Goal: Task Accomplishment & Management: Manage account settings

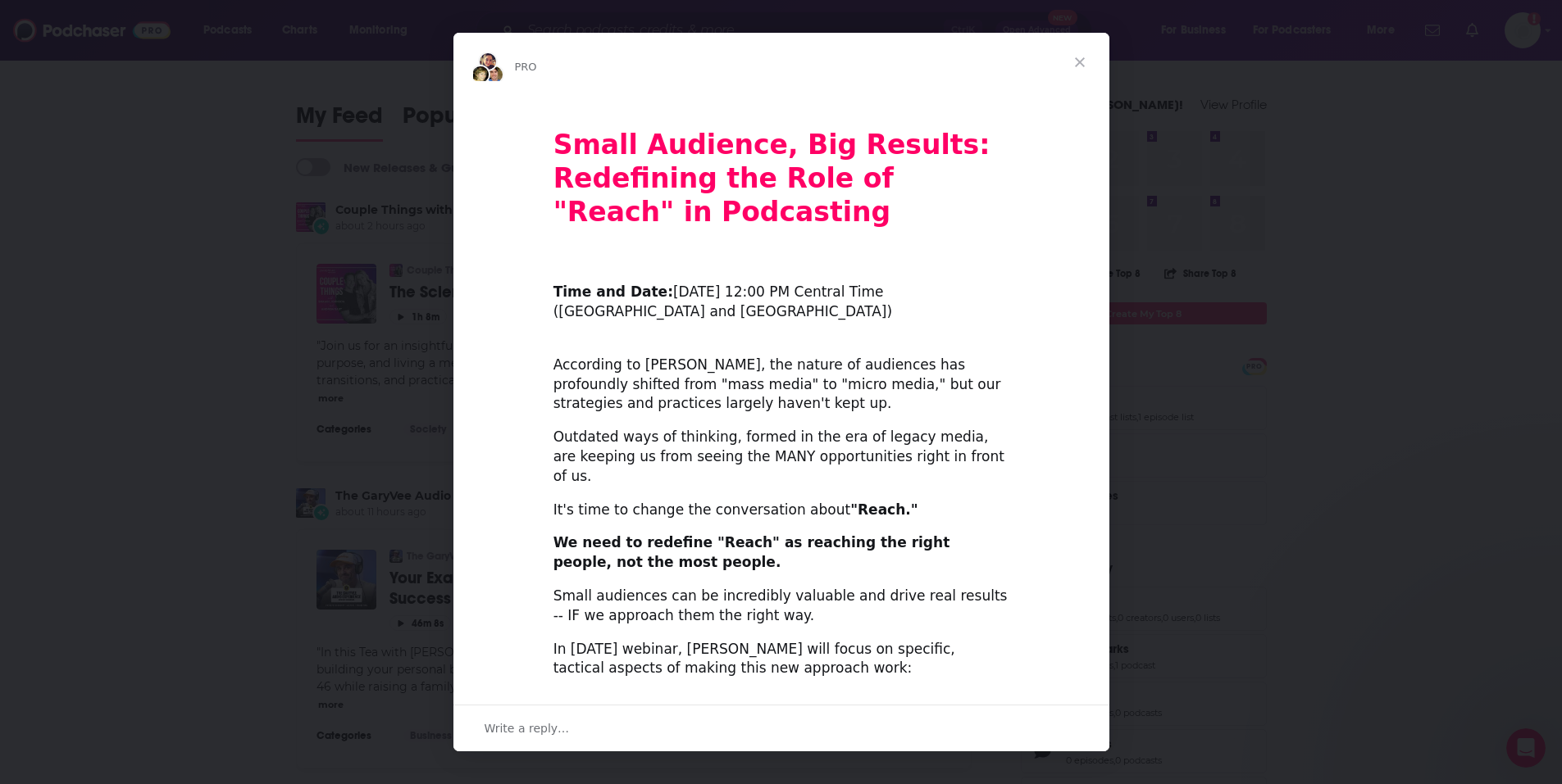
click at [1080, 55] on span "Close" at bounding box center [1080, 62] width 59 height 59
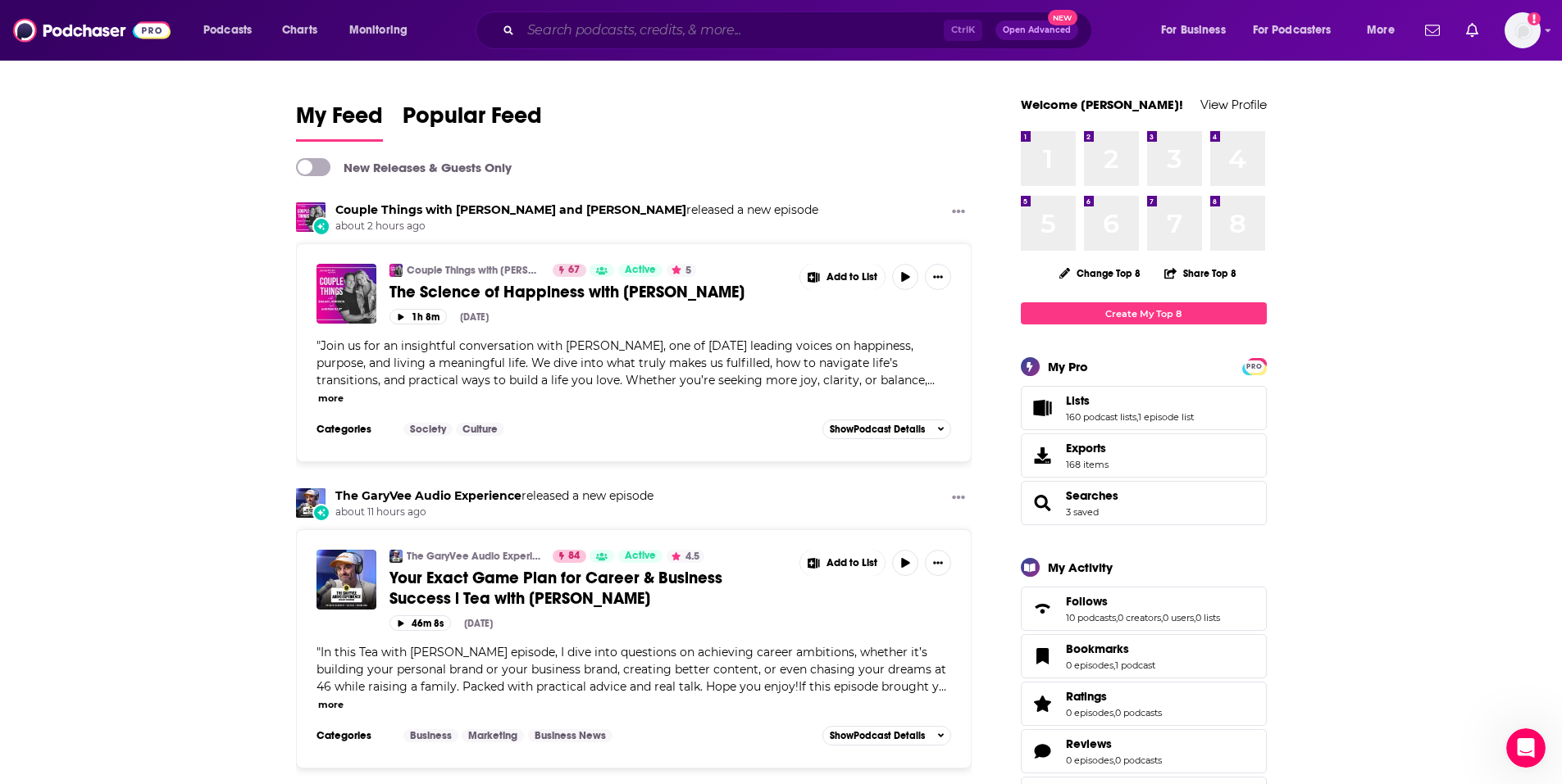
click at [608, 31] on input "Search podcasts, credits, & more..." at bounding box center [732, 30] width 423 height 26
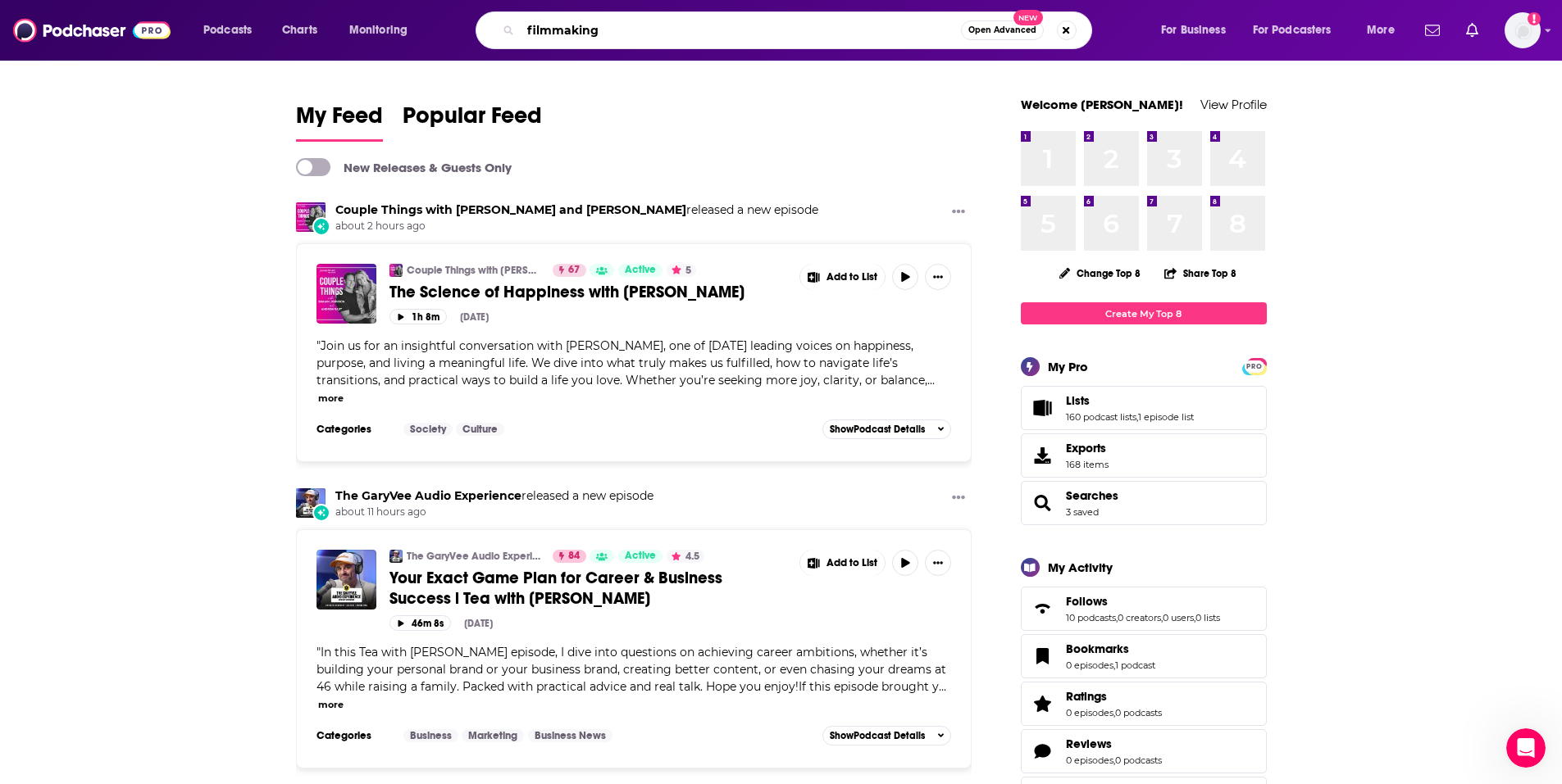
type input "filmmaking"
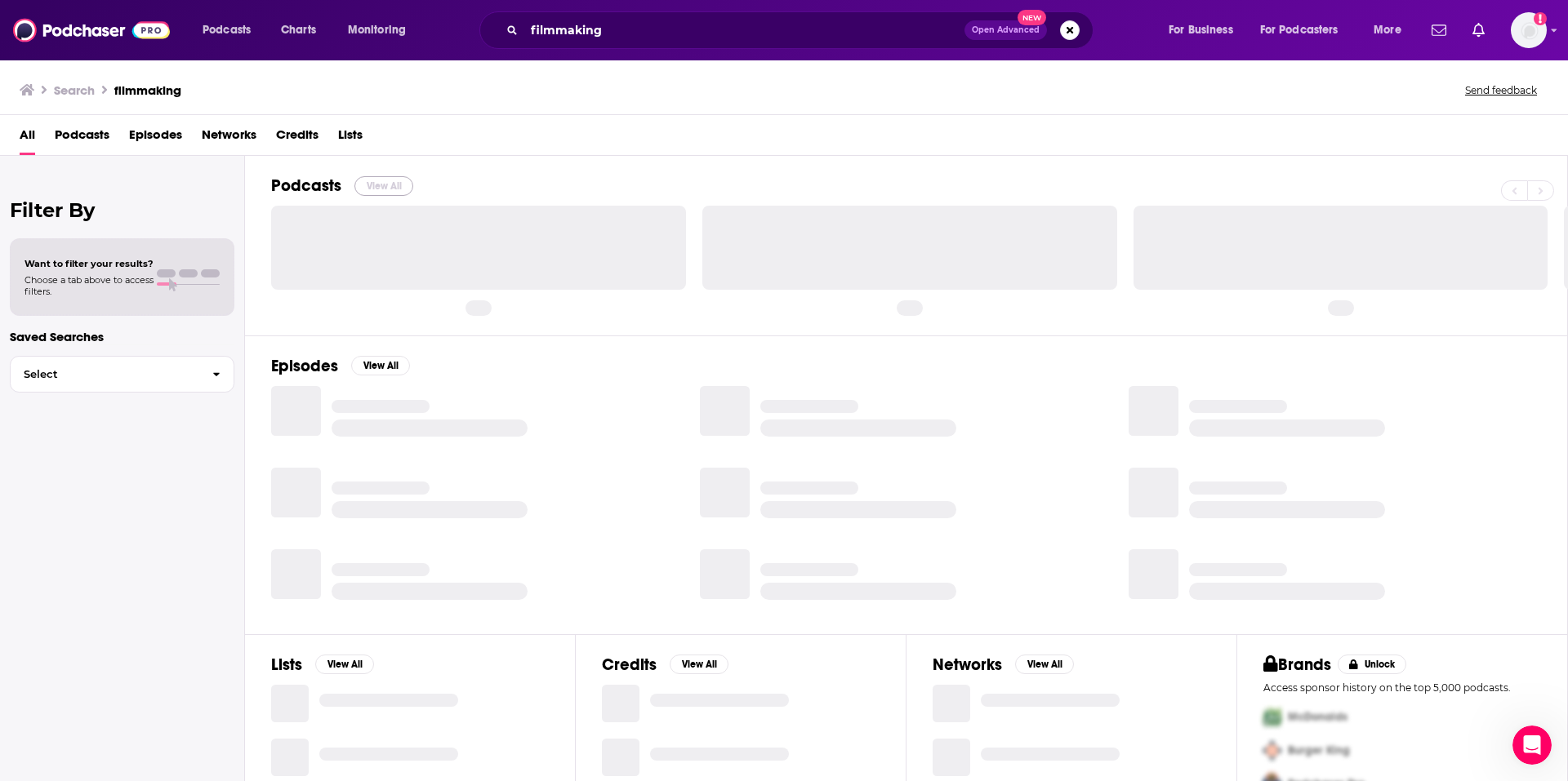
click at [388, 187] on button "View All" at bounding box center [384, 186] width 59 height 19
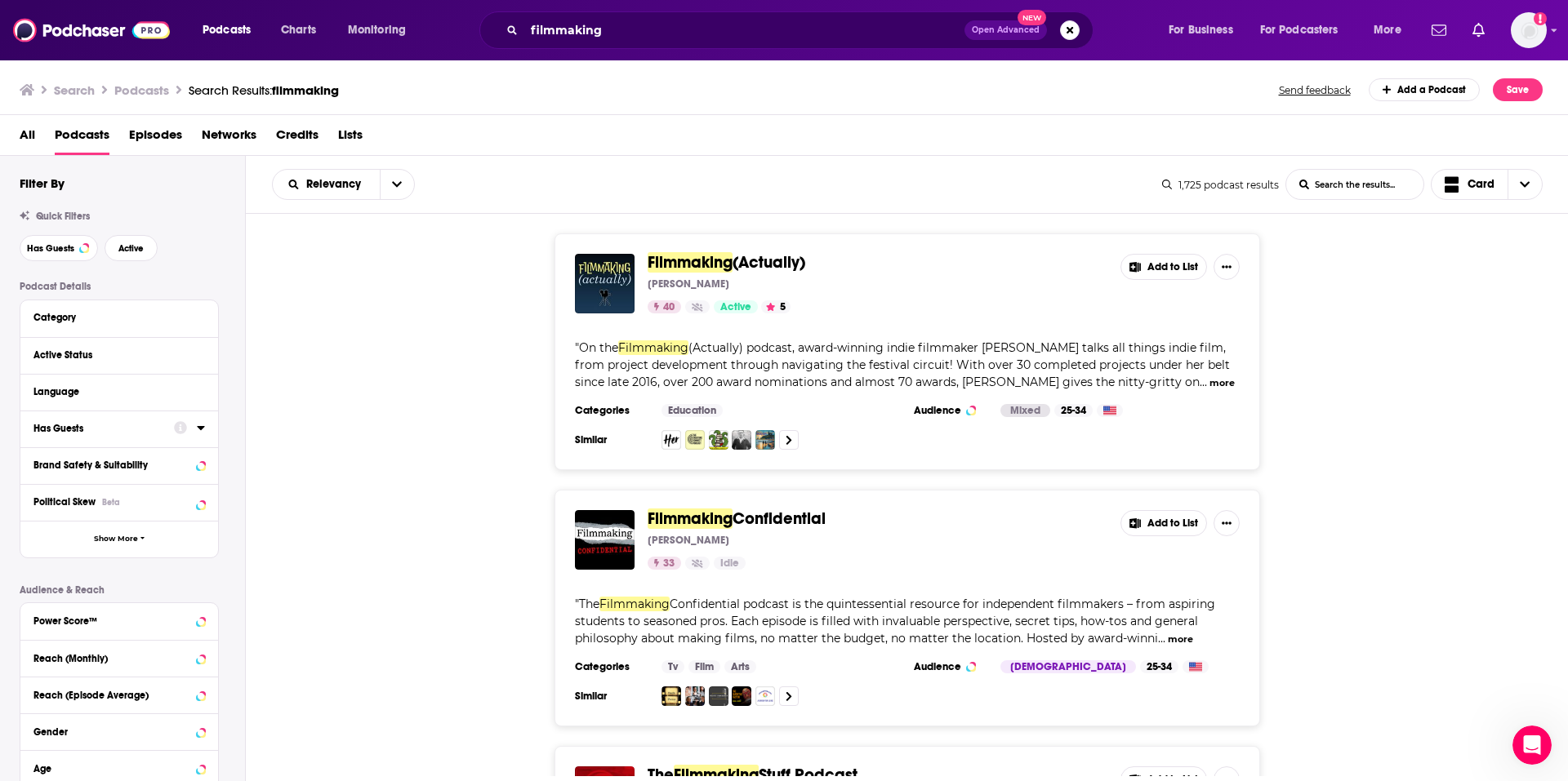
click at [199, 428] on icon at bounding box center [201, 428] width 8 height 4
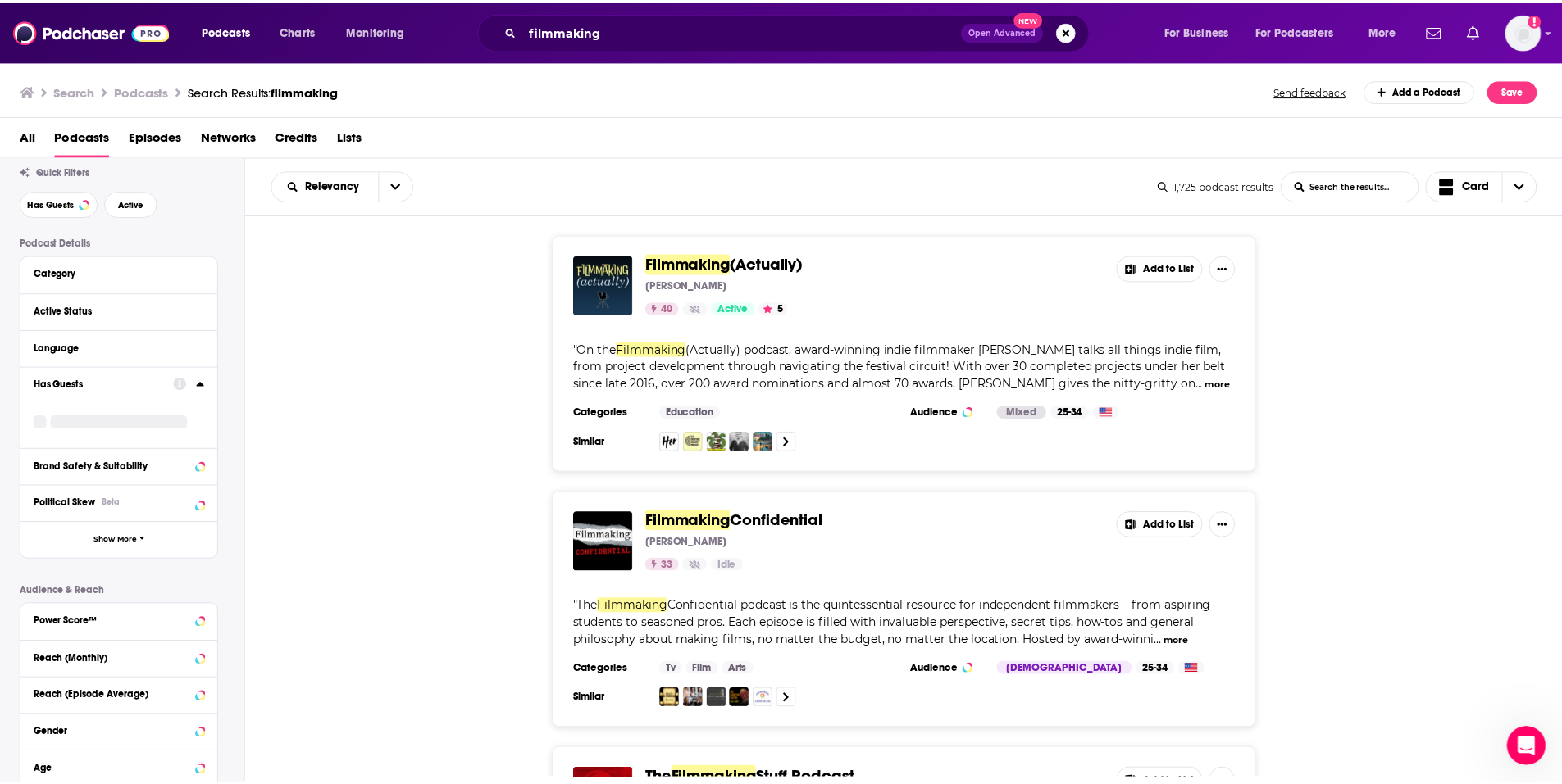
scroll to position [82, 0]
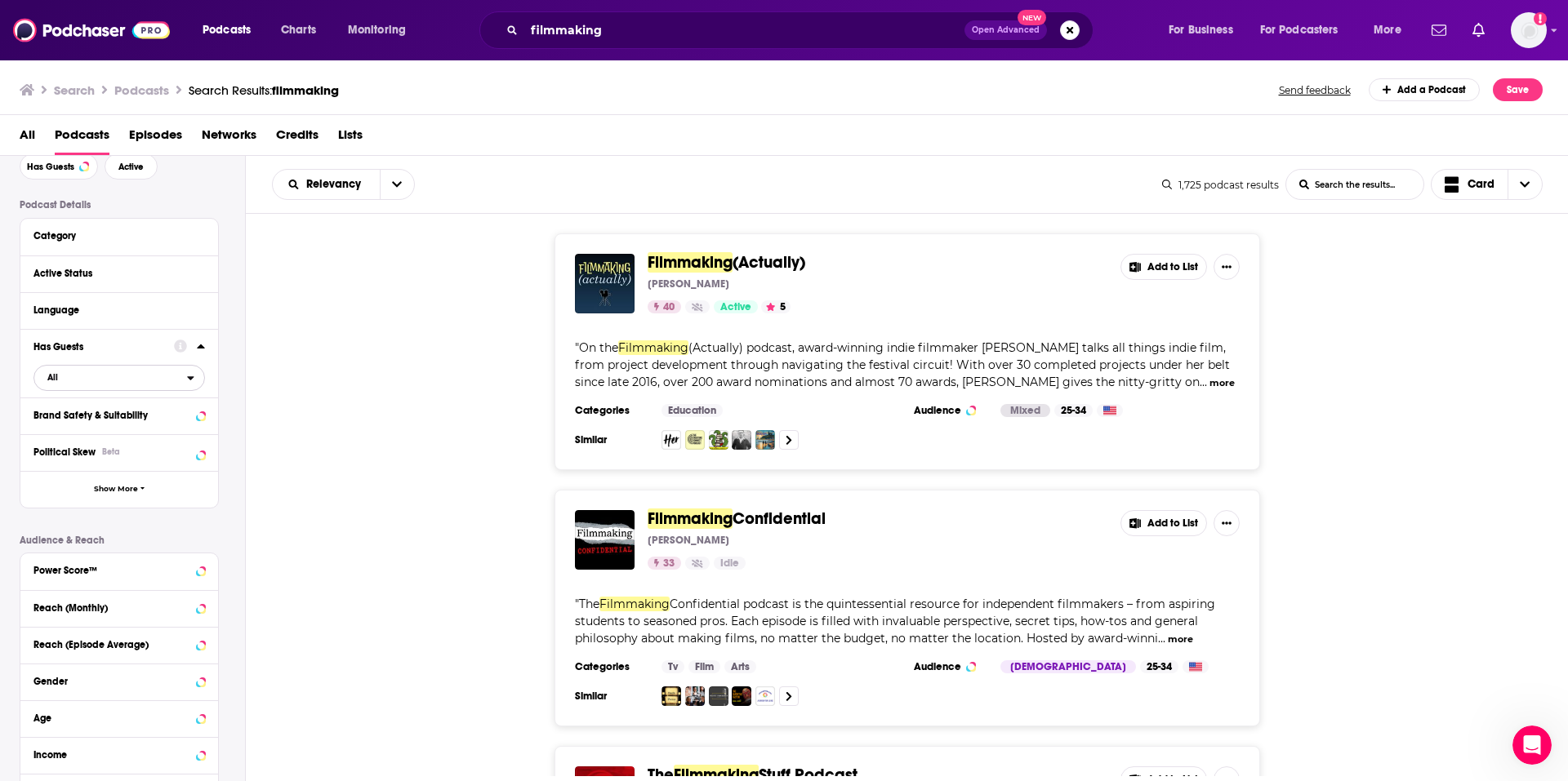
click at [109, 376] on span "All" at bounding box center [111, 377] width 152 height 21
click at [104, 425] on div "Has guests 560" at bounding box center [125, 432] width 183 height 27
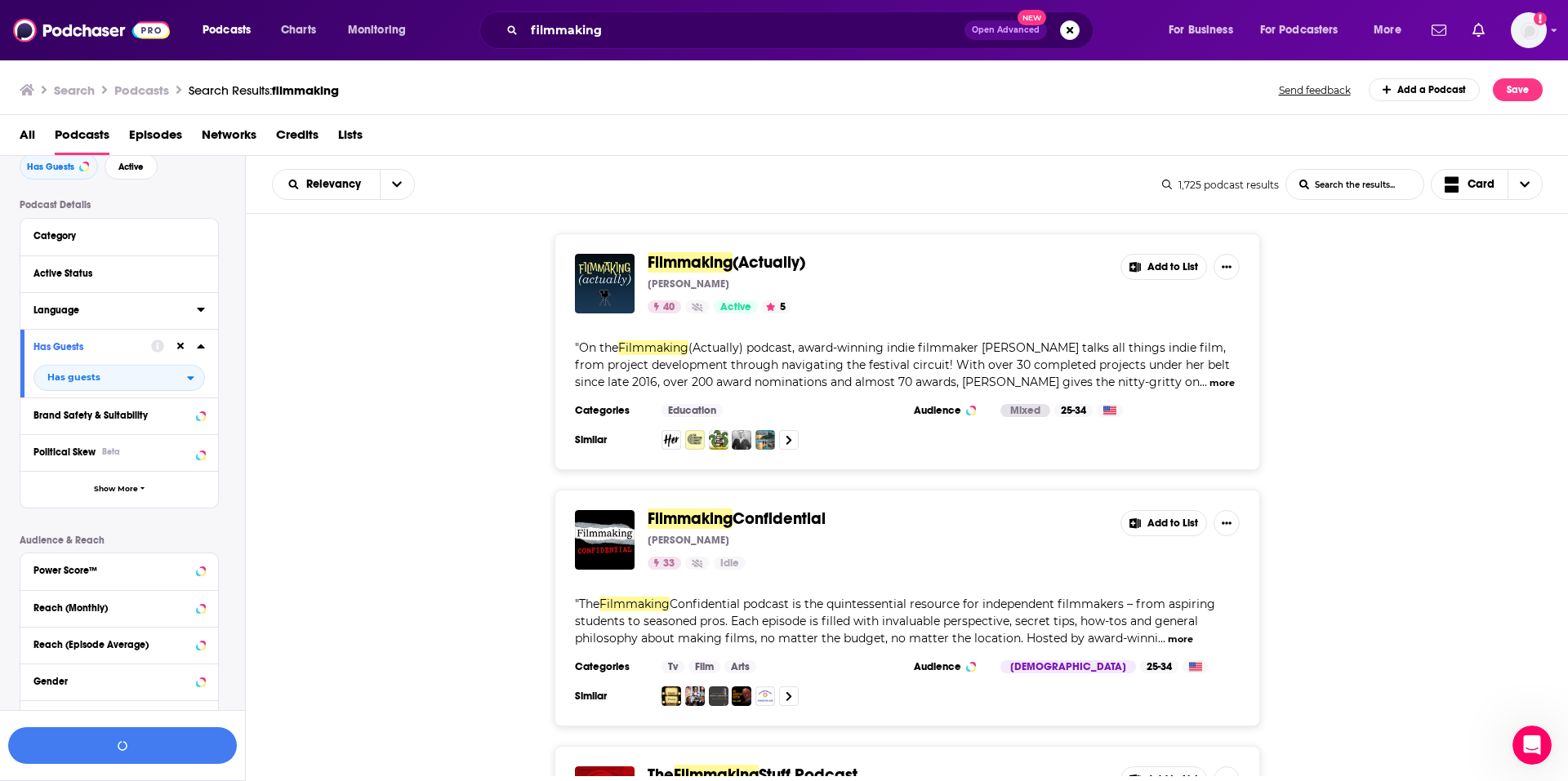
click at [109, 304] on button "Language" at bounding box center [115, 310] width 163 height 20
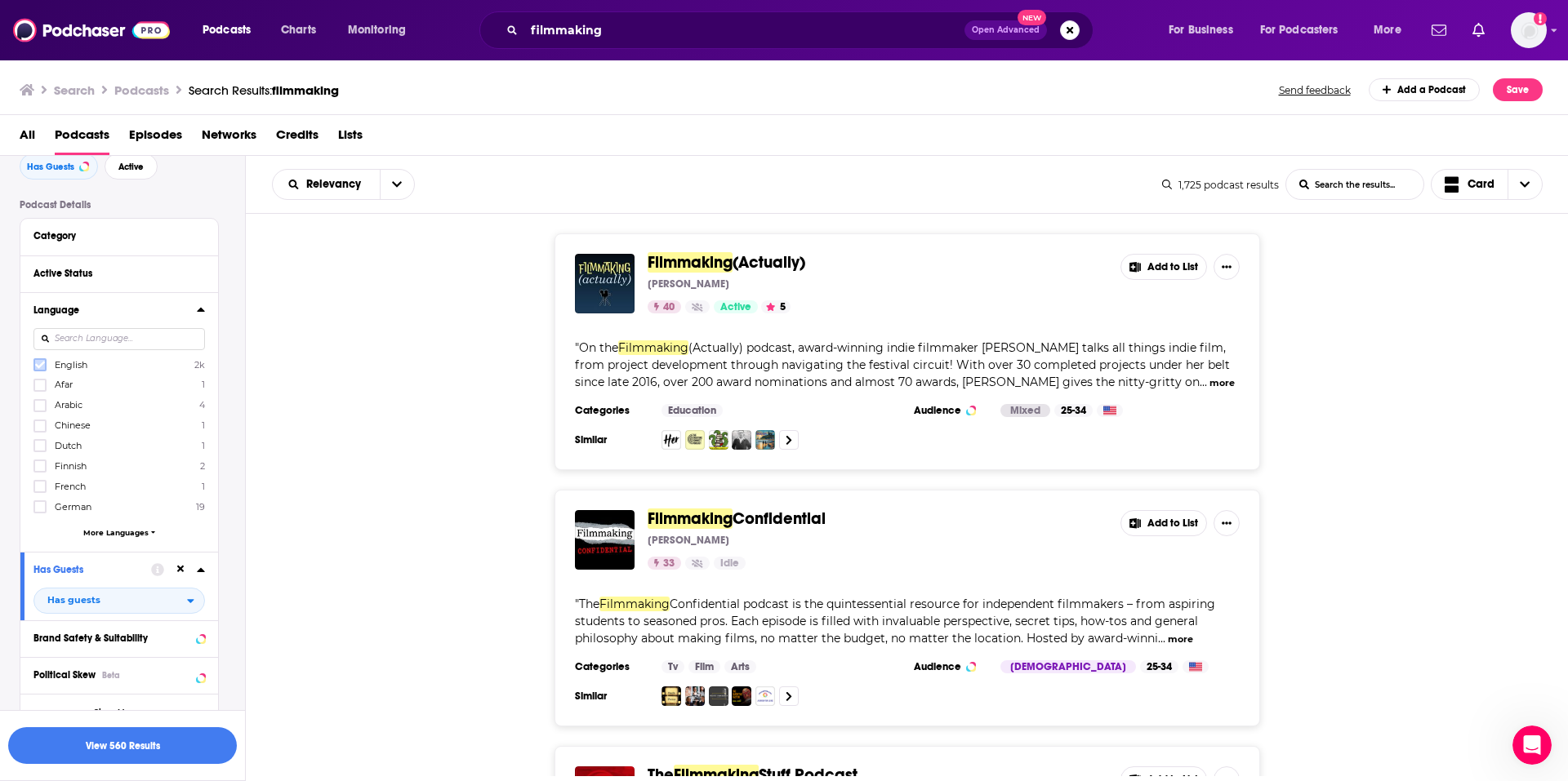
click at [35, 365] on icon at bounding box center [40, 364] width 10 height 10
click at [99, 279] on div "Active Status" at bounding box center [114, 274] width 161 height 12
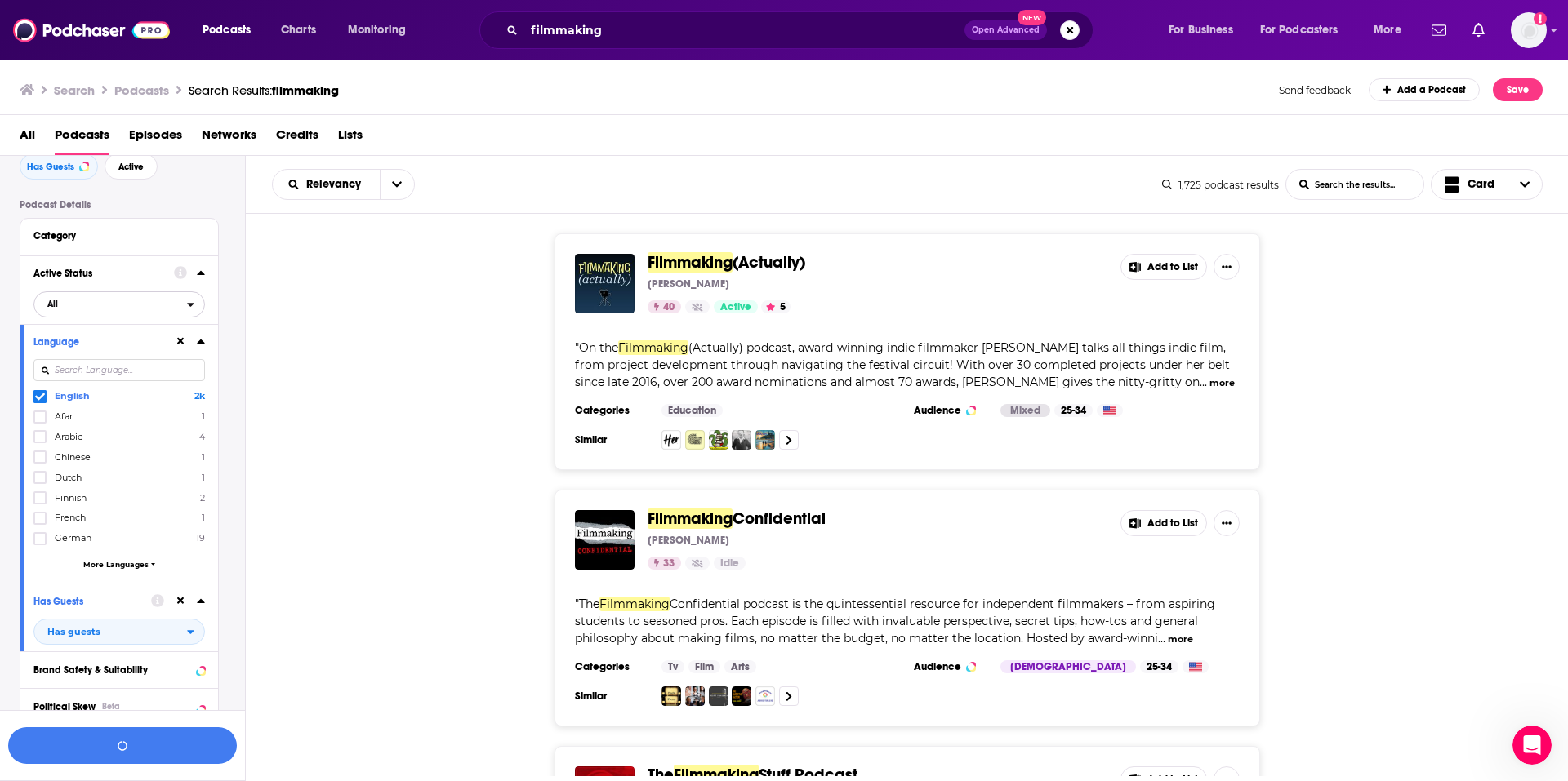
click at [67, 310] on span "All" at bounding box center [111, 304] width 152 height 21
click at [69, 357] on span "Active" at bounding box center [84, 358] width 86 height 9
click at [145, 747] on button "View 142 Results" at bounding box center [122, 746] width 229 height 37
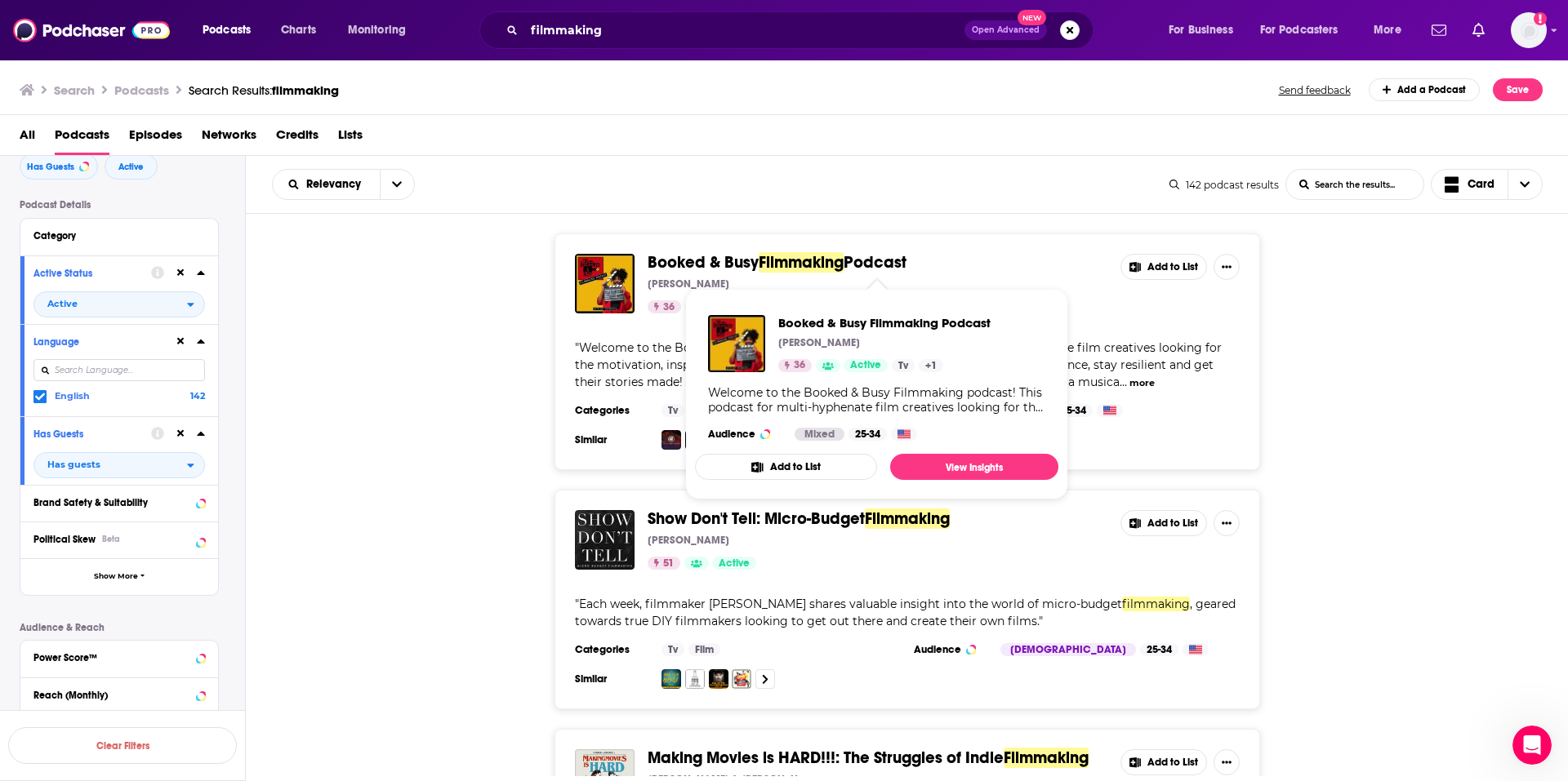
click at [368, 330] on div "Booked & Busy Filmmaking Podcast Kat Reynolds 36 Active Add to List " Welcome t…" at bounding box center [907, 352] width 1323 height 237
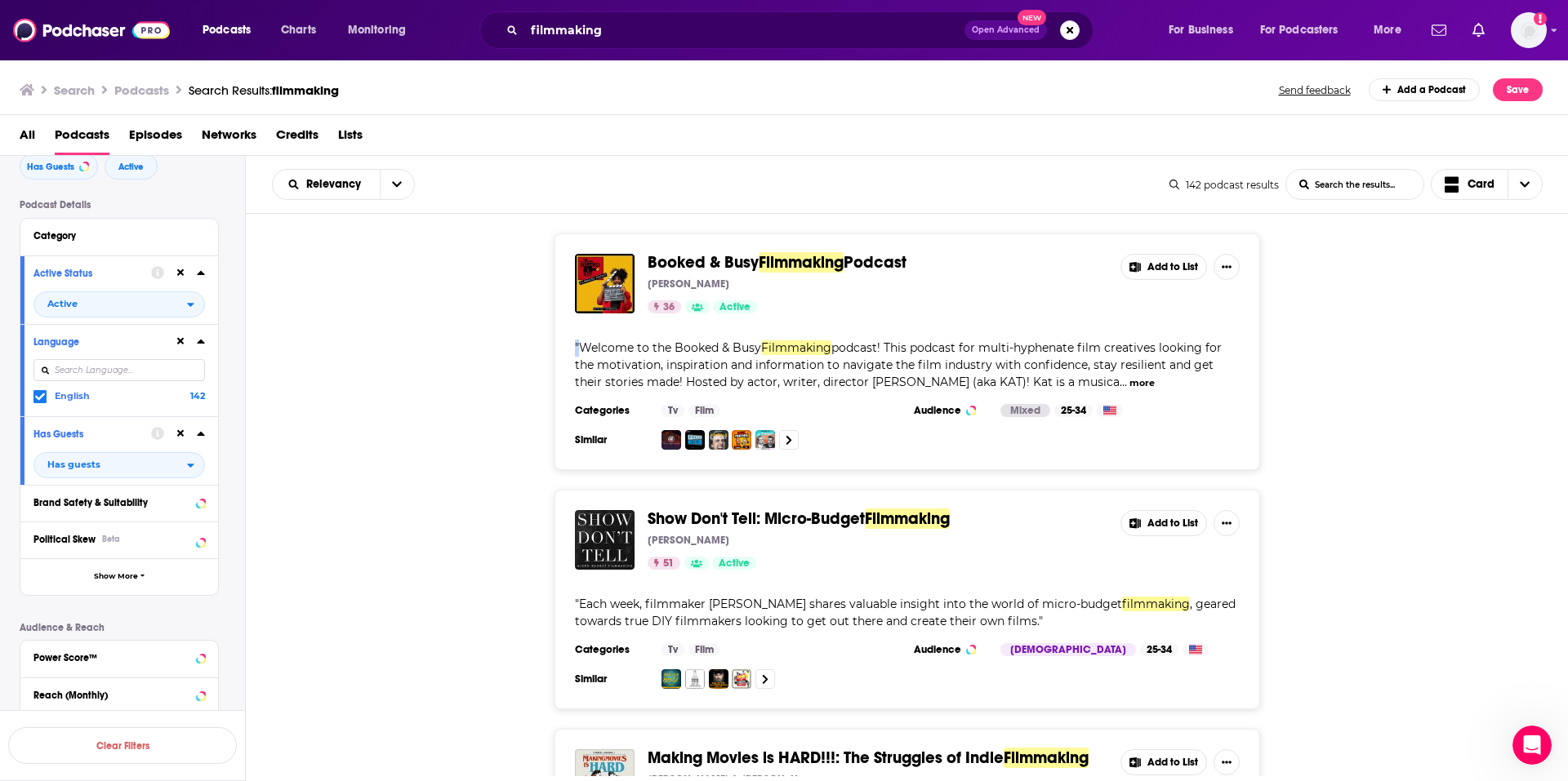
click at [368, 330] on div "Booked & Busy Filmmaking Podcast Kat Reynolds 36 Active Add to List " Welcome t…" at bounding box center [907, 352] width 1323 height 237
click at [505, 247] on div "Booked & Busy Filmmaking Podcast Kat Reynolds 36 Active Add to List " Welcome t…" at bounding box center [907, 352] width 1323 height 237
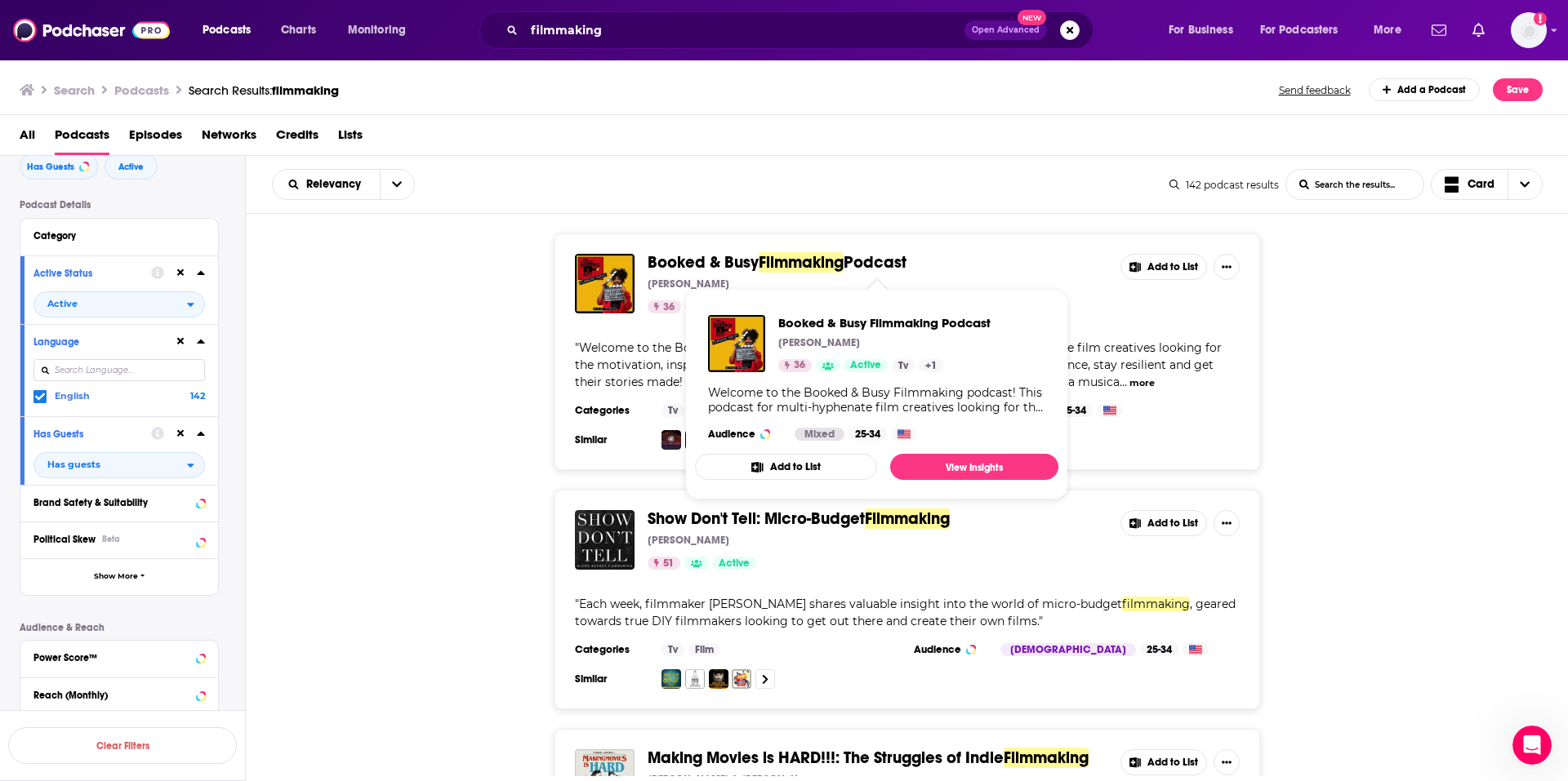
click at [537, 379] on div "Booked & Busy Filmmaking Podcast Kat Reynolds 36 Active Add to List " Welcome t…" at bounding box center [907, 352] width 1323 height 237
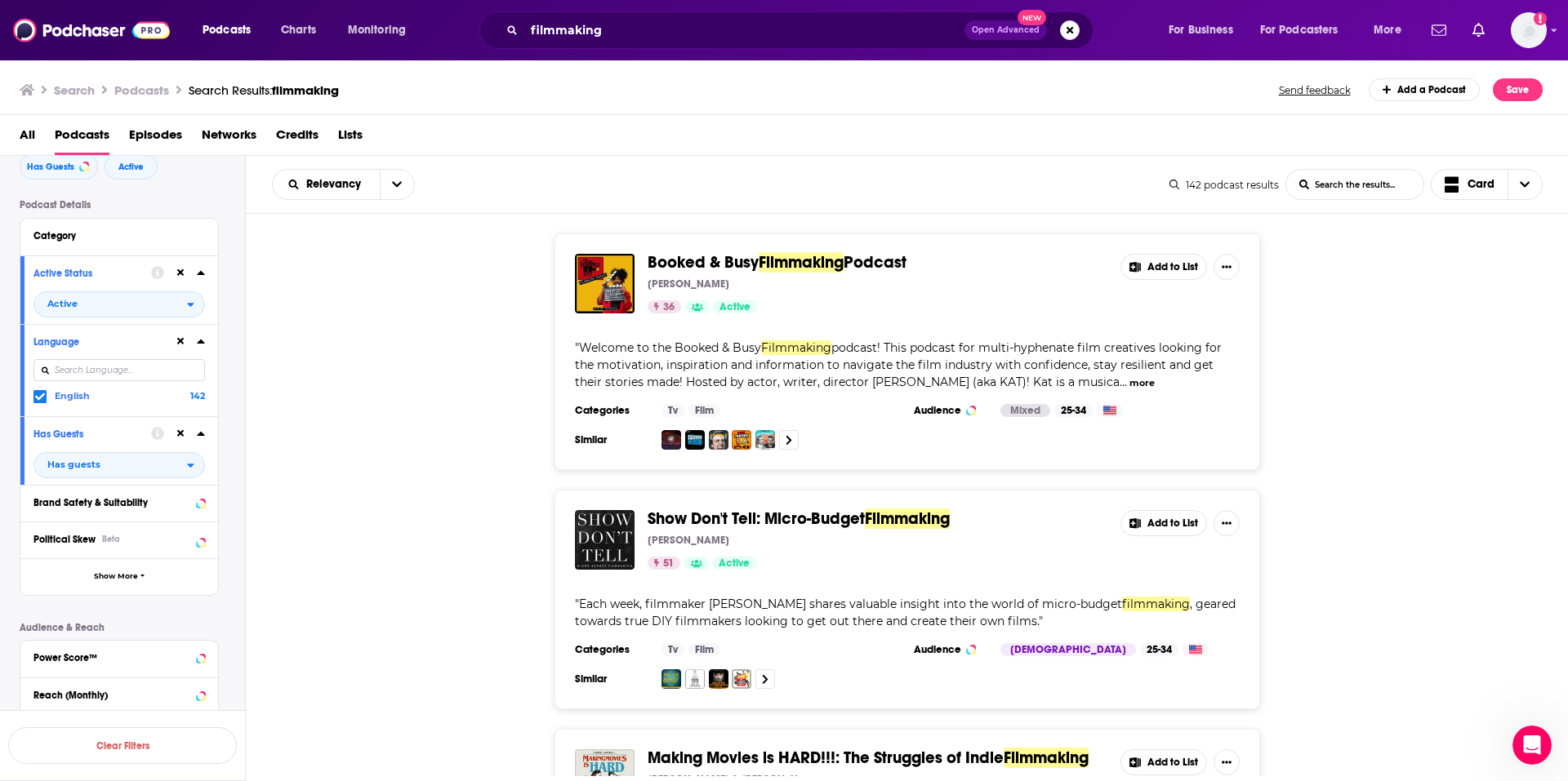
click at [731, 258] on span "Booked & Busy" at bounding box center [703, 262] width 111 height 20
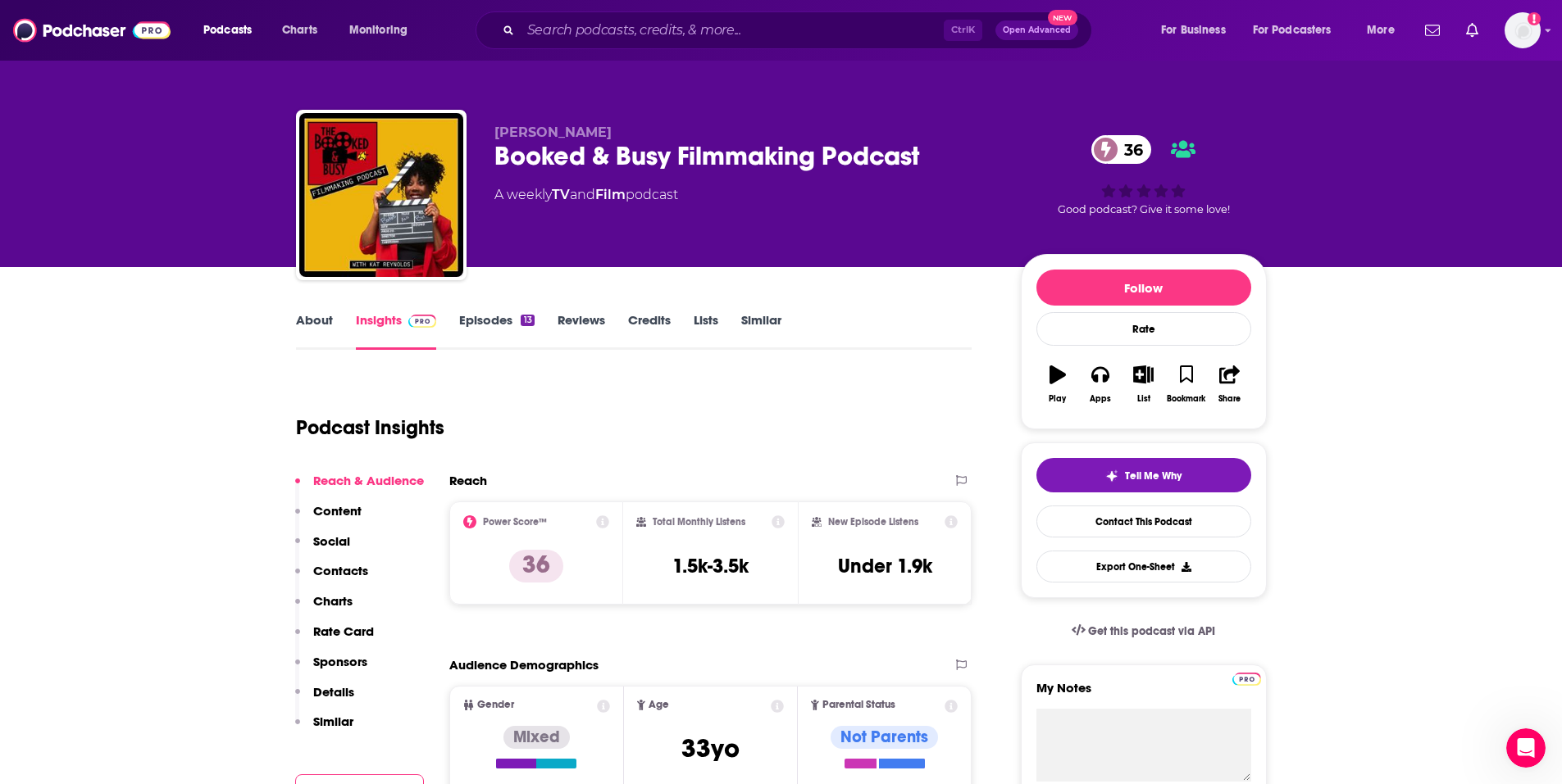
click at [504, 321] on link "Episodes 13" at bounding box center [496, 331] width 75 height 38
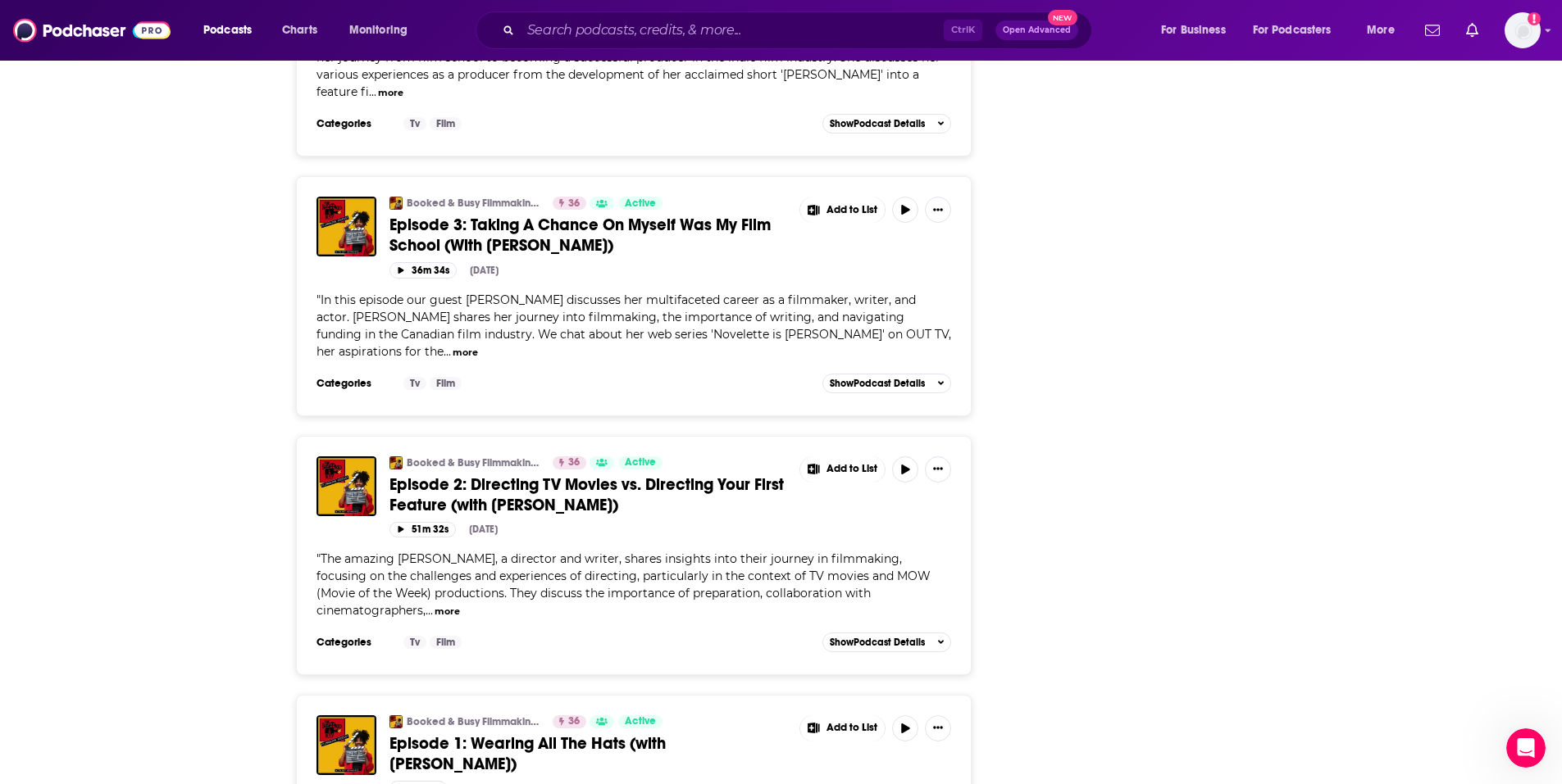
scroll to position [2705, 0]
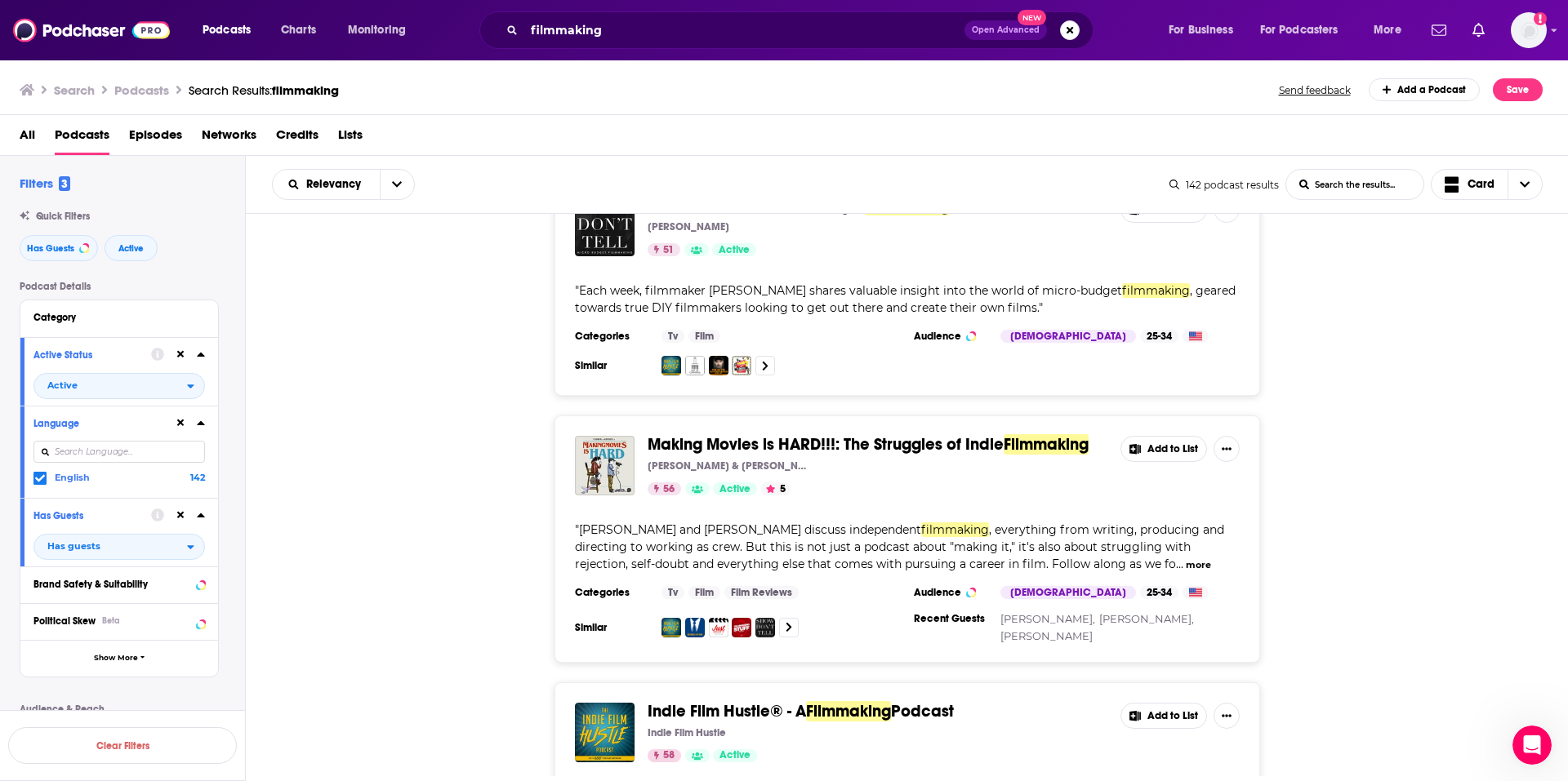
scroll to position [327, 0]
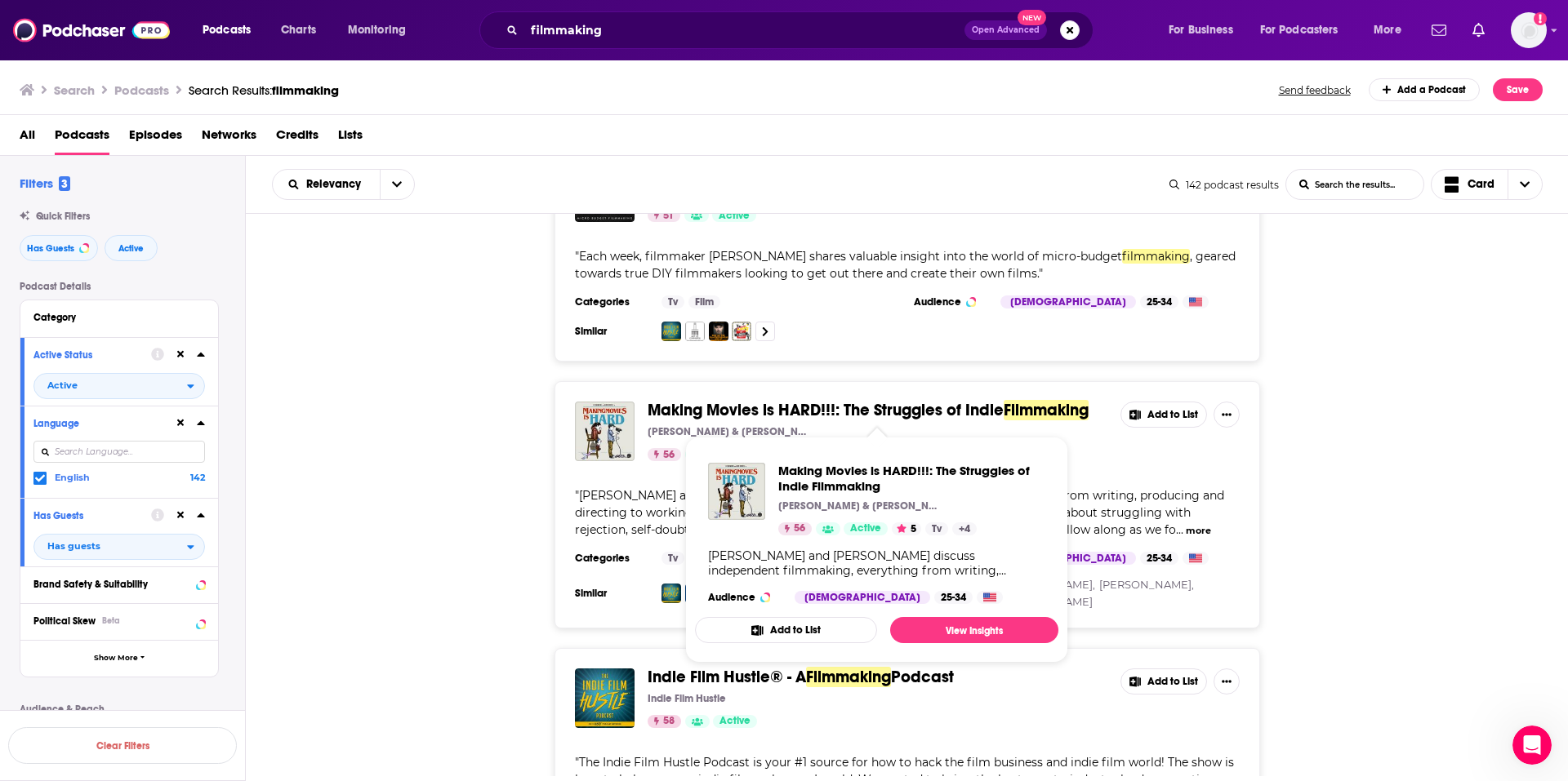
click at [810, 633] on button "Add to List" at bounding box center [786, 630] width 182 height 26
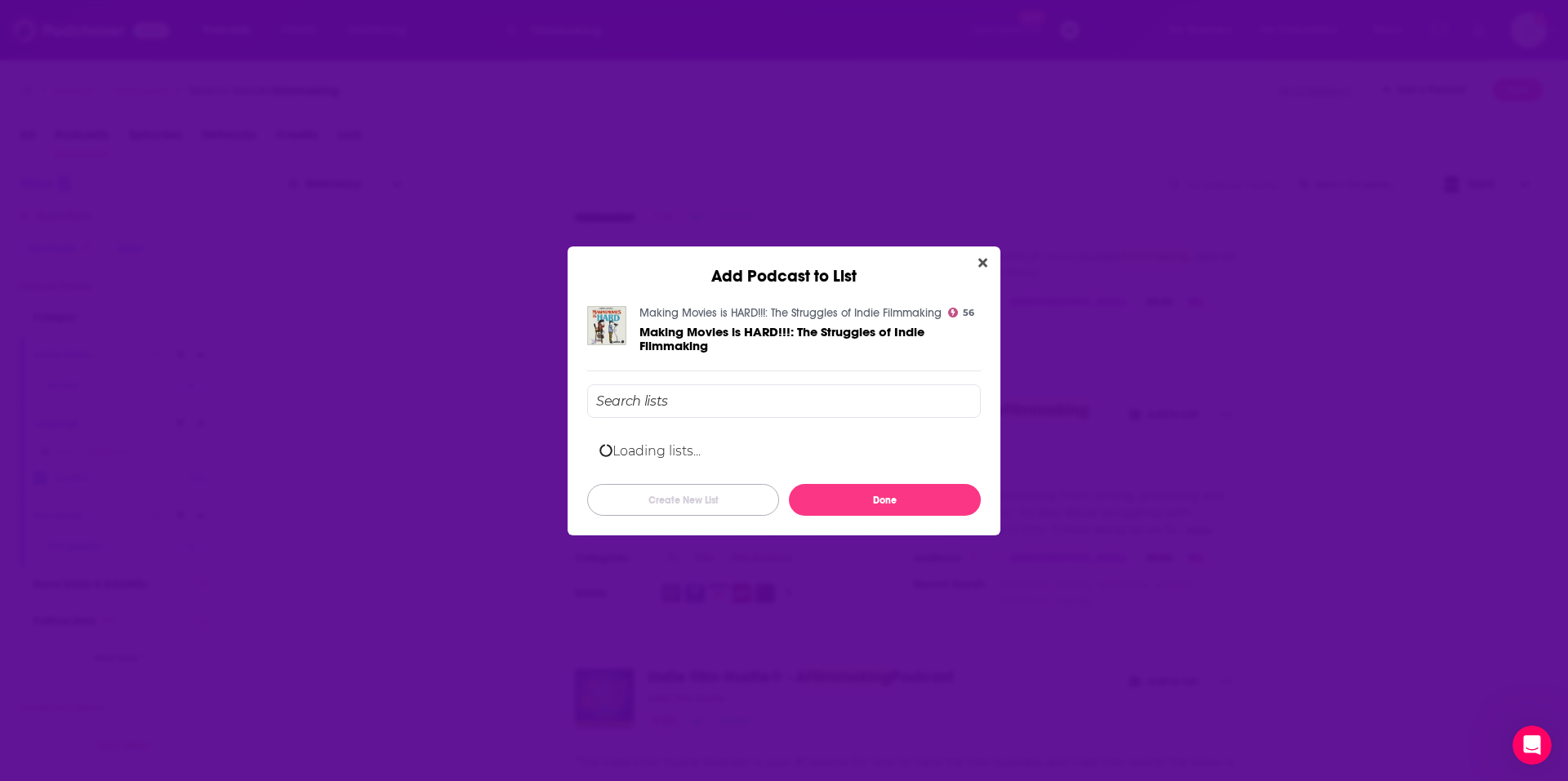
click at [680, 504] on button "Create New List" at bounding box center [683, 499] width 192 height 32
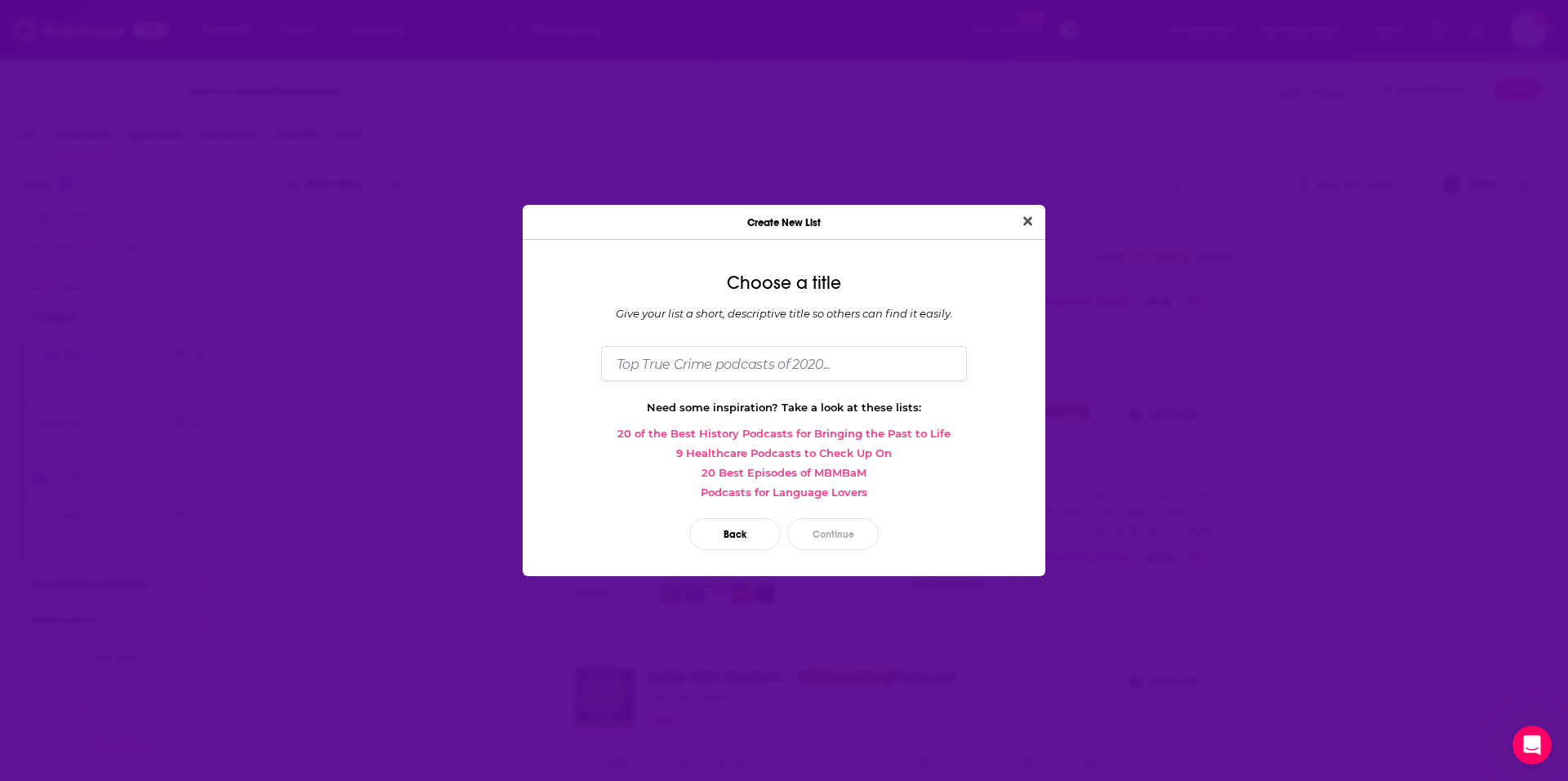
click at [691, 362] on input "Dialog" at bounding box center [783, 364] width 365 height 35
type input "Indy Filmmaking"
click at [1016, 211] on button "Close" at bounding box center [1027, 221] width 22 height 20
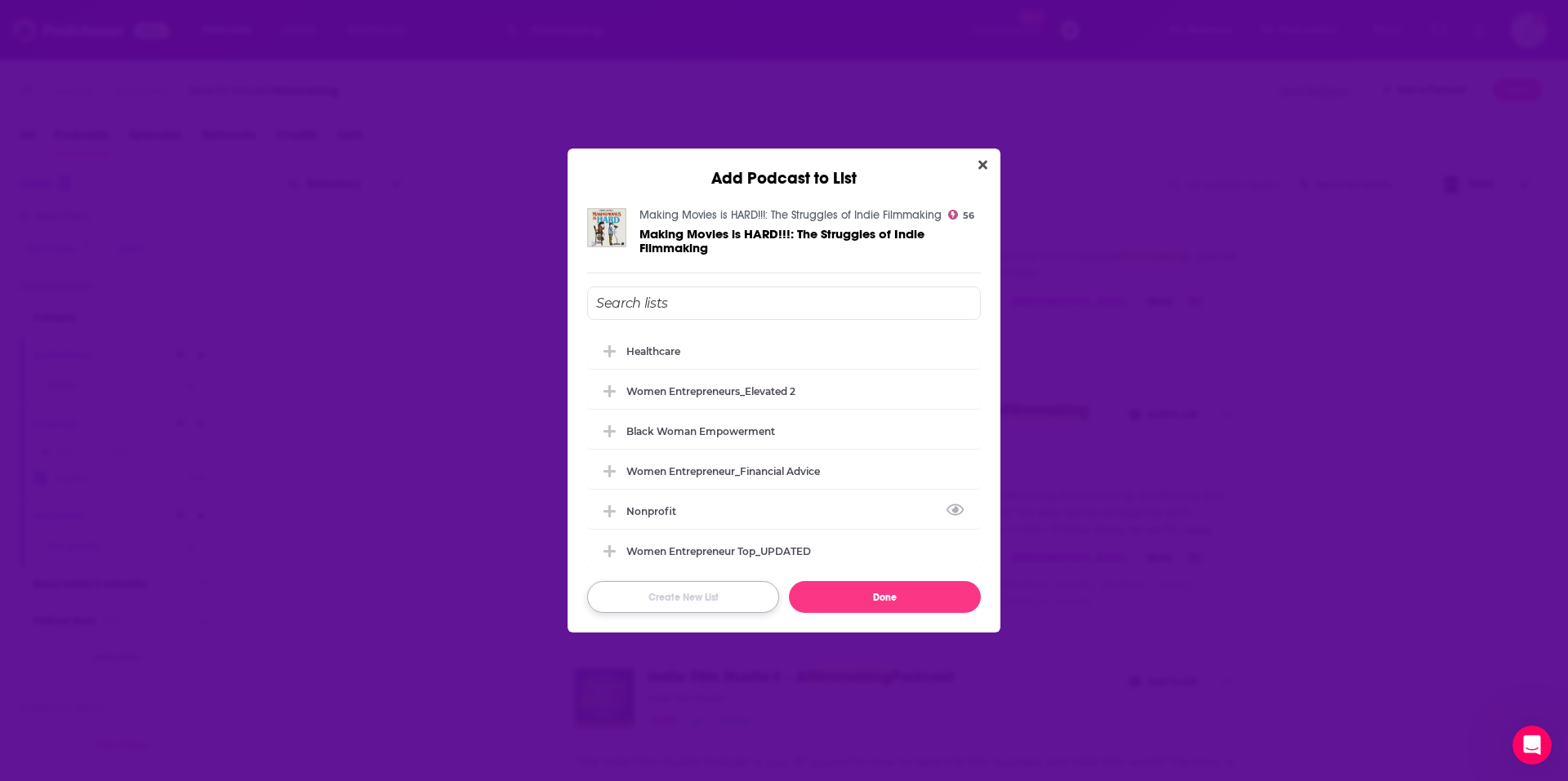
click at [661, 606] on button "Create New List" at bounding box center [683, 597] width 192 height 32
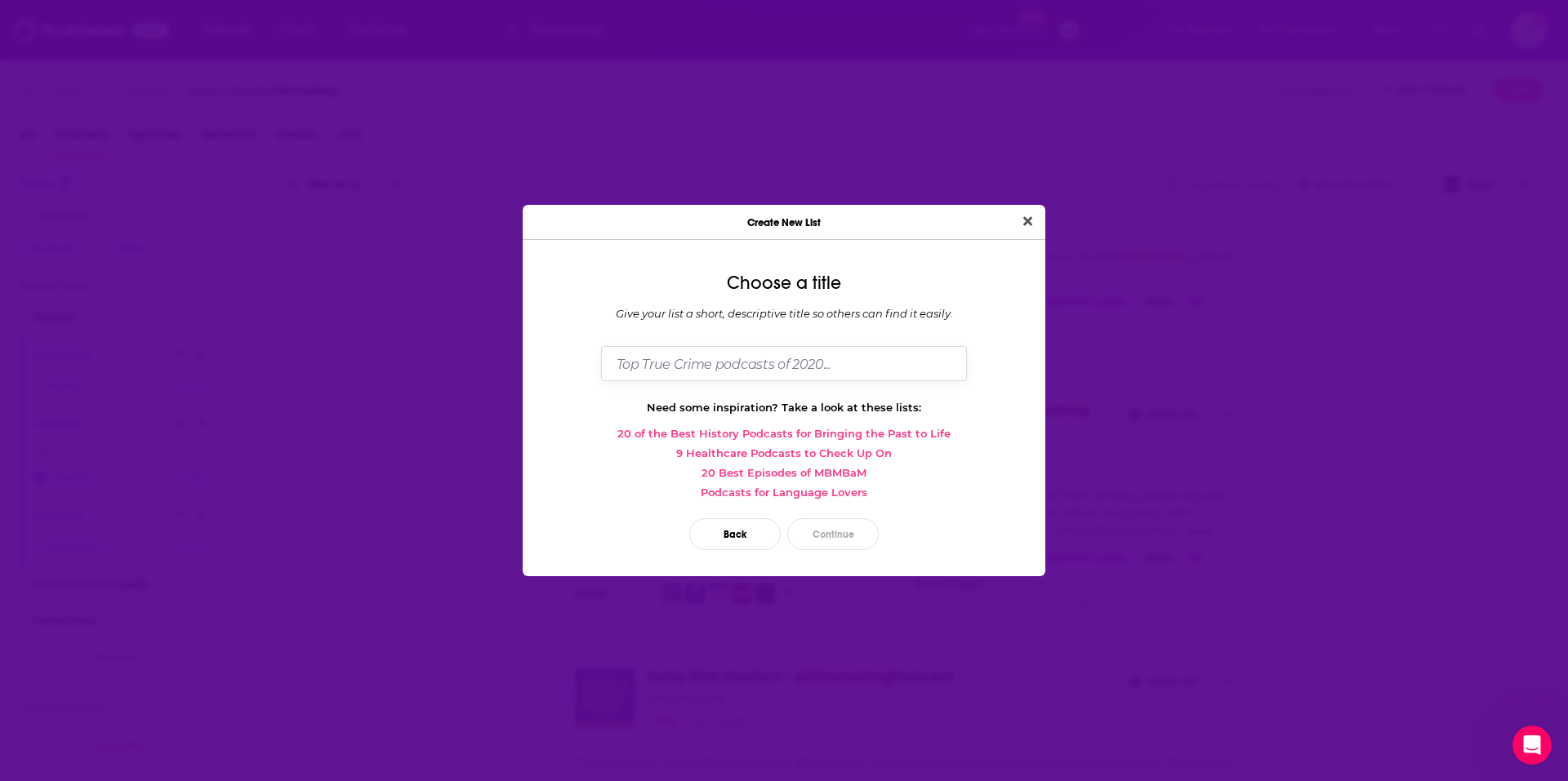
click at [655, 355] on input "Dialog" at bounding box center [783, 364] width 365 height 35
type input "Indie Filmmaking"
click at [830, 521] on button "Continue" at bounding box center [832, 534] width 92 height 32
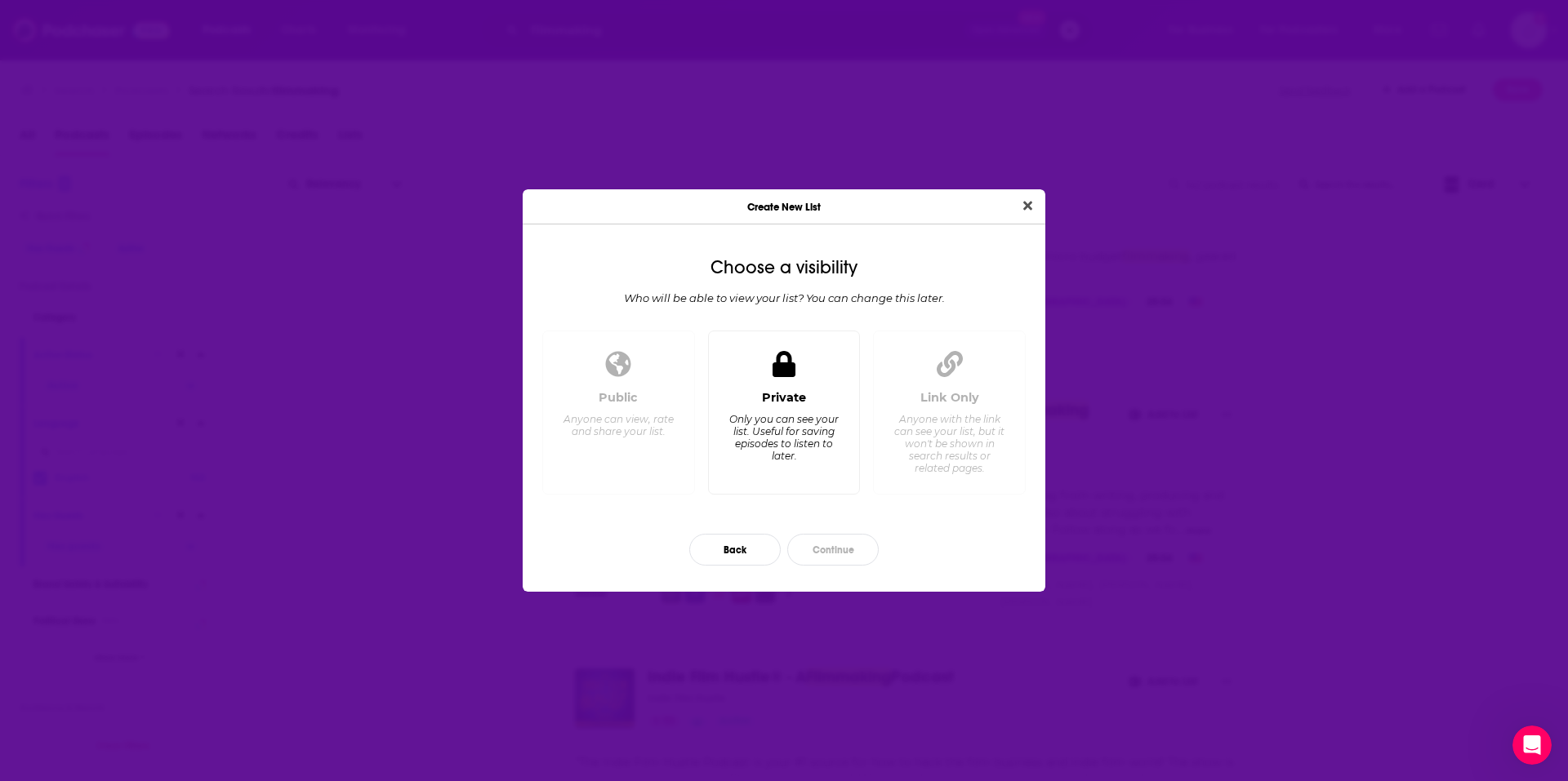
click at [808, 362] on div "Private Only you can see your list. Useful for saving episodes to listen to lat…" at bounding box center [784, 413] width 152 height 164
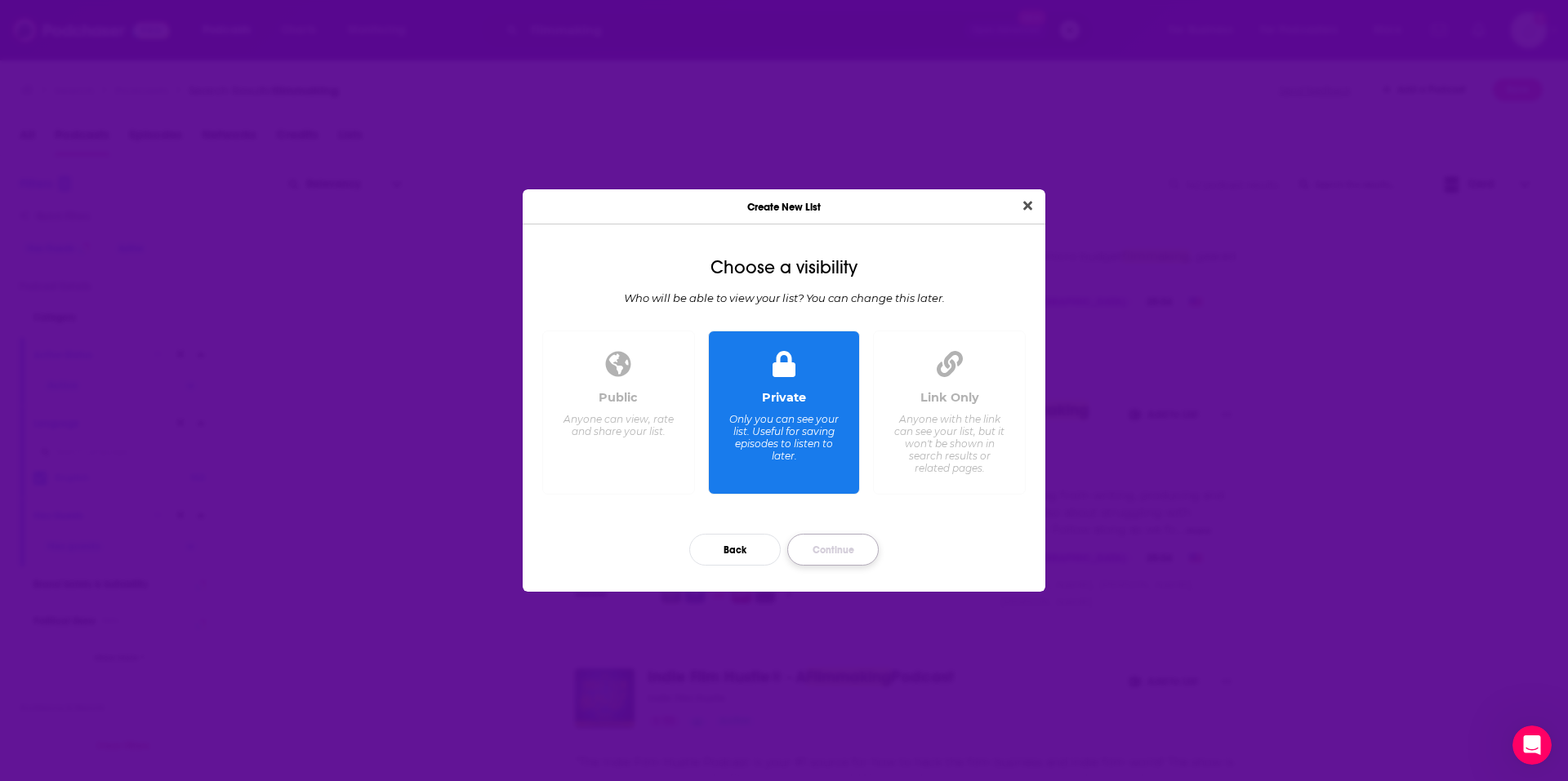
click at [821, 560] on button "Continue" at bounding box center [832, 550] width 92 height 32
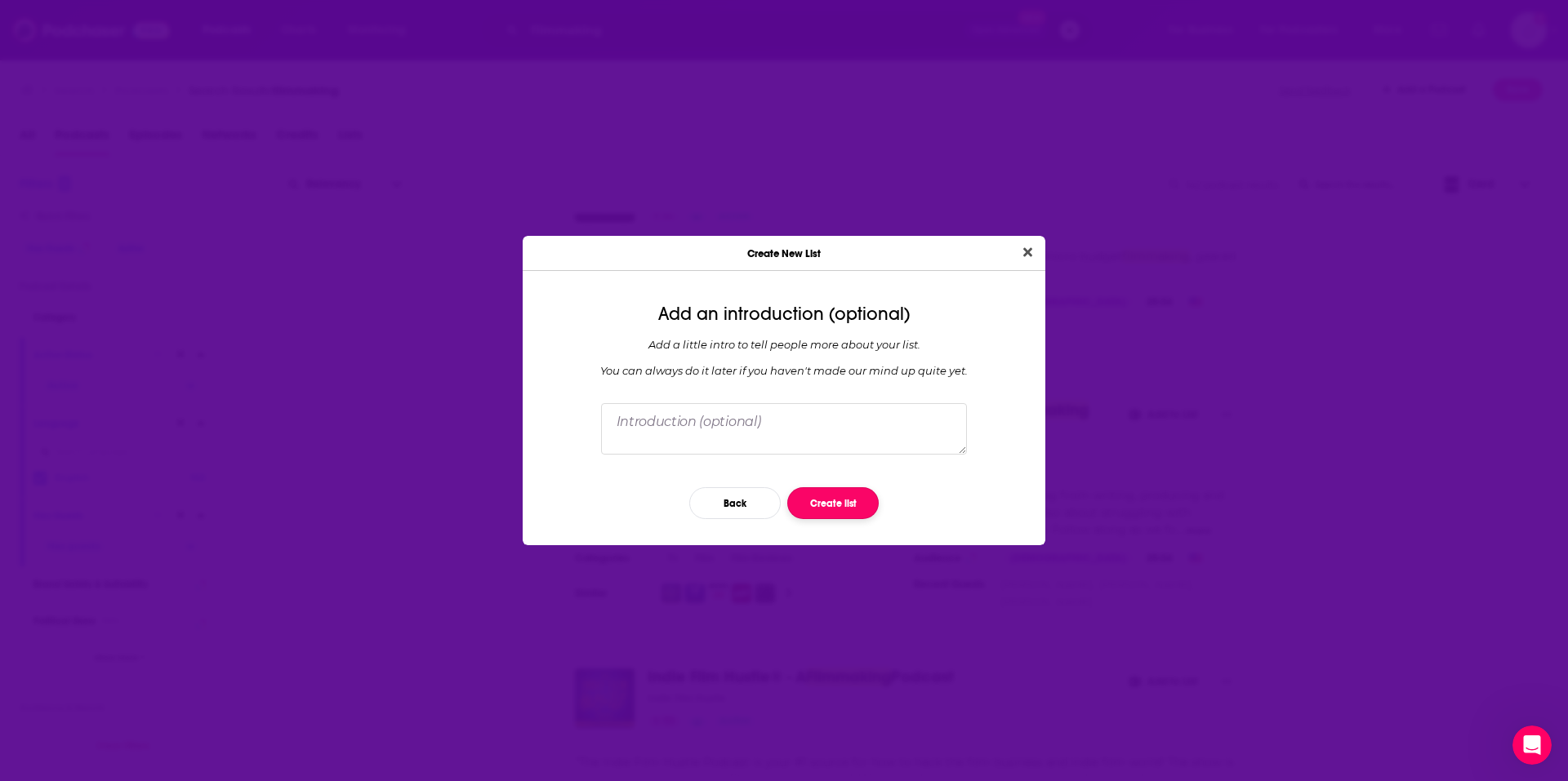
click at [825, 496] on button "Create list" at bounding box center [832, 503] width 92 height 32
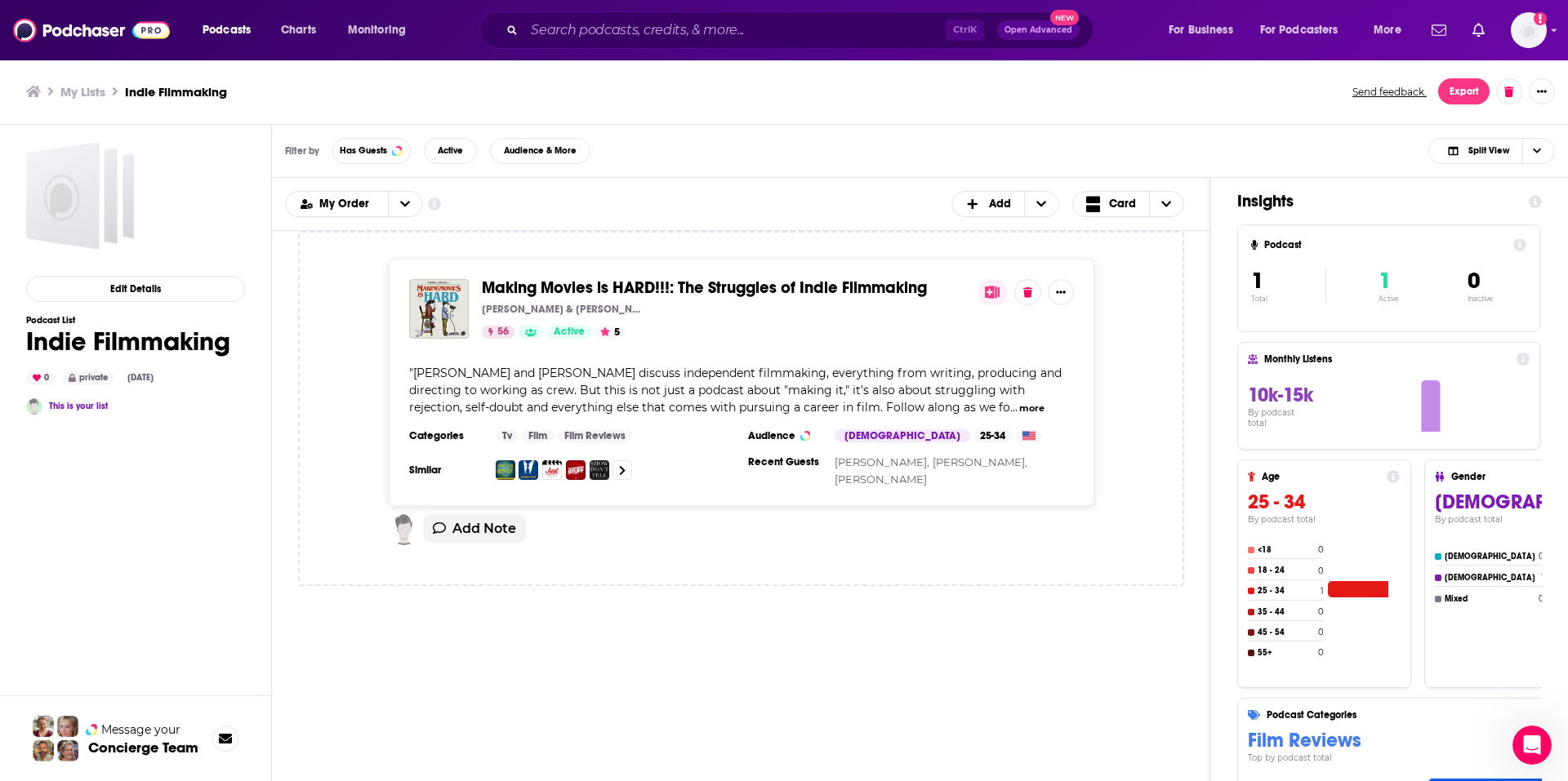
click at [1203, 217] on div "Add Podcast to List Making Movies is HARD!!!: The Struggles of Indie Filmmaking…" at bounding box center [784, 390] width 1568 height 781
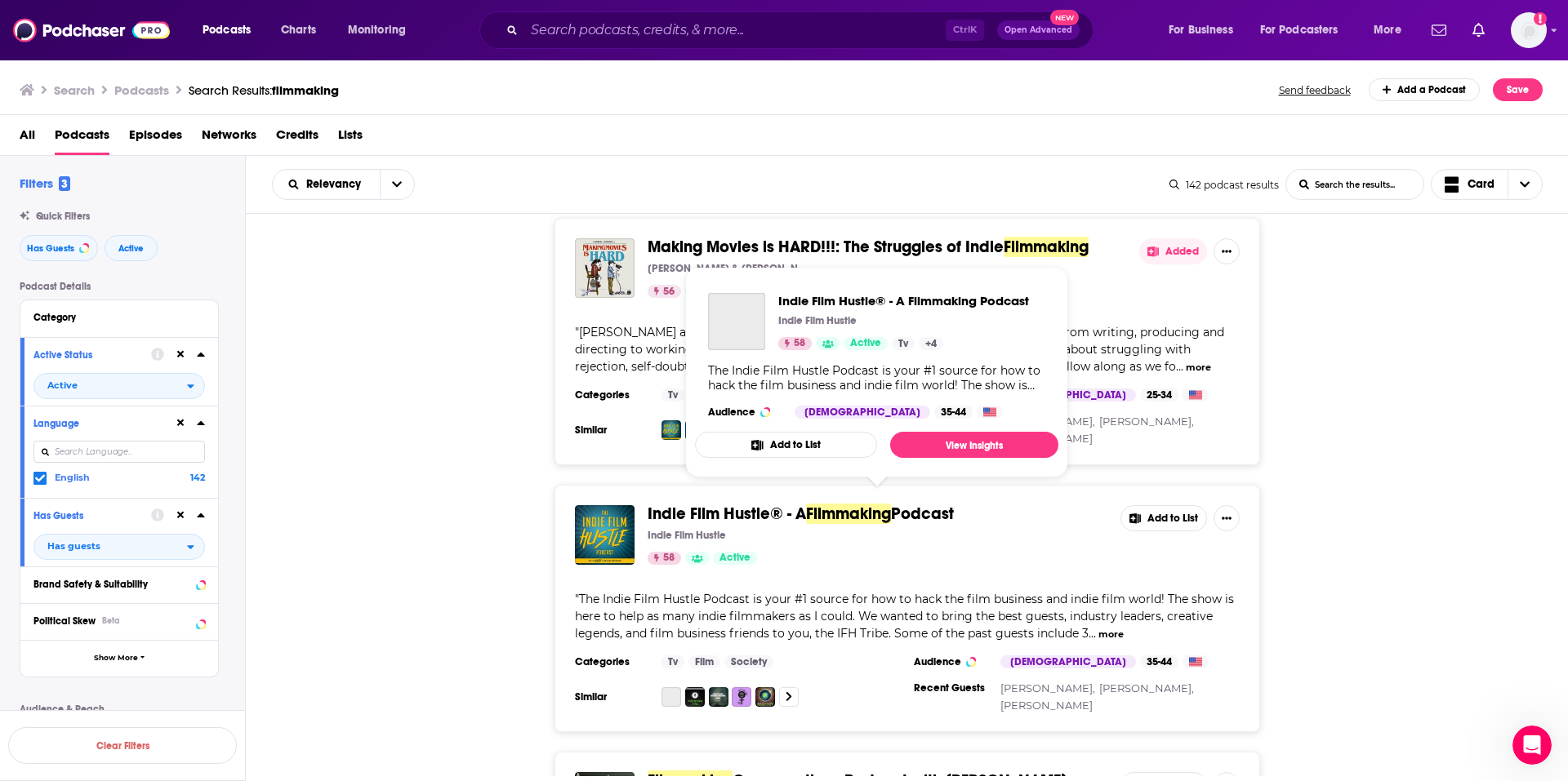
scroll to position [572, 0]
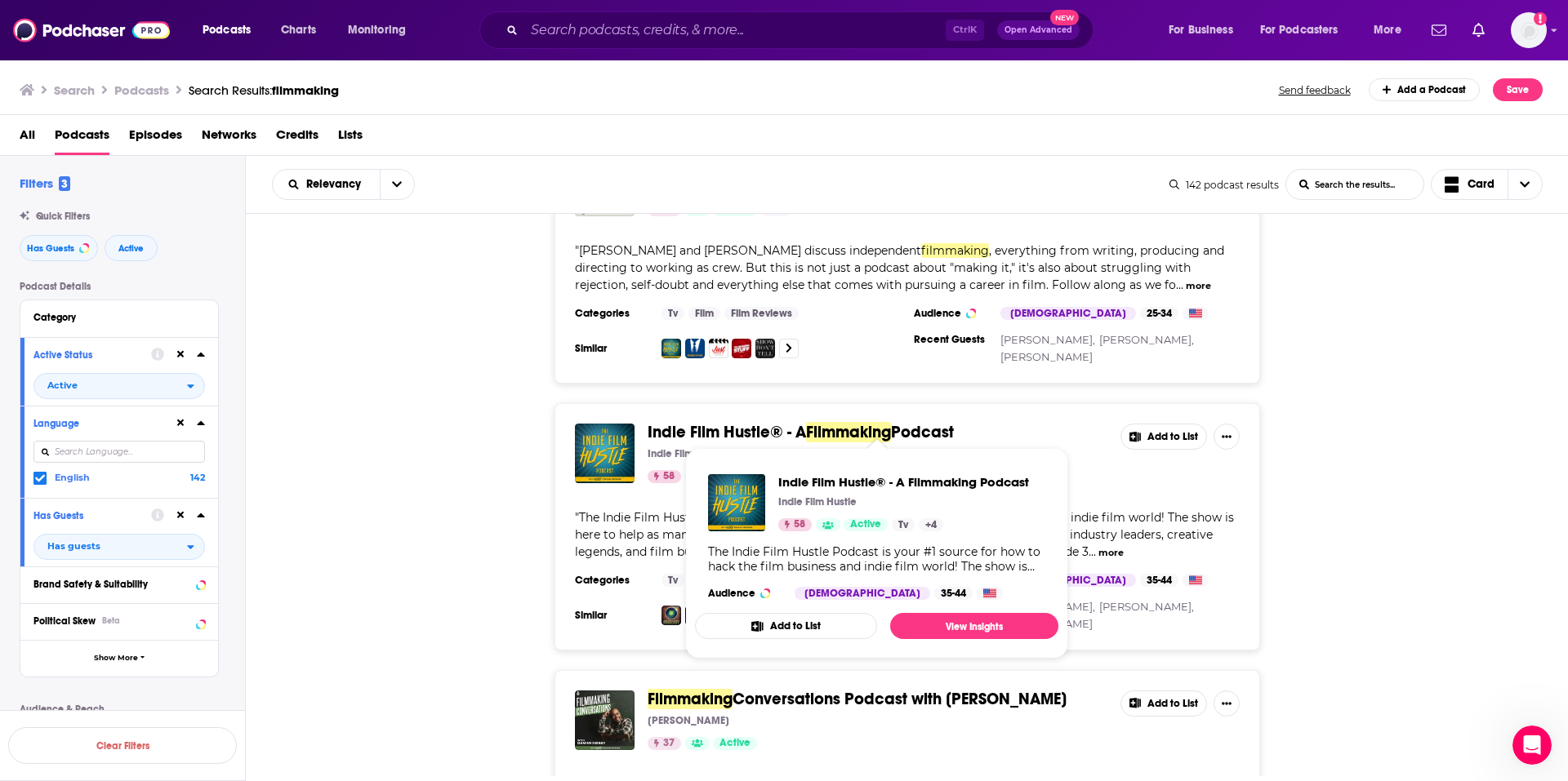
click at [787, 632] on button "Add to List" at bounding box center [786, 626] width 182 height 26
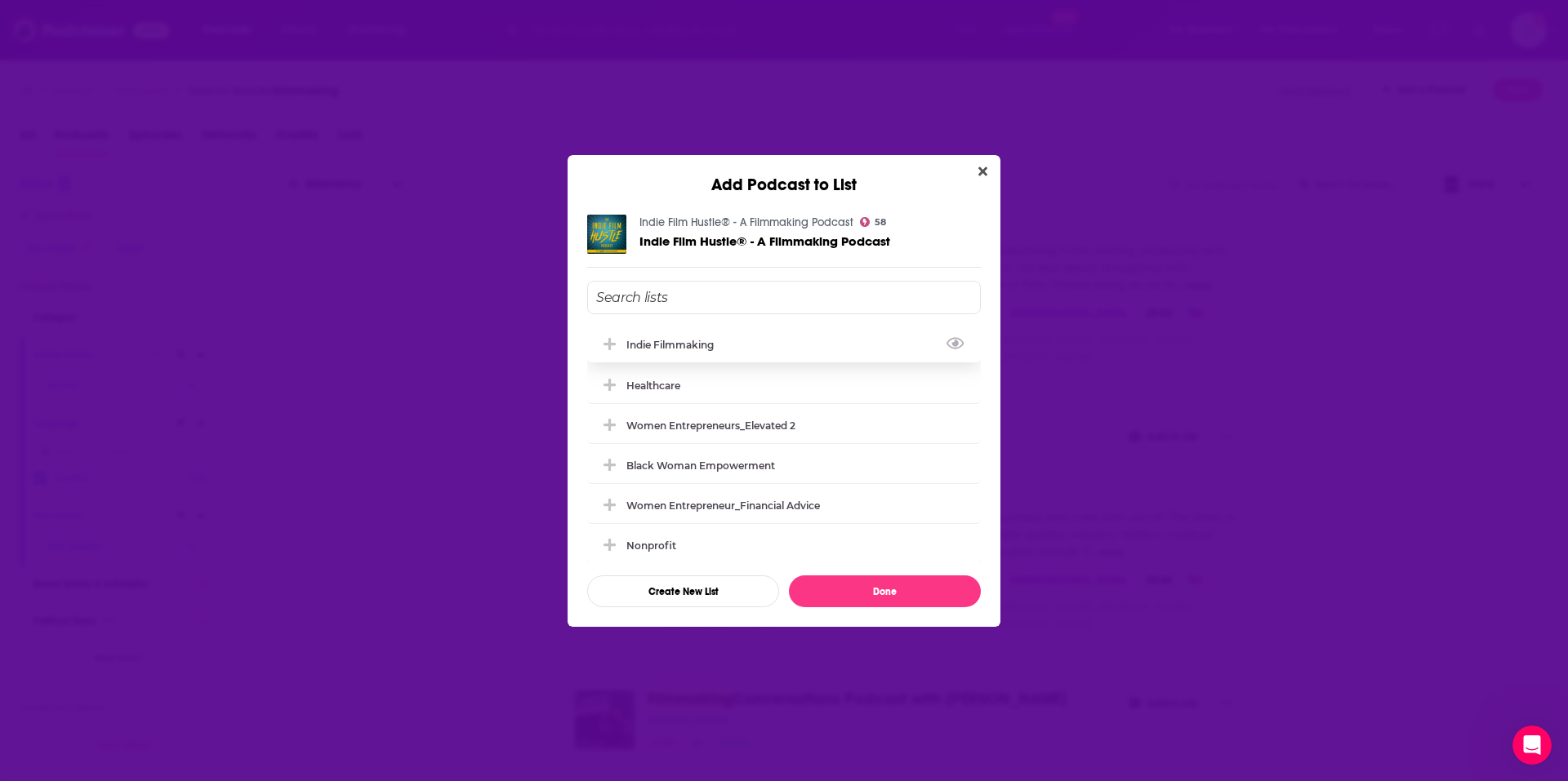
click at [652, 347] on div "Indie Filmmaking" at bounding box center [675, 344] width 97 height 13
click at [869, 579] on button "Done" at bounding box center [884, 591] width 192 height 32
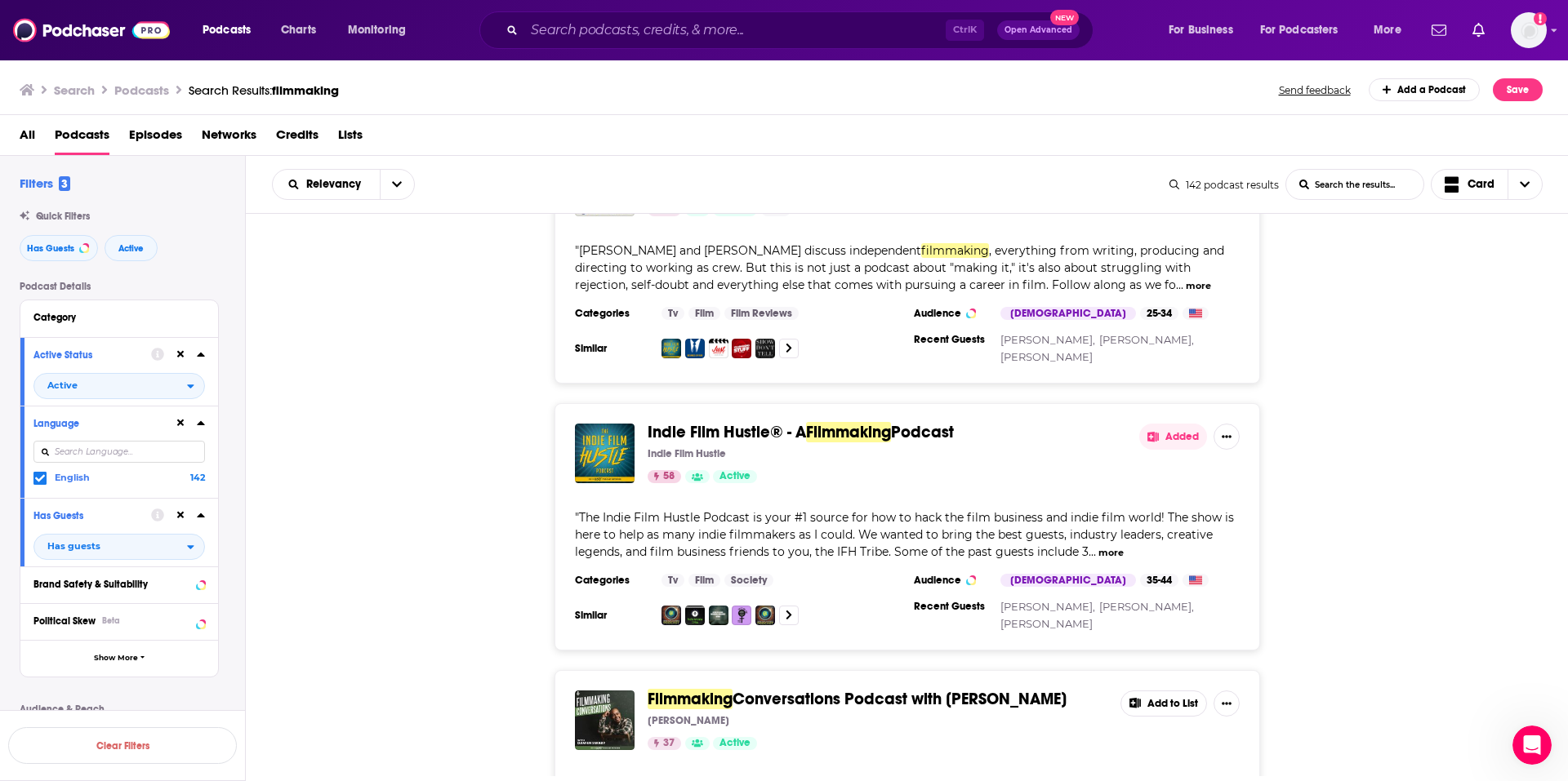
click at [417, 502] on div "Indie Film Hustle® - A Filmmaking Podcast Indie Film Hustle 58 Active Added " T…" at bounding box center [907, 526] width 1323 height 248
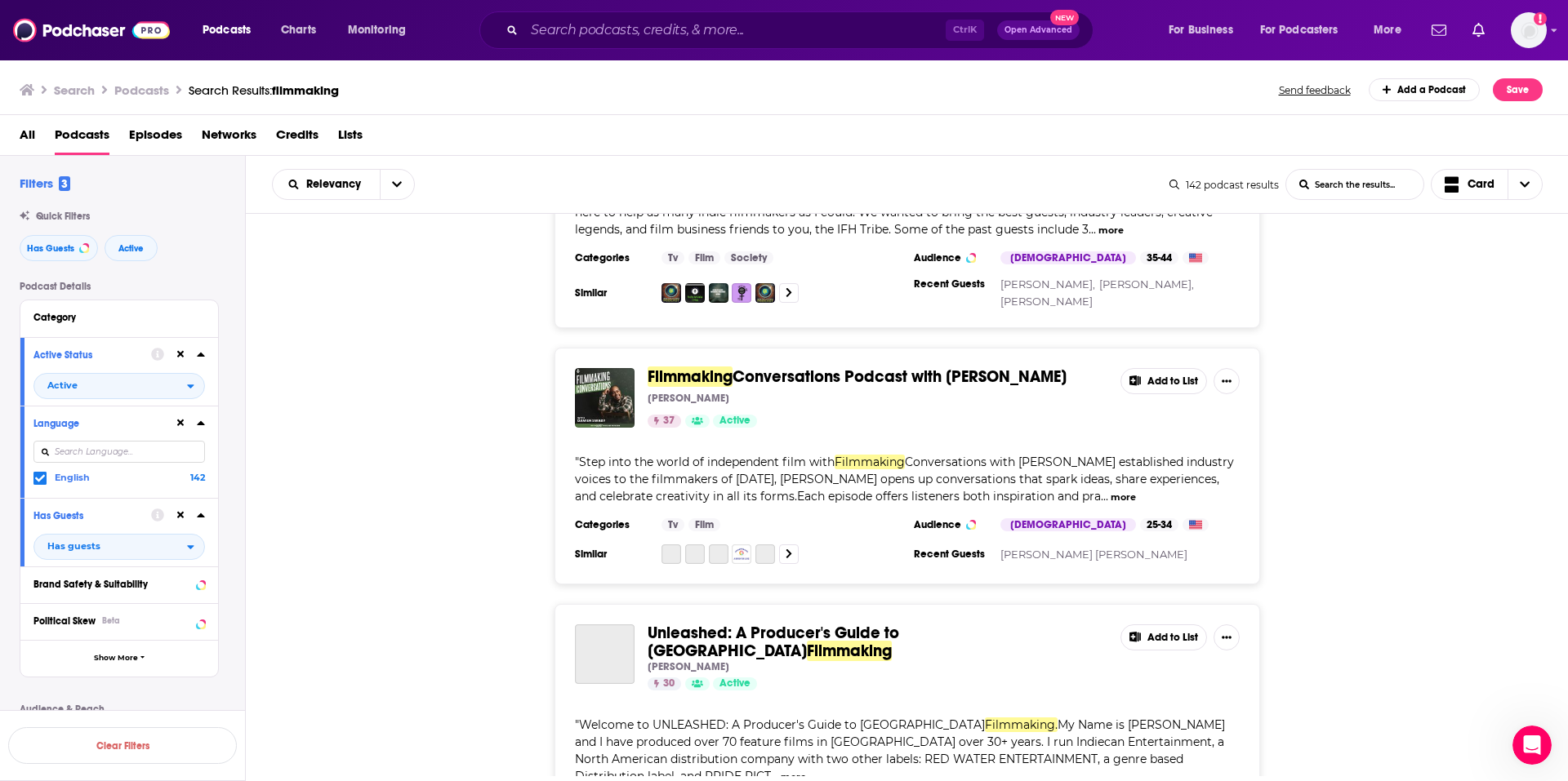
scroll to position [899, 0]
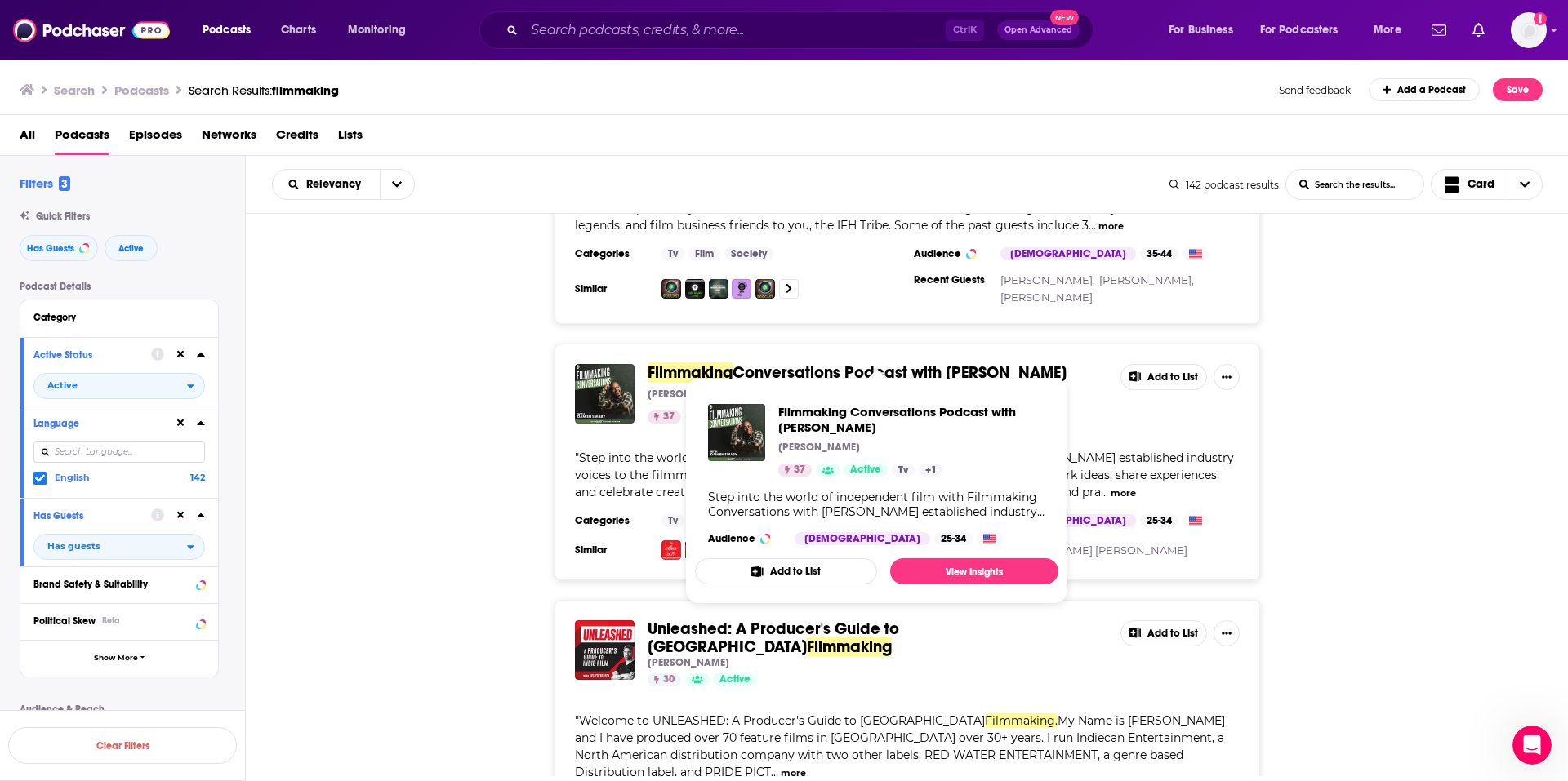
click at [760, 575] on icon "Show Podcast Details" at bounding box center [757, 572] width 13 height 11
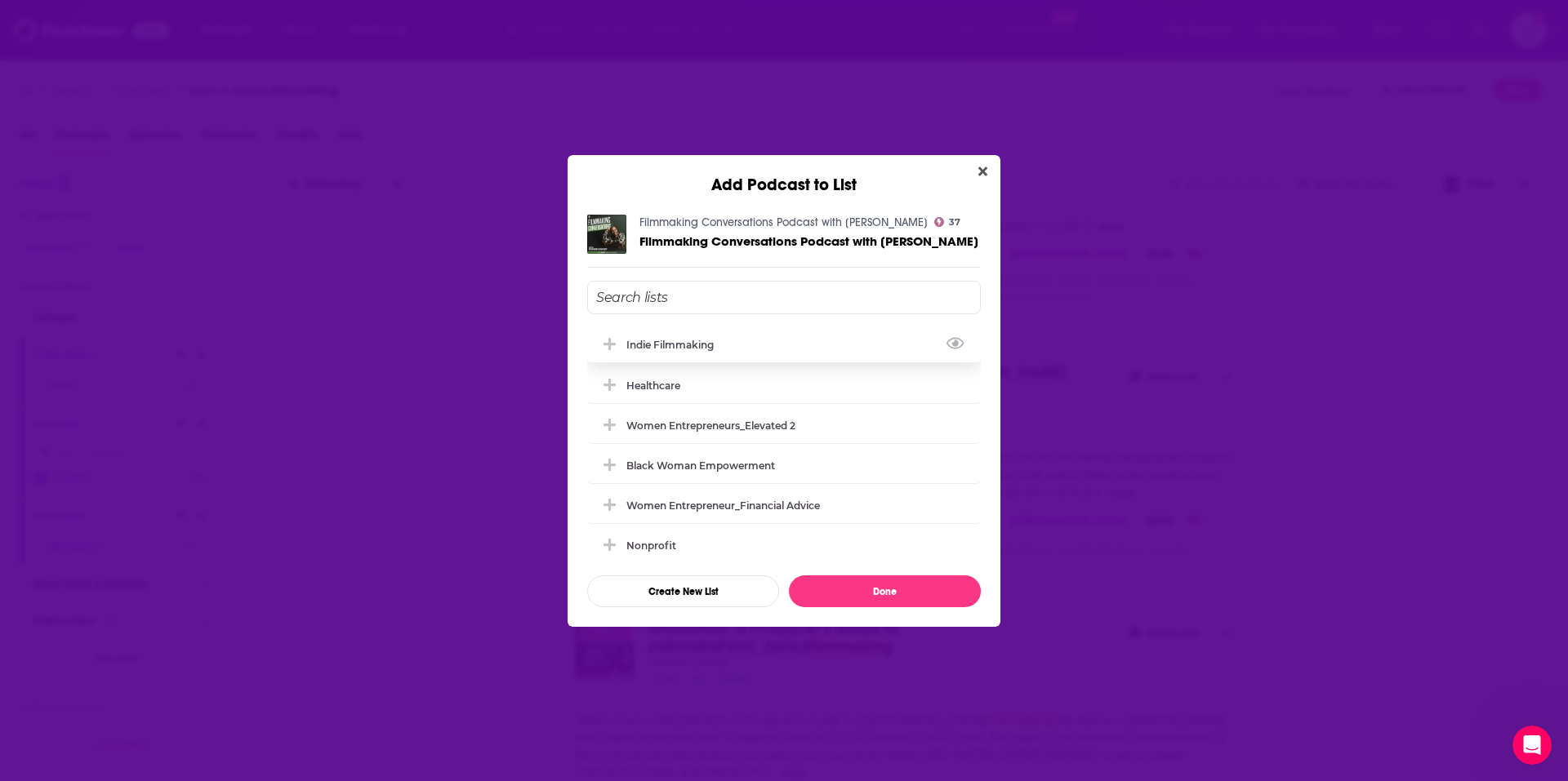
click at [664, 342] on div "Indie Filmmaking" at bounding box center [675, 344] width 97 height 13
click at [866, 595] on button "Done" at bounding box center [884, 591] width 192 height 32
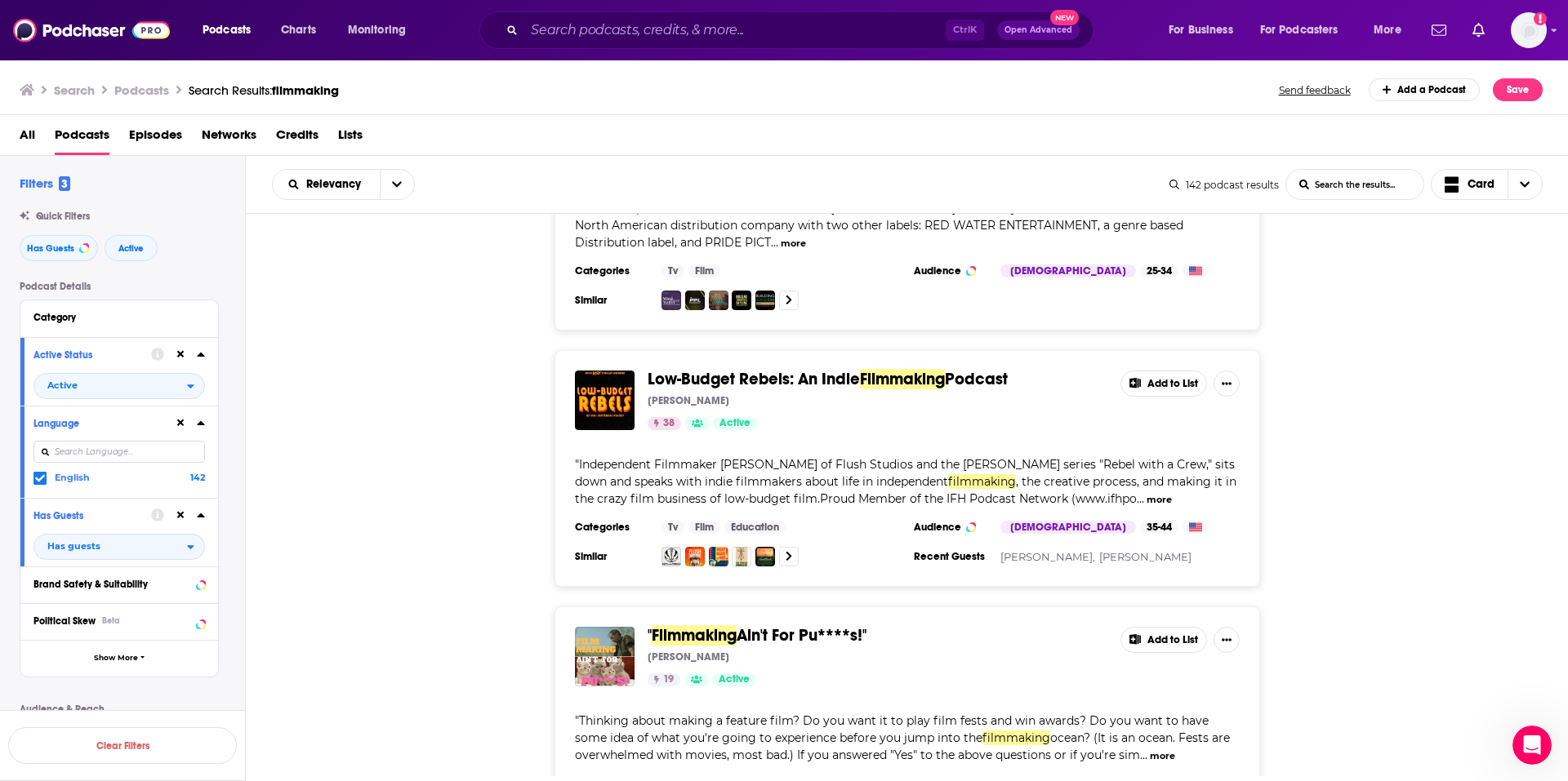
scroll to position [1469, 0]
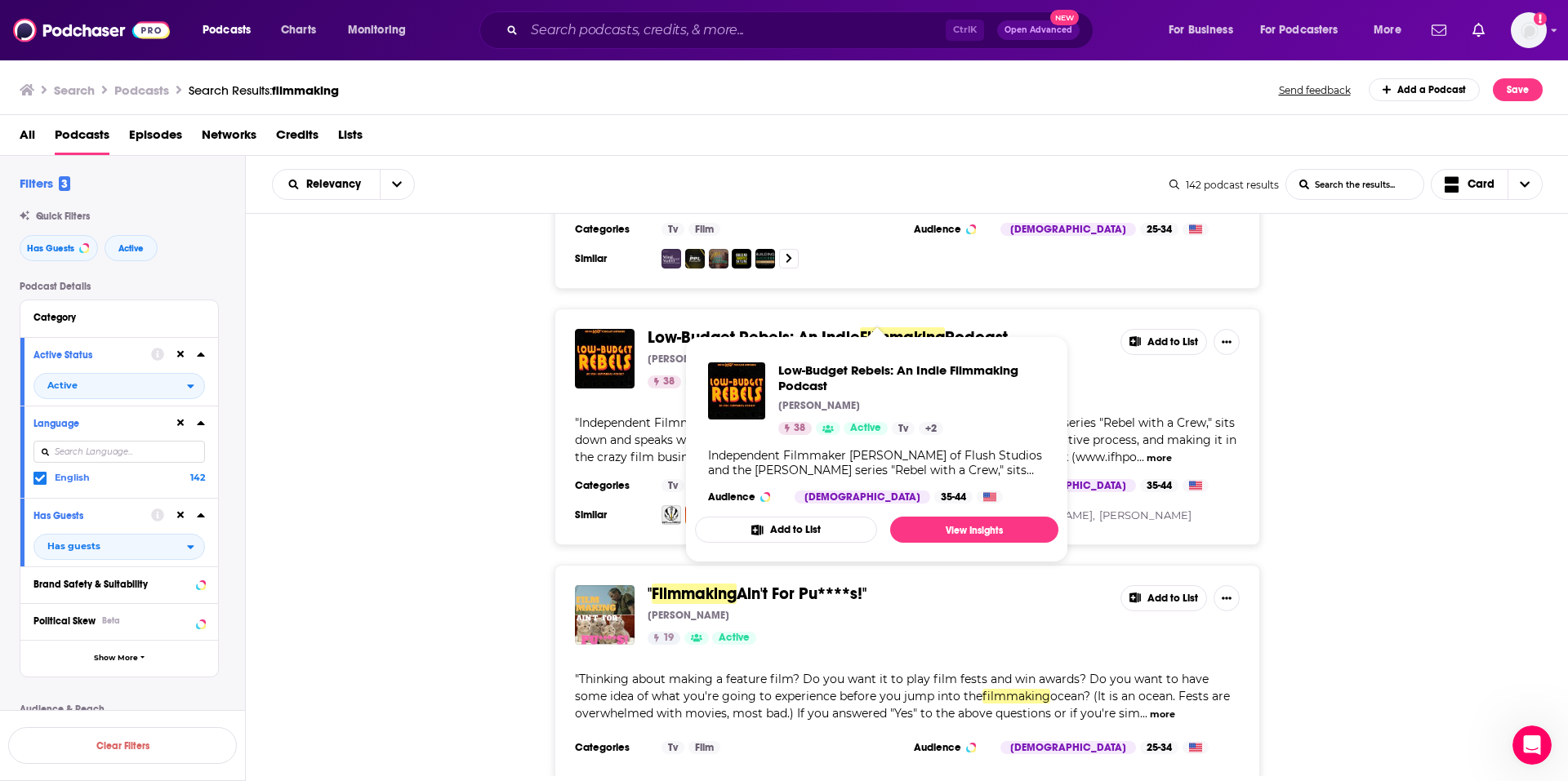
click at [800, 533] on button "Add to List" at bounding box center [786, 529] width 182 height 26
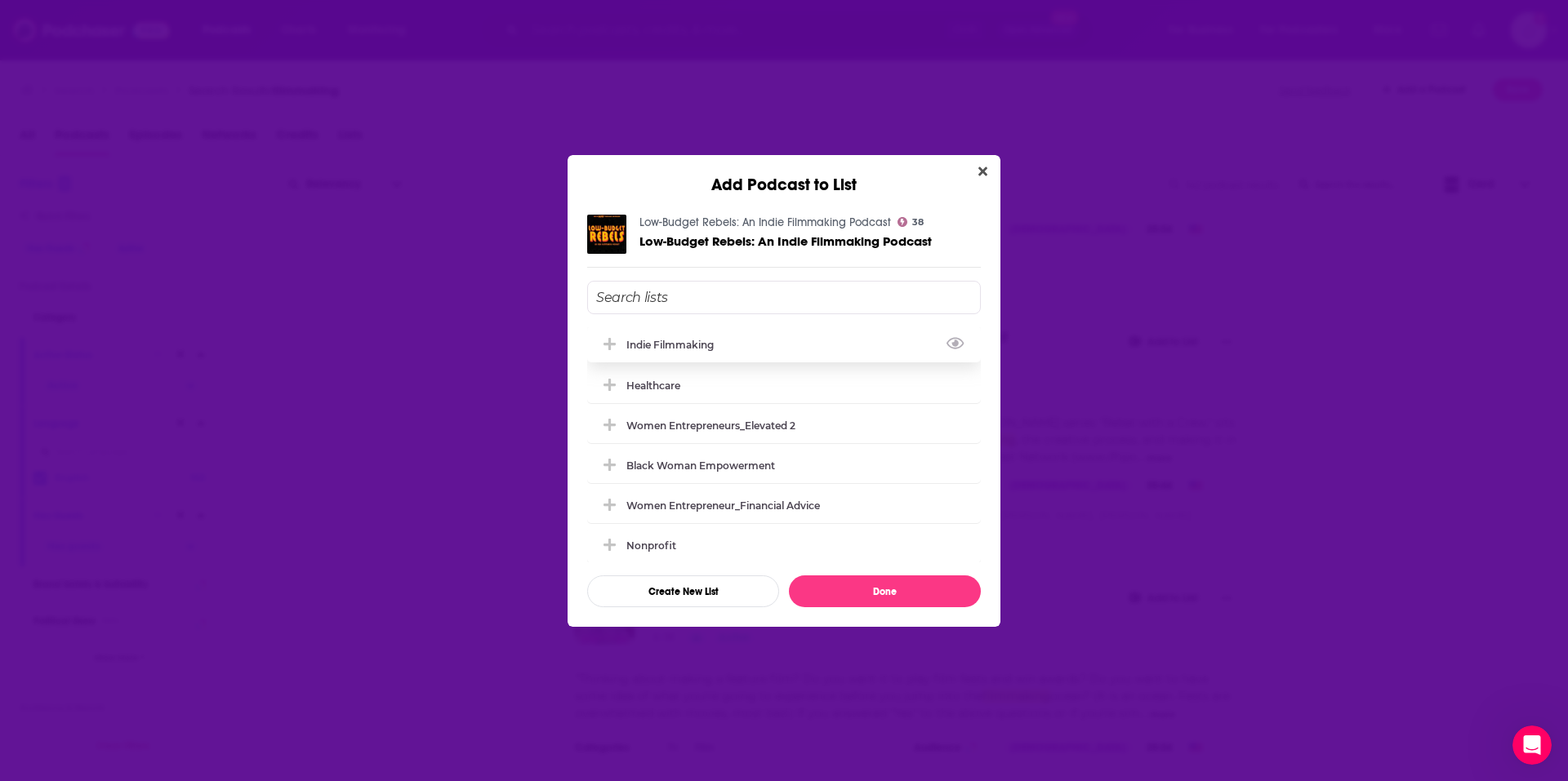
click at [633, 355] on div "Indie Filmmaking" at bounding box center [784, 344] width 393 height 36
click at [856, 592] on button "Done" at bounding box center [884, 591] width 192 height 32
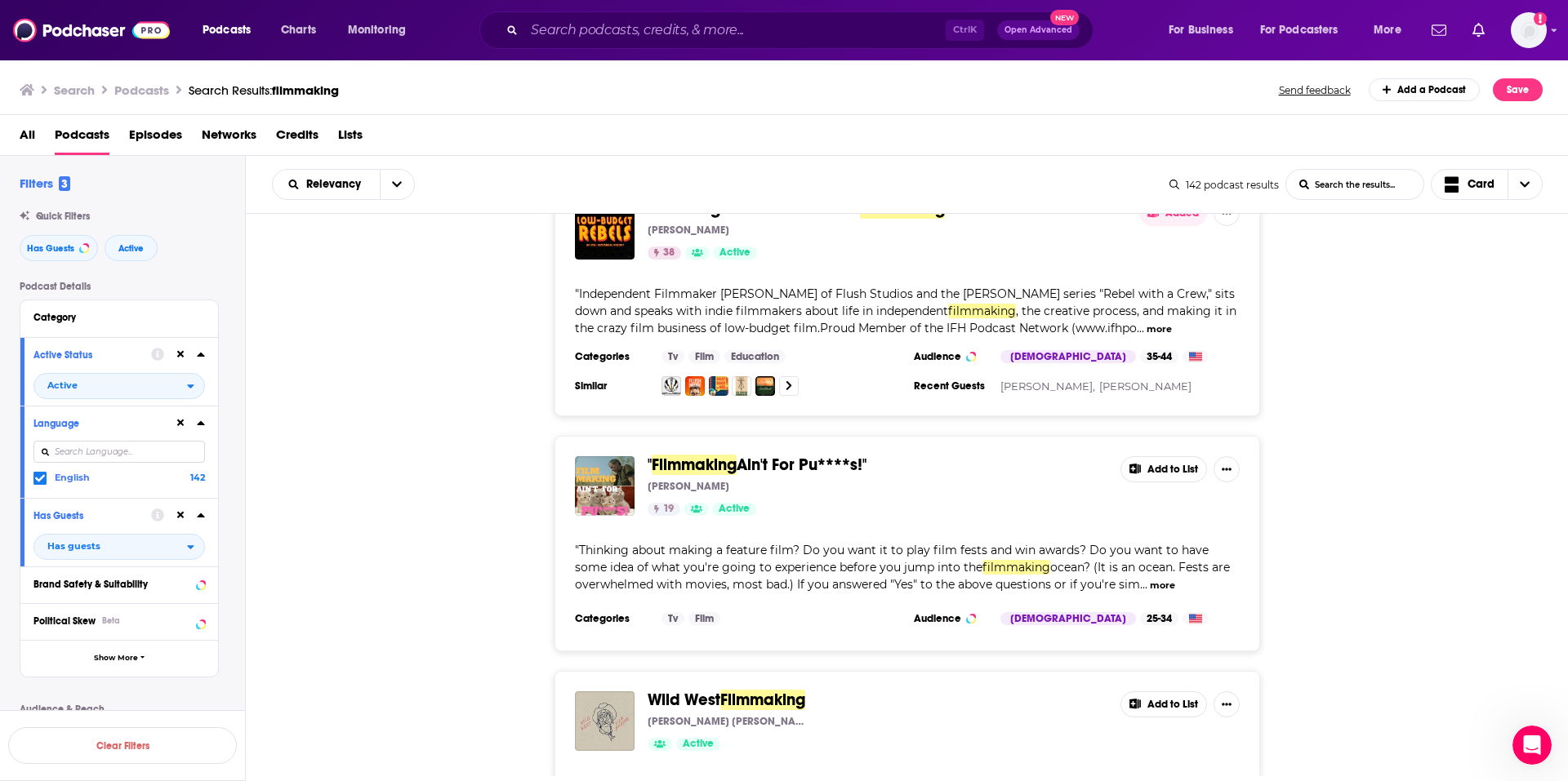
scroll to position [1633, 0]
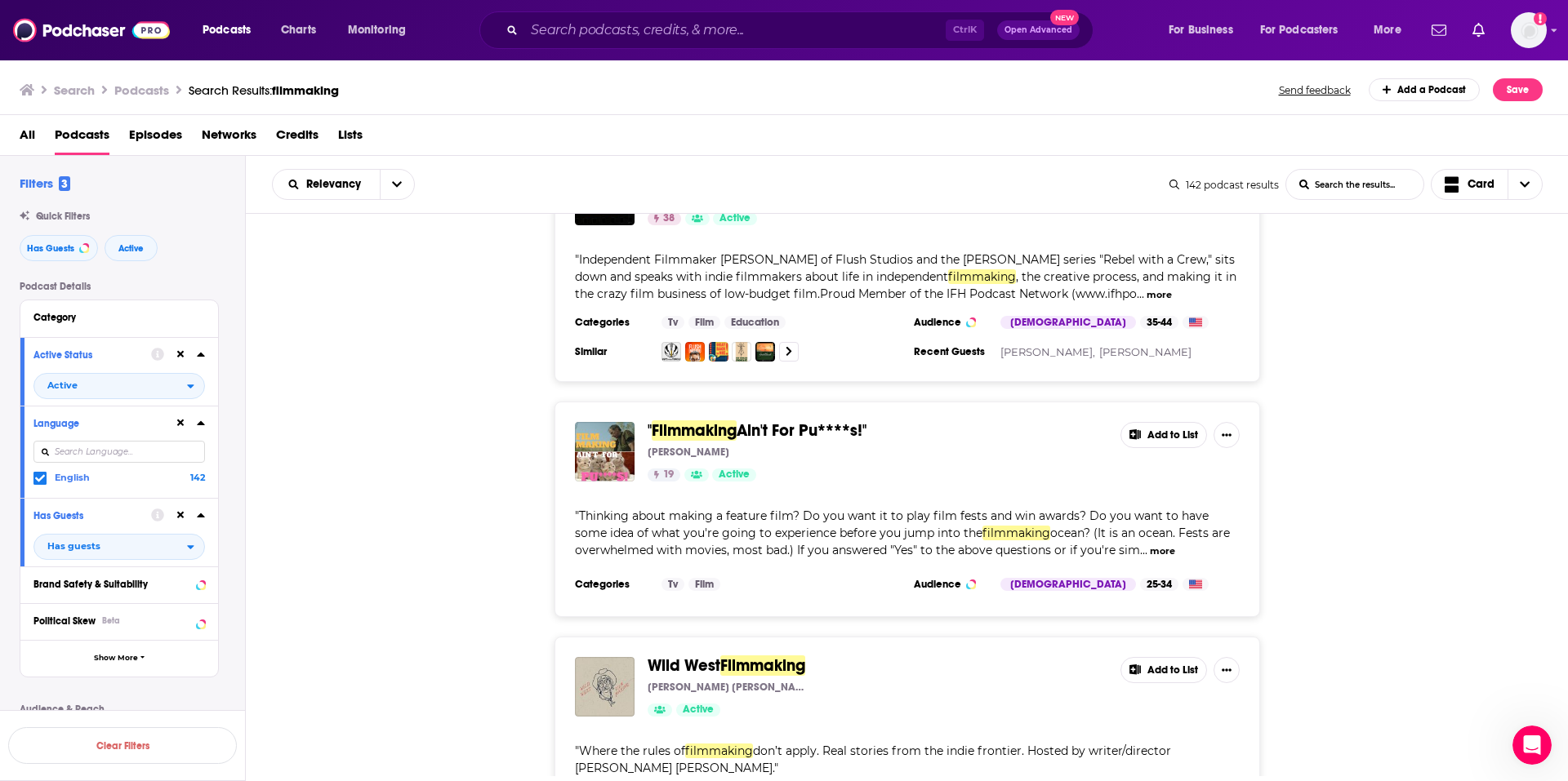
click at [1151, 545] on button "more" at bounding box center [1162, 552] width 25 height 13
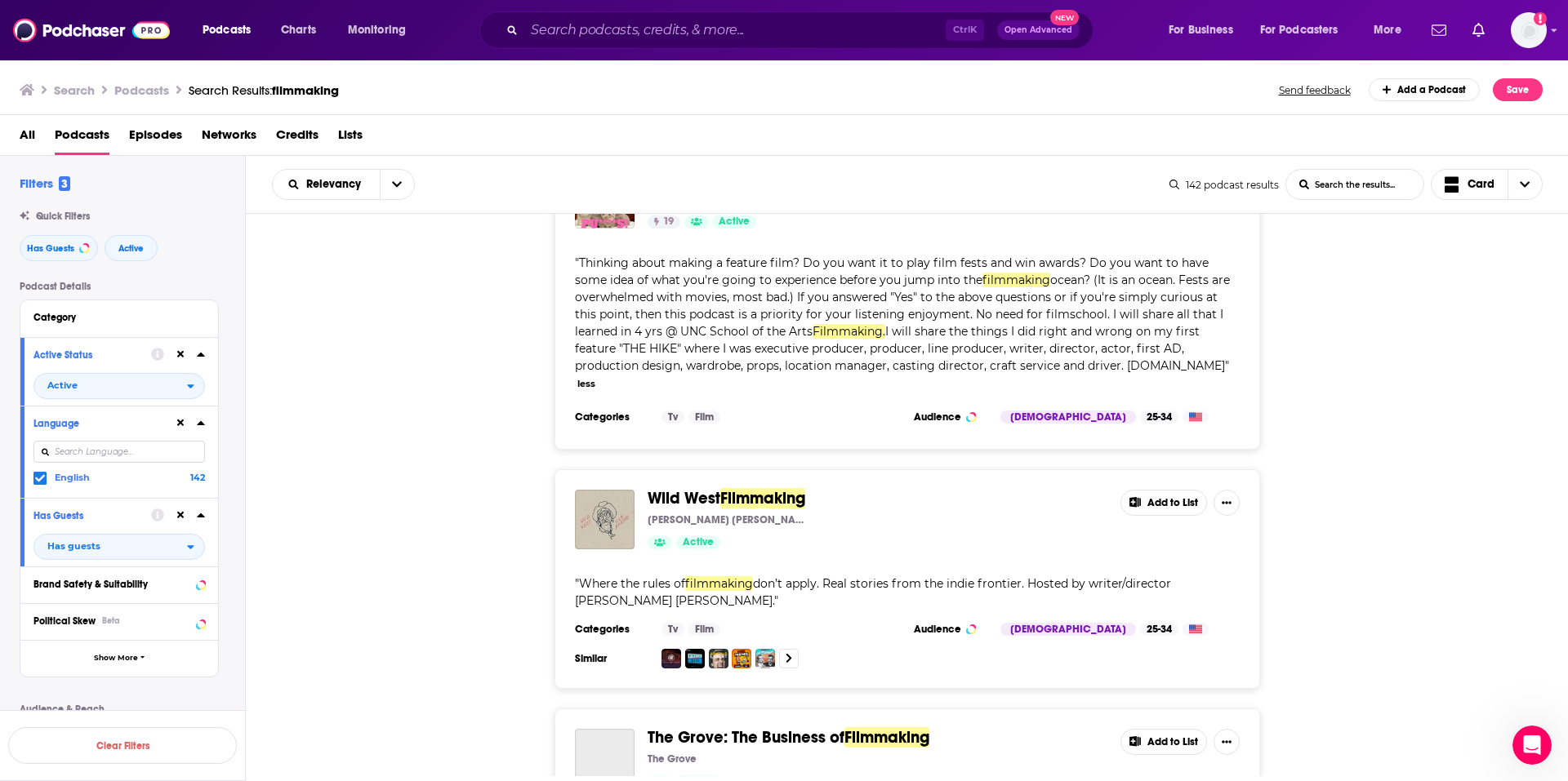
scroll to position [1959, 0]
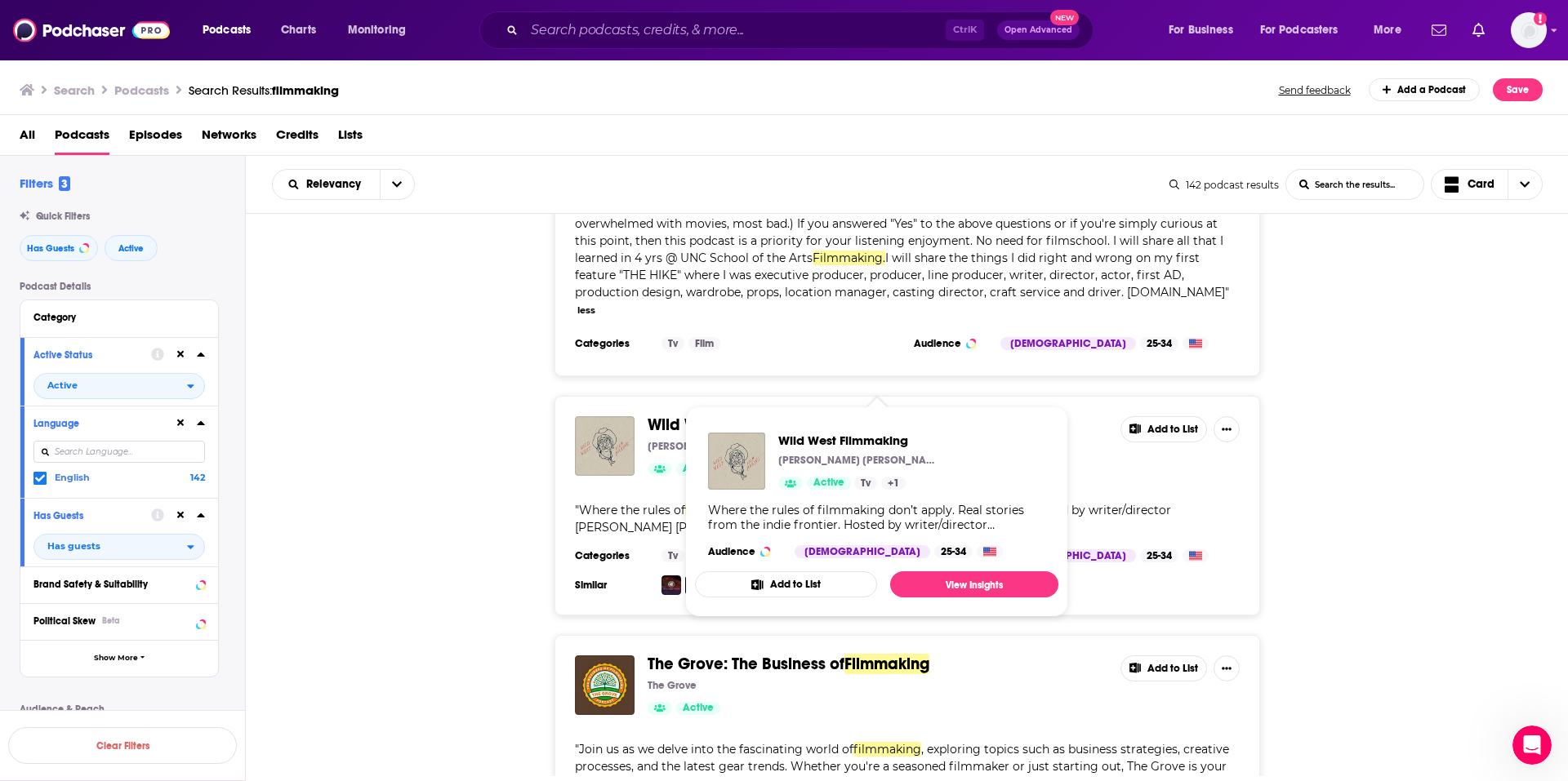
click at [758, 585] on icon "Show Podcast Details" at bounding box center [757, 584] width 12 height 11
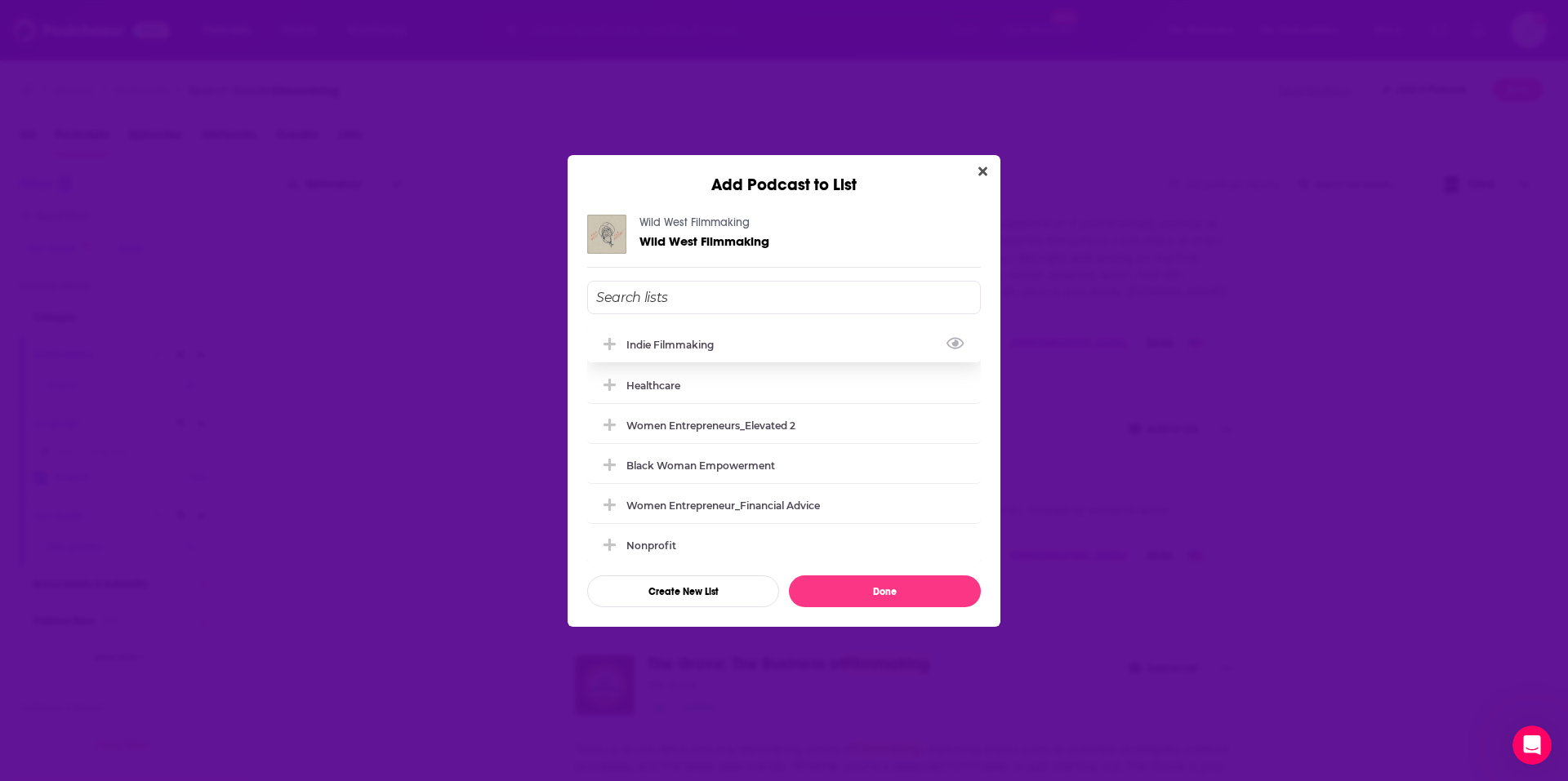
click at [719, 342] on div "Indie Filmmaking" at bounding box center [675, 344] width 97 height 13
click at [840, 586] on button "Done" at bounding box center [884, 591] width 192 height 32
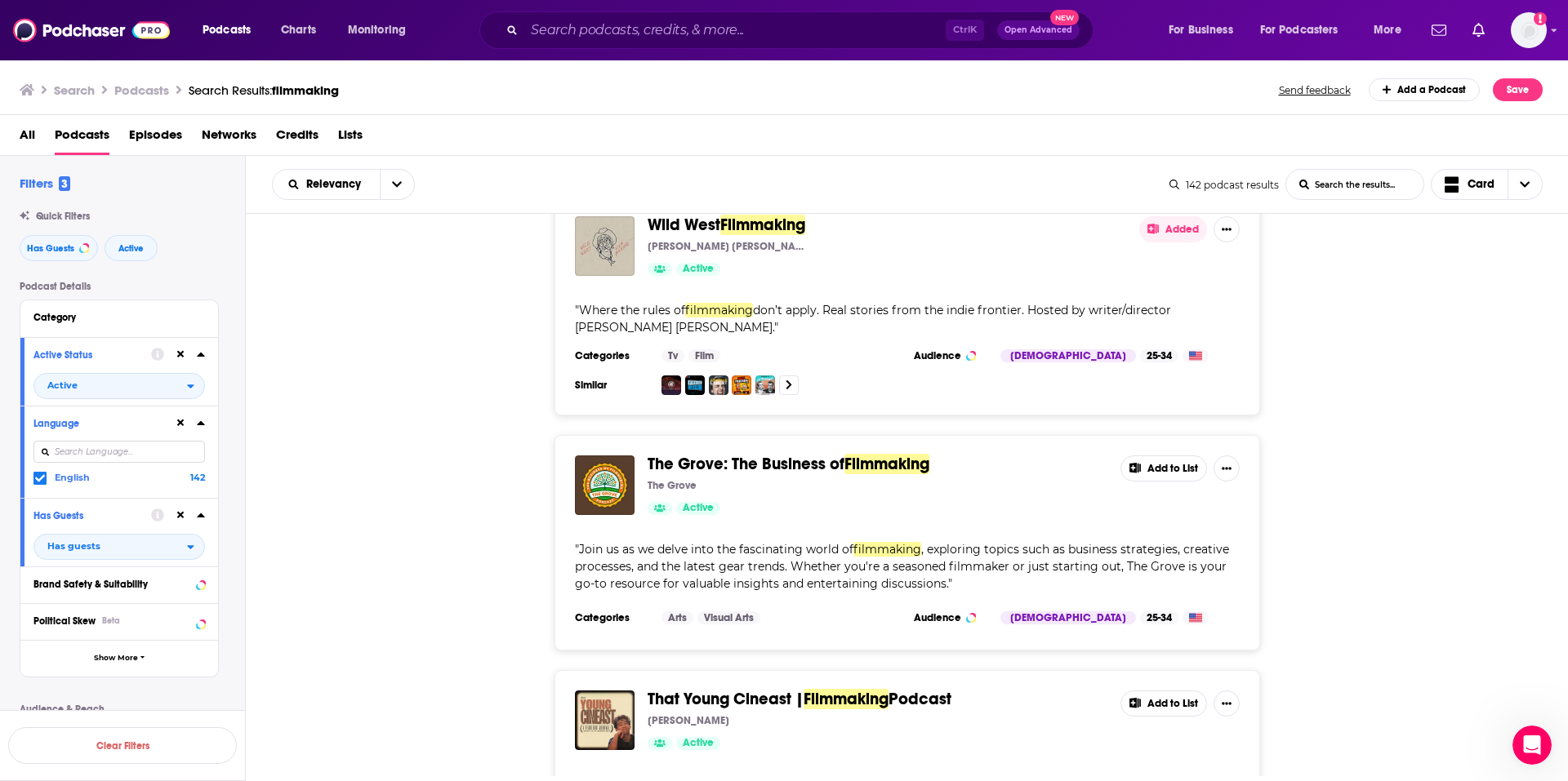
scroll to position [2205, 0]
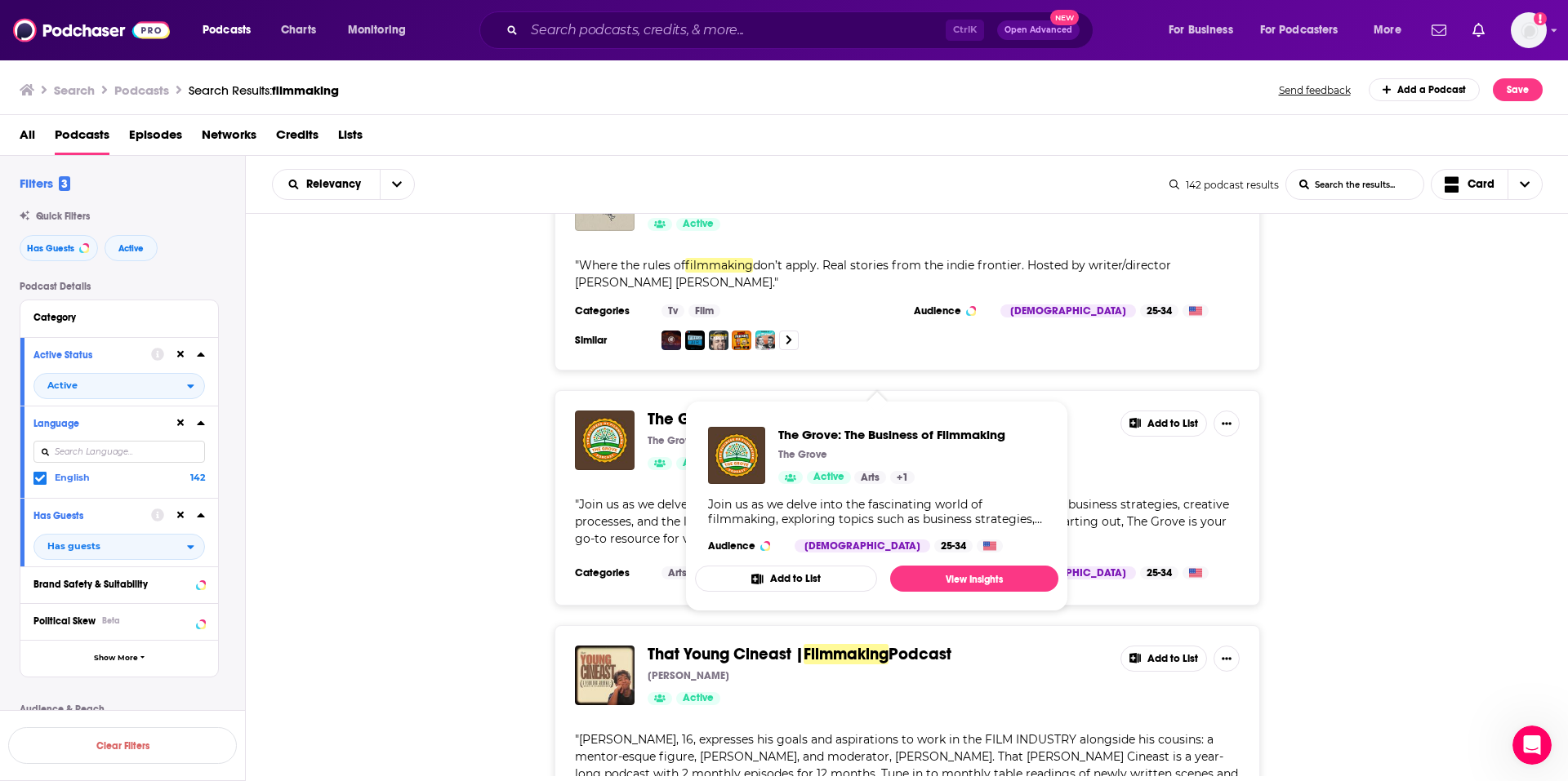
click at [792, 573] on button "Add to List" at bounding box center [786, 579] width 182 height 26
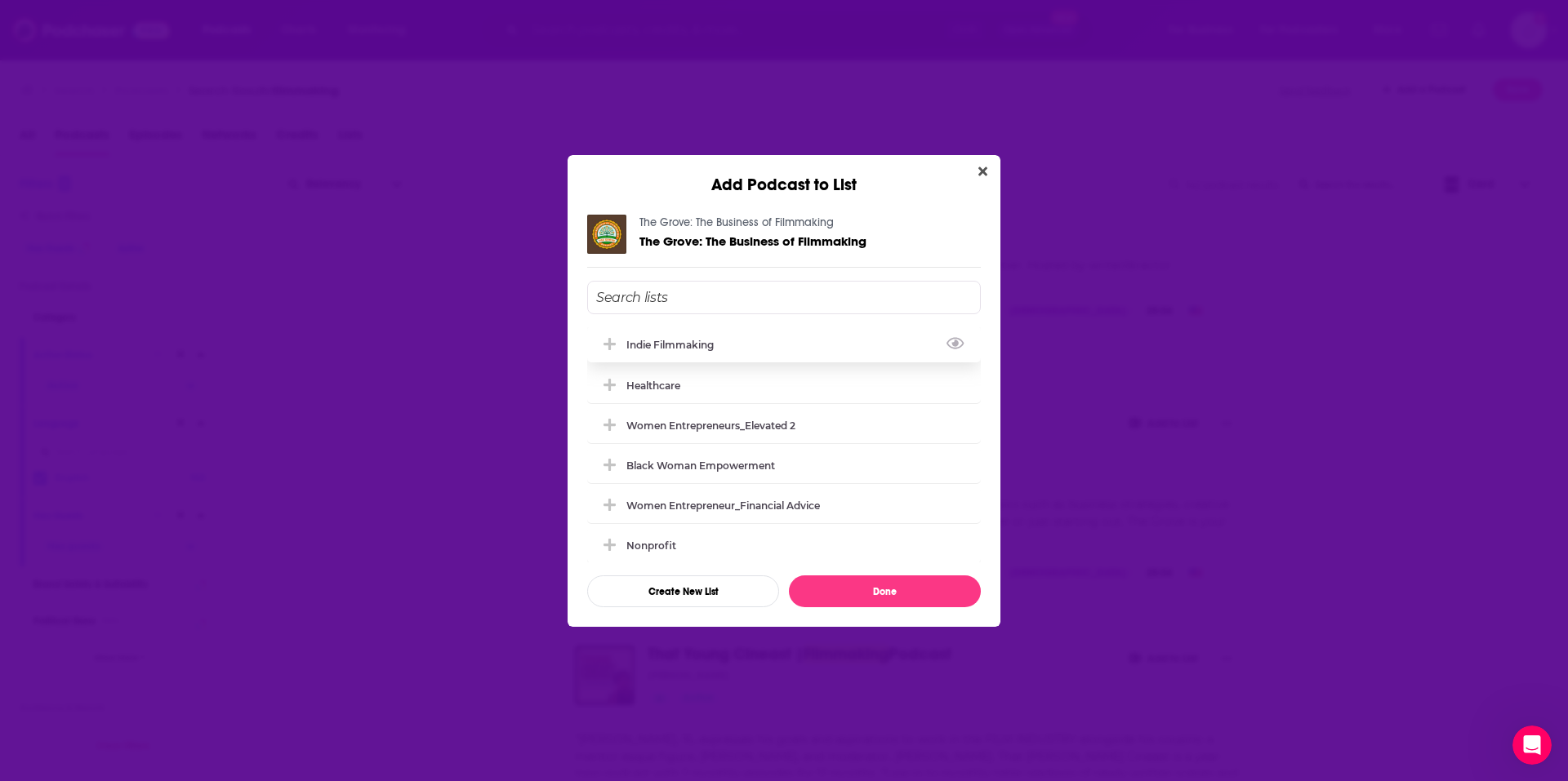
click at [722, 339] on div "Indie Filmmaking" at bounding box center [675, 344] width 97 height 13
click at [840, 589] on button "Done" at bounding box center [884, 591] width 192 height 32
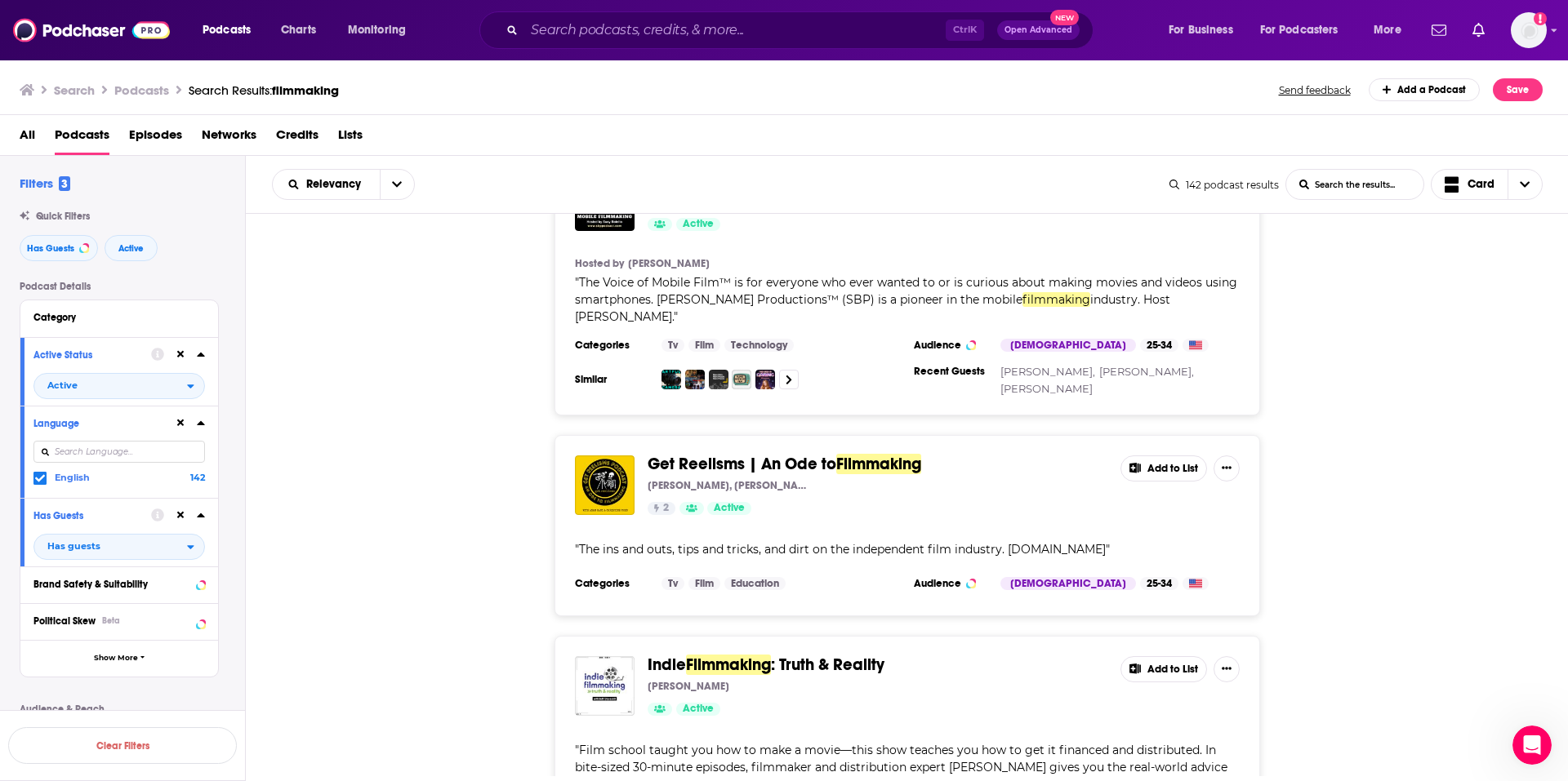
scroll to position [3021, 0]
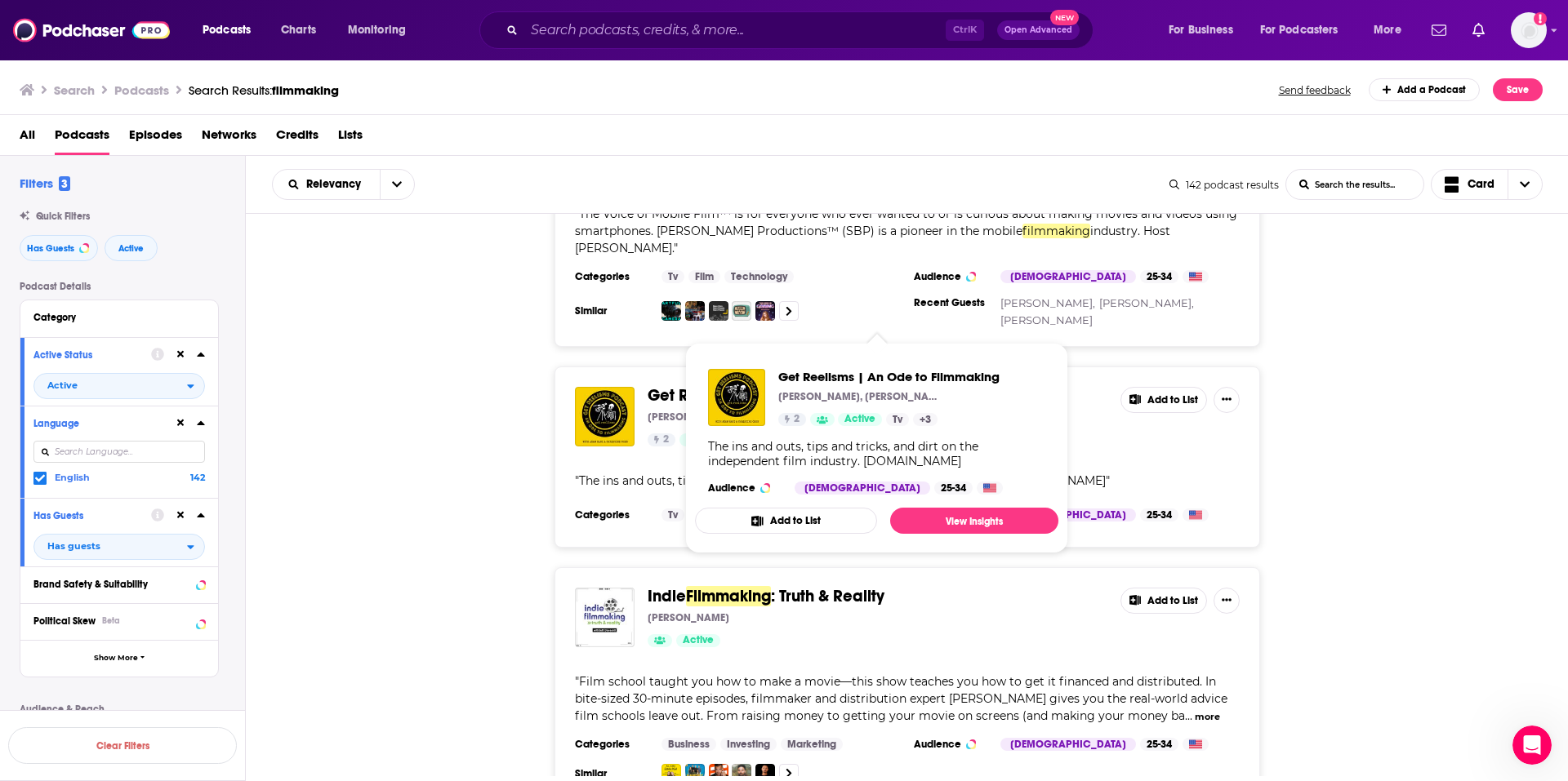
click at [813, 511] on button "Add to List" at bounding box center [786, 521] width 182 height 26
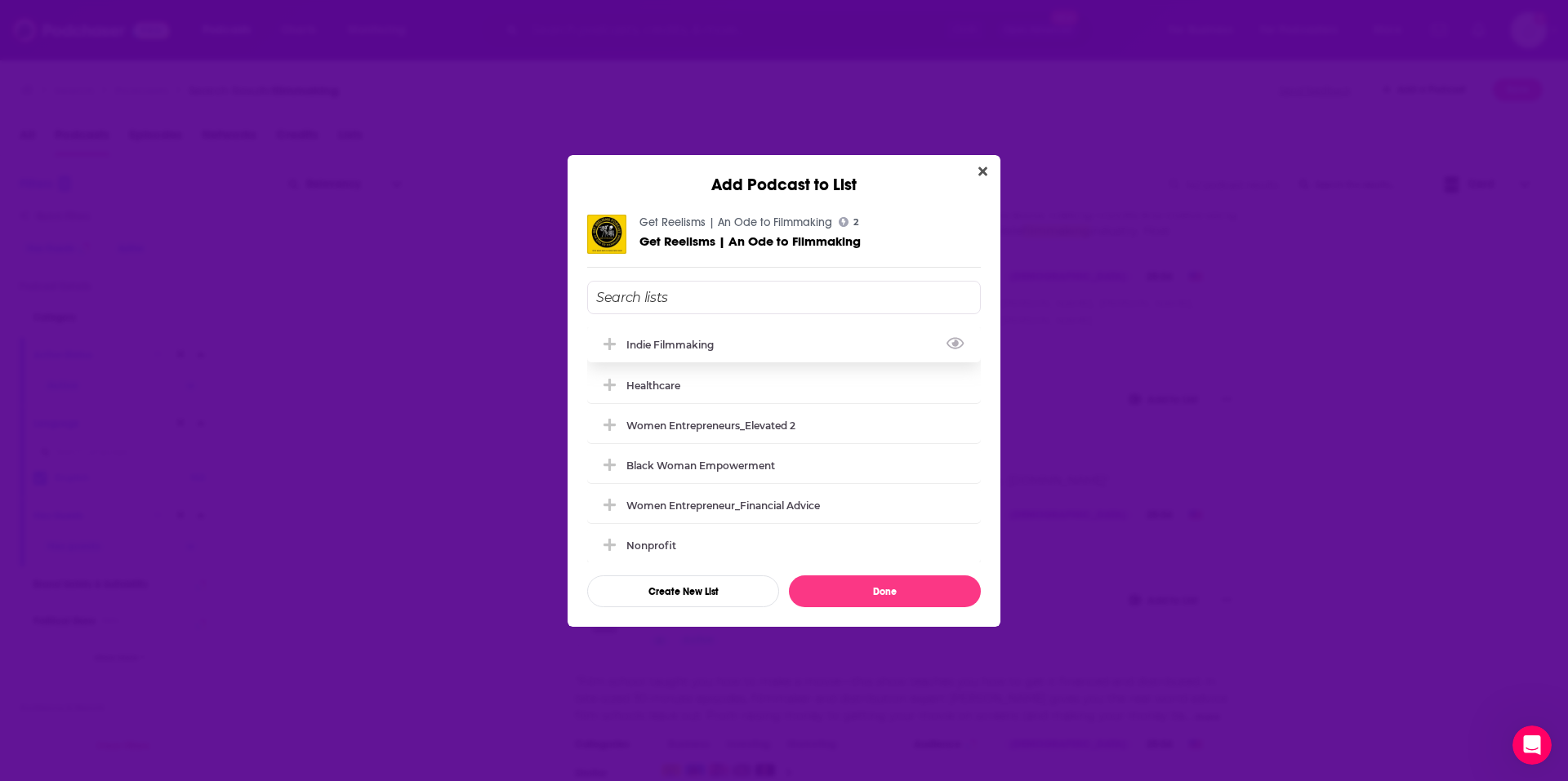
click at [742, 346] on div "Indie Filmmaking" at bounding box center [784, 344] width 393 height 36
click at [870, 600] on button "Done" at bounding box center [884, 591] width 192 height 32
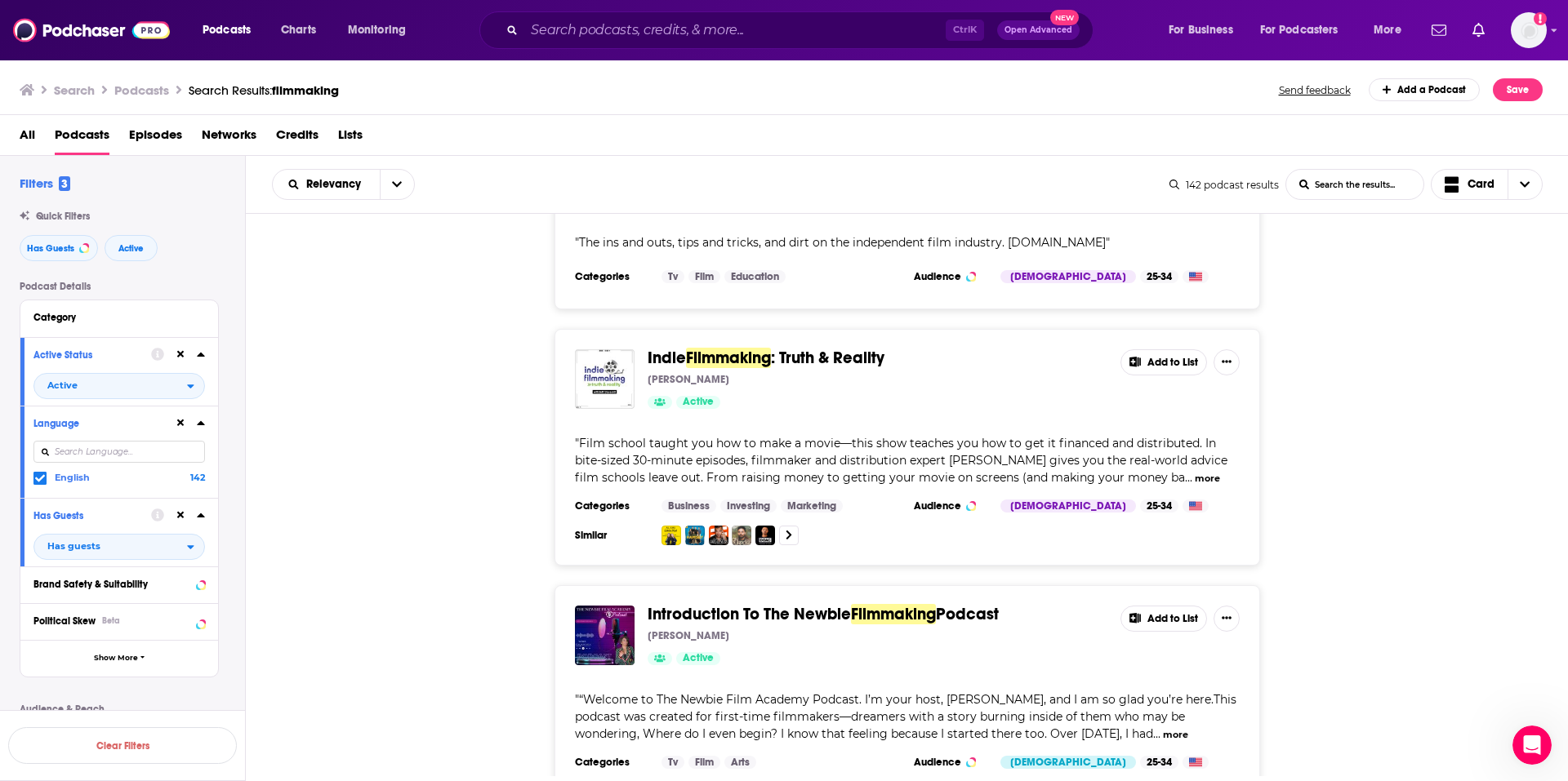
scroll to position [3266, 0]
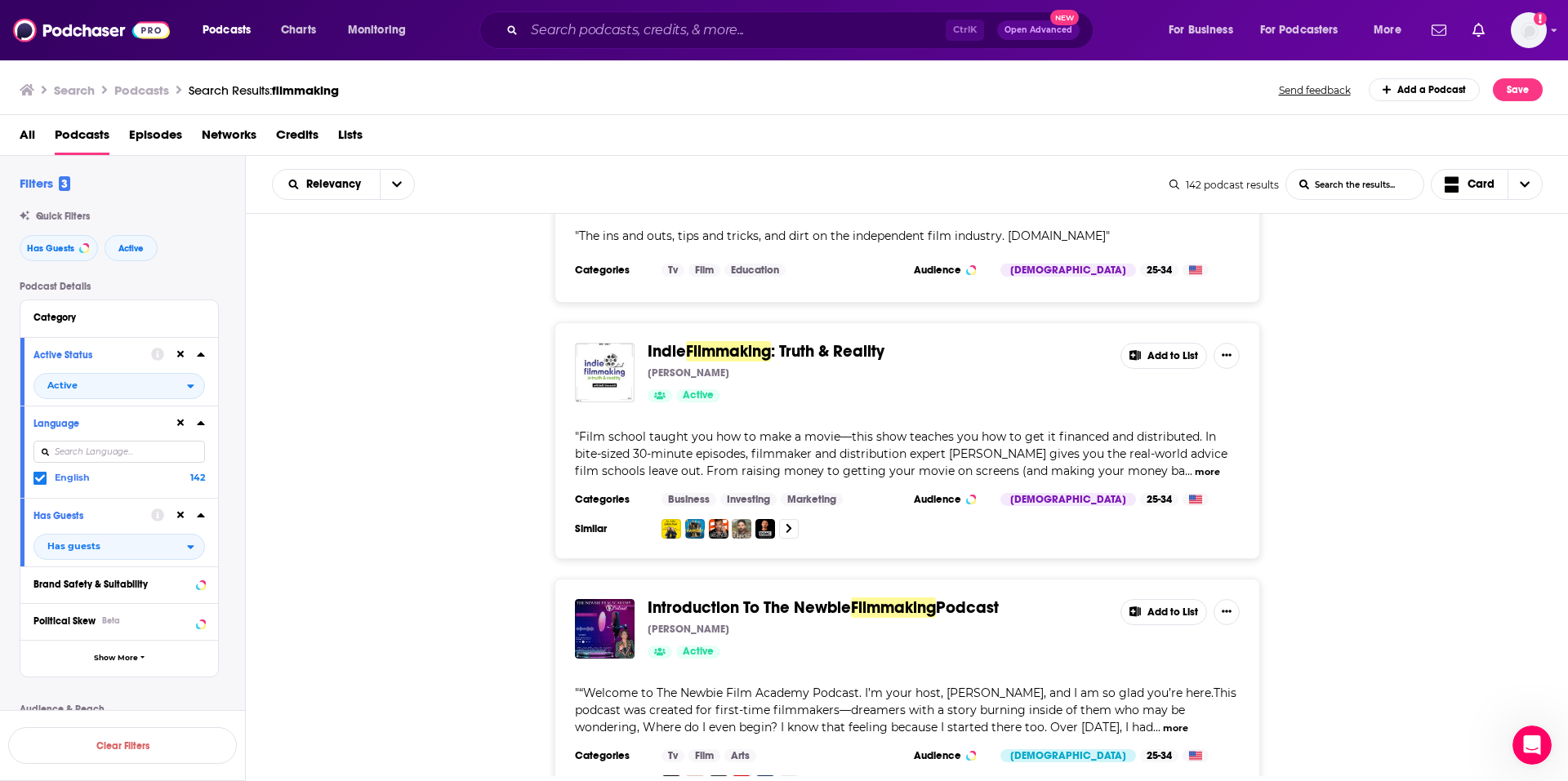
click at [1195, 466] on button "more" at bounding box center [1207, 472] width 25 height 13
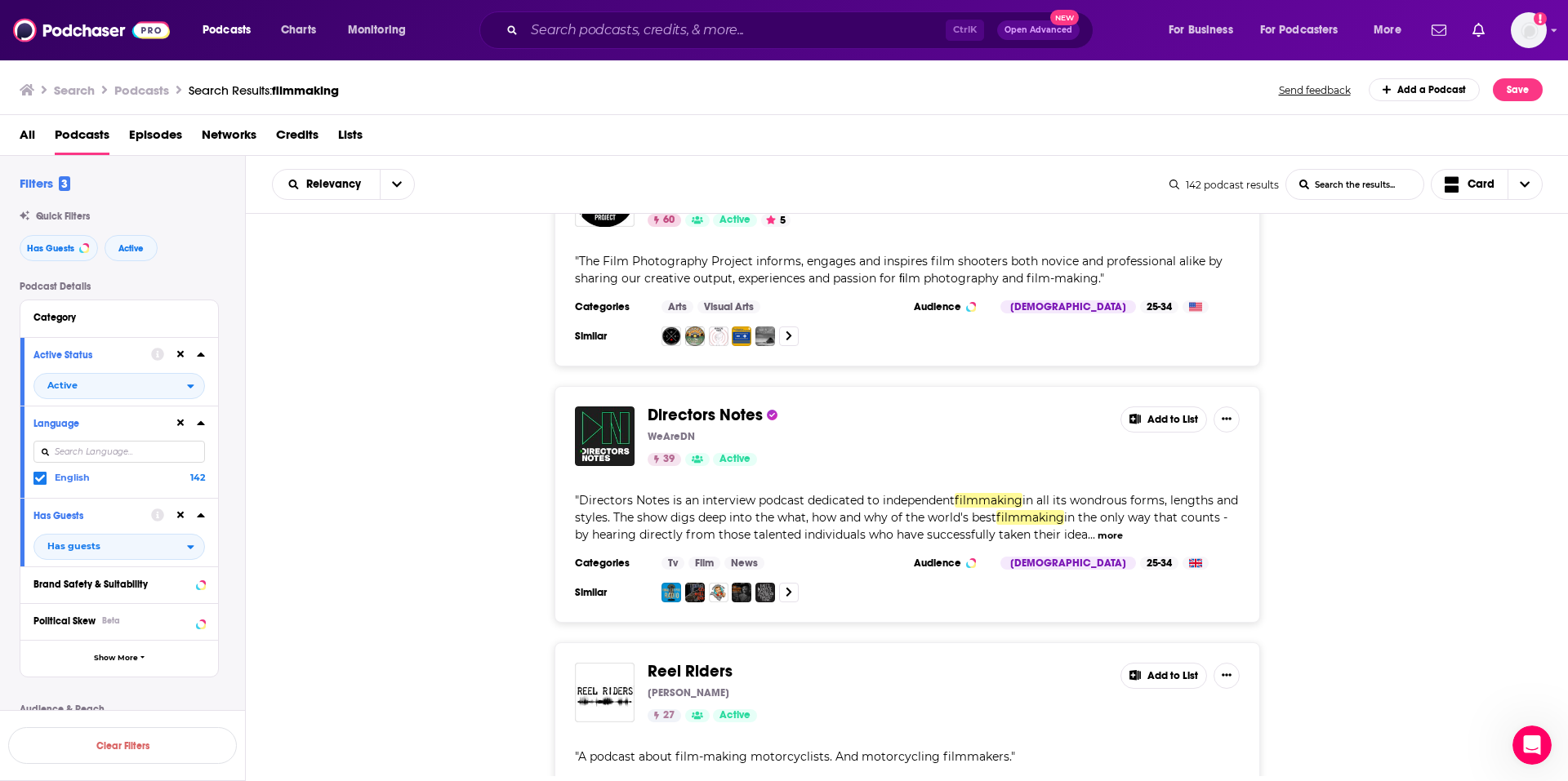
scroll to position [4327, 0]
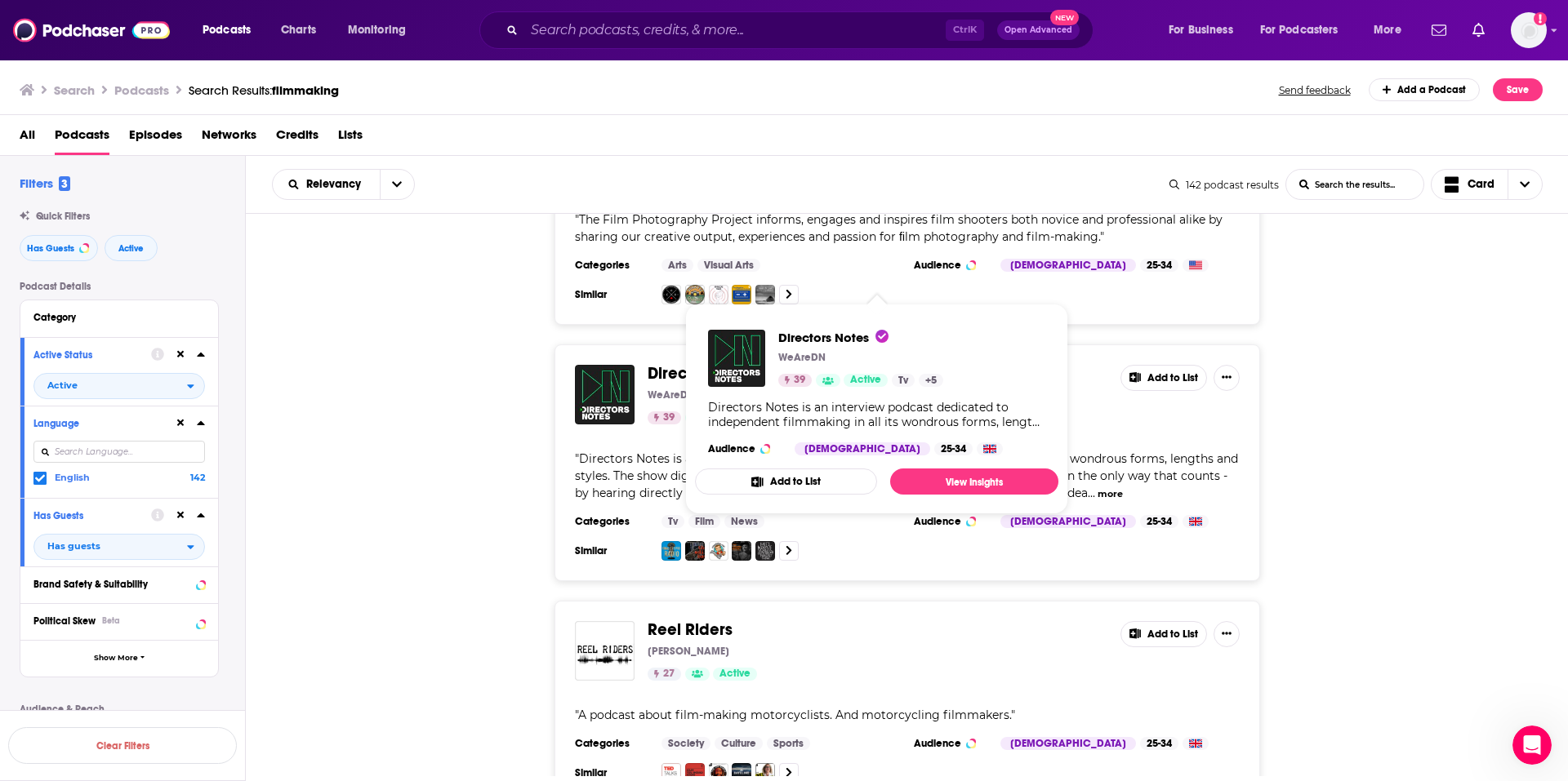
click at [784, 483] on button "Add to List" at bounding box center [786, 481] width 182 height 26
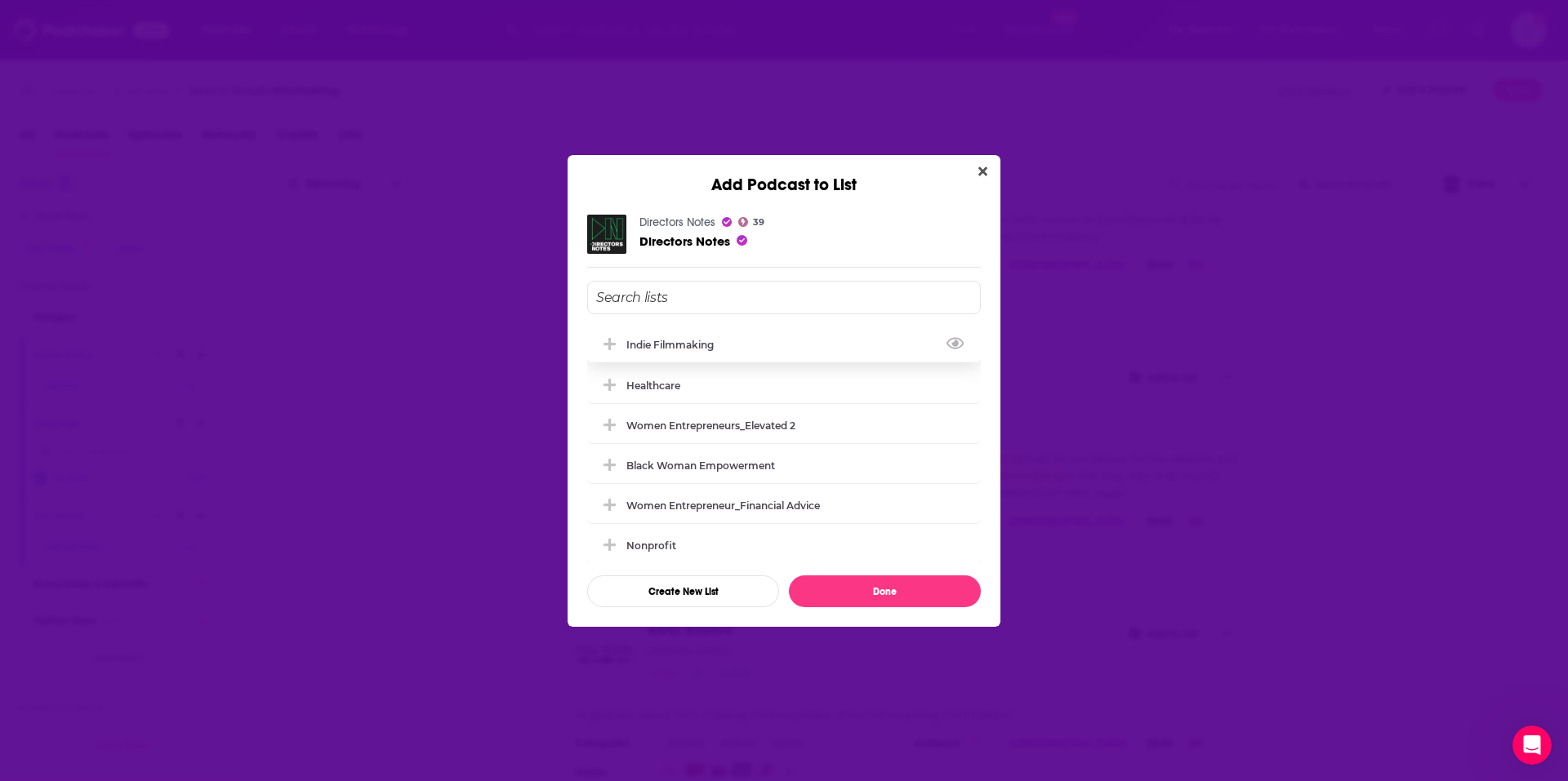
click at [686, 337] on div "Indie Filmmaking" at bounding box center [784, 344] width 393 height 36
click at [909, 604] on button "Done" at bounding box center [884, 591] width 192 height 32
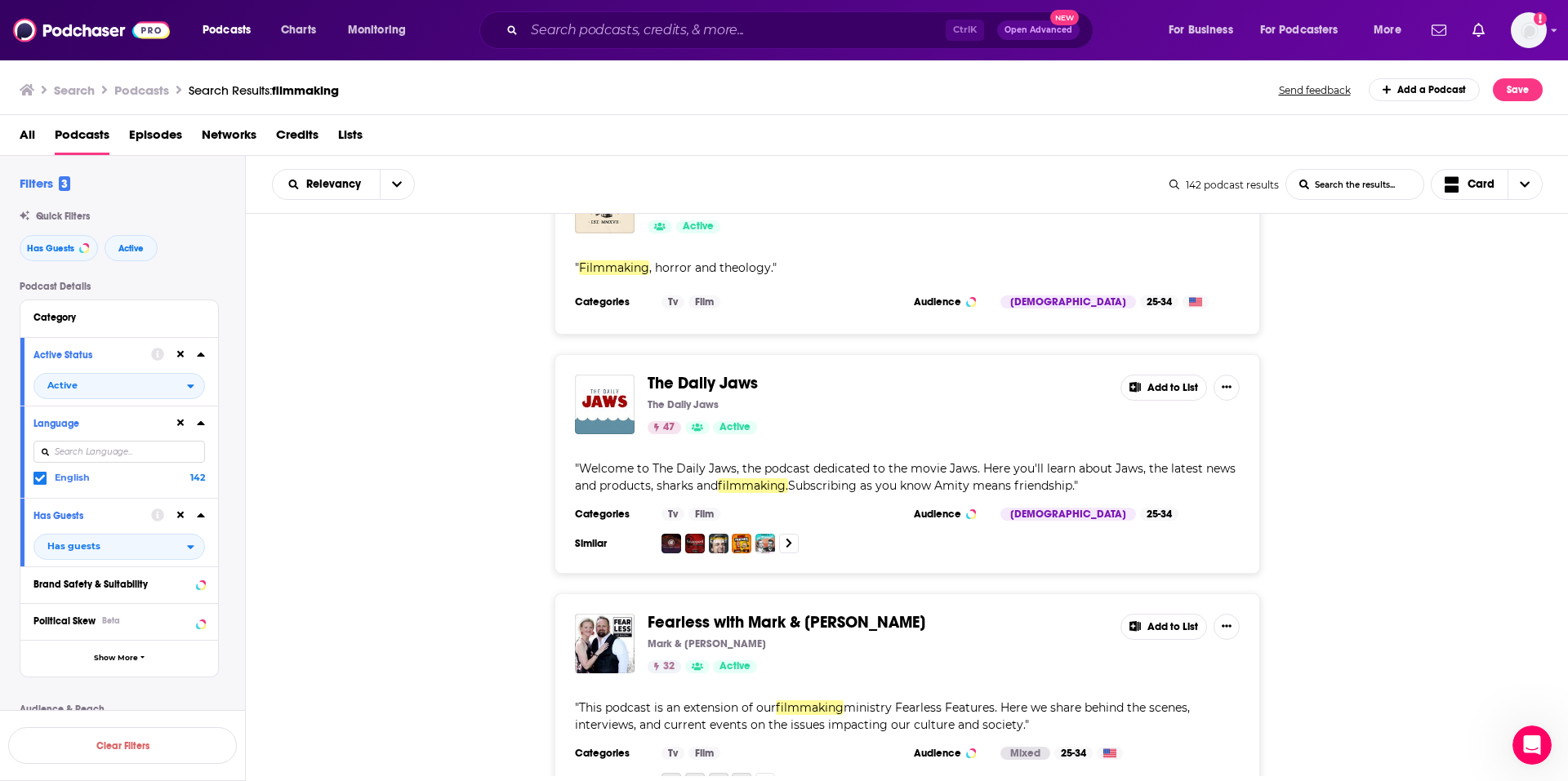
scroll to position [5720, 0]
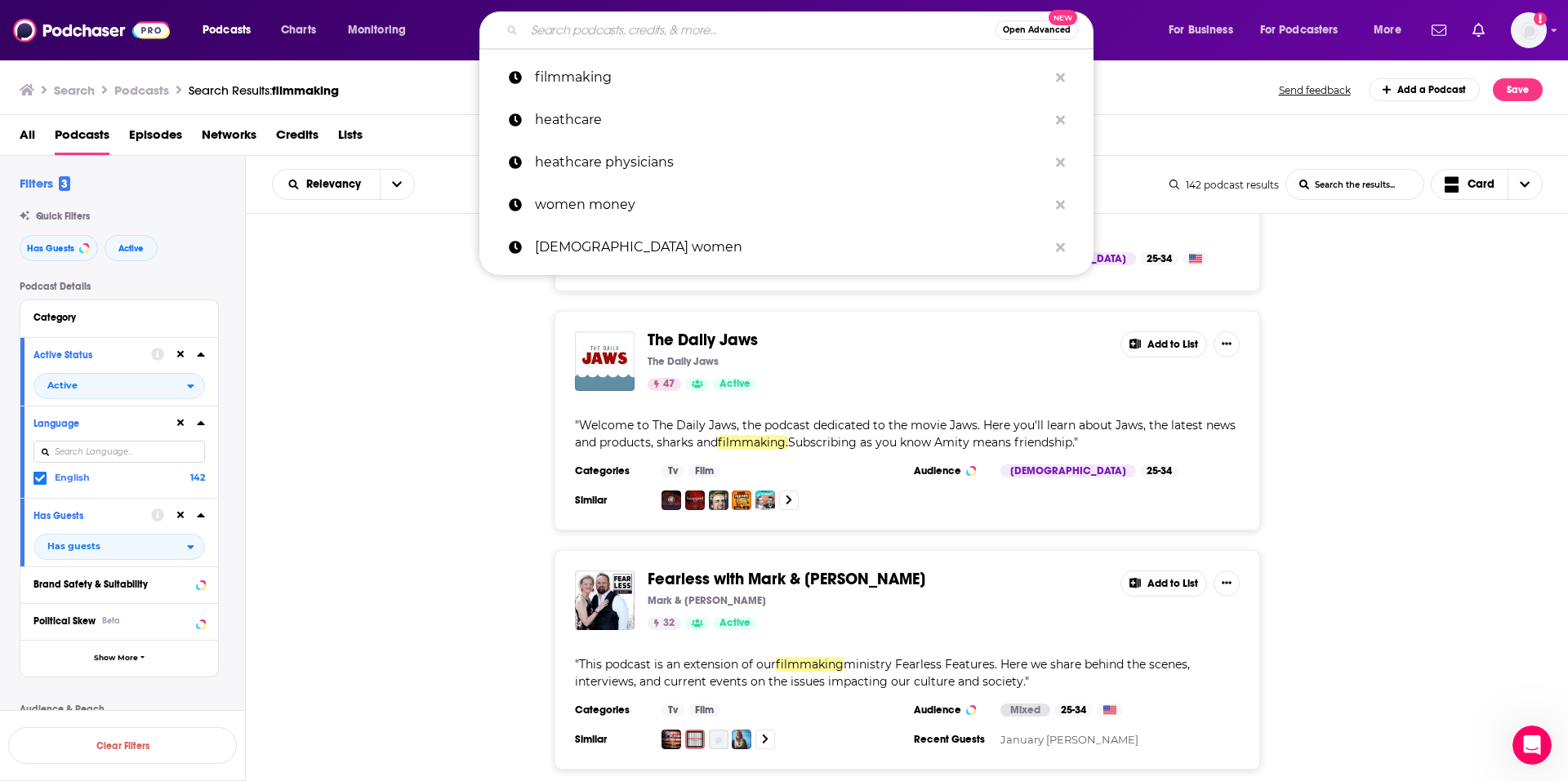
click at [652, 38] on input "Search podcasts, credits, & more..." at bounding box center [760, 30] width 472 height 26
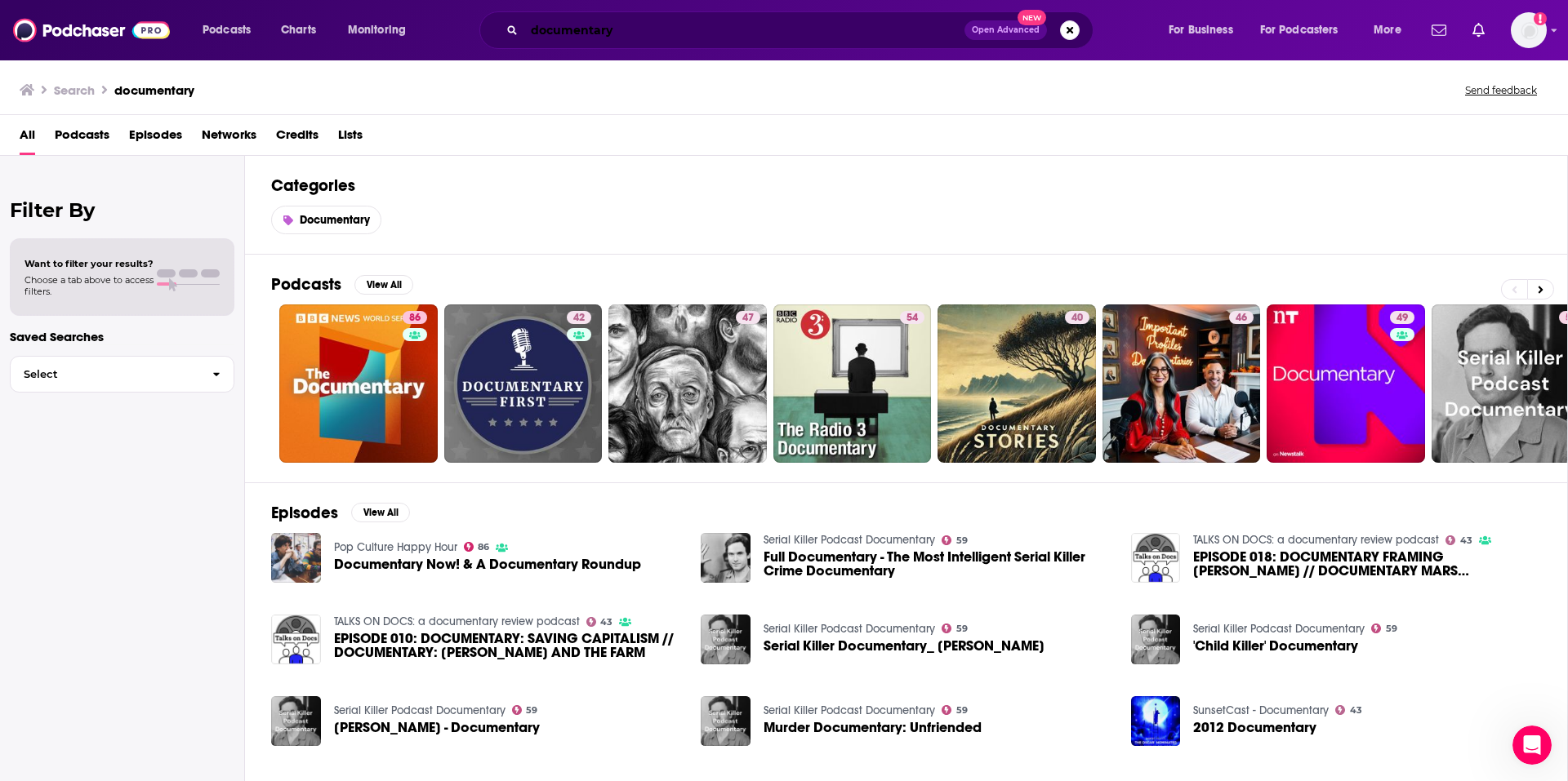
click at [662, 29] on input "documentary" at bounding box center [744, 30] width 440 height 26
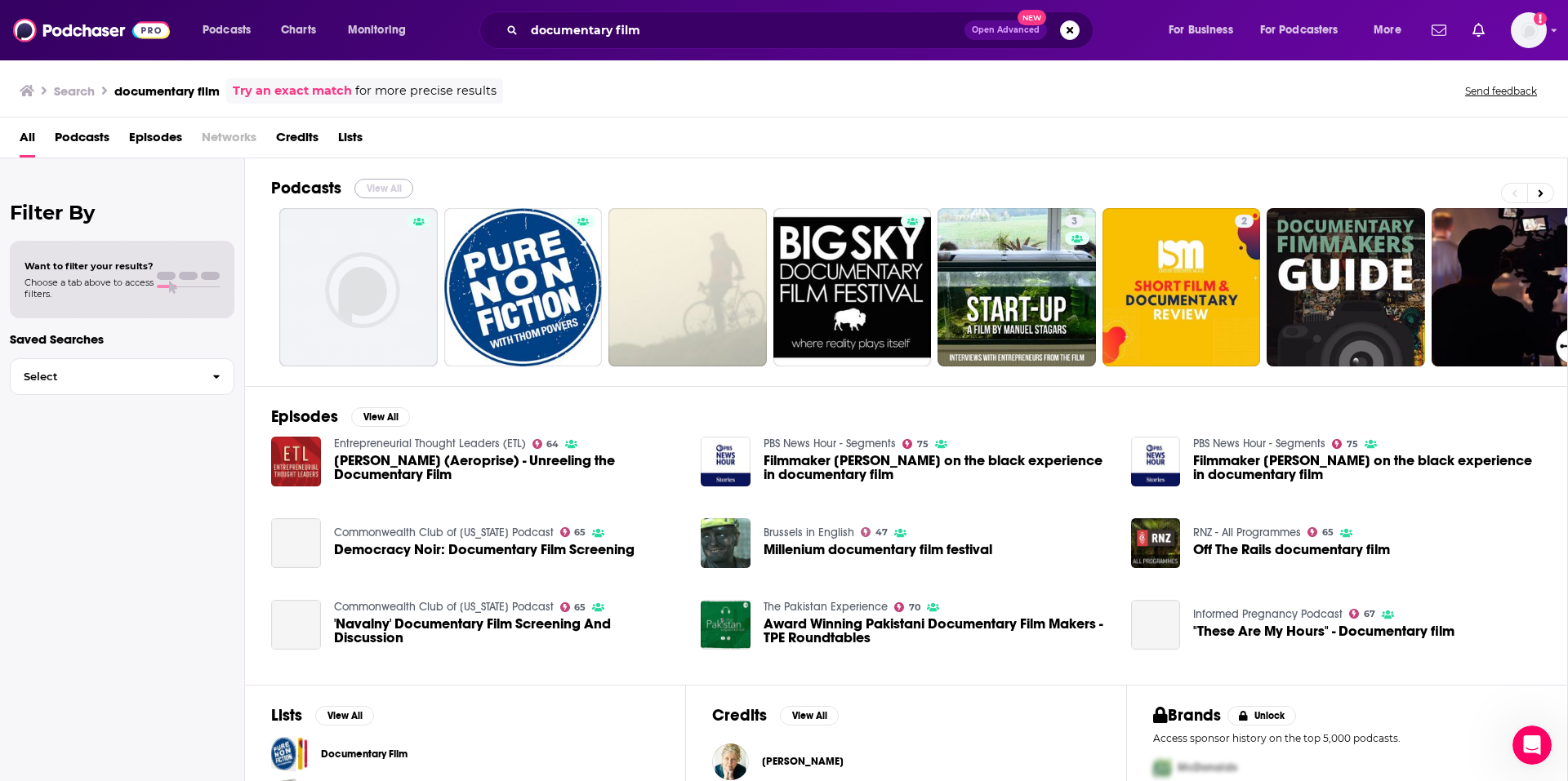
click at [392, 187] on button "View All" at bounding box center [384, 188] width 59 height 19
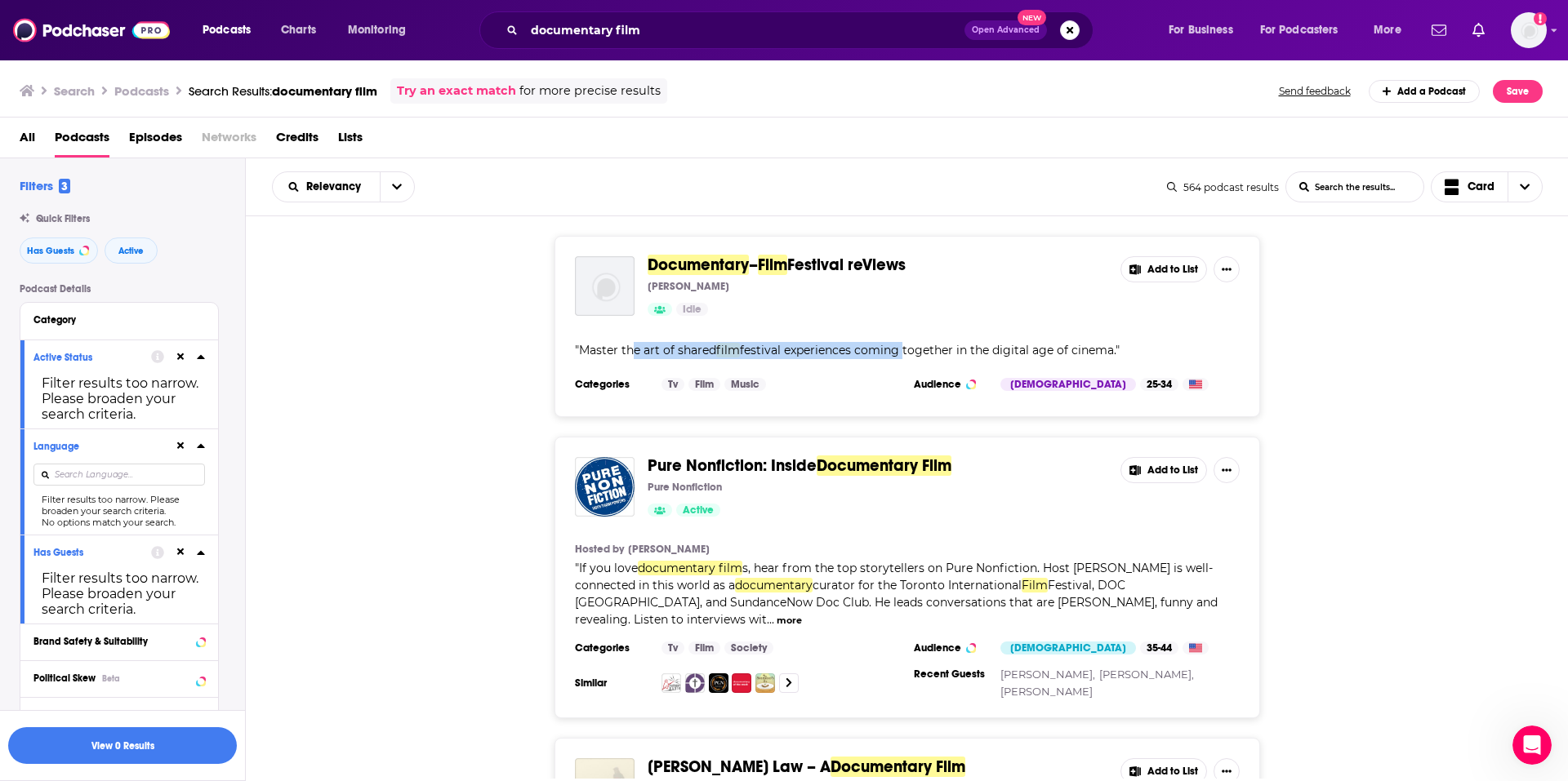
drag, startPoint x: 633, startPoint y: 348, endPoint x: 905, endPoint y: 358, distance: 272.2
click at [905, 358] on span "Master the art of shared film festival experiences coming together in the digit…" at bounding box center [847, 350] width 536 height 14
click at [914, 344] on span "festival experiences coming together in the digital age of cinema." at bounding box center [928, 350] width 376 height 14
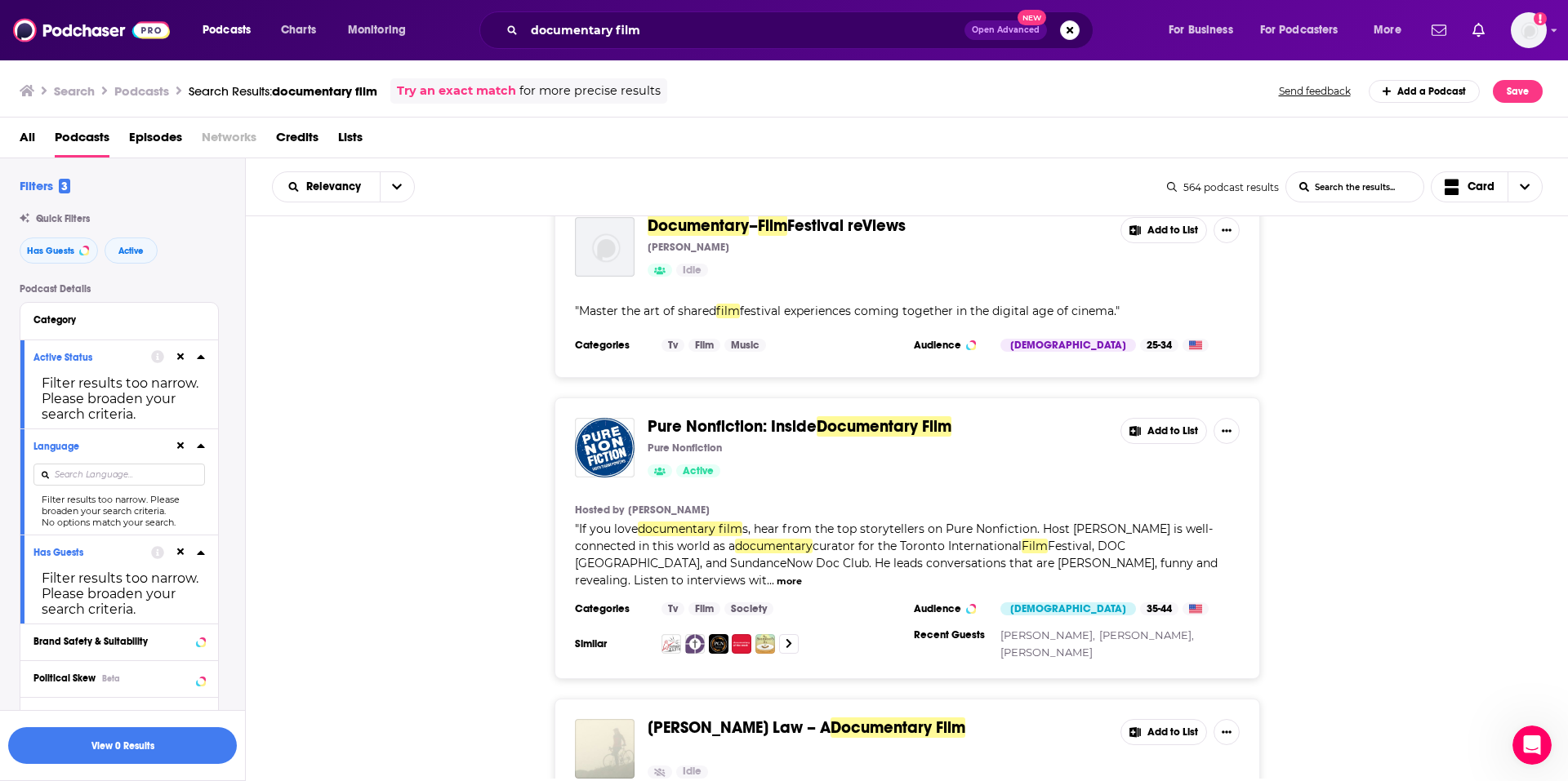
scroll to position [82, 0]
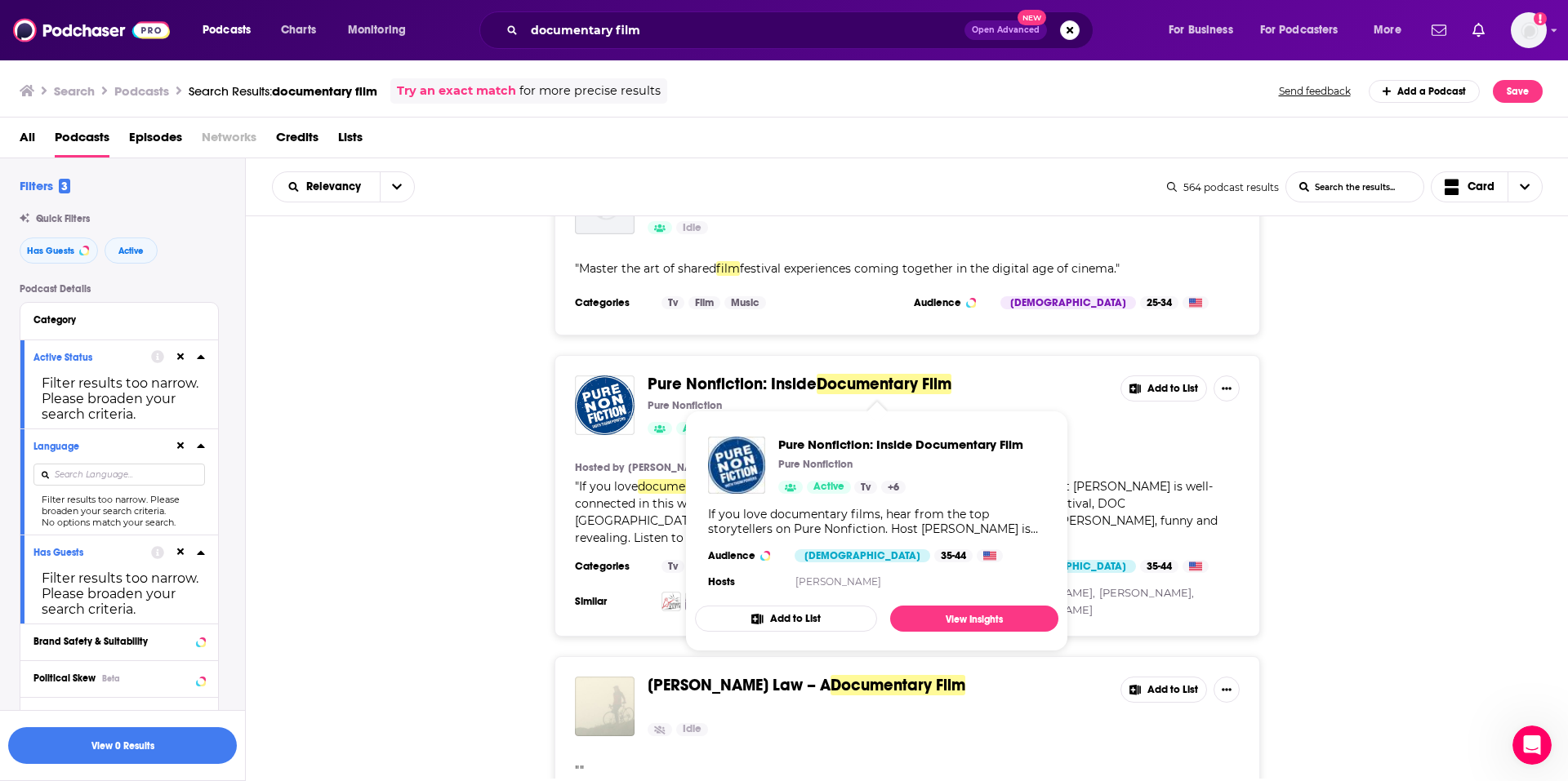
click at [781, 620] on button "Add to List" at bounding box center [786, 618] width 182 height 26
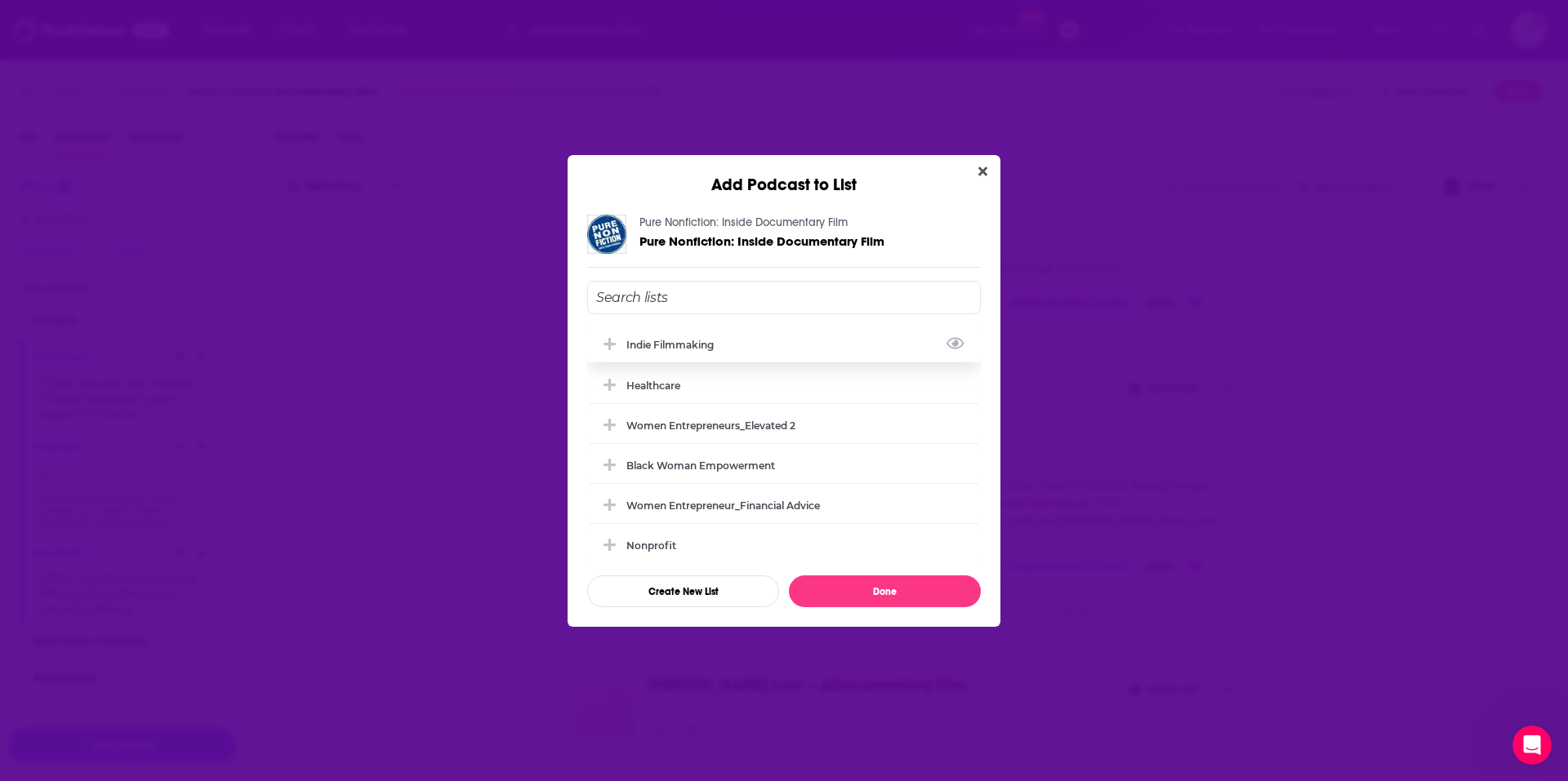
click at [676, 349] on div "Indie Filmmaking" at bounding box center [675, 344] width 97 height 13
click at [877, 608] on div "Pure Nonfiction: Inside Documentary Film Pure Nonfiction: Inside Documentary Fi…" at bounding box center [784, 411] width 433 height 432
click at [881, 596] on button "Done" at bounding box center [884, 591] width 192 height 32
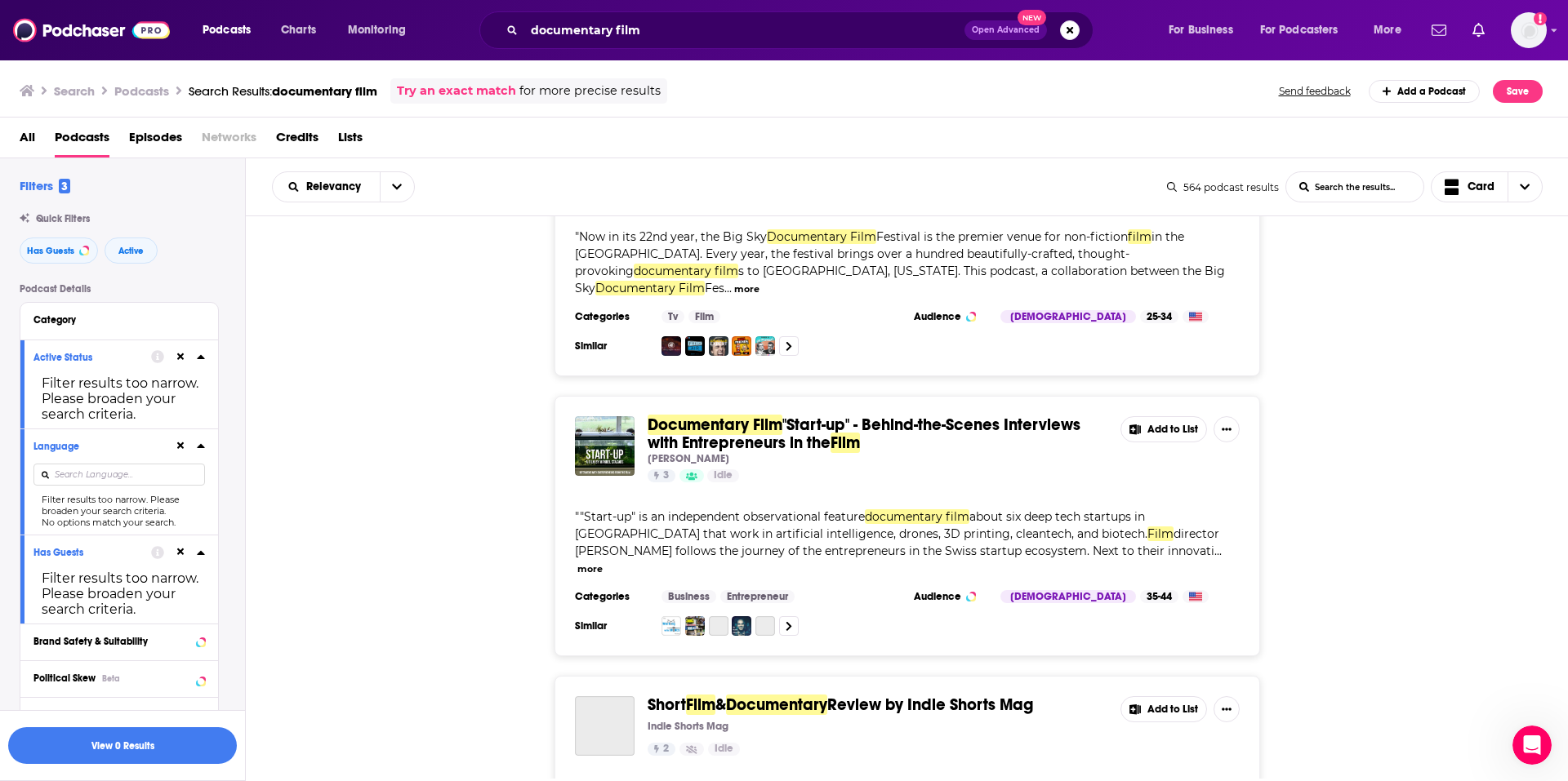
scroll to position [899, 0]
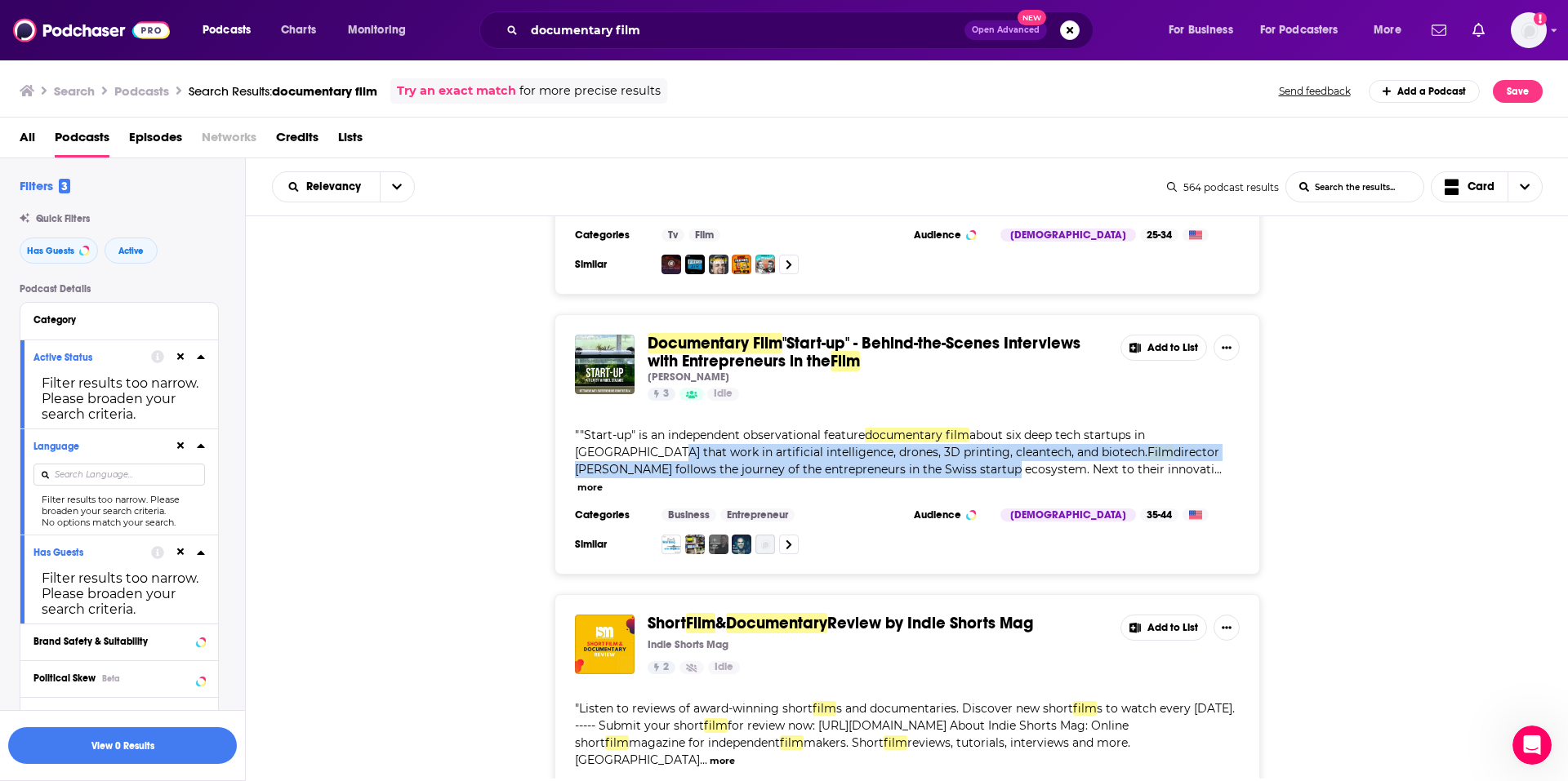
drag, startPoint x: 589, startPoint y: 417, endPoint x: 863, endPoint y: 429, distance: 274.3
click at [863, 429] on span ""Start-up" is an independent observational feature documentary film about six d…" at bounding box center [897, 452] width 644 height 49
click at [863, 445] on span "director Manuel Stagars follows the journey of the entrepreneurs in the Swiss s…" at bounding box center [897, 461] width 644 height 32
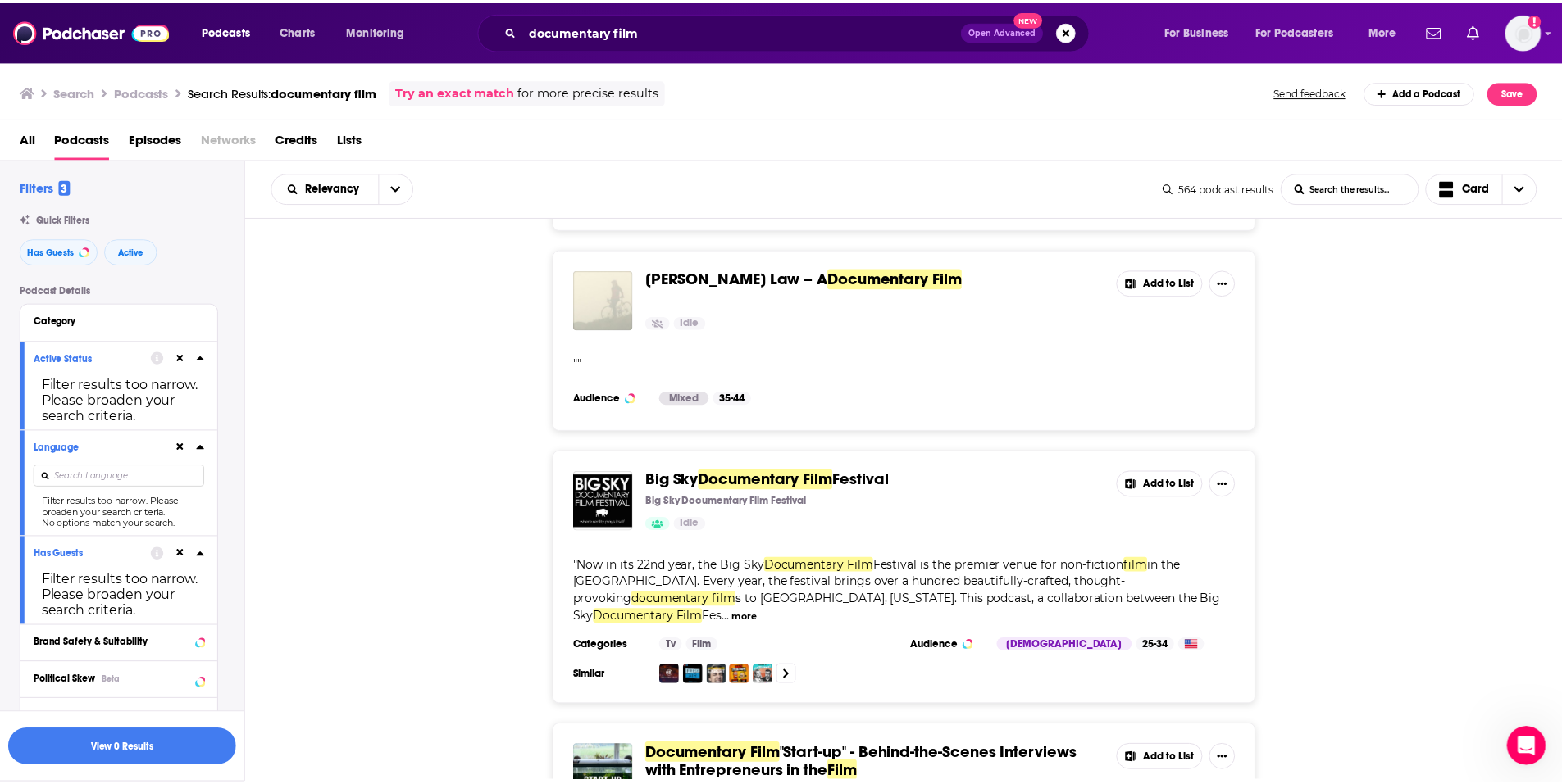
scroll to position [0, 0]
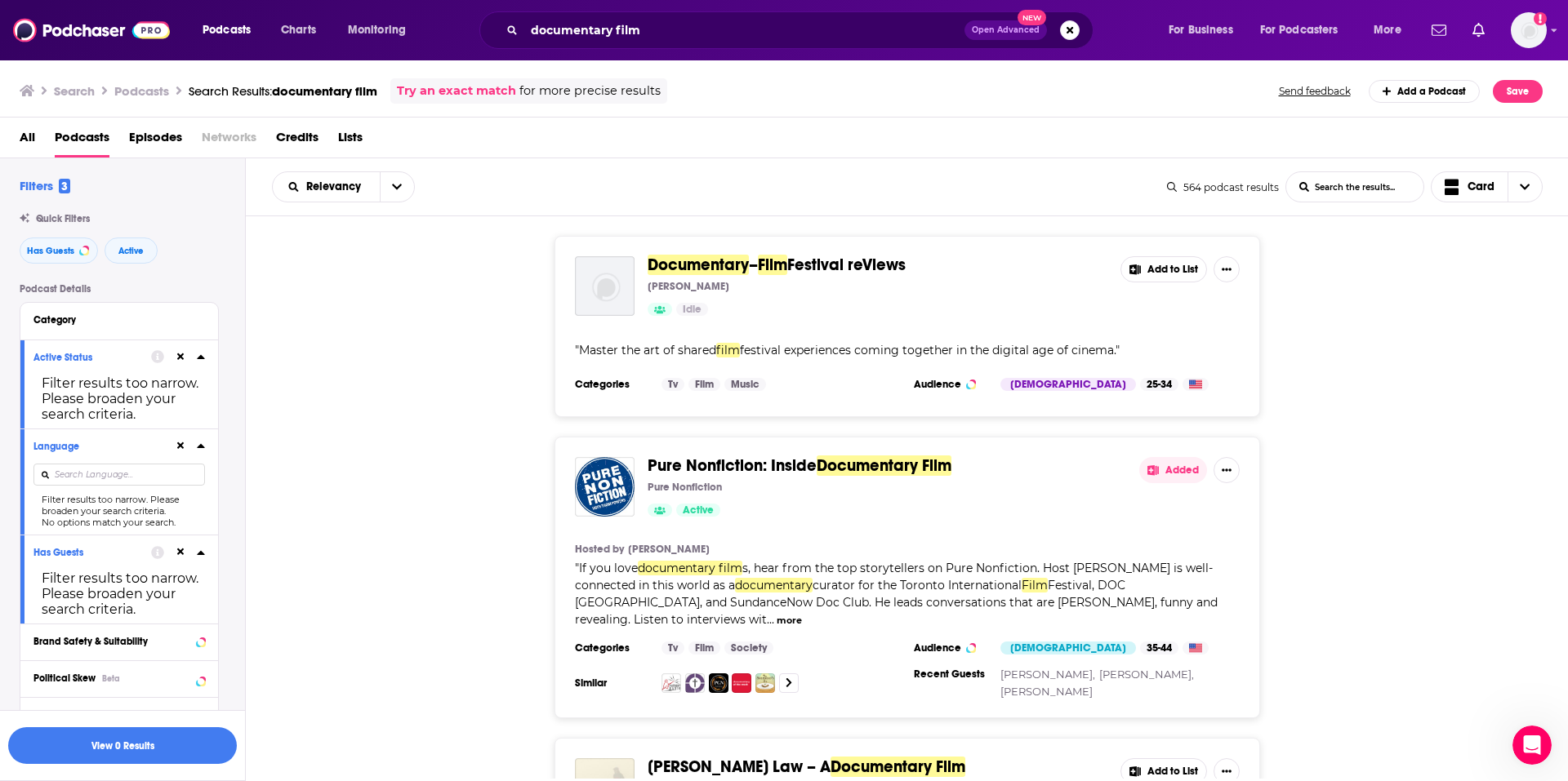
click at [442, 319] on div "Documentary – Film Festival reViews Christina Kotlar Idle Add to List " Master …" at bounding box center [907, 327] width 1323 height 181
click at [664, 33] on input "documentary film" at bounding box center [744, 30] width 440 height 26
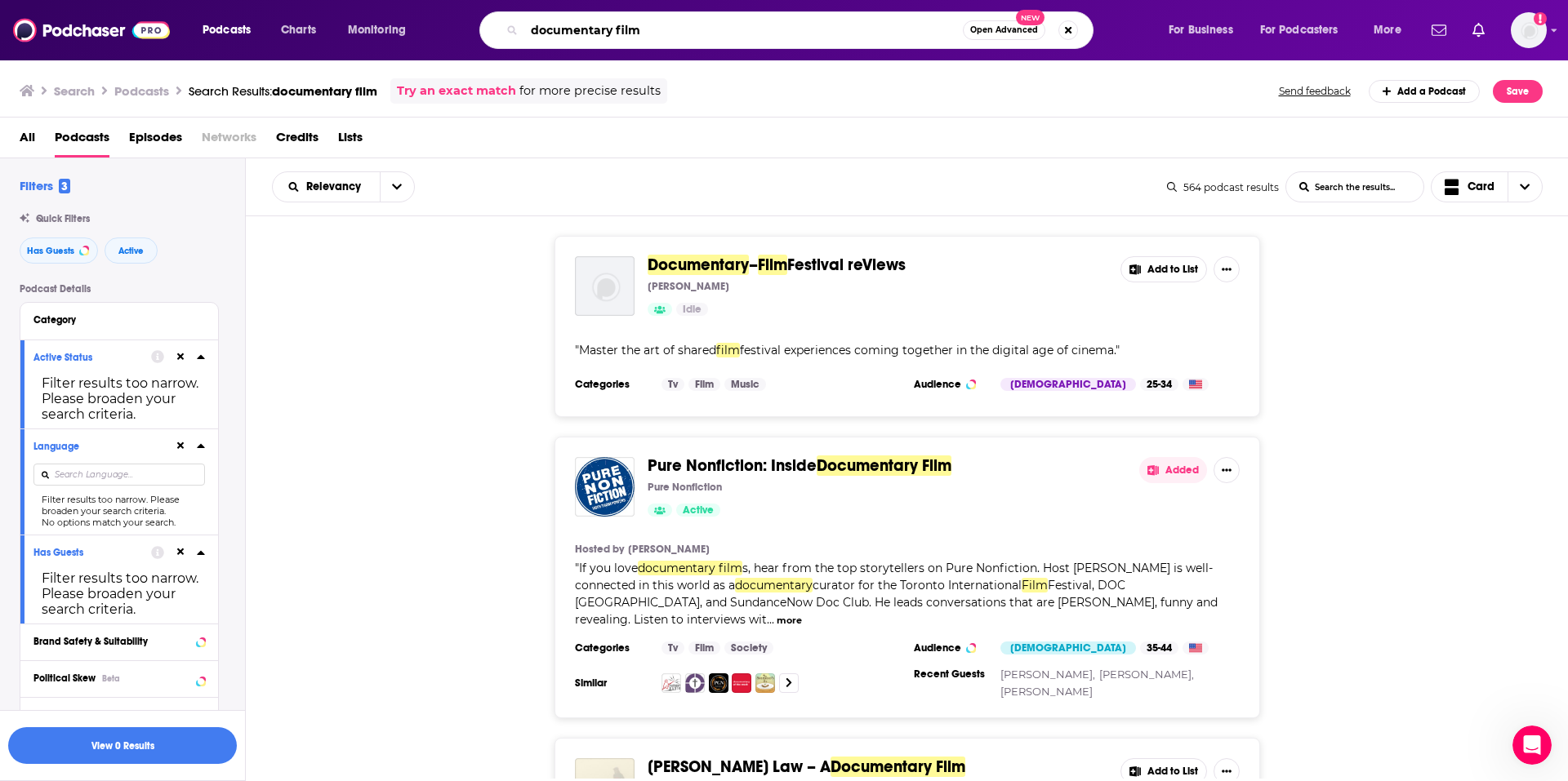
paste input "The DocFix Documentary Storytelling Podcast:"
click at [664, 33] on input "documentary The DocFix Documentary Storytelling Podcast:" at bounding box center [743, 30] width 439 height 26
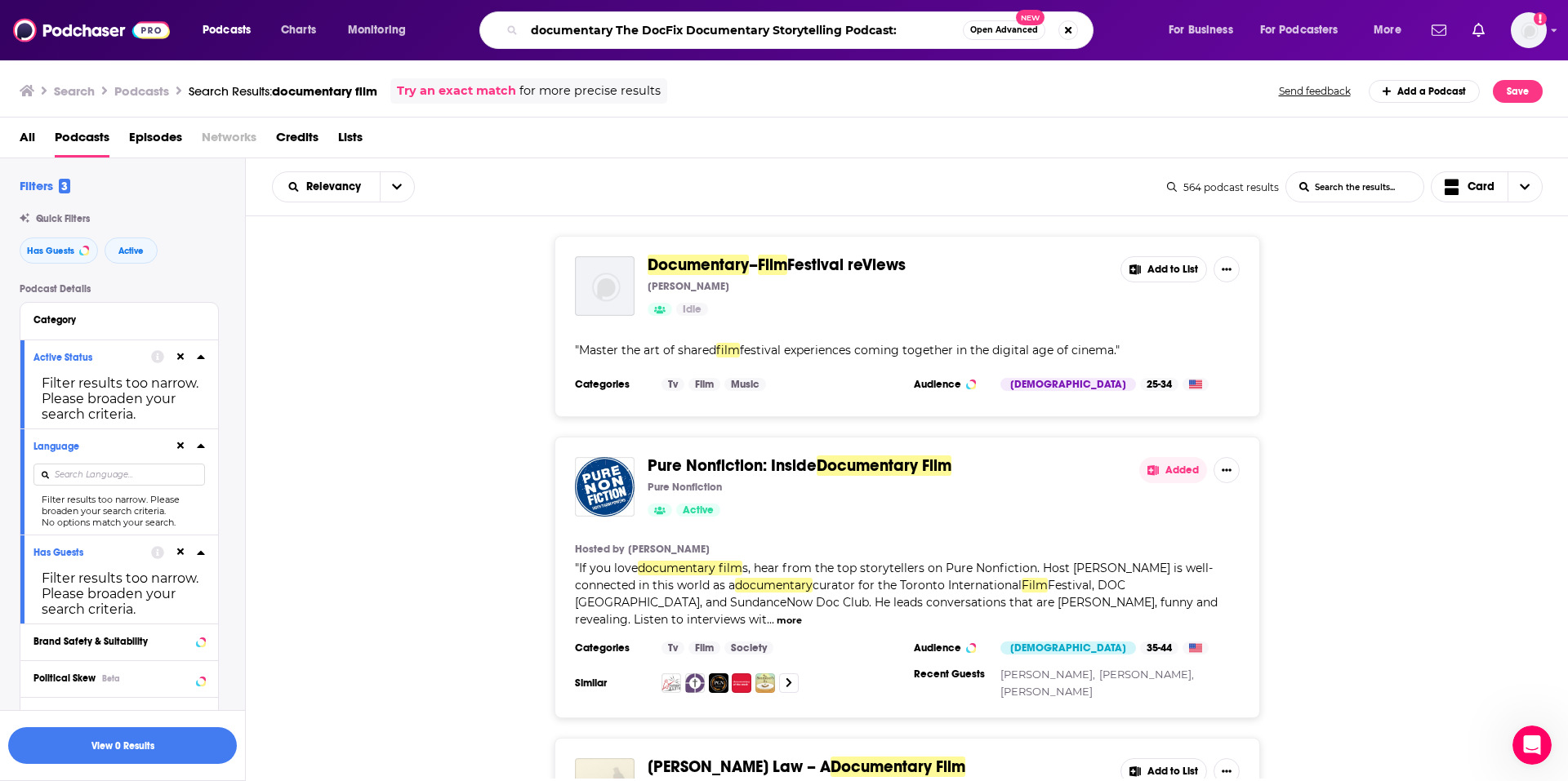
paste input "Search podcasts, credits, & more..."
type input "The DocFix Documentary Storytelling Podcast:"
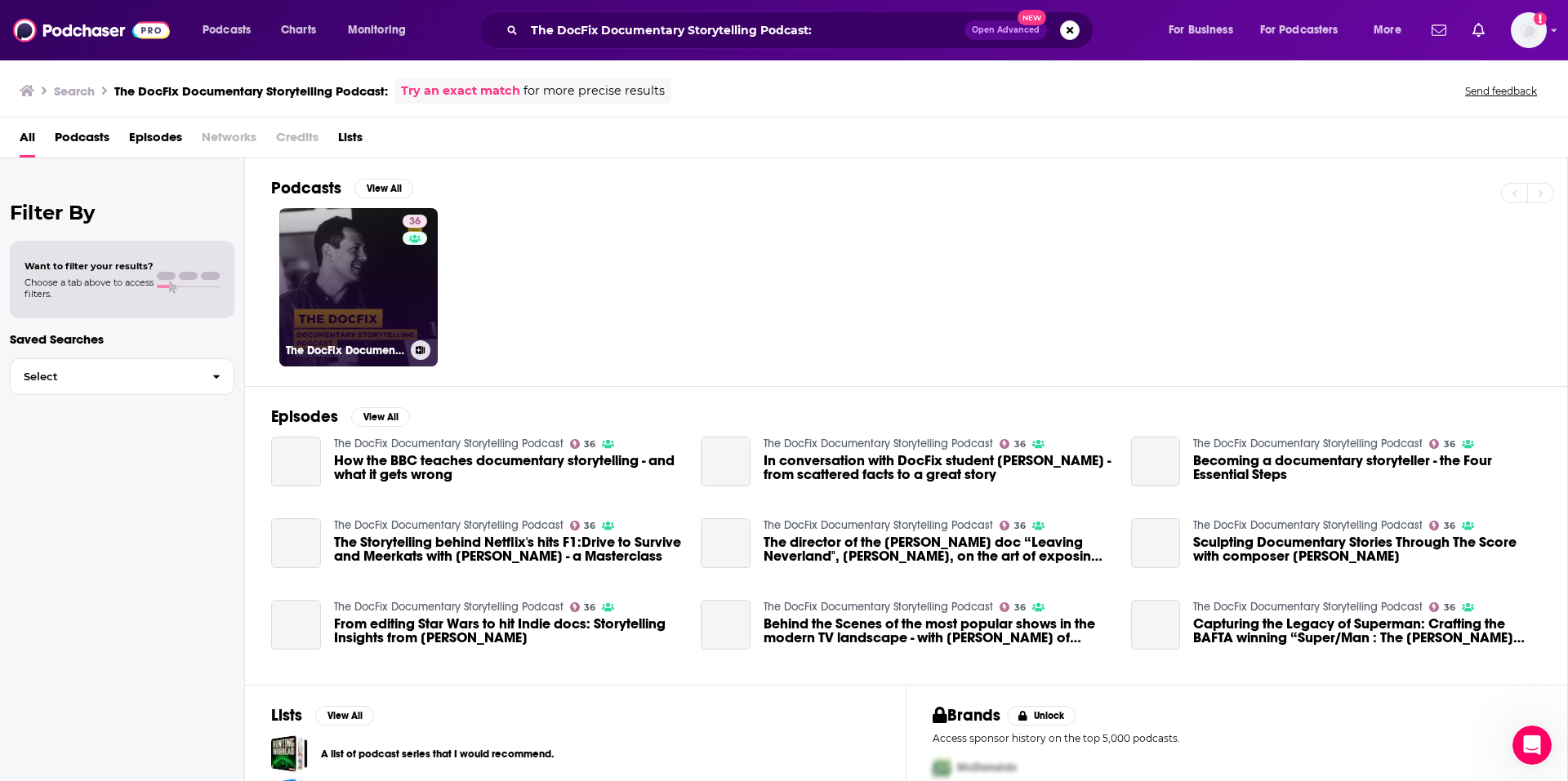
click at [349, 250] on link "36 The DocFix Documentary Storytelling Podcast" at bounding box center [359, 287] width 158 height 158
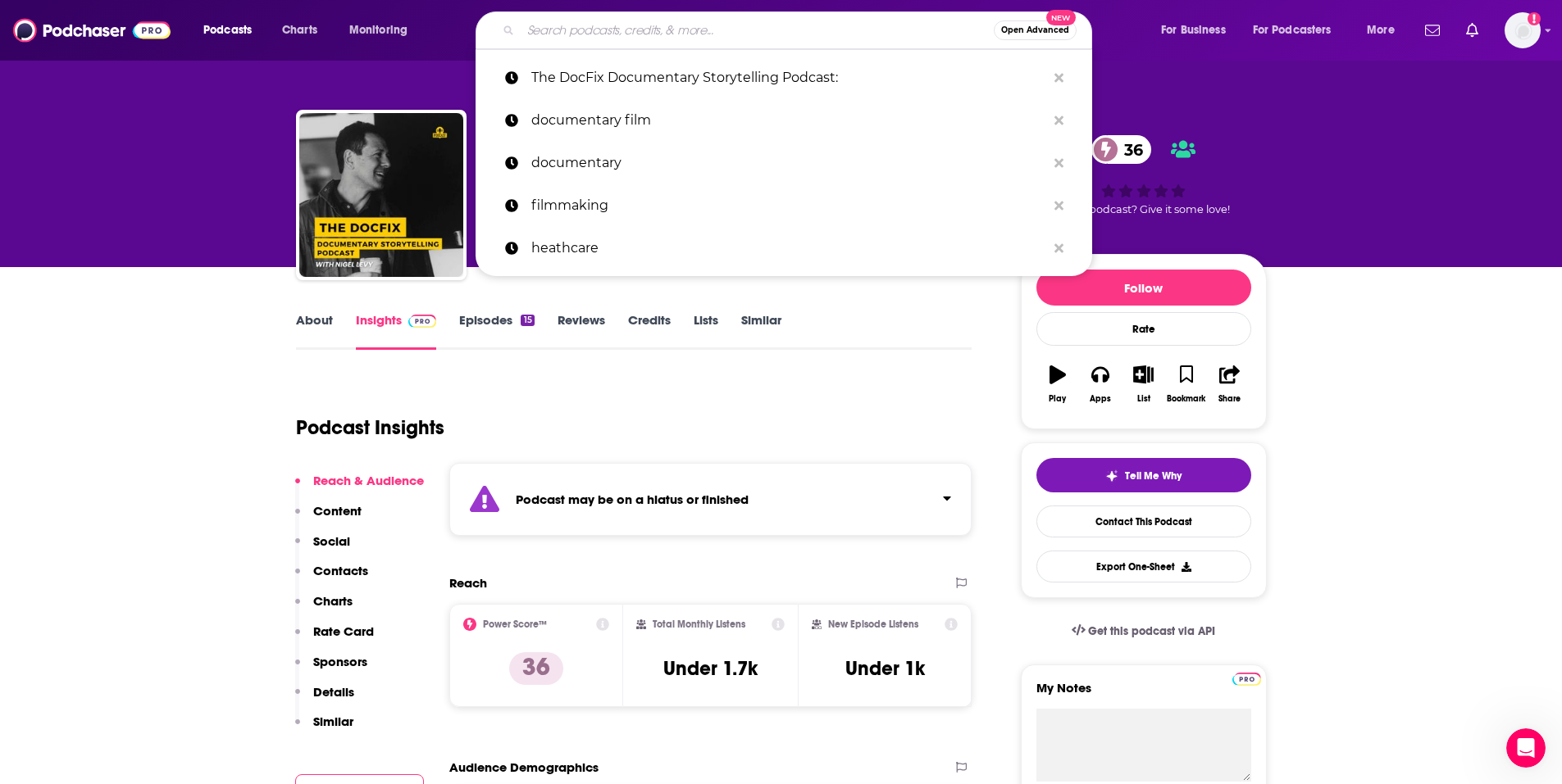
click at [754, 19] on input "Search podcasts, credits, & more..." at bounding box center [757, 30] width 474 height 26
paste input "Documentary First:"
type input "Documentary First:"
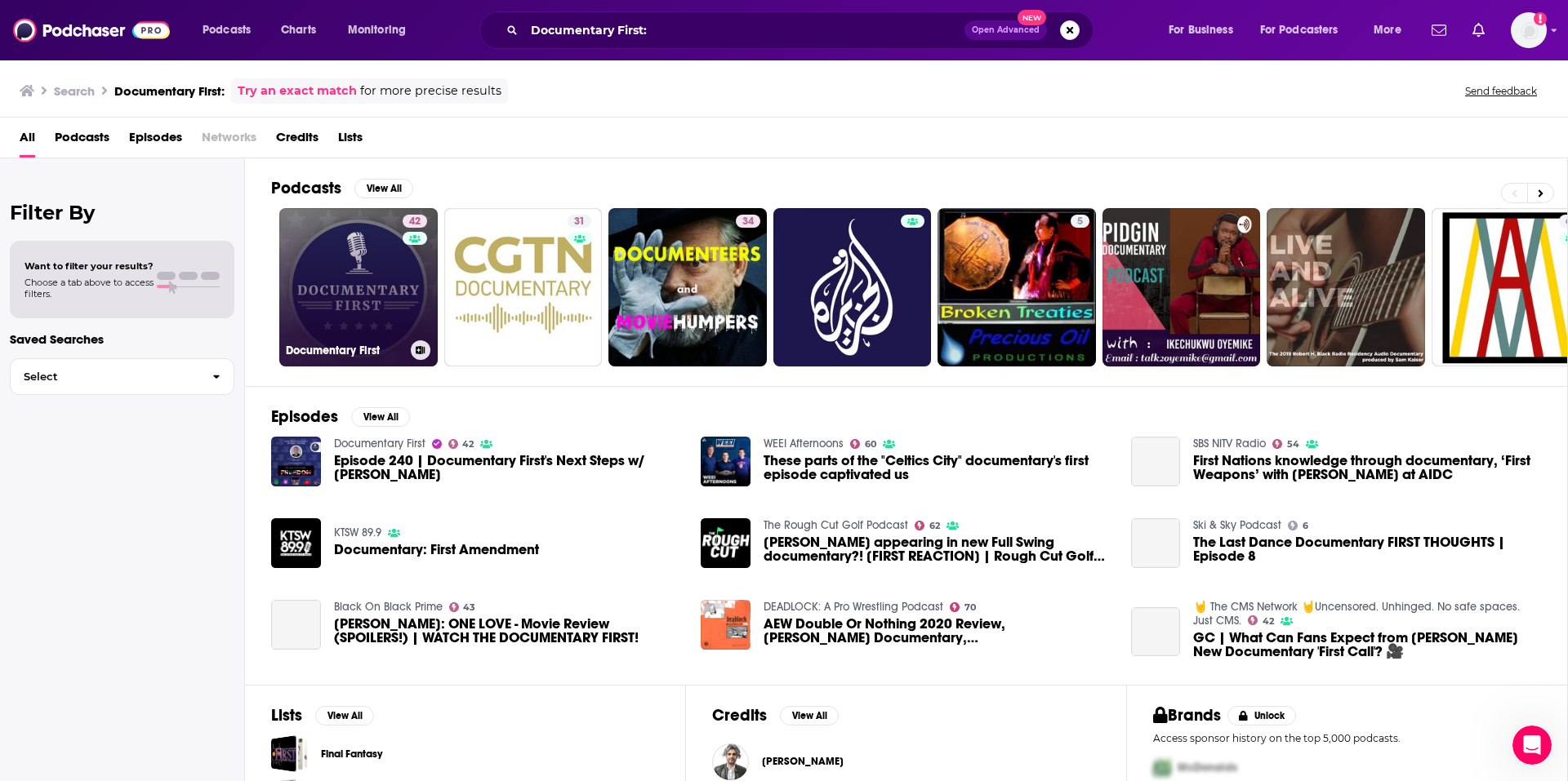
click at [301, 279] on link "42 Documentary First" at bounding box center [359, 287] width 158 height 158
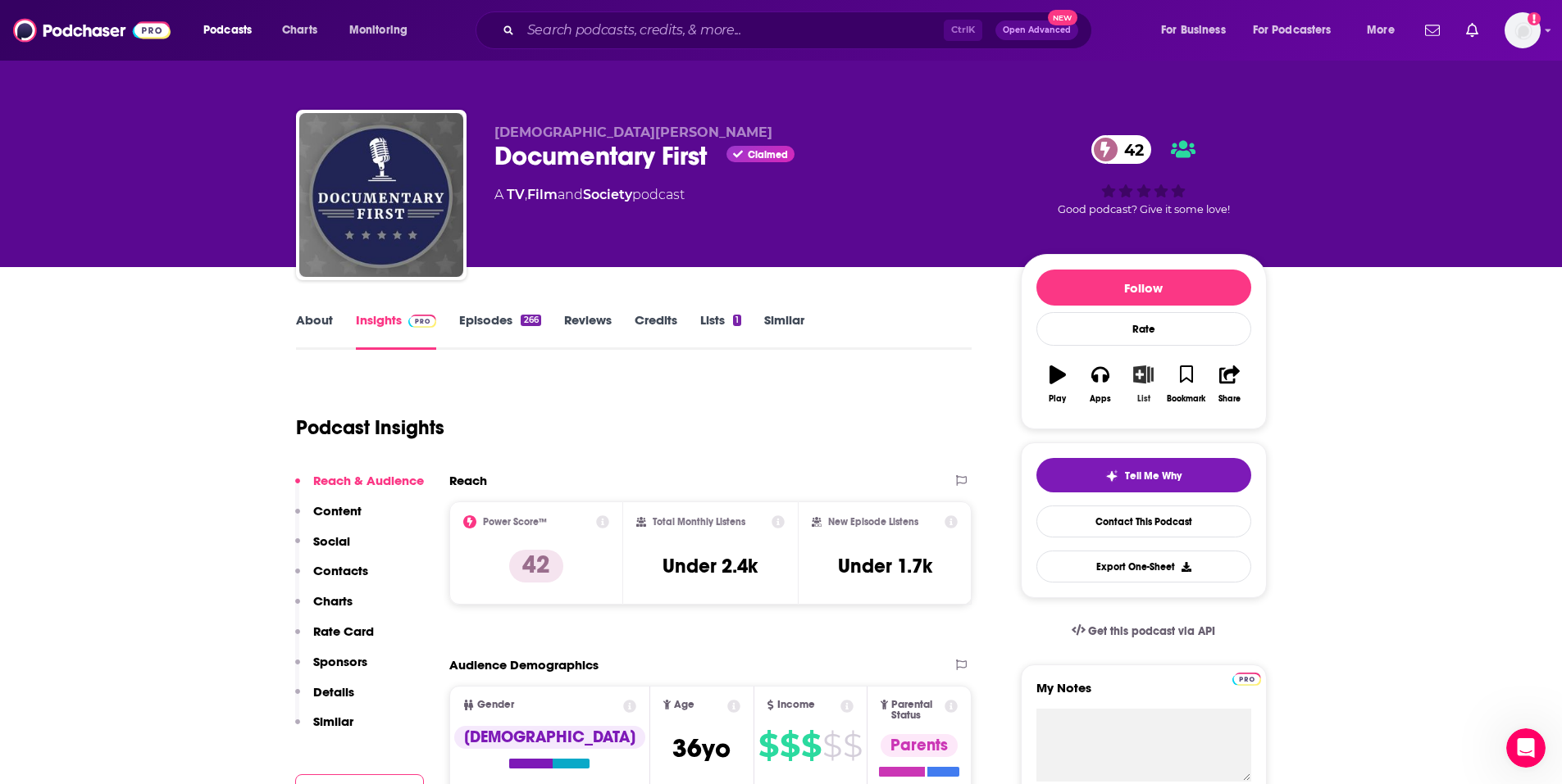
click at [1143, 377] on icon "button" at bounding box center [1143, 375] width 20 height 18
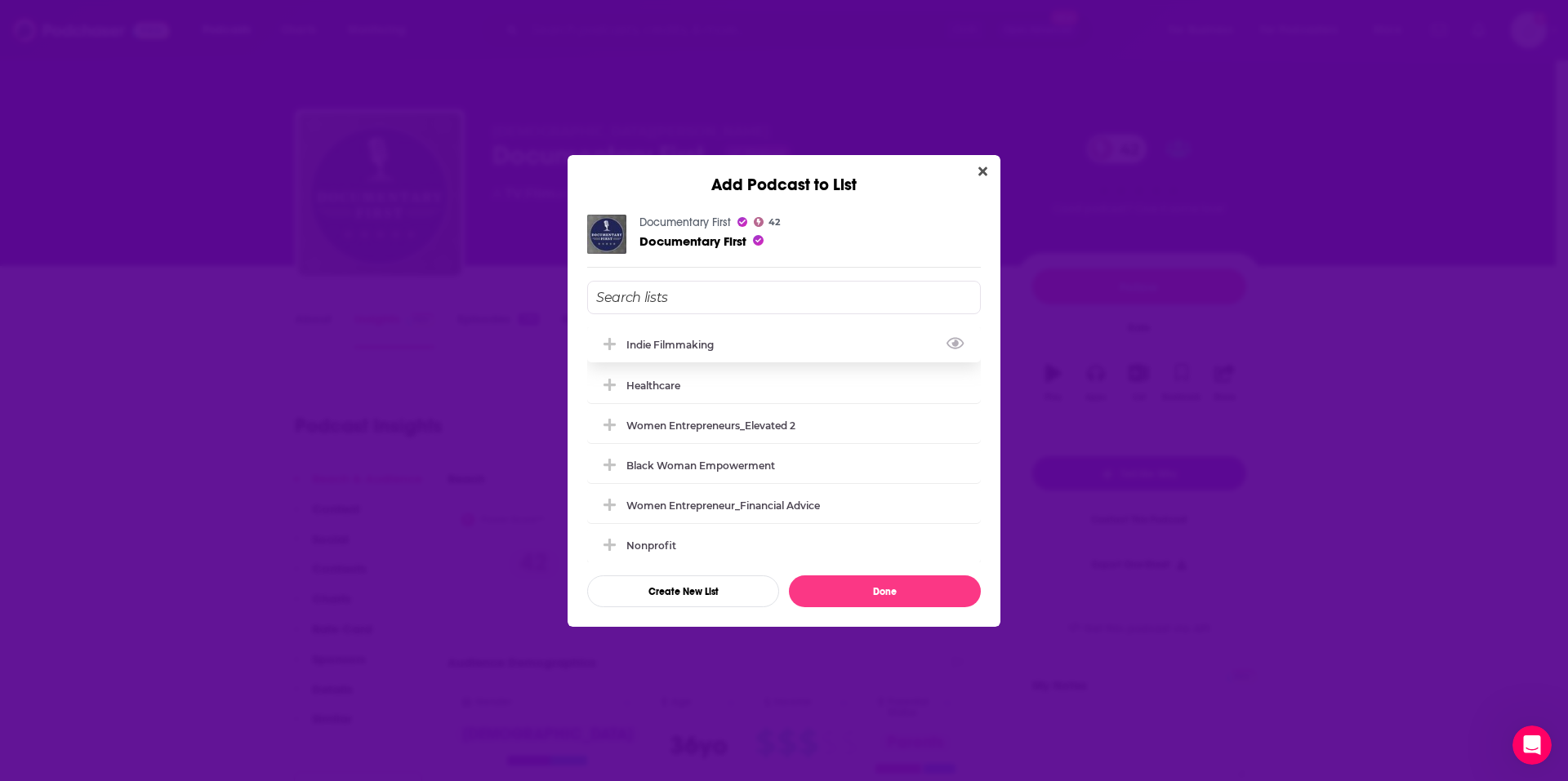
click at [656, 338] on div "Indie Filmmaking" at bounding box center [675, 344] width 97 height 13
click at [927, 576] on button "Done" at bounding box center [884, 591] width 192 height 32
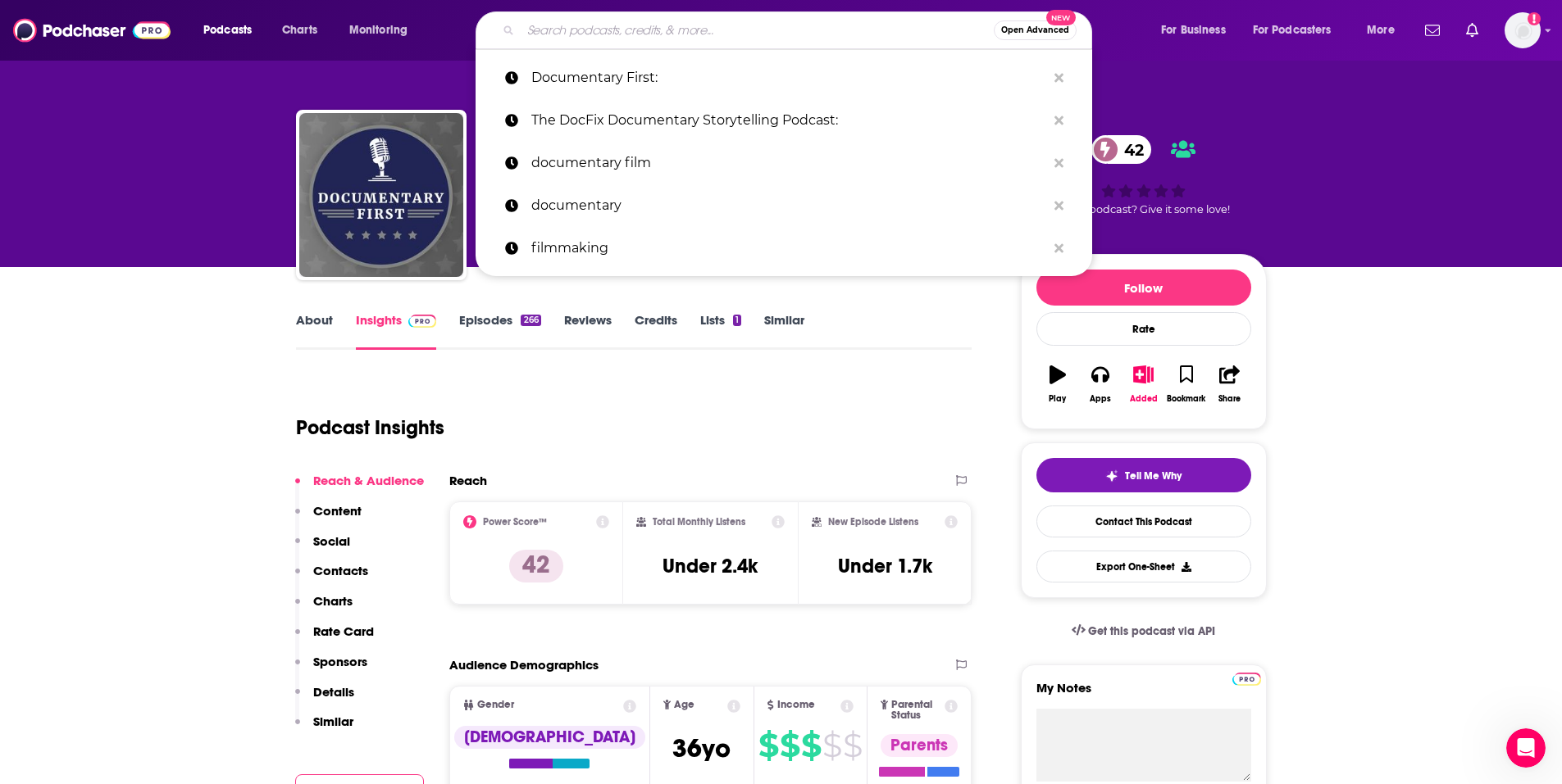
click at [667, 32] on input "Search podcasts, credits, & more..." at bounding box center [757, 30] width 474 height 26
paste input "Top Docs: Award-Winning Documentary Filmmakers:"
type input "Top Docs: Award-Winning Documentary Filmmakers:"
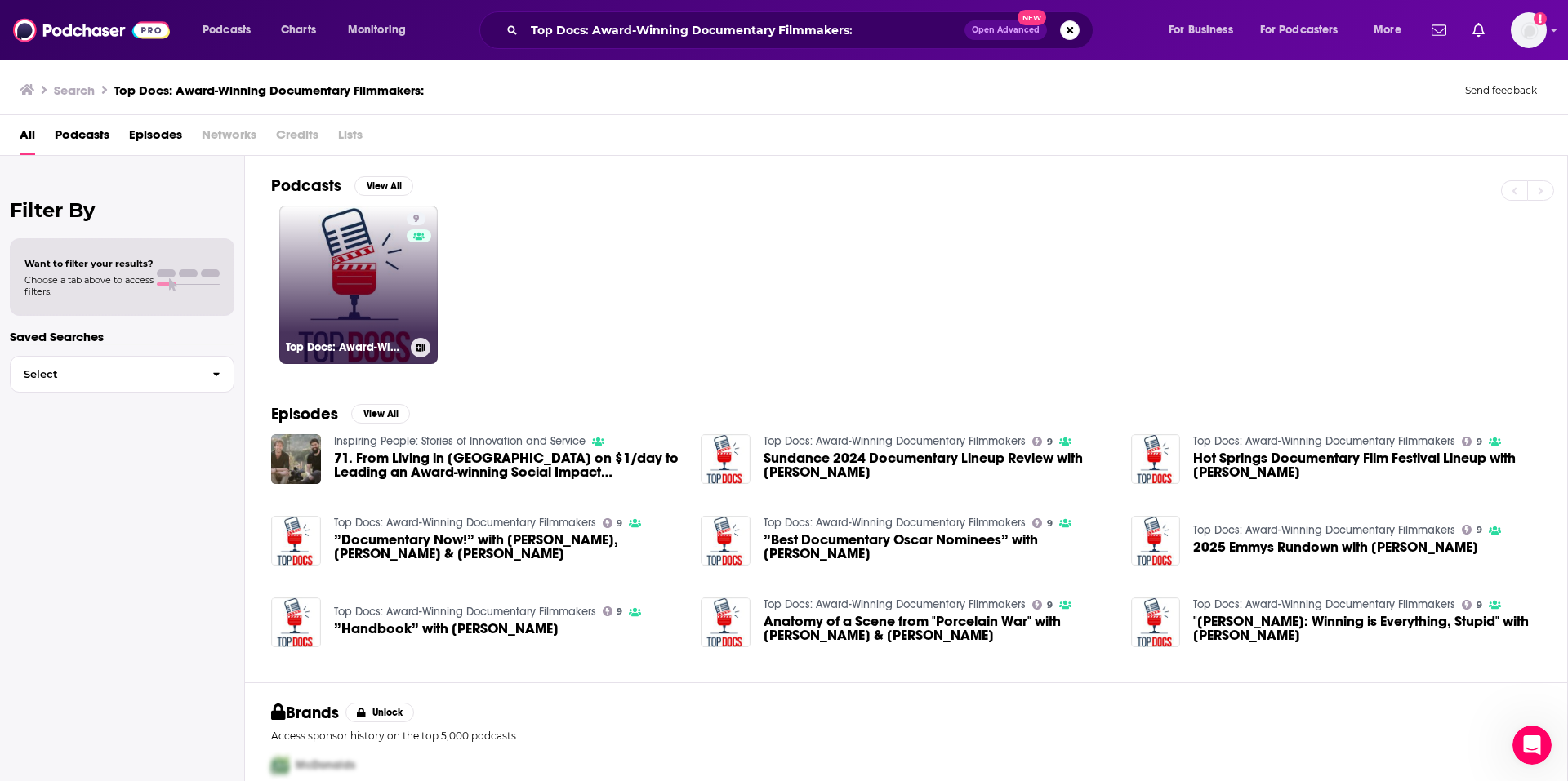
click at [385, 257] on link "9 Top Docs: Award-Winning Documentary Filmmakers" at bounding box center [359, 284] width 158 height 158
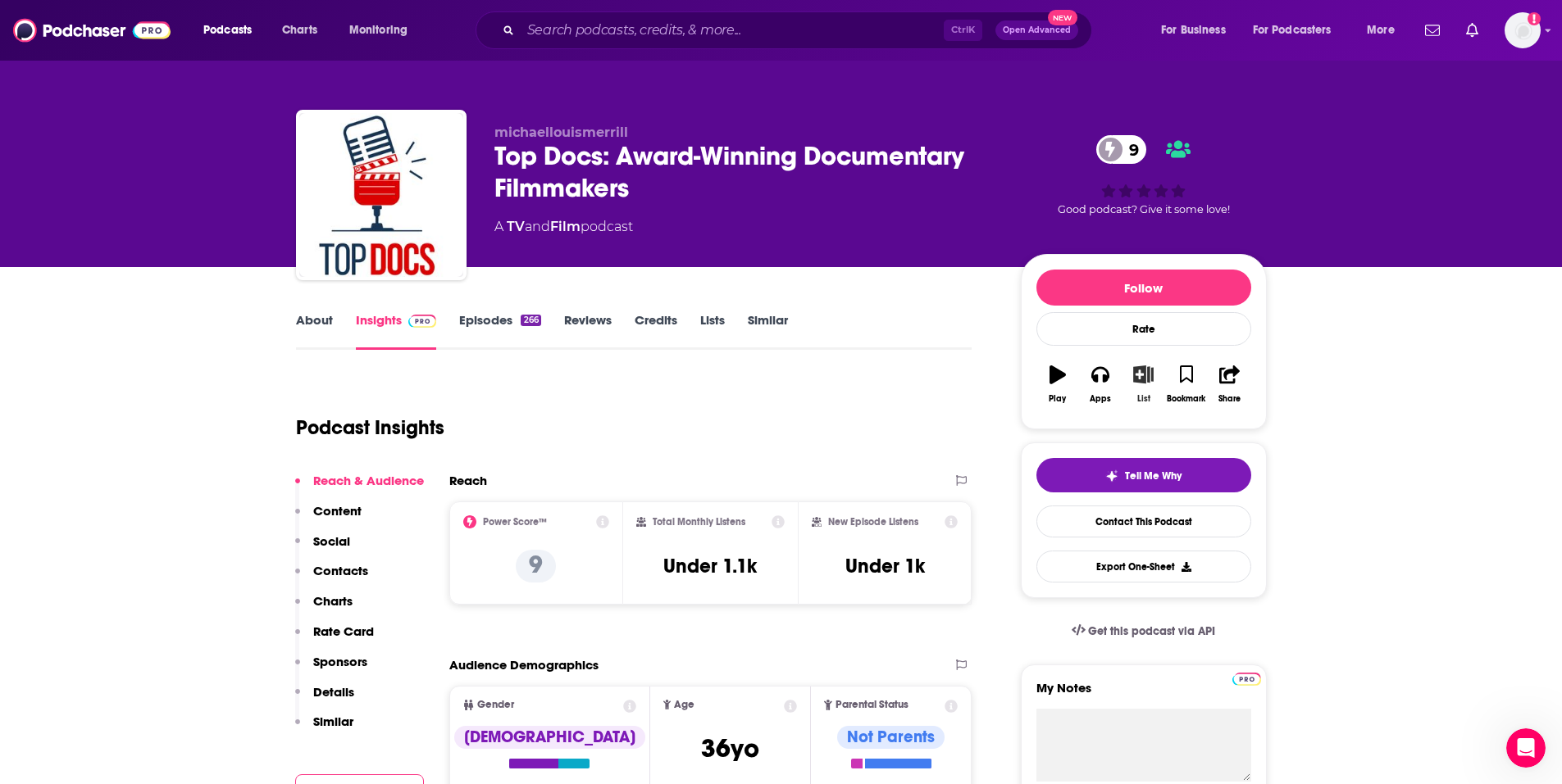
click at [1149, 386] on button "List" at bounding box center [1144, 384] width 43 height 59
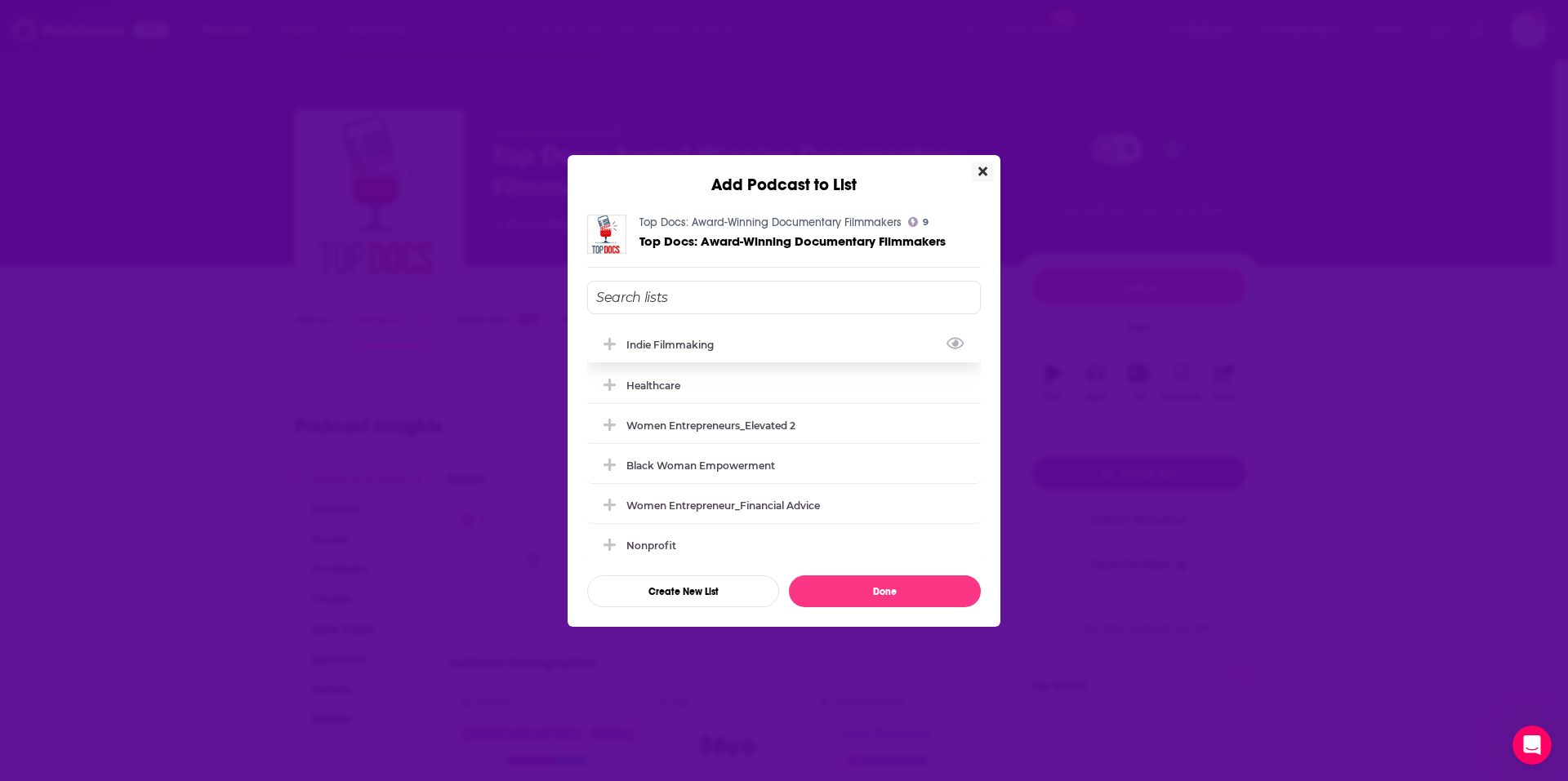
click at [649, 345] on div "Indie Filmmaking" at bounding box center [675, 344] width 97 height 13
click at [941, 601] on button "Done" at bounding box center [884, 591] width 192 height 32
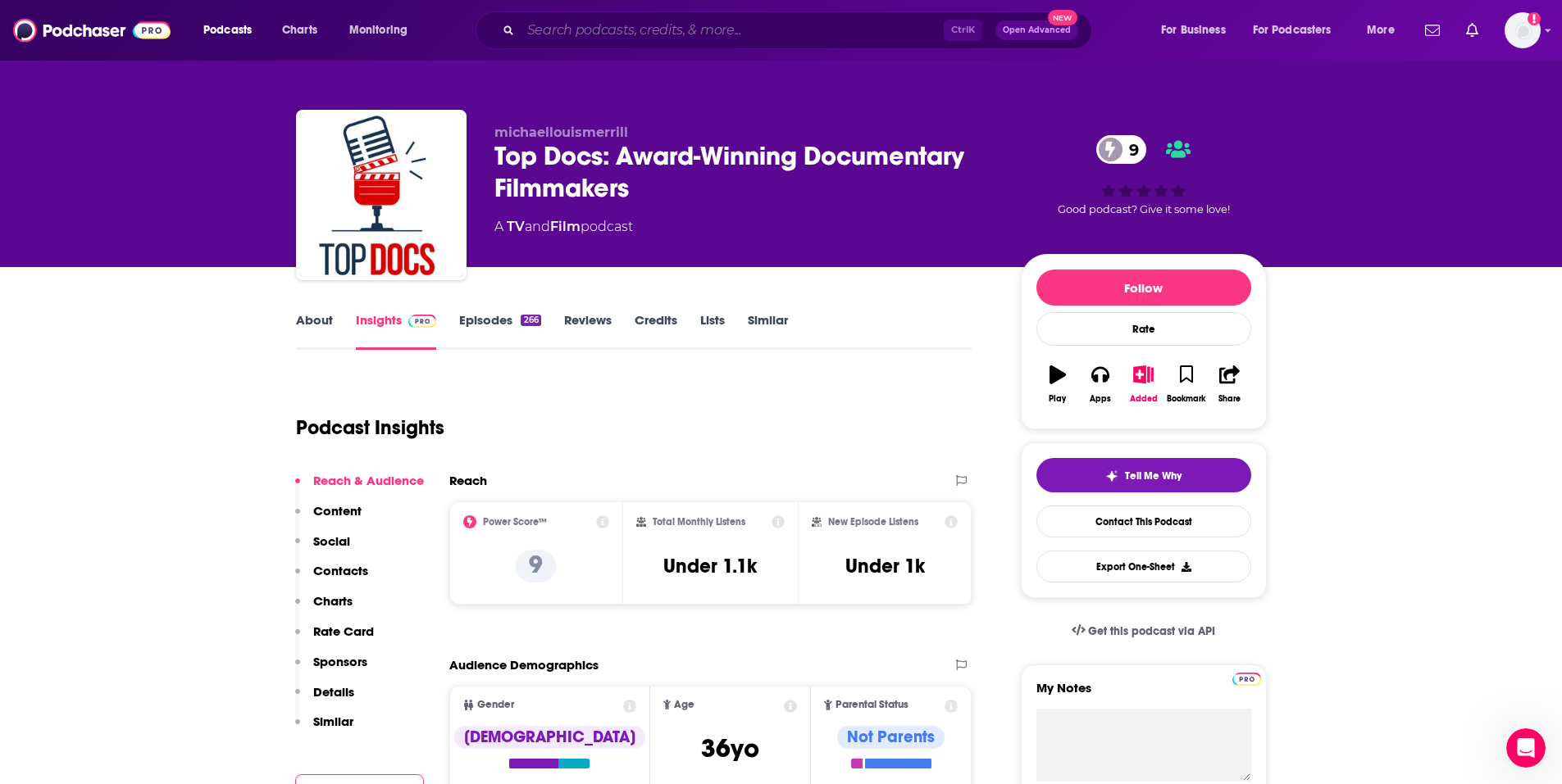
click at [778, 33] on input "Search podcasts, credits, & more..." at bounding box center [732, 30] width 423 height 26
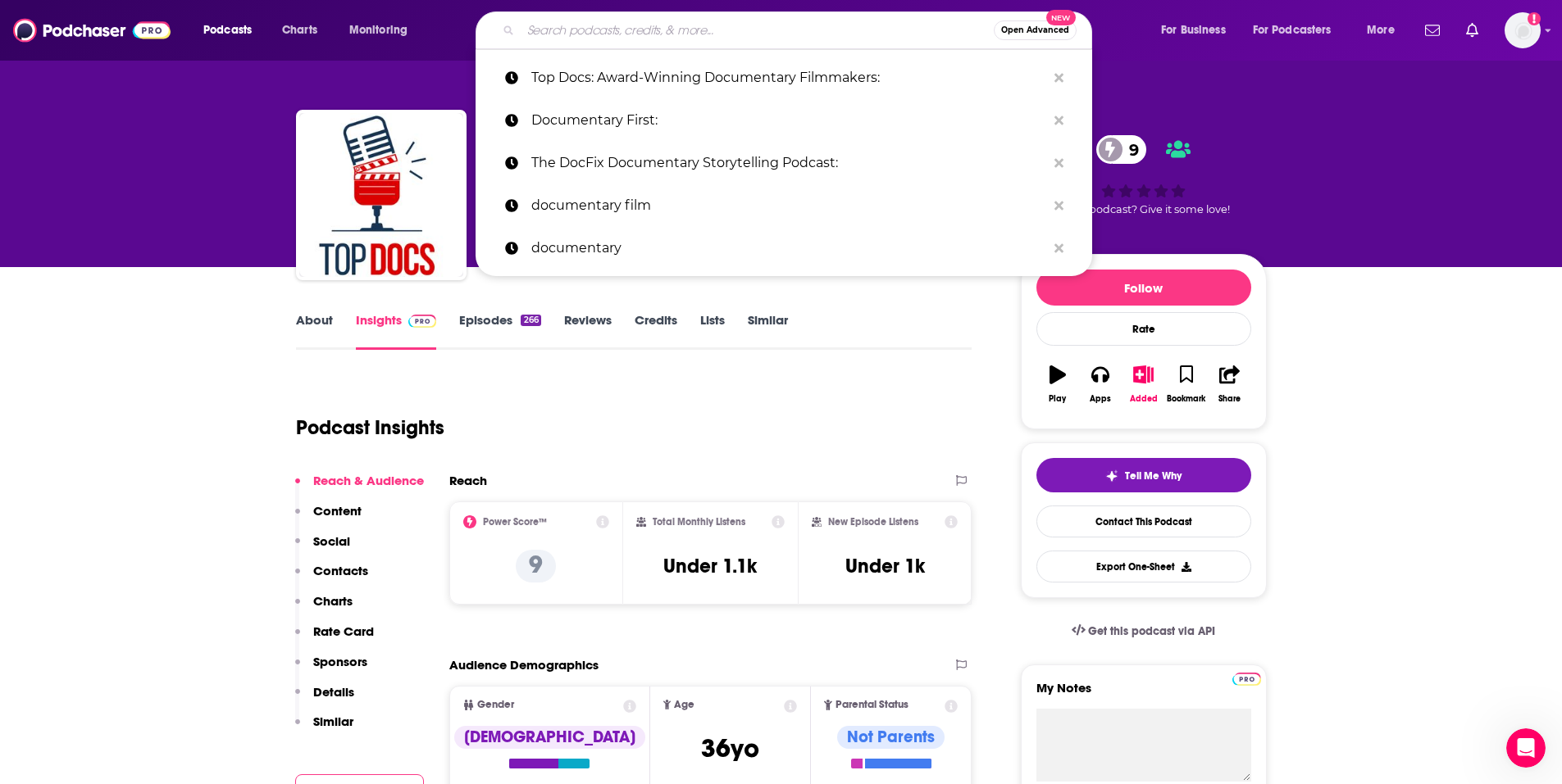
paste input "The Art of Documentary"
type input "The Art of Documentary"
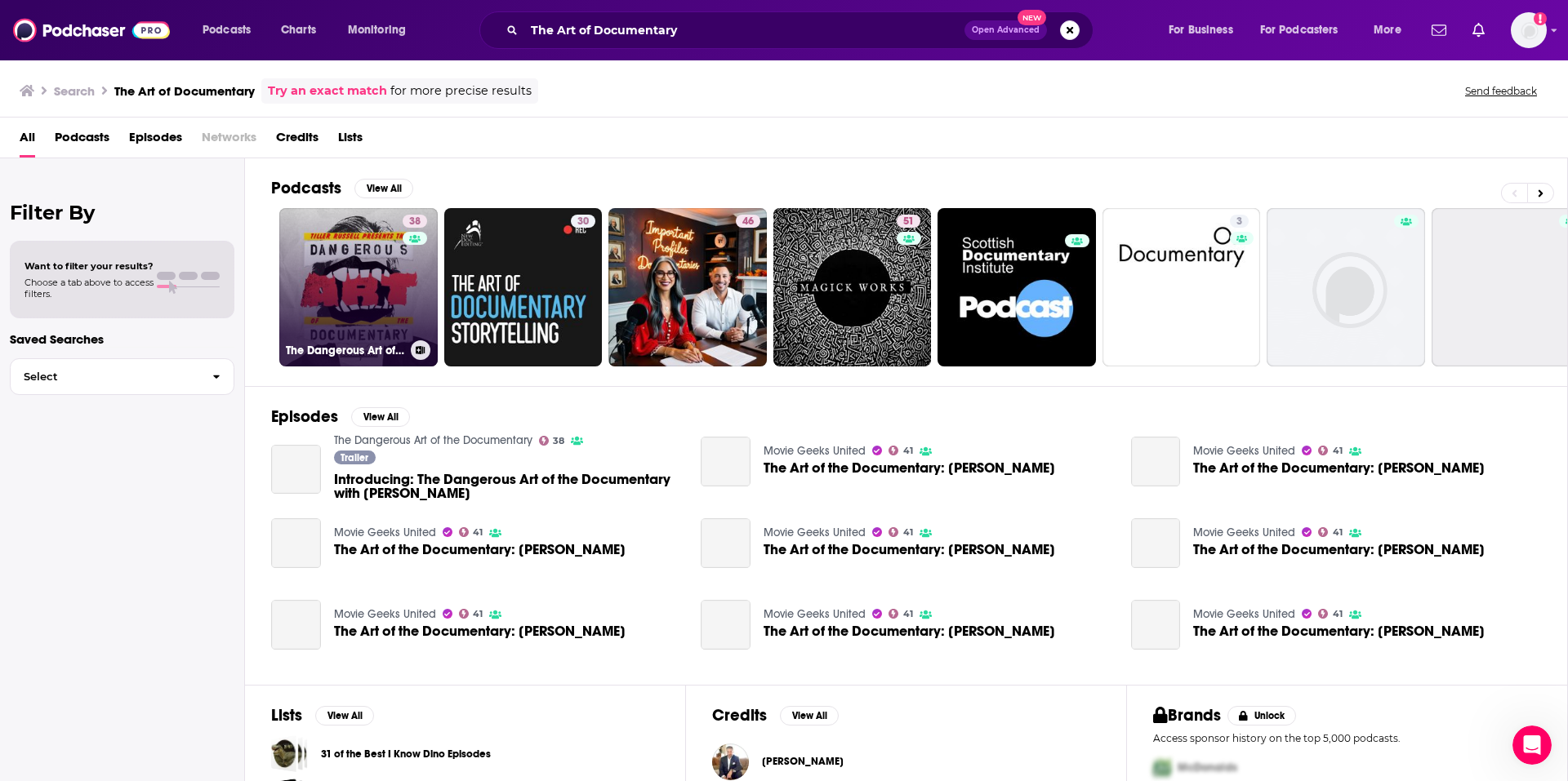
click at [345, 254] on link "38 The Dangerous Art of the Documentary" at bounding box center [359, 287] width 158 height 158
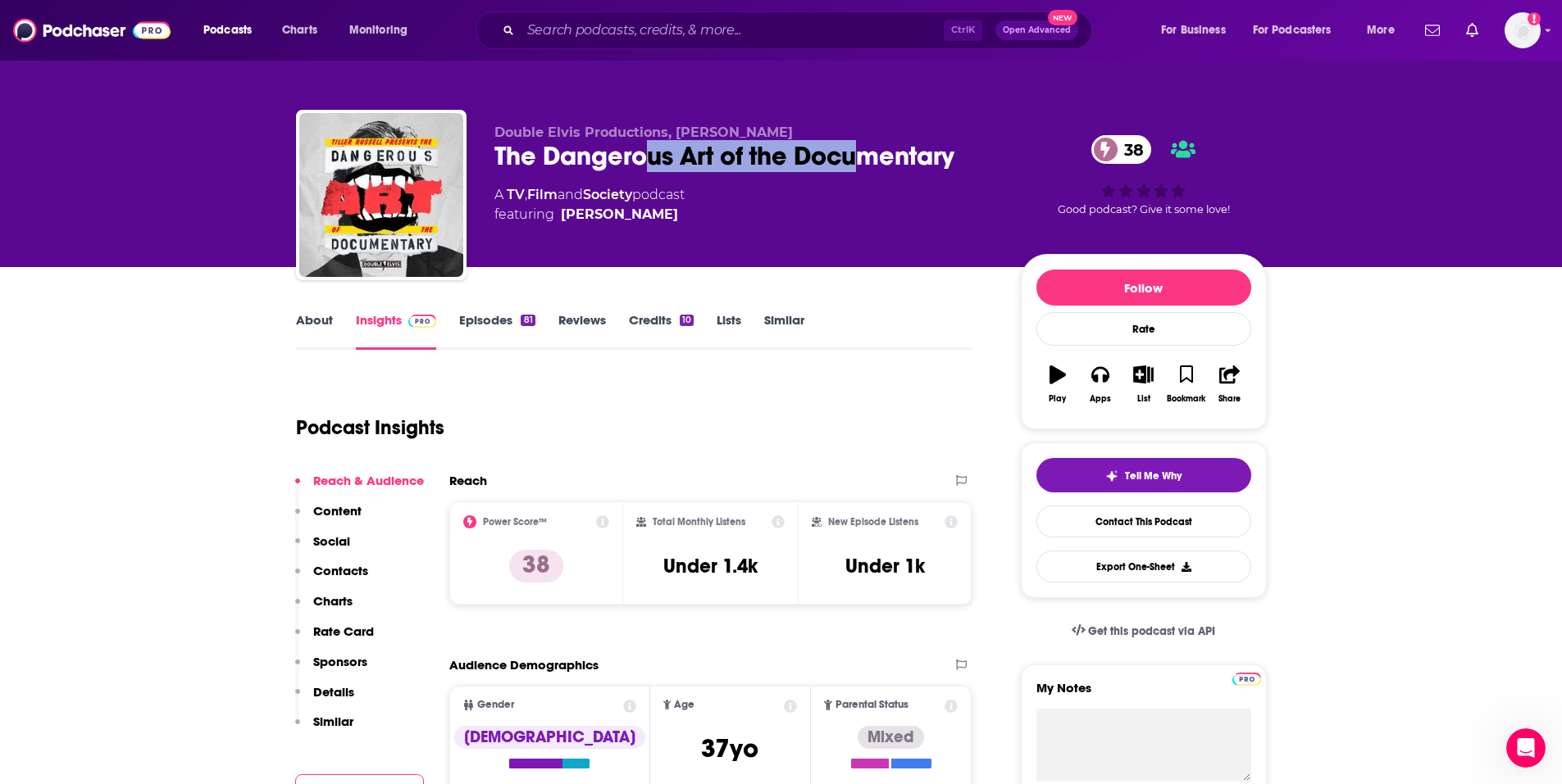
drag, startPoint x: 651, startPoint y: 147, endPoint x: 871, endPoint y: 152, distance: 220.1
click at [871, 152] on div "The Dangerous Art of the Documentary 38" at bounding box center [745, 156] width 501 height 32
click at [330, 328] on link "About" at bounding box center [315, 331] width 37 height 38
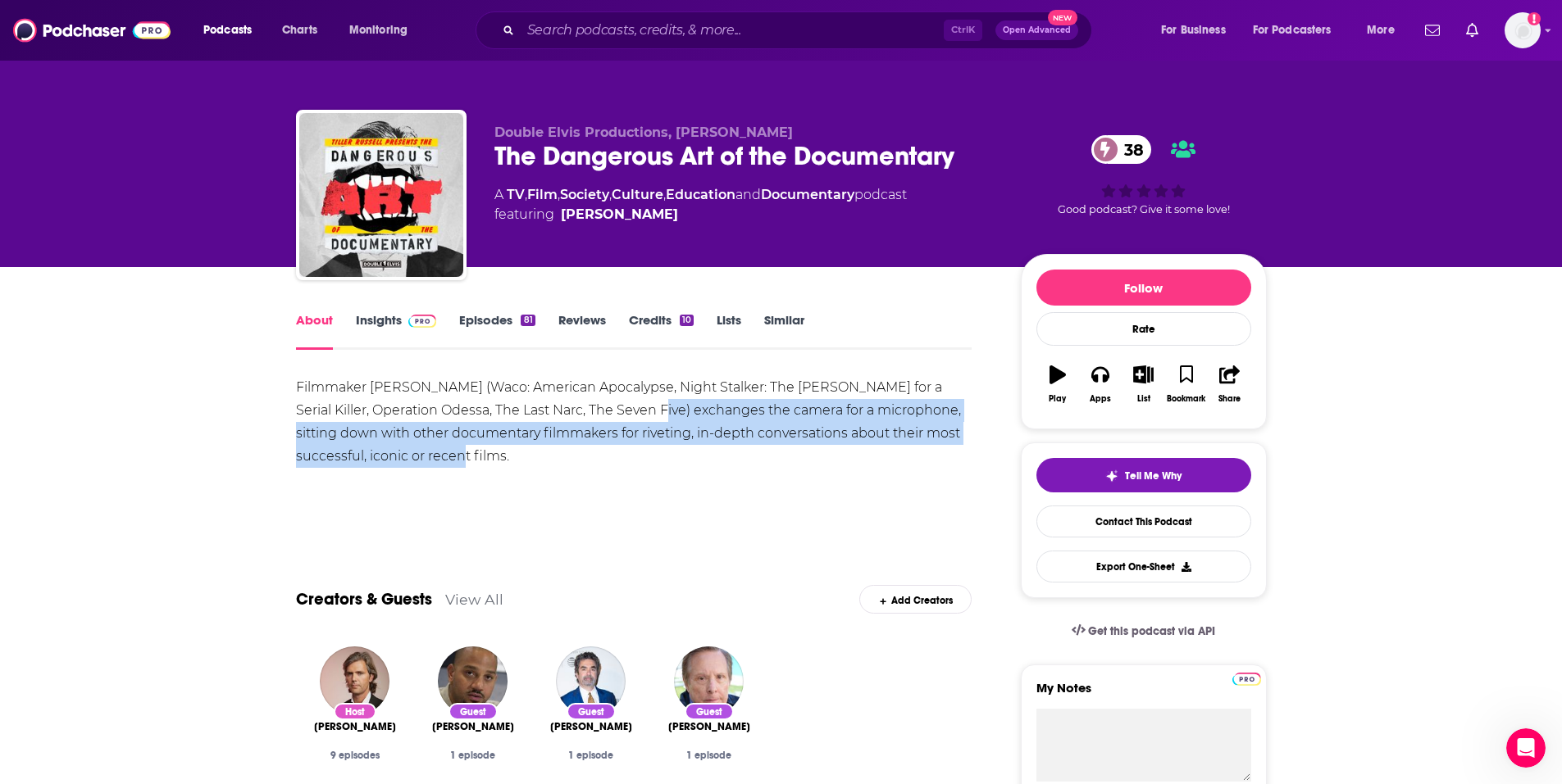
drag, startPoint x: 642, startPoint y: 405, endPoint x: 923, endPoint y: 446, distance: 284.0
click at [923, 446] on div "Filmmaker Tiller Russell (Waco: American Apocalypse, Night Stalker: The Hunt fo…" at bounding box center [634, 422] width 677 height 92
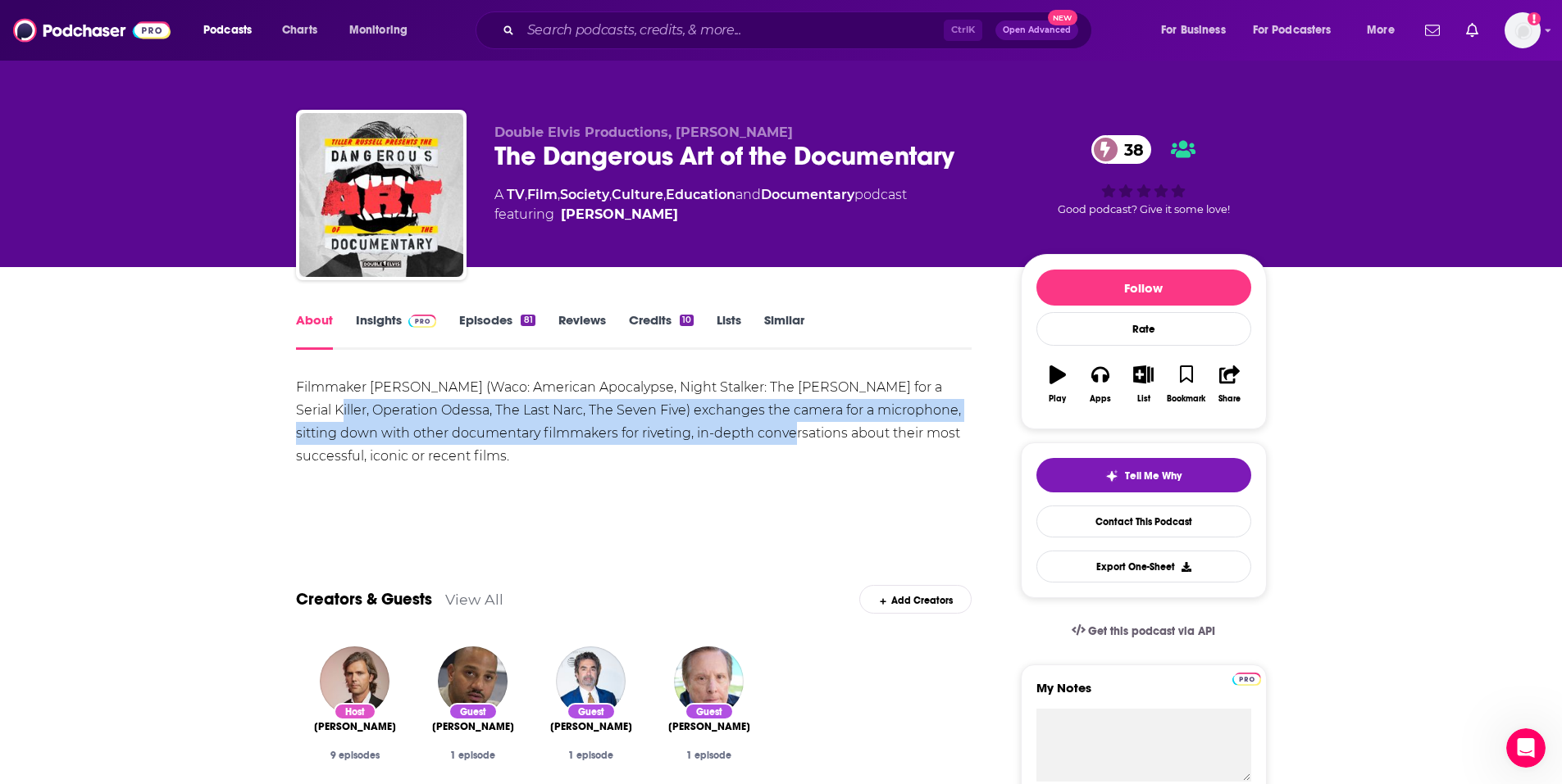
drag, startPoint x: 693, startPoint y: 427, endPoint x: 305, endPoint y: 412, distance: 388.3
click at [305, 412] on div "Filmmaker Tiller Russell (Waco: American Apocalypse, Night Stalker: The Hunt fo…" at bounding box center [634, 422] width 677 height 92
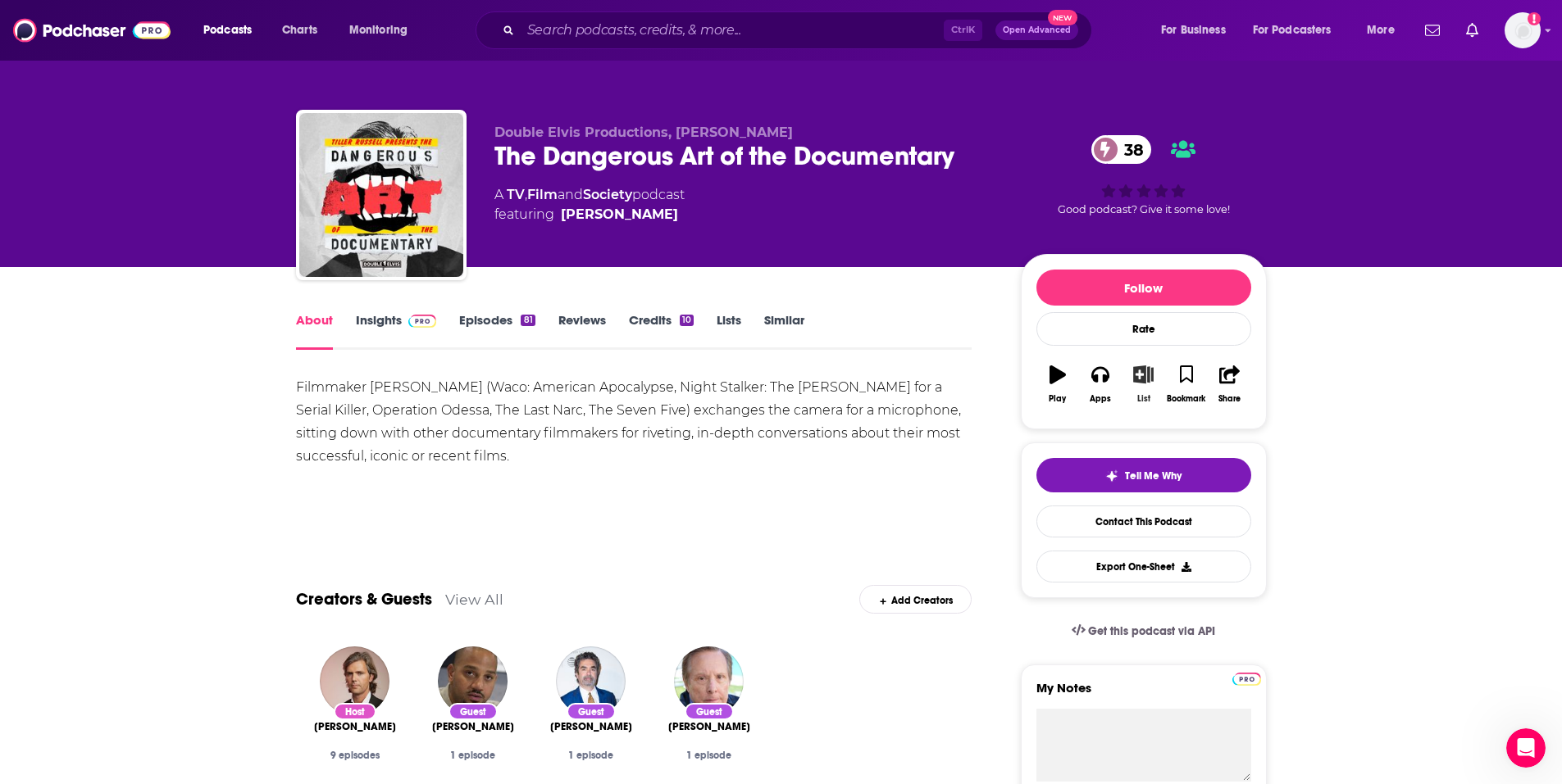
click at [1137, 382] on icon "button" at bounding box center [1143, 375] width 20 height 18
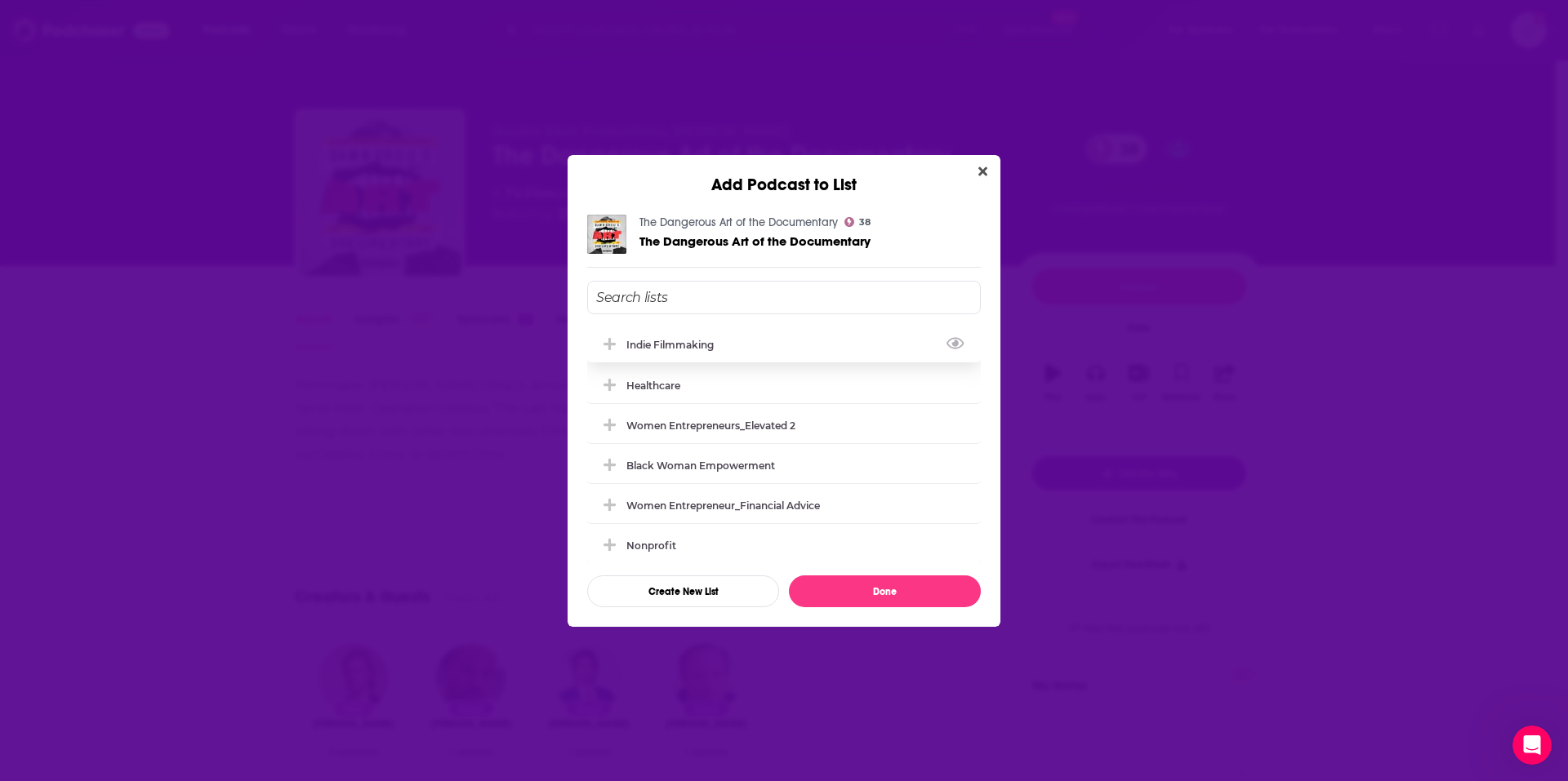
click at [690, 338] on div "Indie Filmmaking" at bounding box center [675, 344] width 97 height 13
click at [834, 587] on button "Done" at bounding box center [884, 591] width 192 height 32
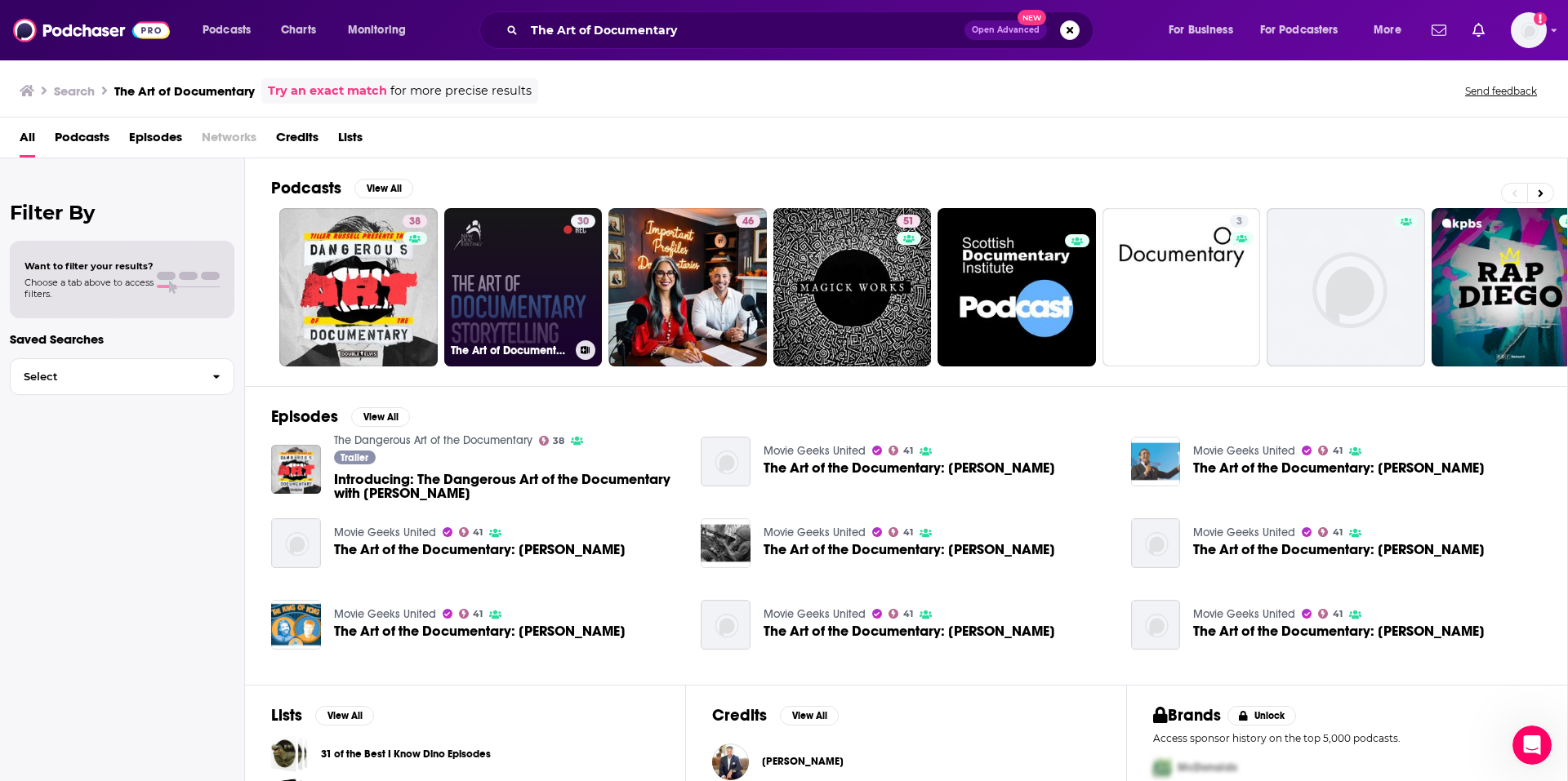
click at [589, 306] on div "30" at bounding box center [582, 278] width 24 height 125
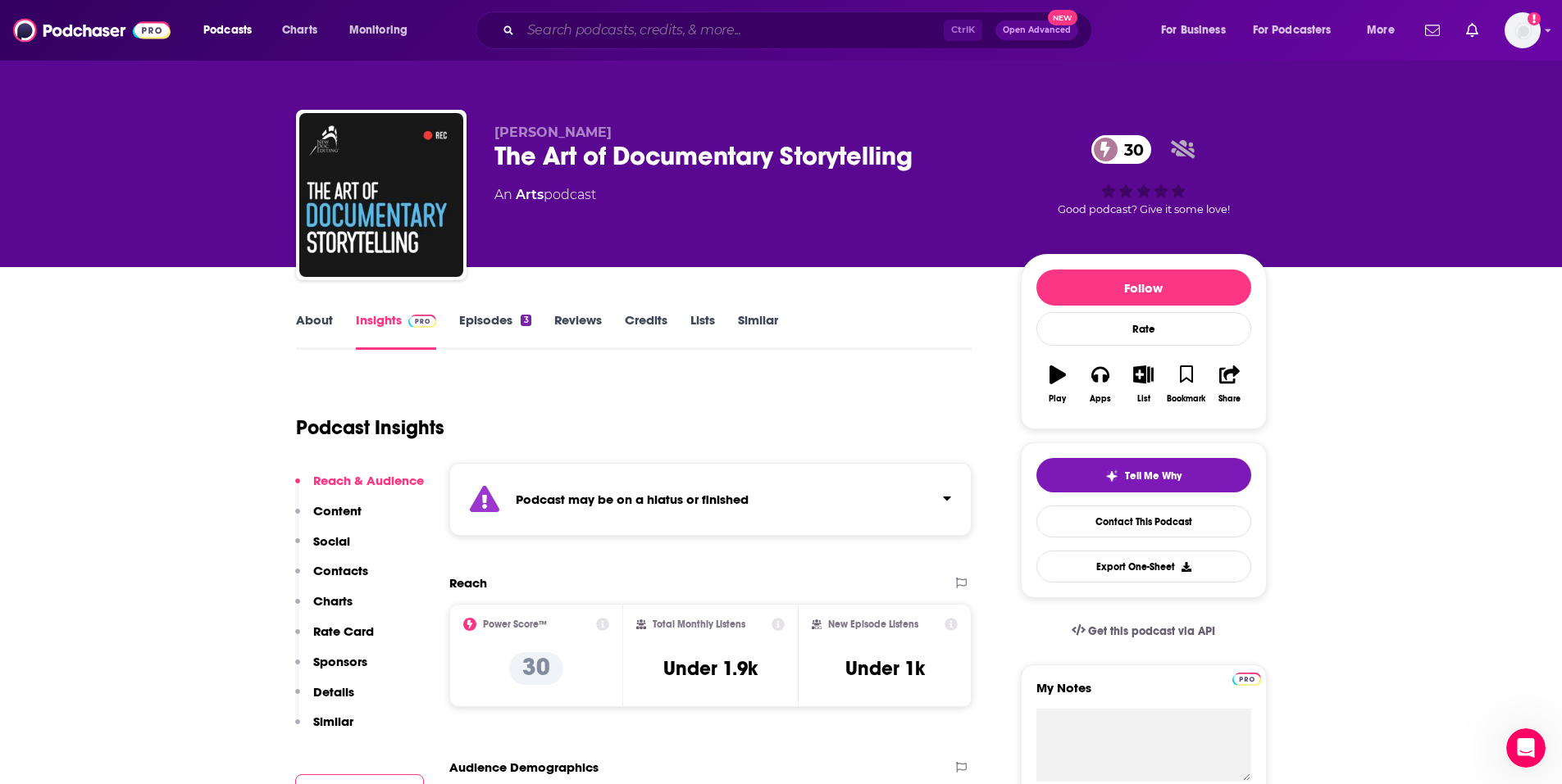
click at [746, 29] on input "Search podcasts, credits, & more..." at bounding box center [732, 30] width 423 height 26
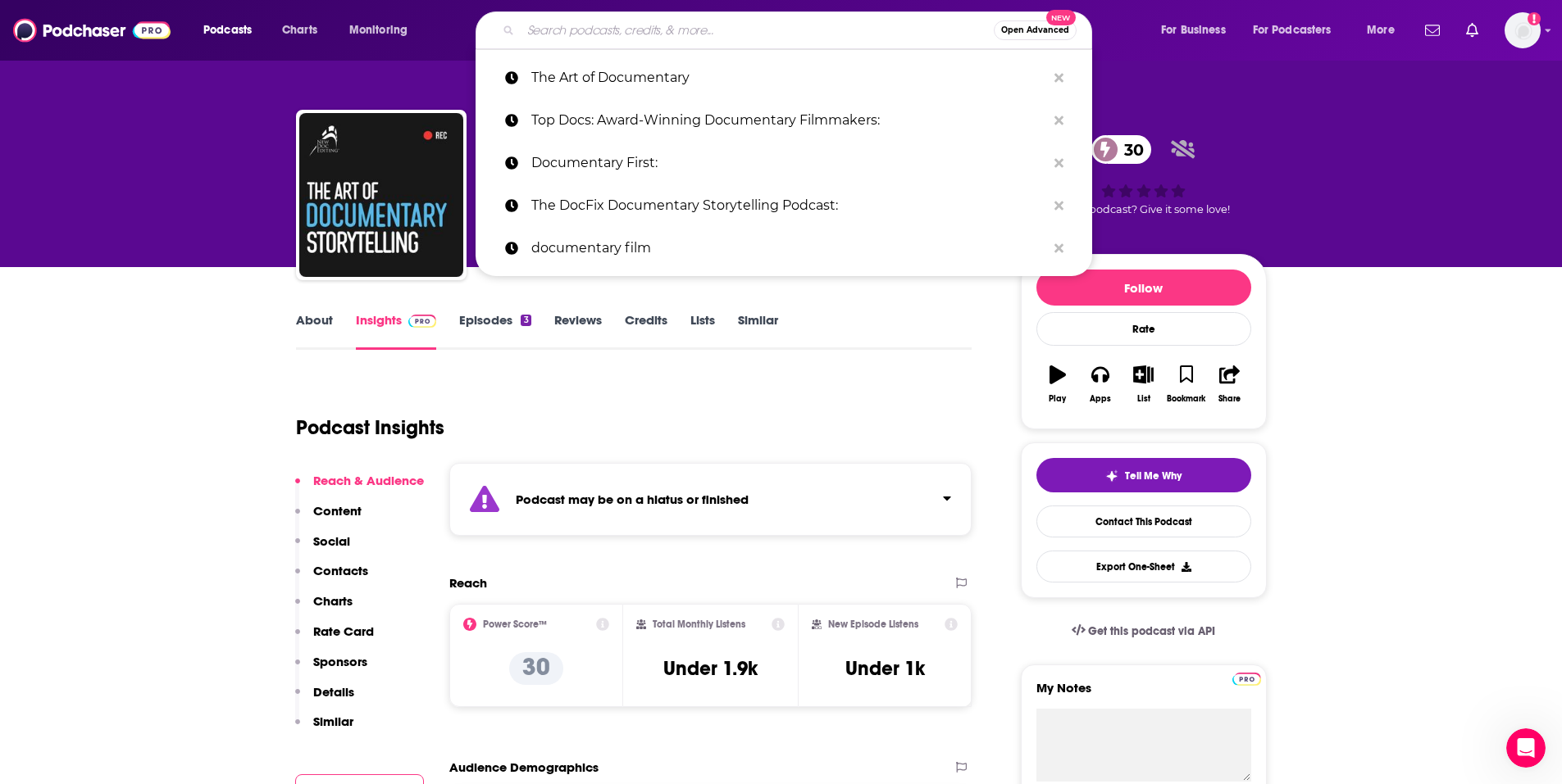
paste input "Hand Held with Dan Napoli:"
type input "Hand Held with Dan Napoli:"
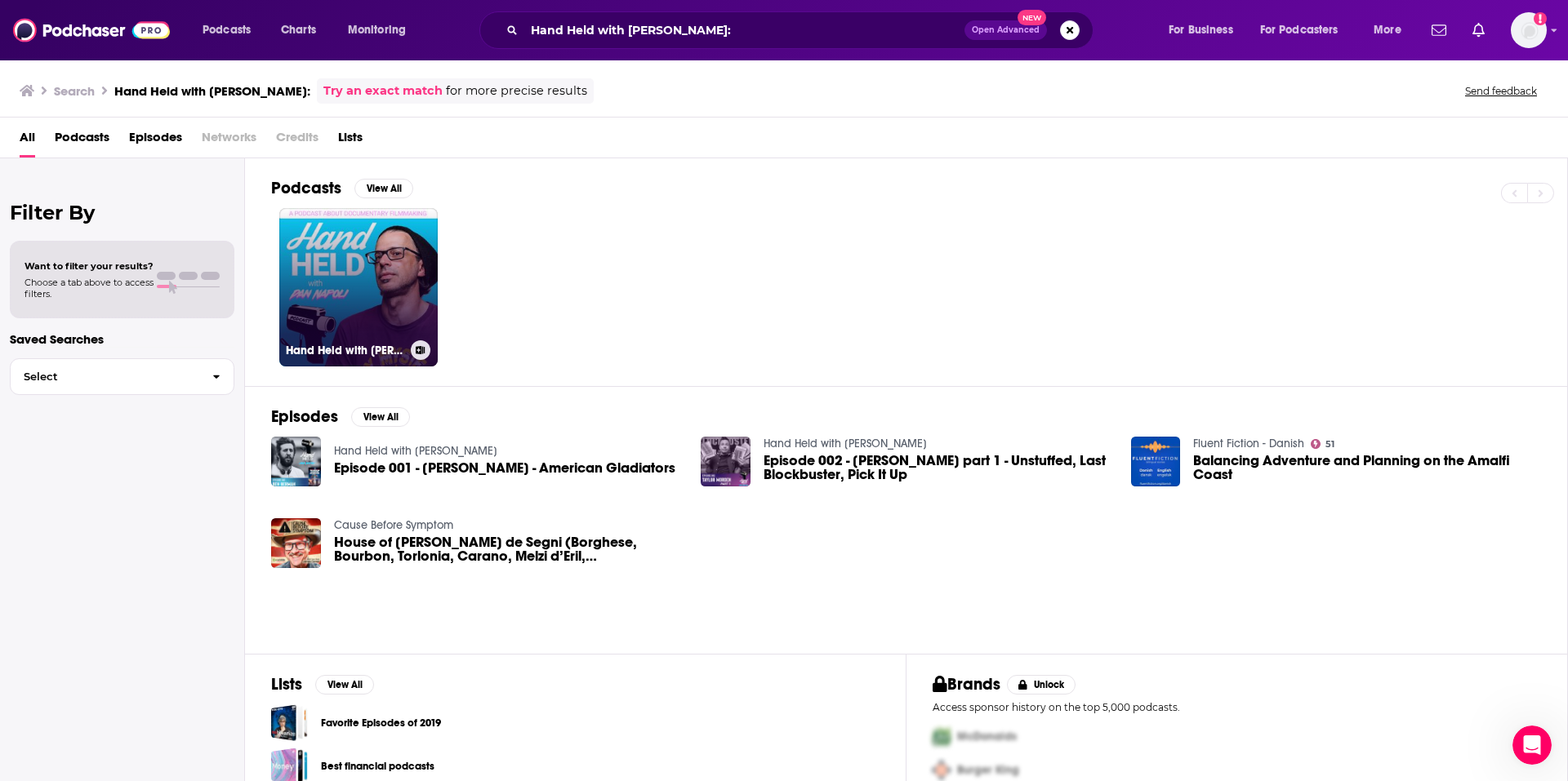
click at [363, 237] on link "Hand Held with Dan Napoli" at bounding box center [359, 287] width 158 height 158
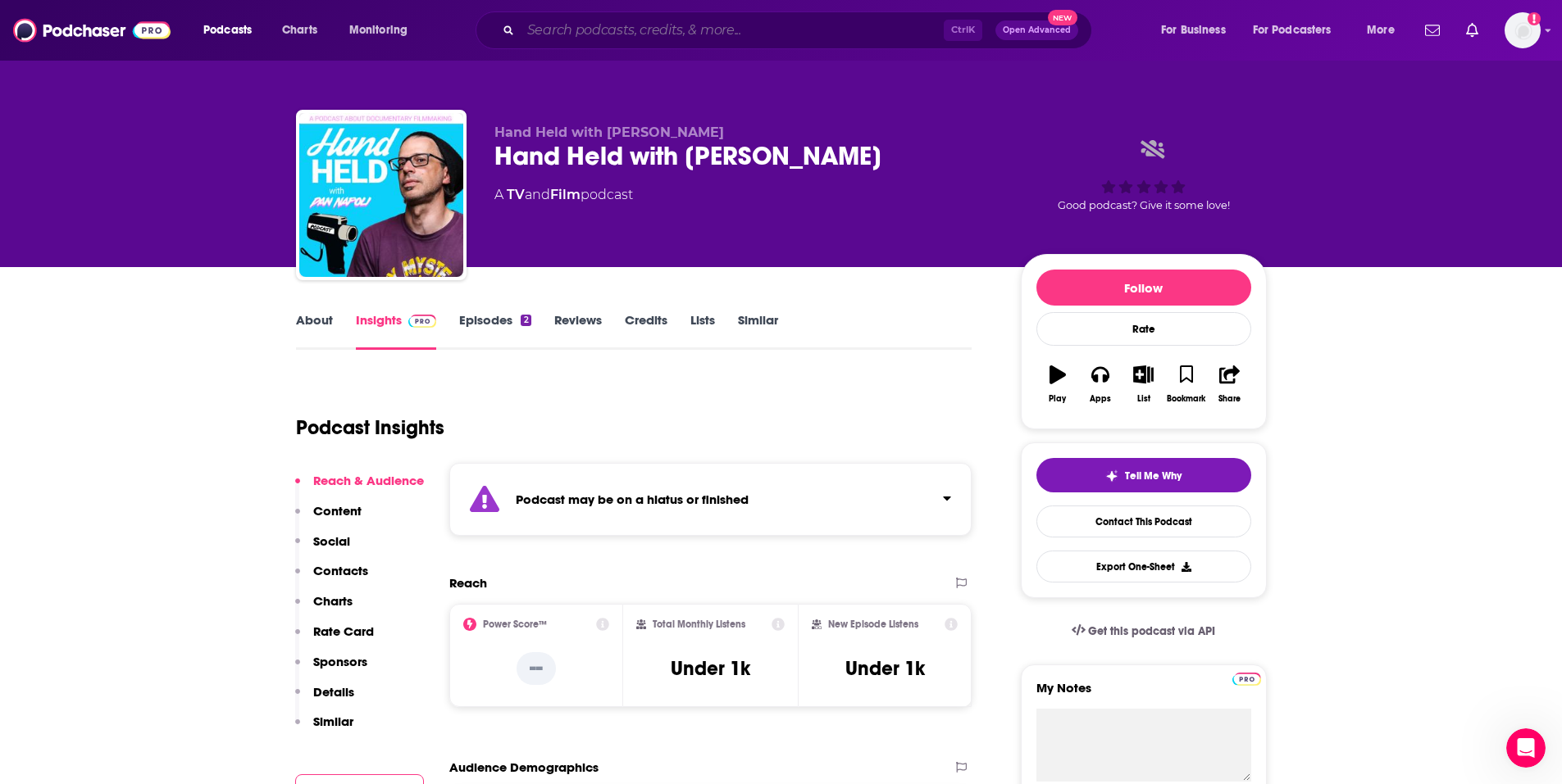
click at [709, 29] on input "Search podcasts, credits, & more..." at bounding box center [732, 30] width 423 height 26
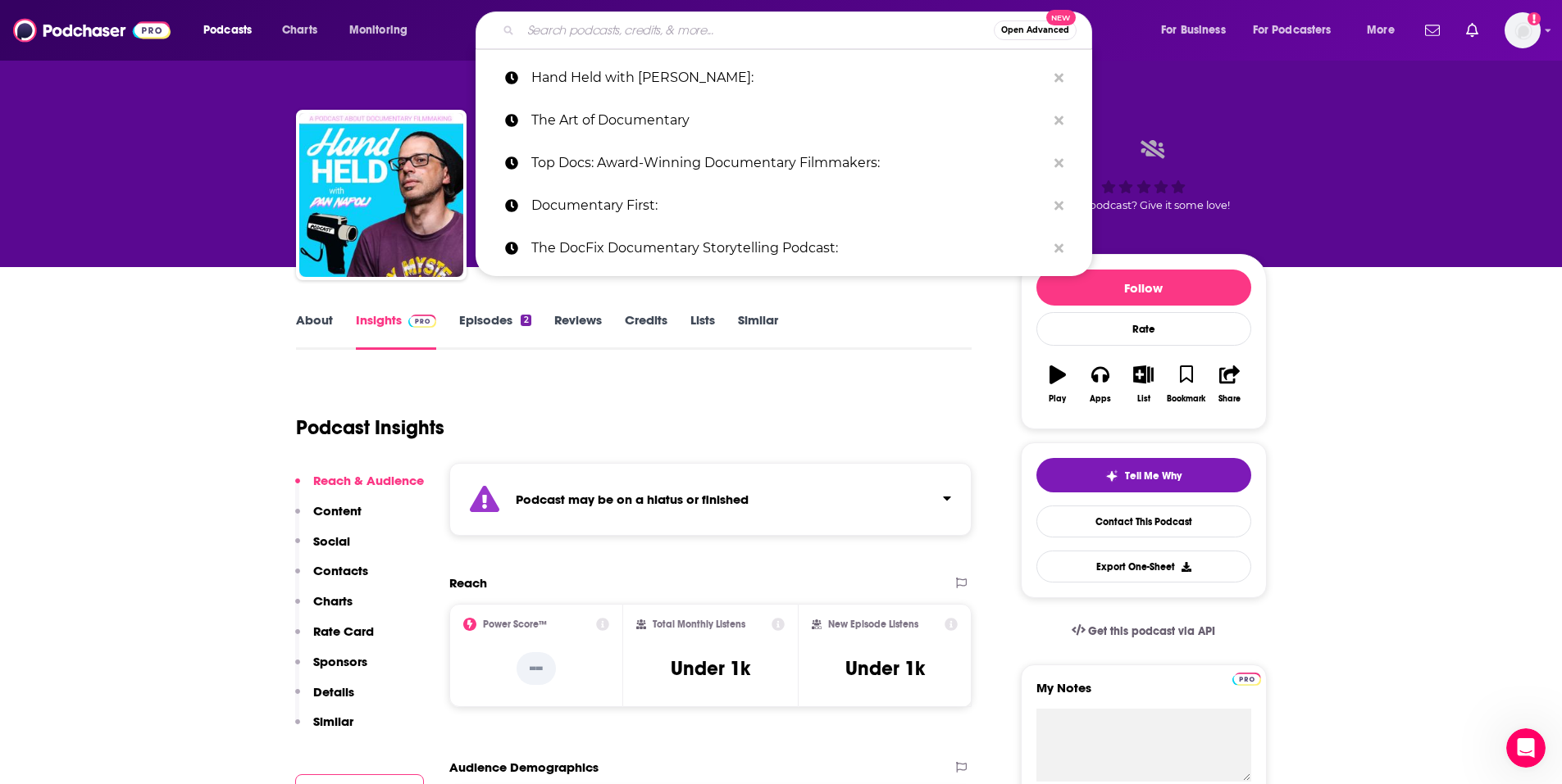
paste input "Adventures in Producing"
type input "Adventures in Producing"
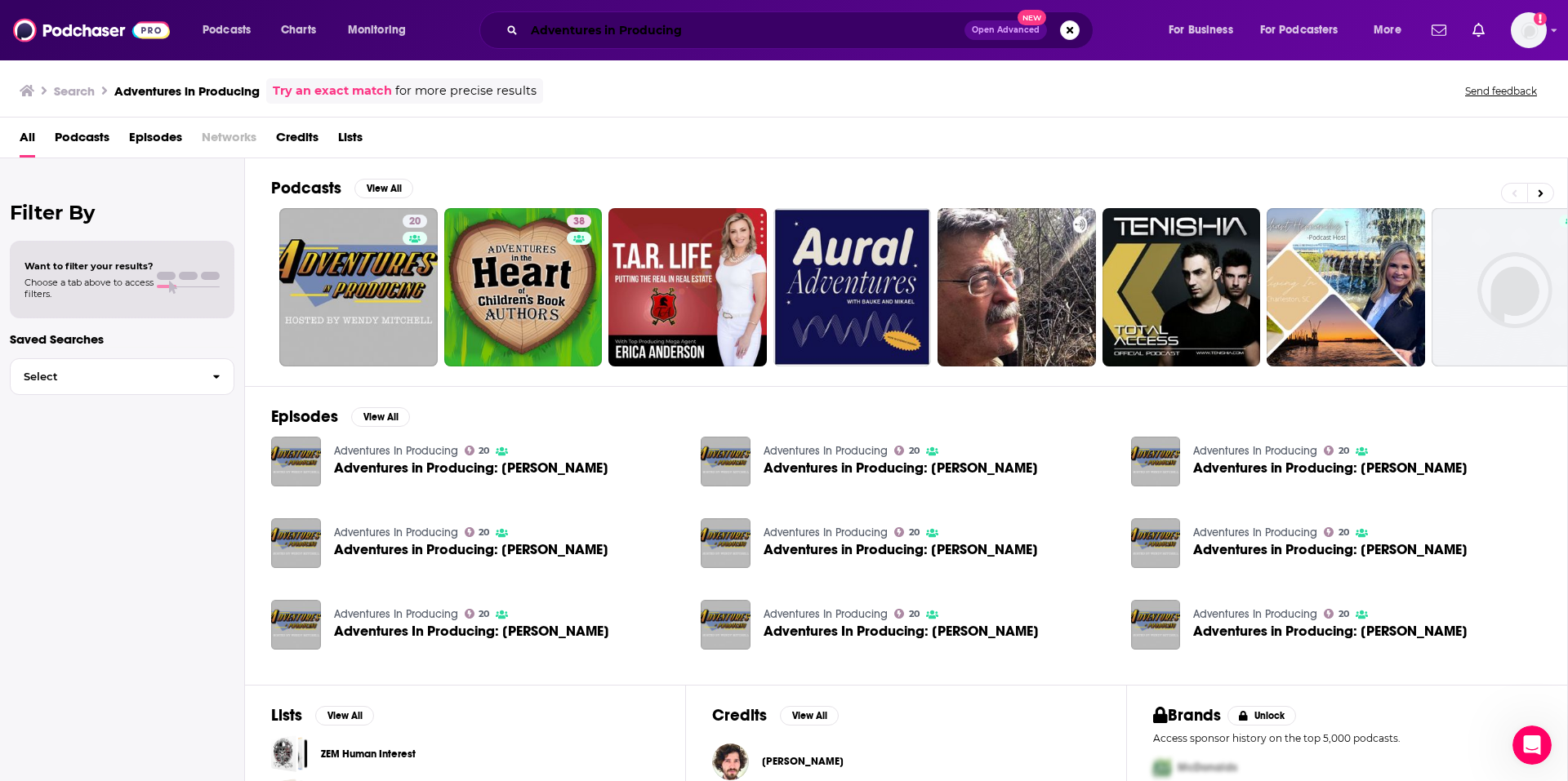
click at [806, 19] on input "Adventures in Producing" at bounding box center [744, 30] width 440 height 26
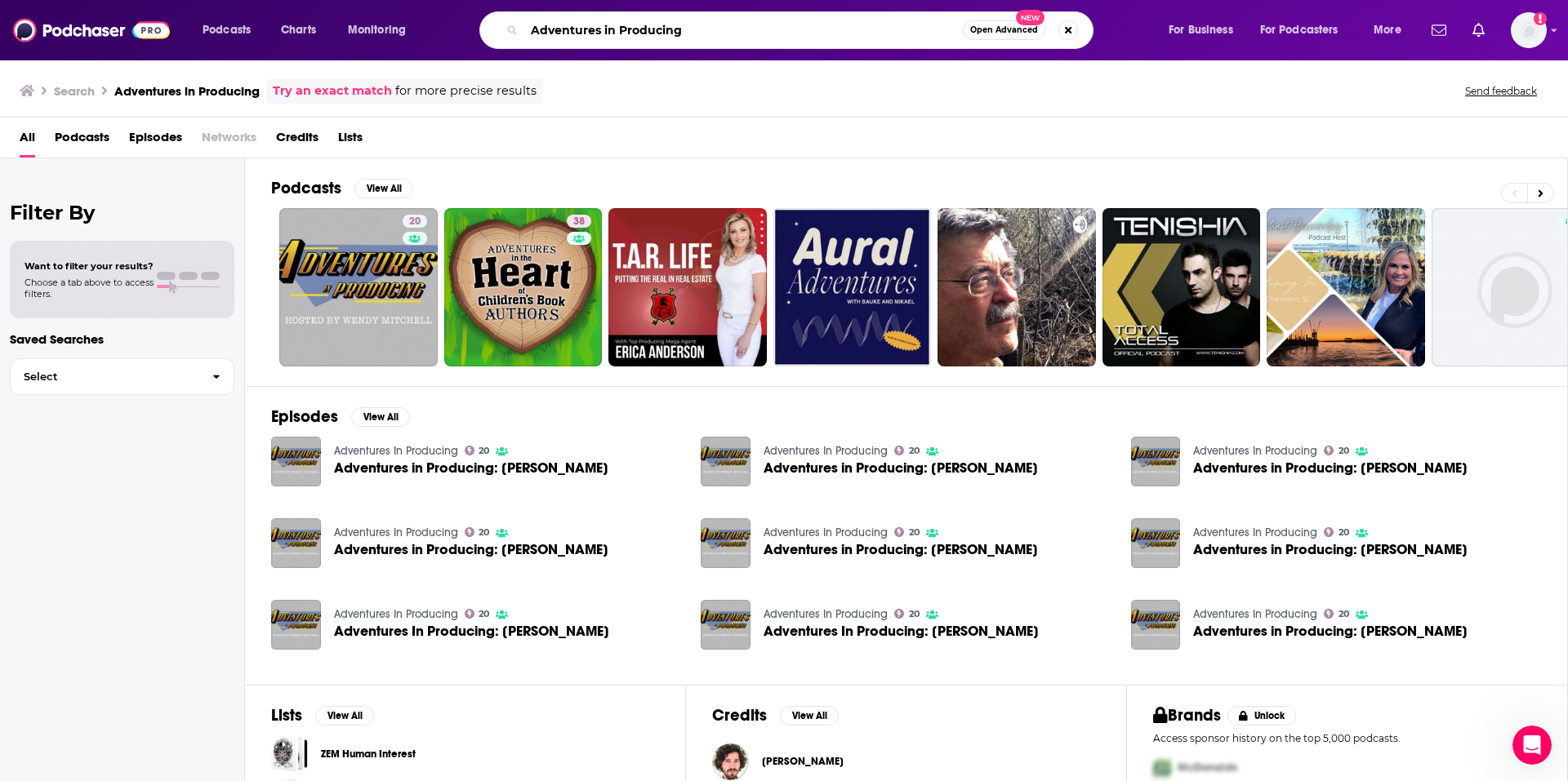
click at [805, 19] on input "Adventures in Producing" at bounding box center [743, 30] width 439 height 26
paste input "Indie Film Hustle®"
type input "Indie Film Hustle®"
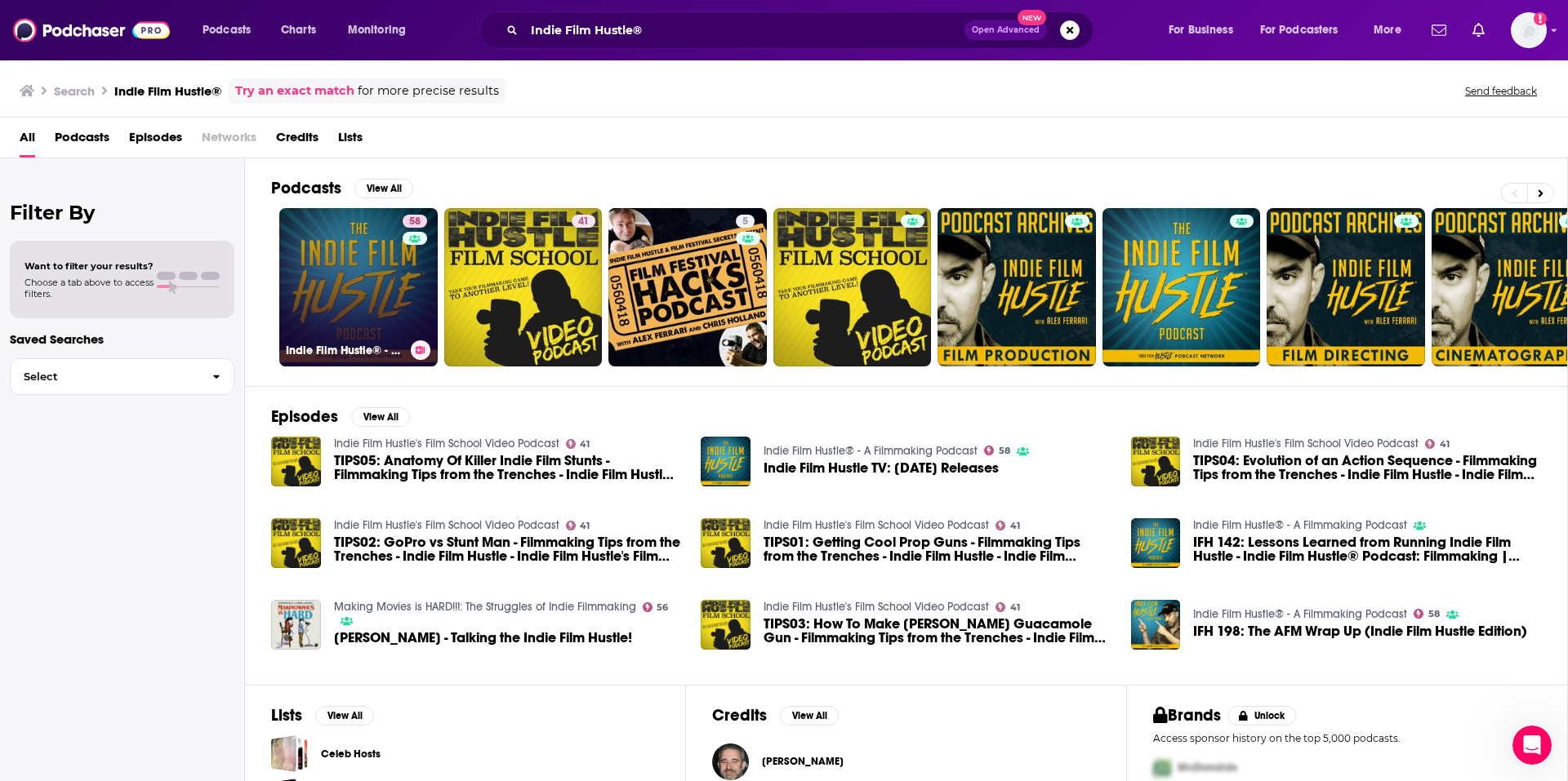
click at [340, 264] on link "58 Indie Film Hustle® - A Filmmaking Podcast" at bounding box center [359, 287] width 158 height 158
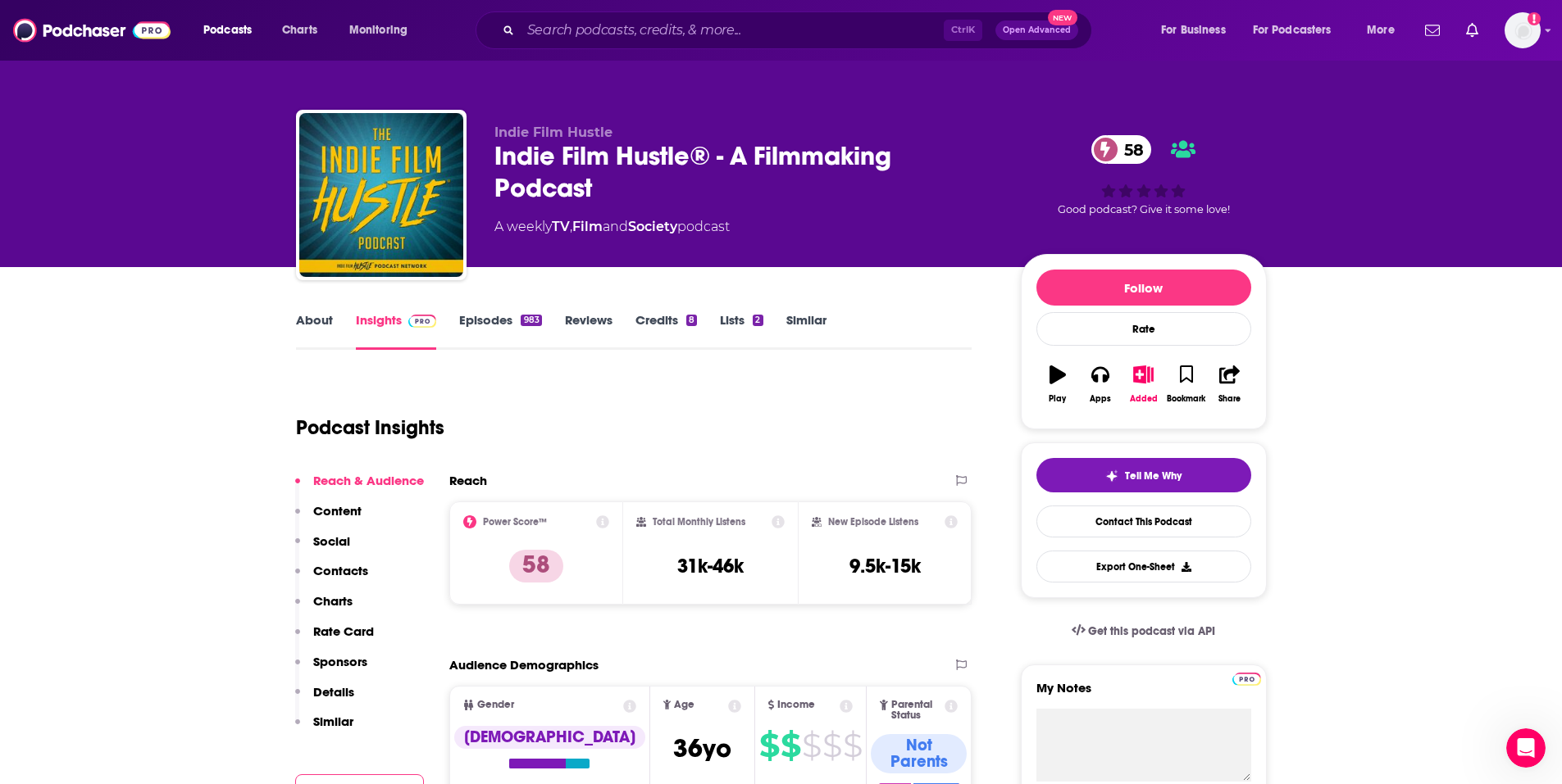
click at [328, 323] on link "About" at bounding box center [315, 331] width 37 height 38
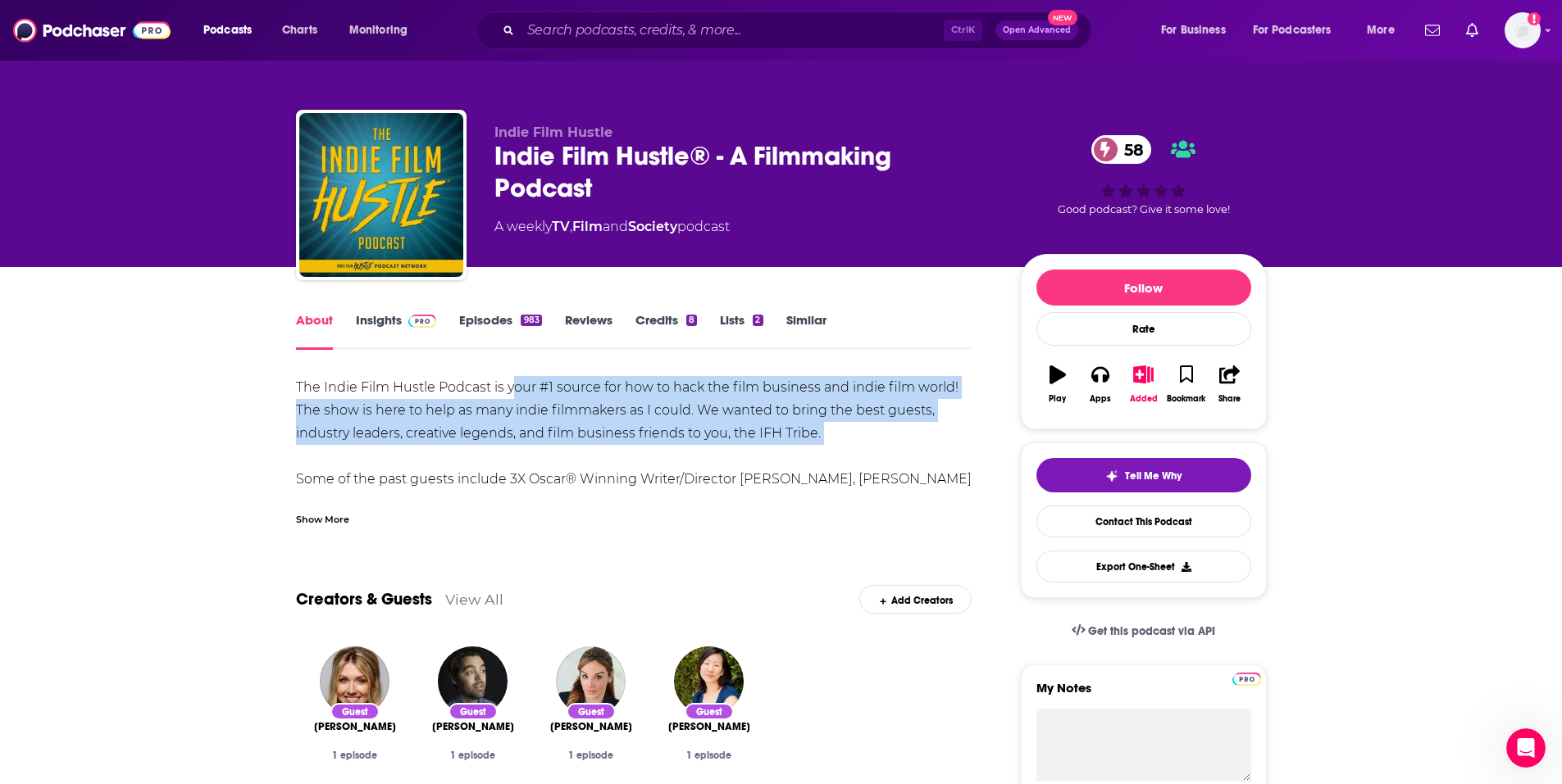
drag, startPoint x: 511, startPoint y: 391, endPoint x: 750, endPoint y: 463, distance: 249.6
click at [750, 463] on div "The Indie Film Hustle Podcast is your #1 source for how to hack the film busine…" at bounding box center [634, 537] width 677 height 321
click at [1144, 398] on div "Added" at bounding box center [1144, 399] width 28 height 10
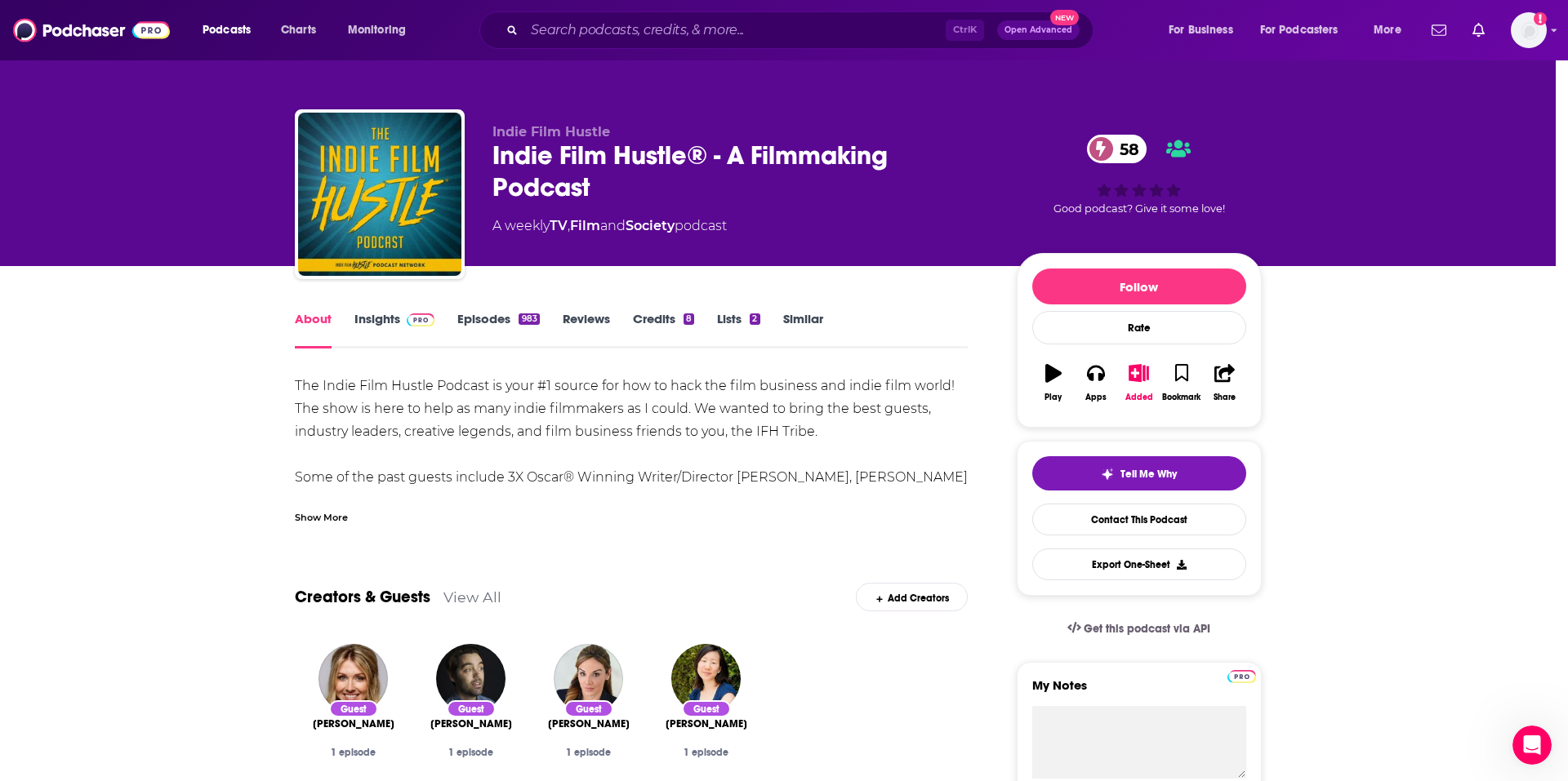
click at [300, 310] on div "Add Podcast to List Indie Film Hustle® - A Filmmaking Podcast 58 Indie Film Hus…" at bounding box center [784, 390] width 1568 height 781
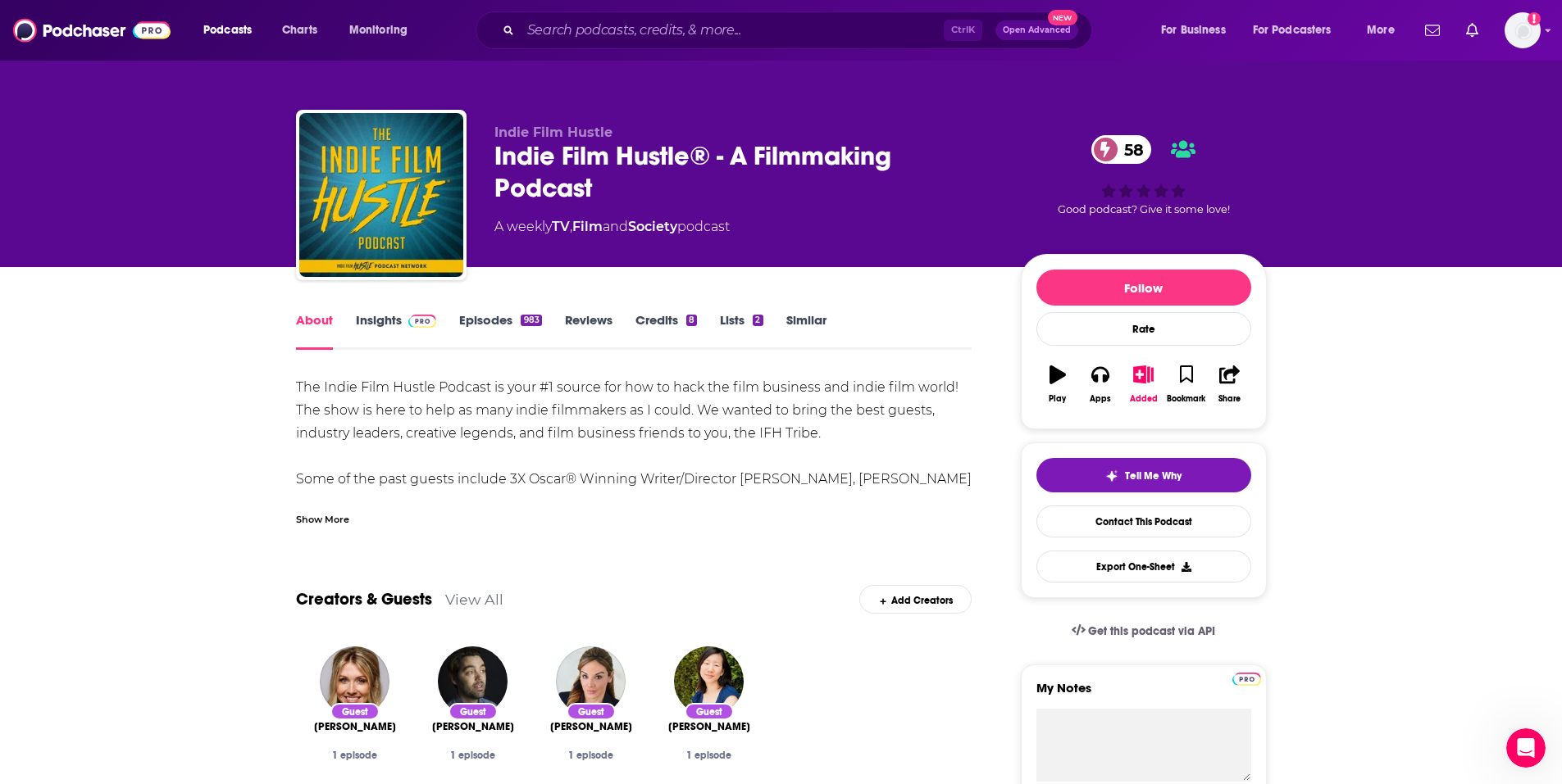
click at [820, 324] on link "Similar" at bounding box center [806, 331] width 40 height 38
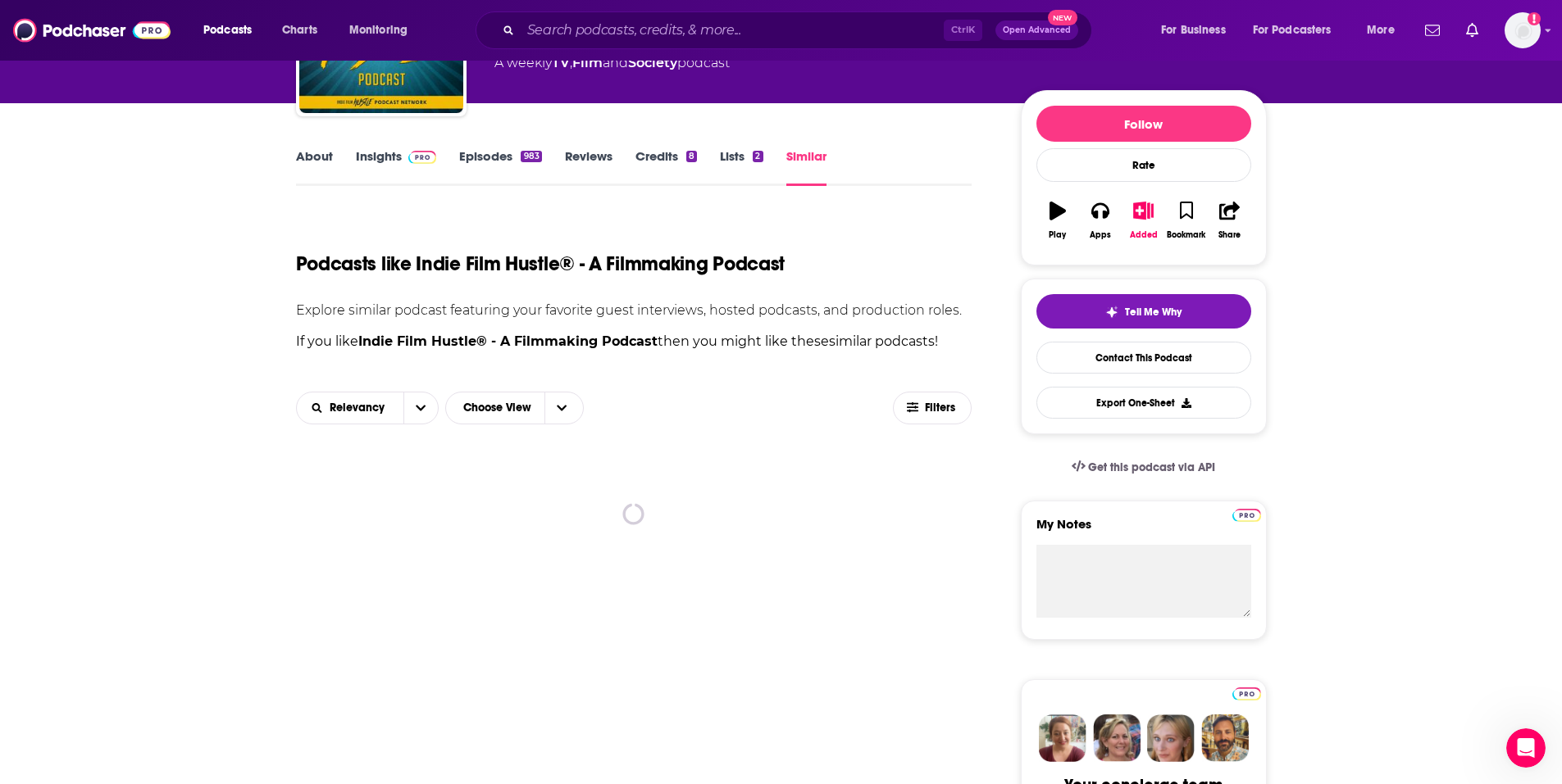
scroll to position [246, 0]
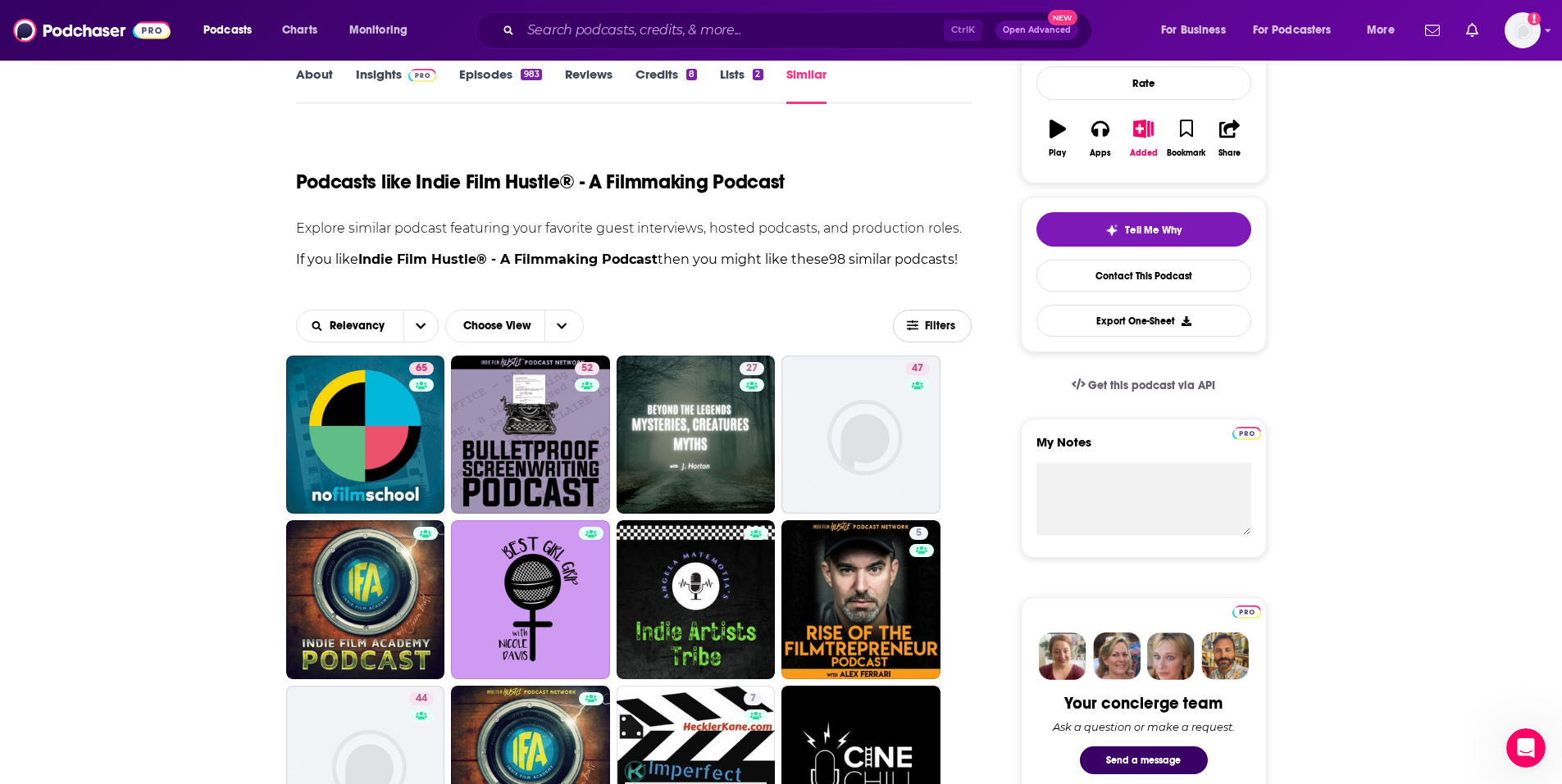
click at [932, 334] on button "Filters" at bounding box center [932, 326] width 78 height 33
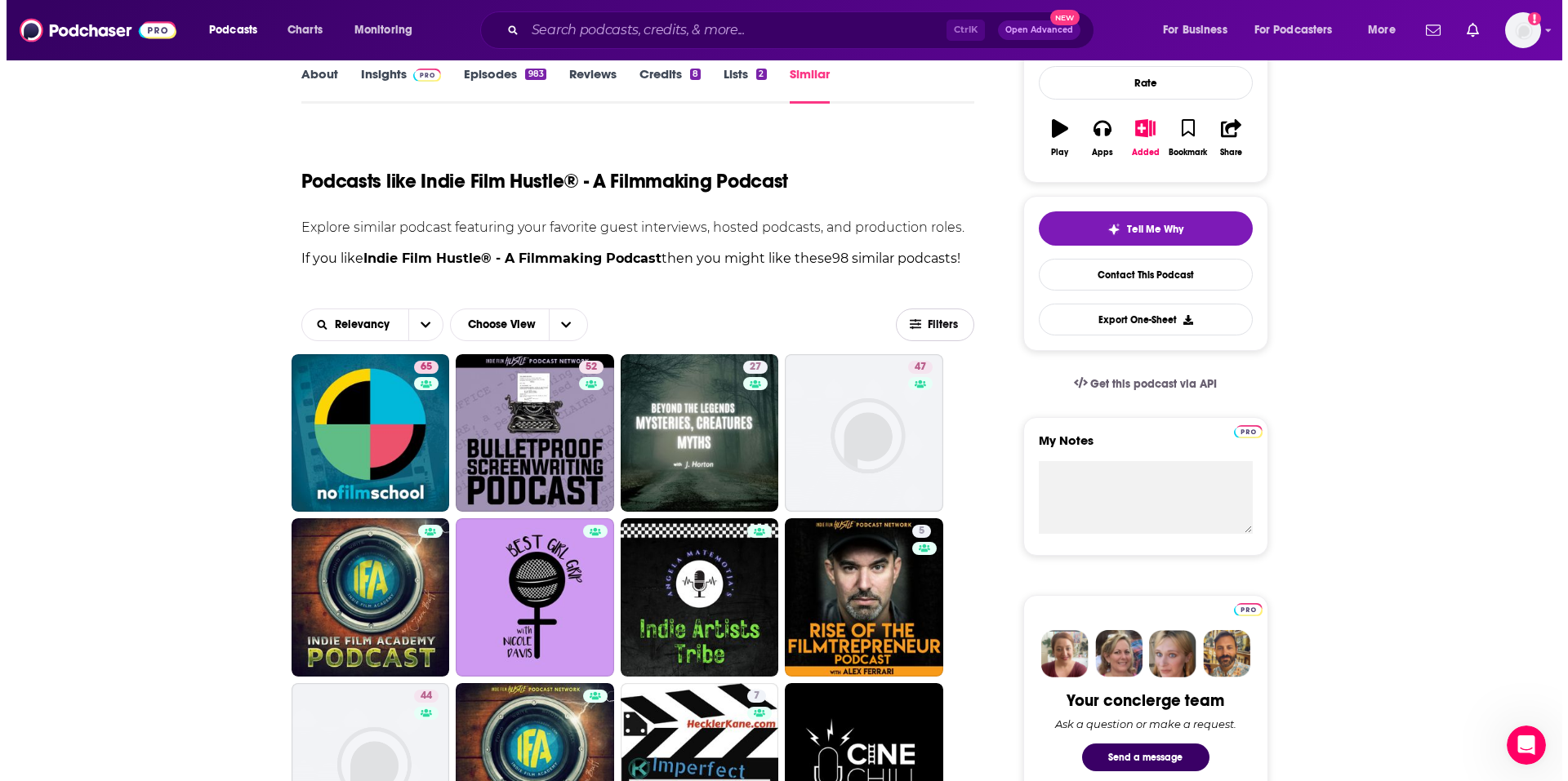
scroll to position [0, 0]
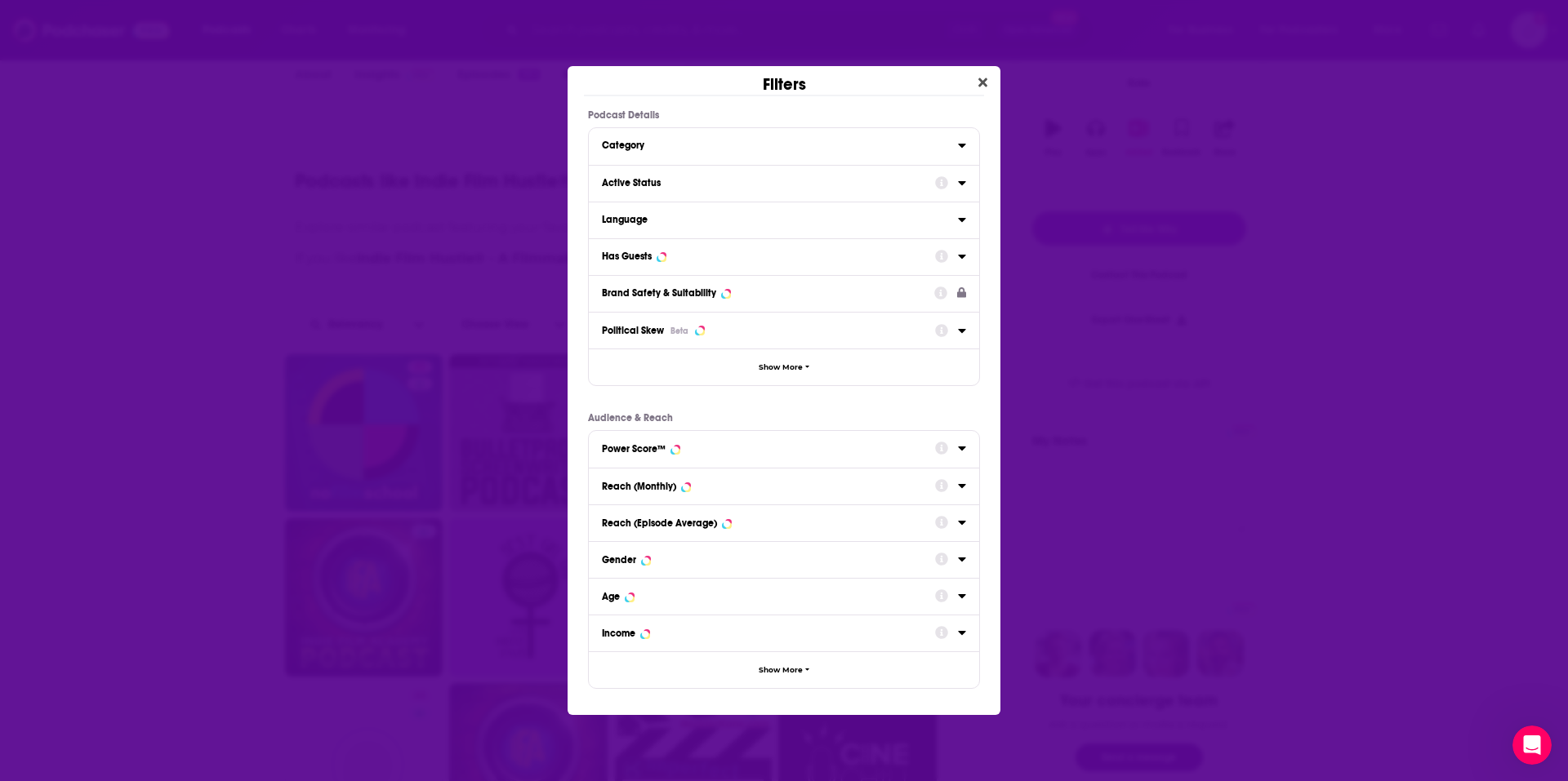
click at [960, 261] on icon "Dialog" at bounding box center [961, 256] width 8 height 13
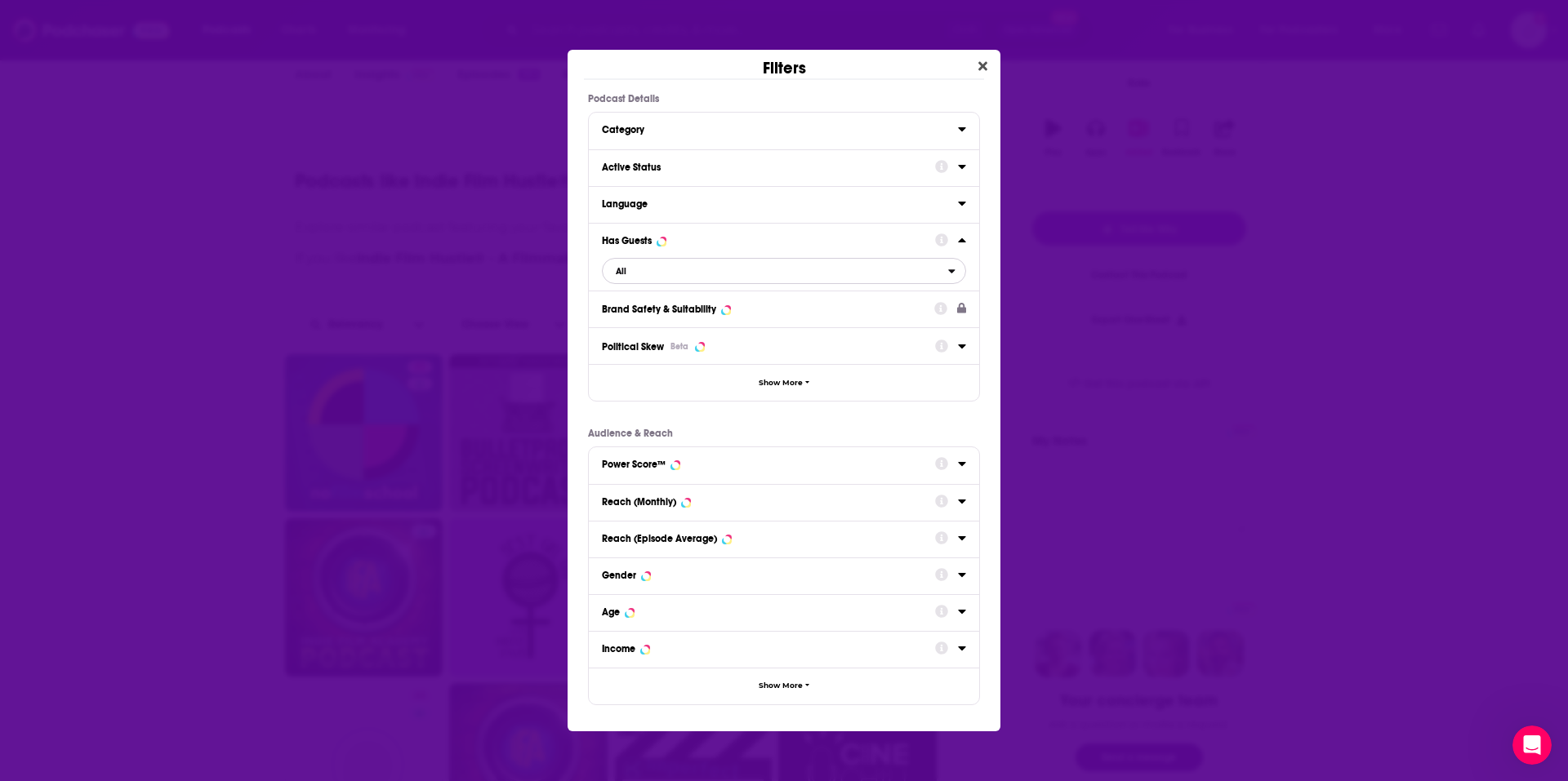
click at [712, 277] on span "All" at bounding box center [775, 271] width 345 height 21
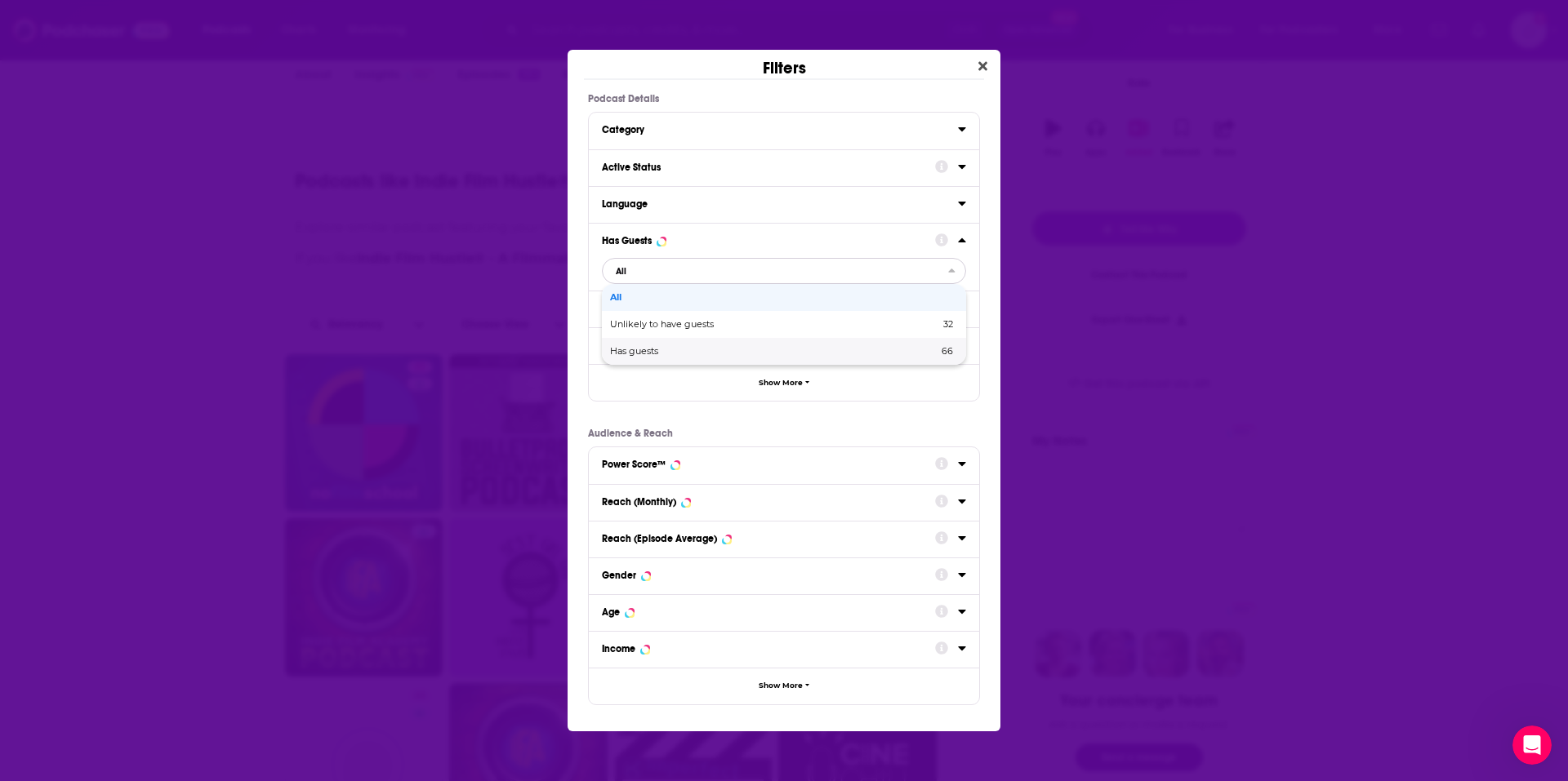
click at [662, 349] on span "Has guests" at bounding box center [704, 351] width 188 height 9
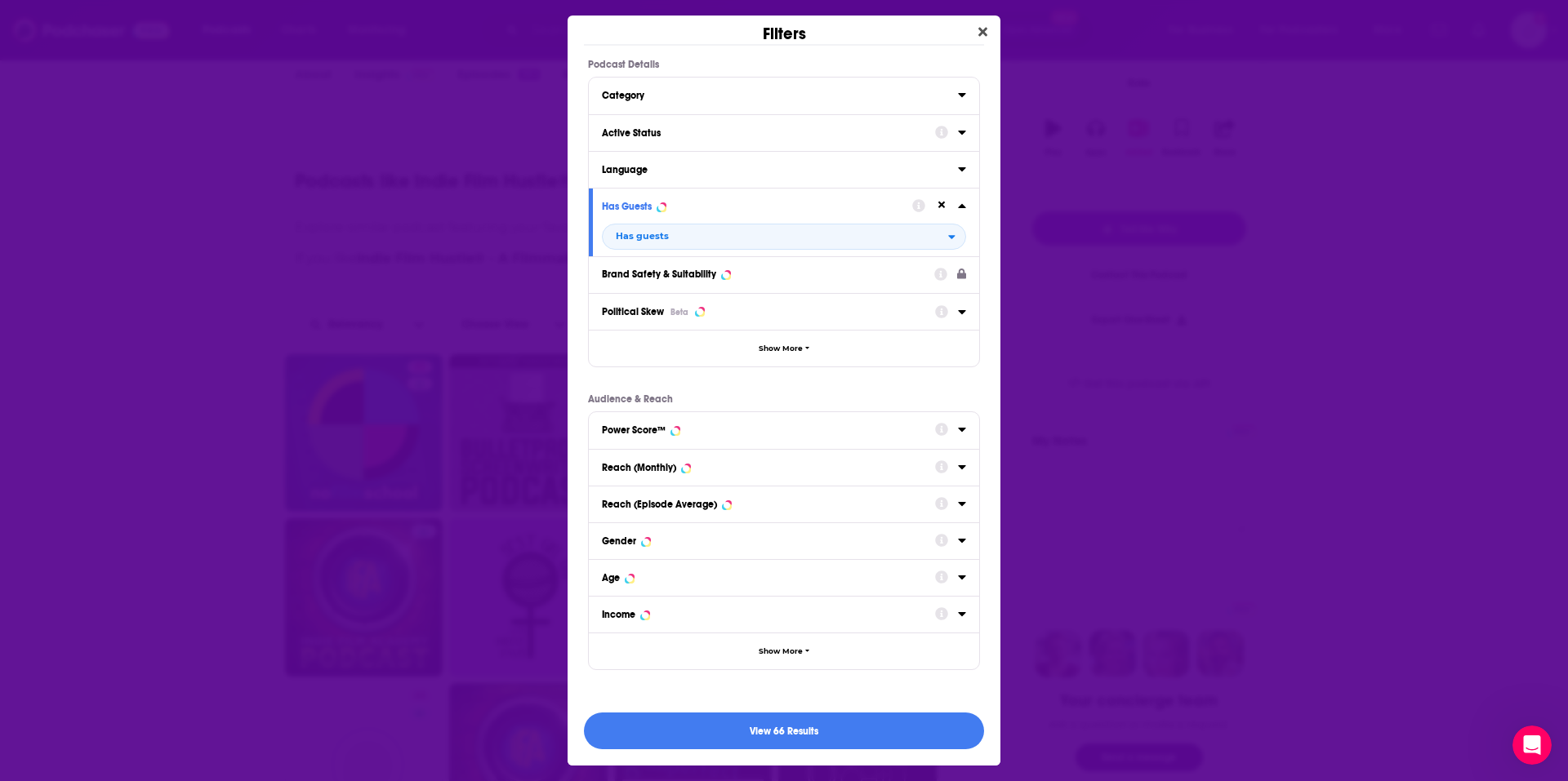
click at [961, 130] on icon "Dialog" at bounding box center [961, 132] width 8 height 4
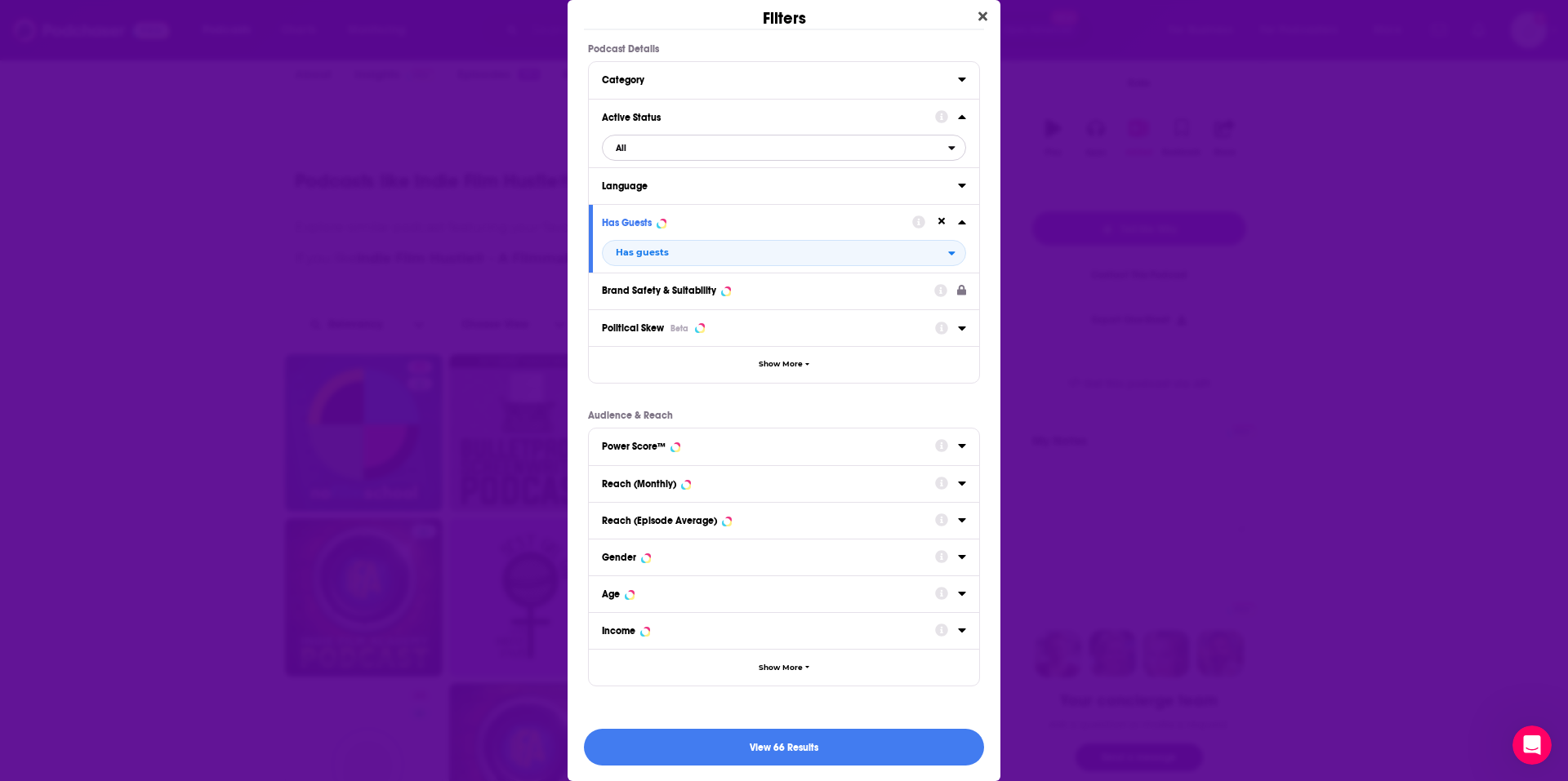
click at [666, 159] on button "All" at bounding box center [784, 148] width 365 height 26
click at [651, 205] on span "Active" at bounding box center [699, 201] width 178 height 9
click at [770, 740] on button "View 13 Results" at bounding box center [784, 747] width 400 height 37
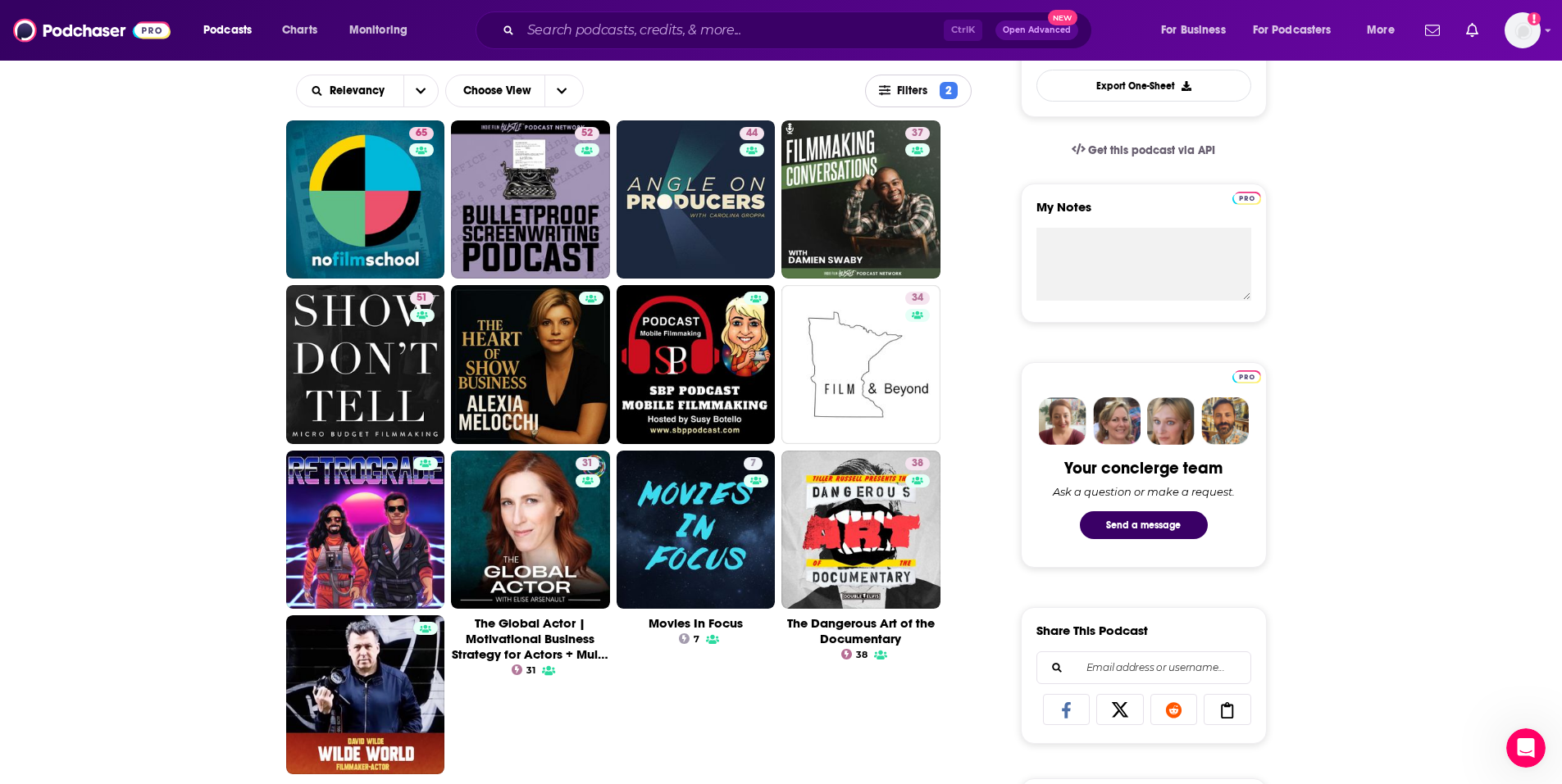
scroll to position [492, 0]
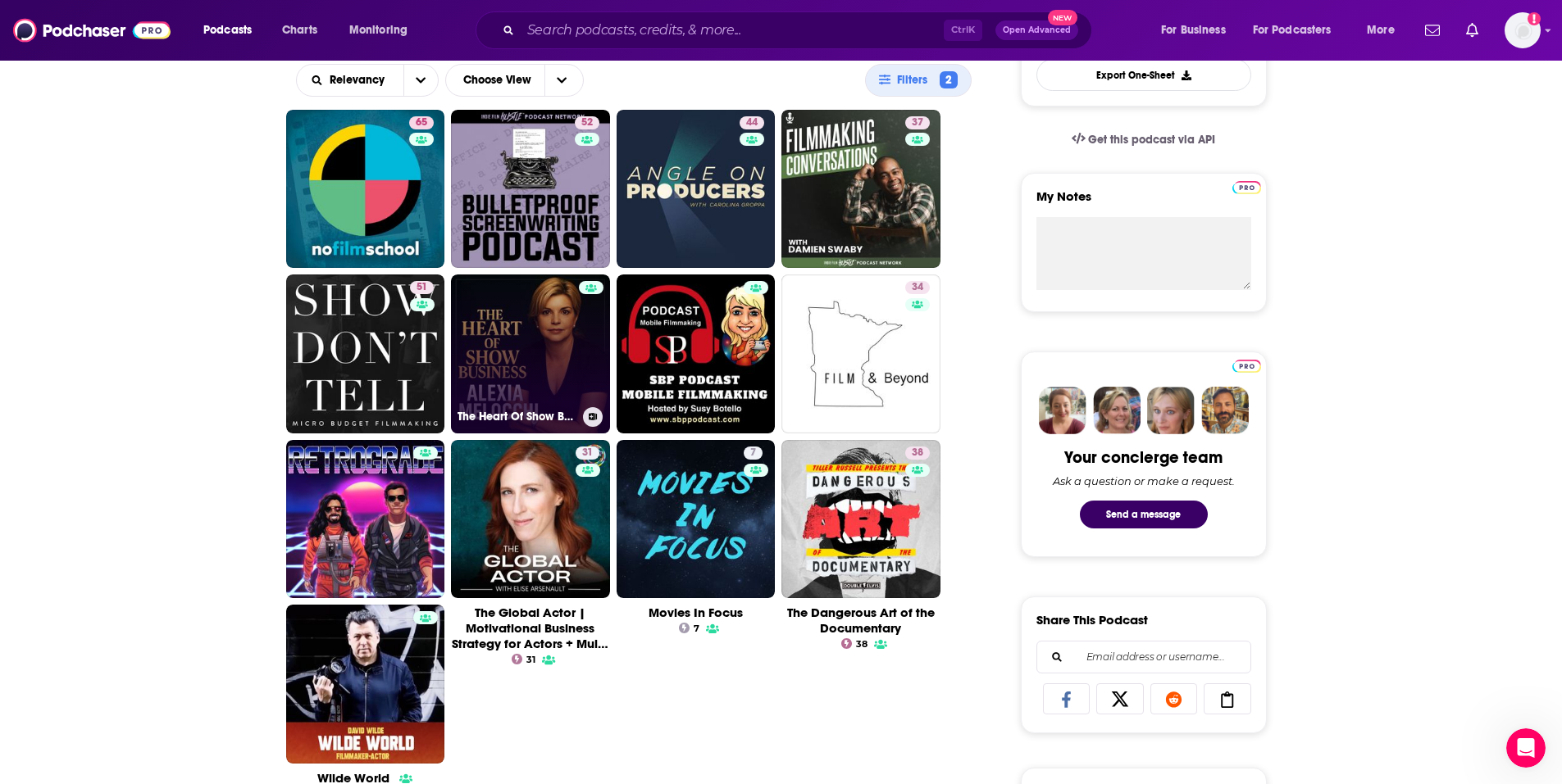
click at [564, 312] on link "The Heart Of Show Business With Alexia Melocchi" at bounding box center [531, 354] width 159 height 159
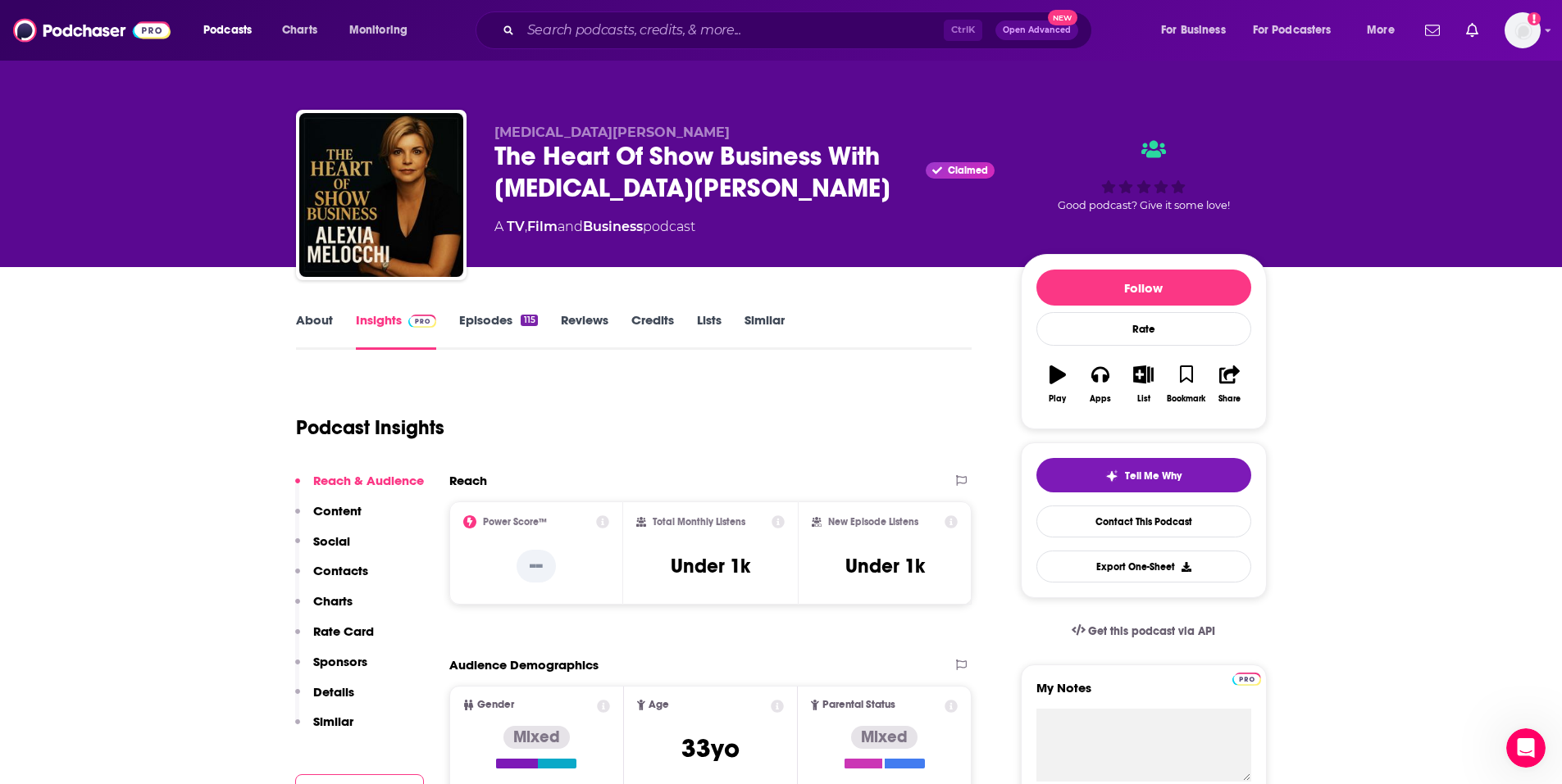
scroll to position [82, 0]
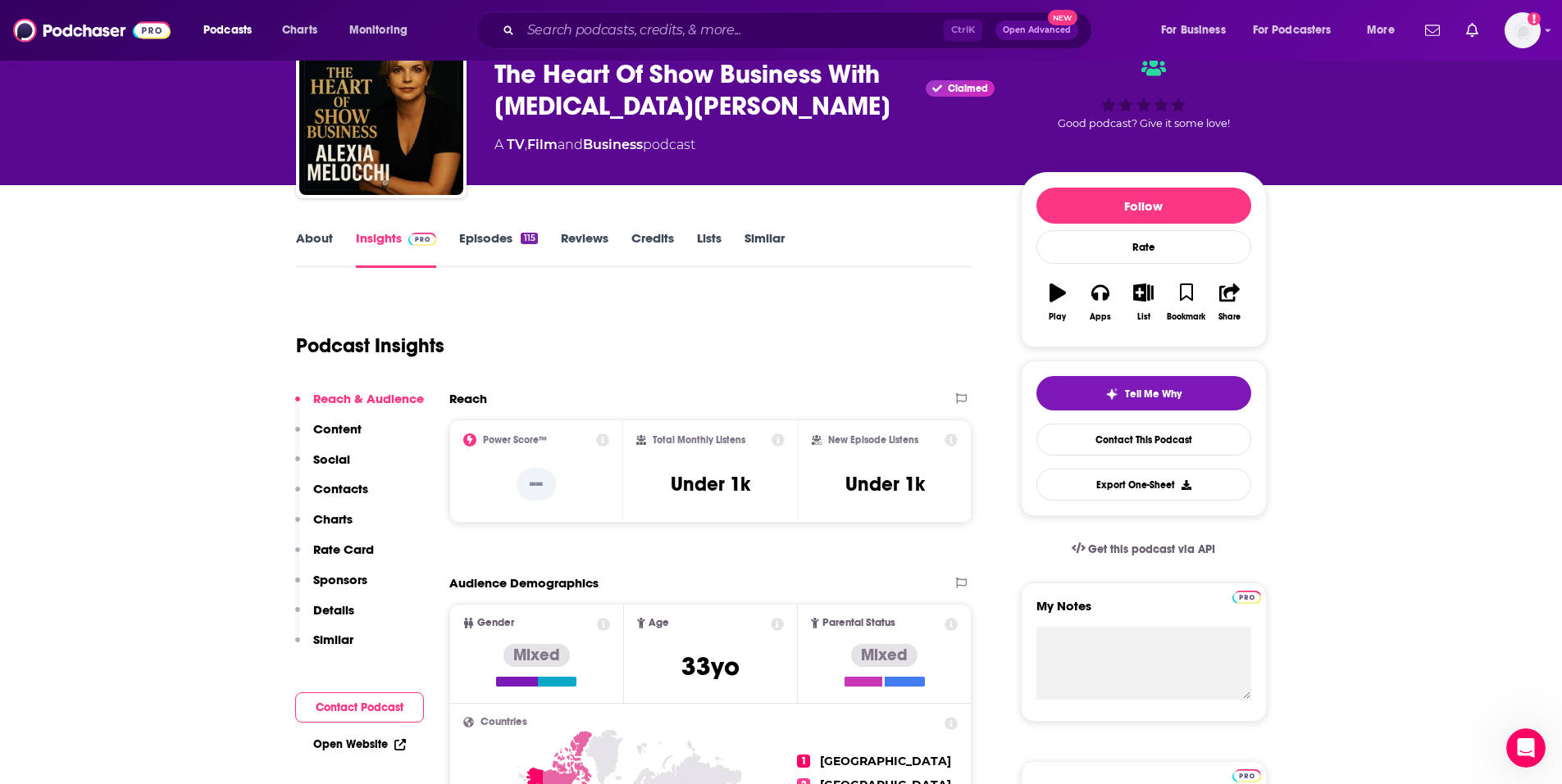
click at [497, 233] on link "Episodes 115" at bounding box center [498, 249] width 77 height 38
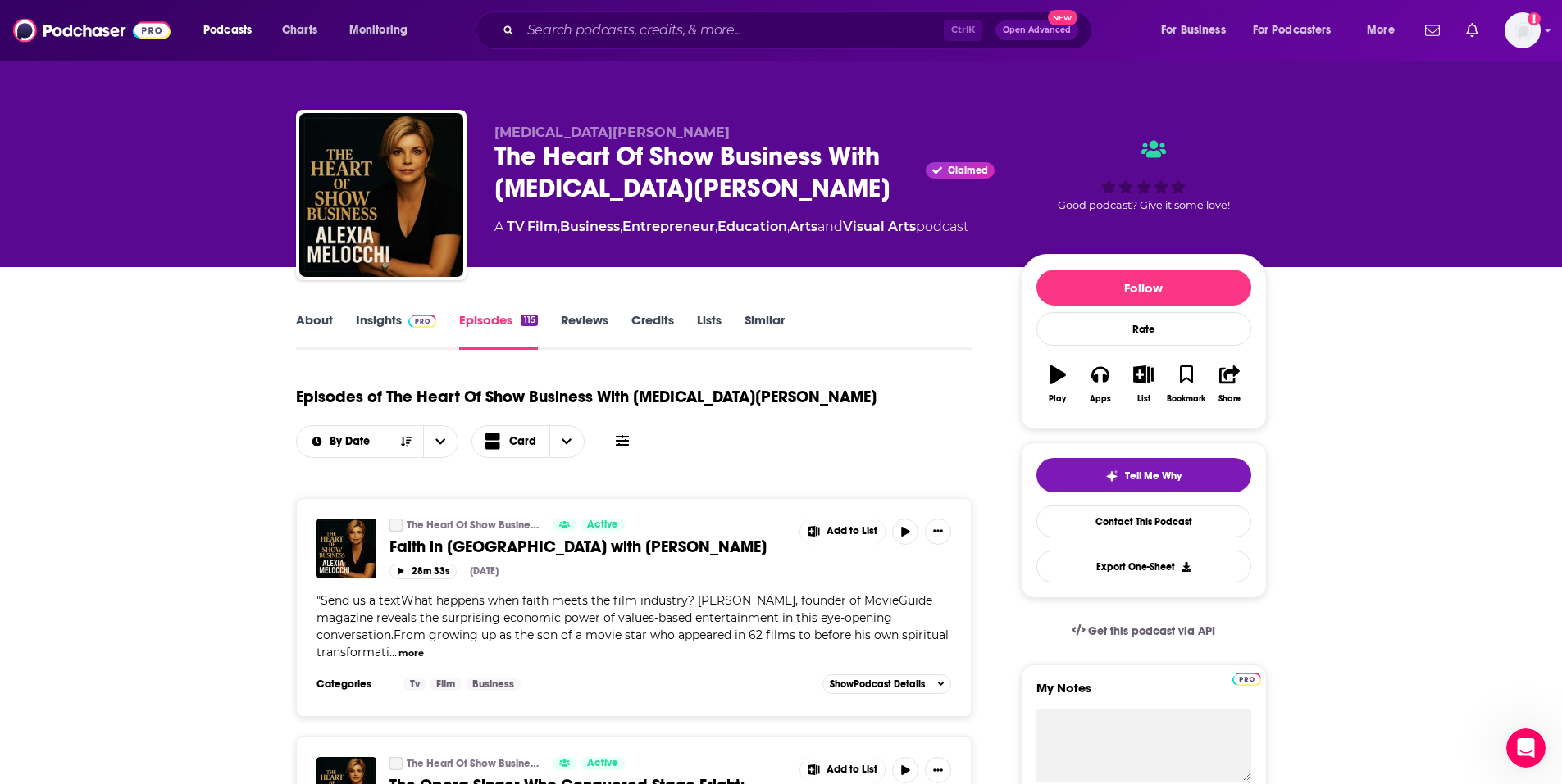
click at [322, 327] on link "About" at bounding box center [315, 331] width 37 height 38
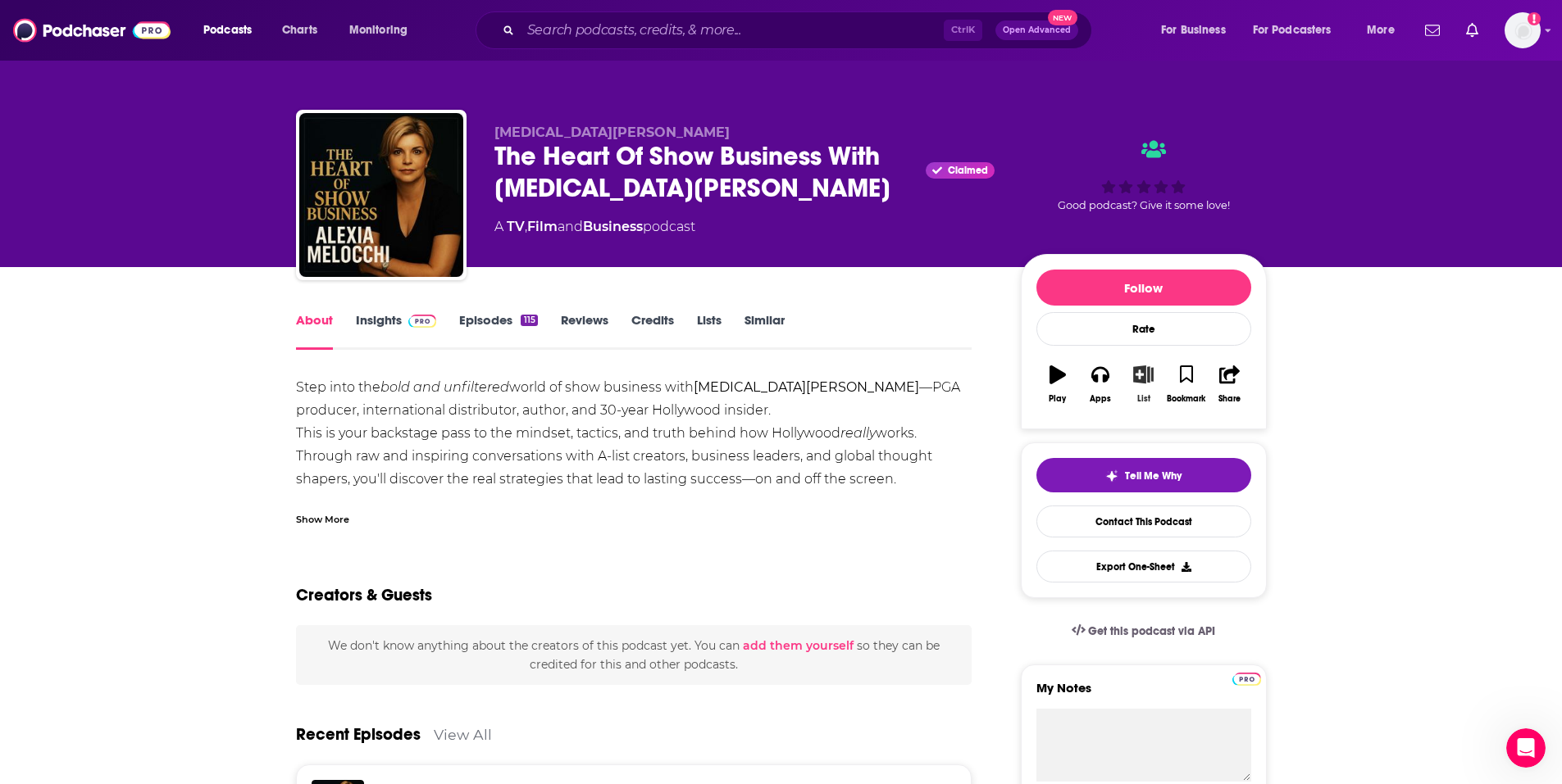
click at [1144, 387] on button "List" at bounding box center [1144, 384] width 43 height 59
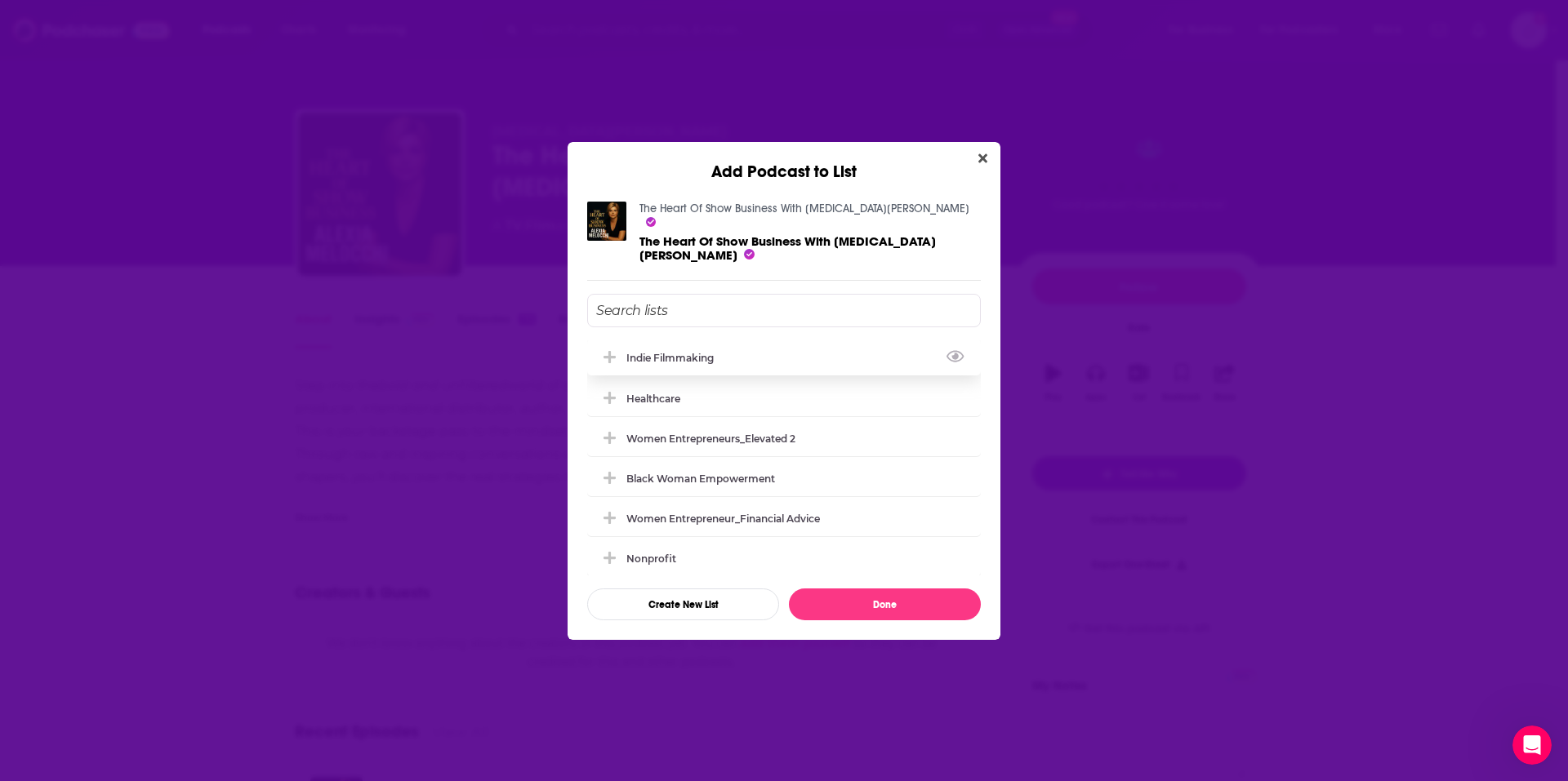
click at [707, 352] on div "Indie Filmmaking" at bounding box center [675, 358] width 97 height 13
click at [866, 589] on button "Done" at bounding box center [884, 605] width 192 height 32
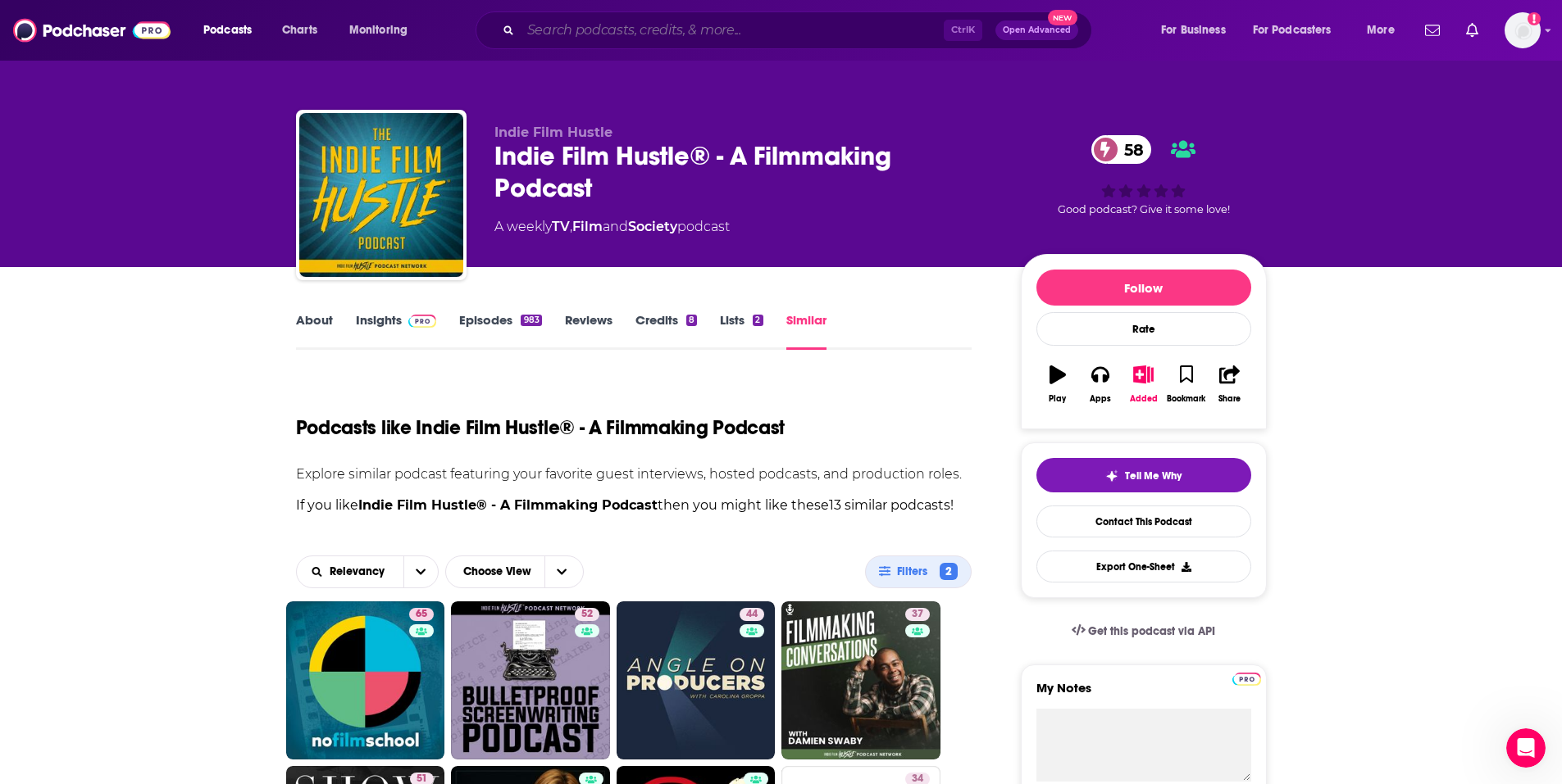
click at [672, 26] on input "Search podcasts, credits, & more..." at bounding box center [732, 30] width 423 height 26
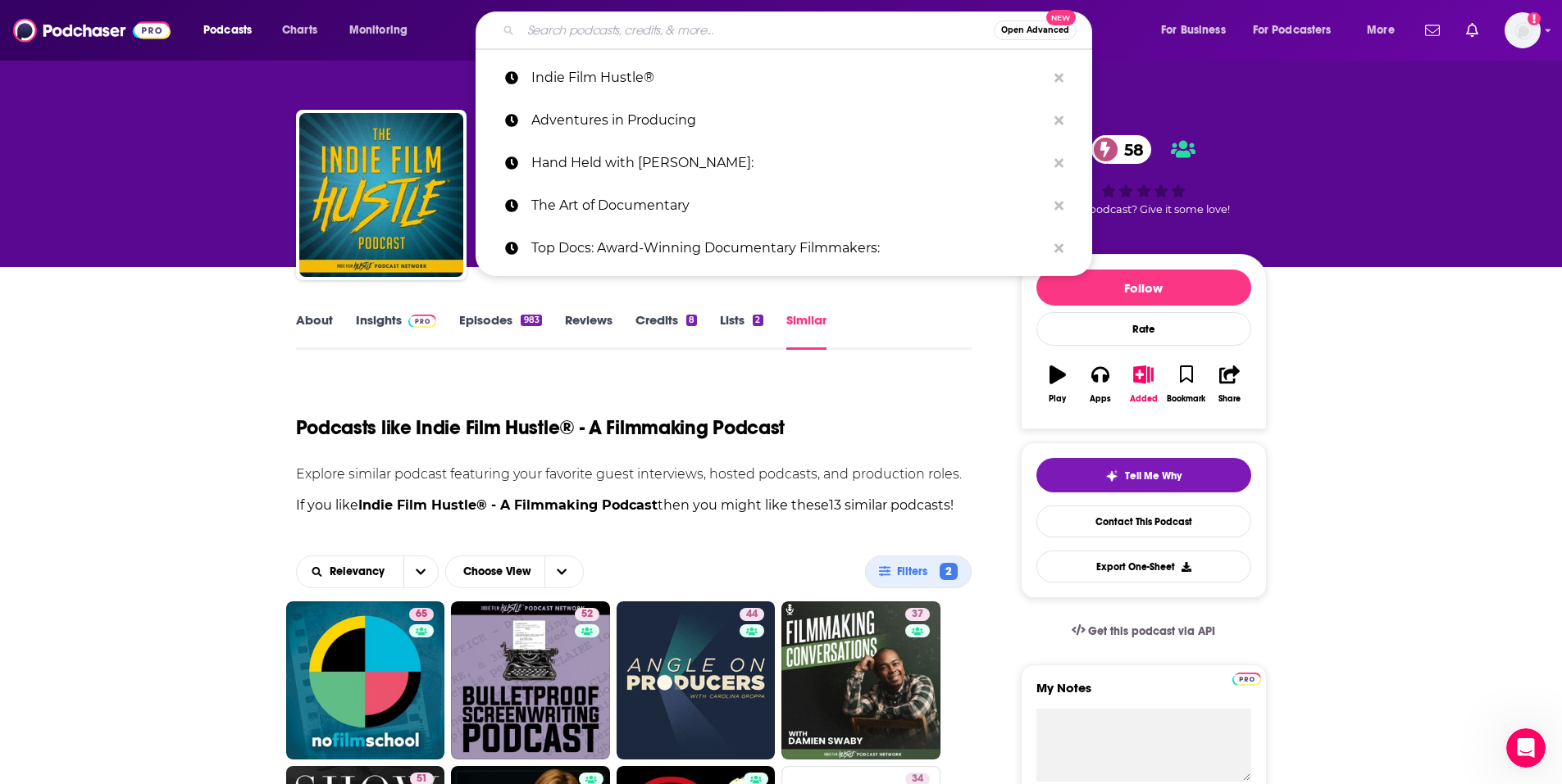
paste input "The Documentary Life"
type input "The Documentary Life"
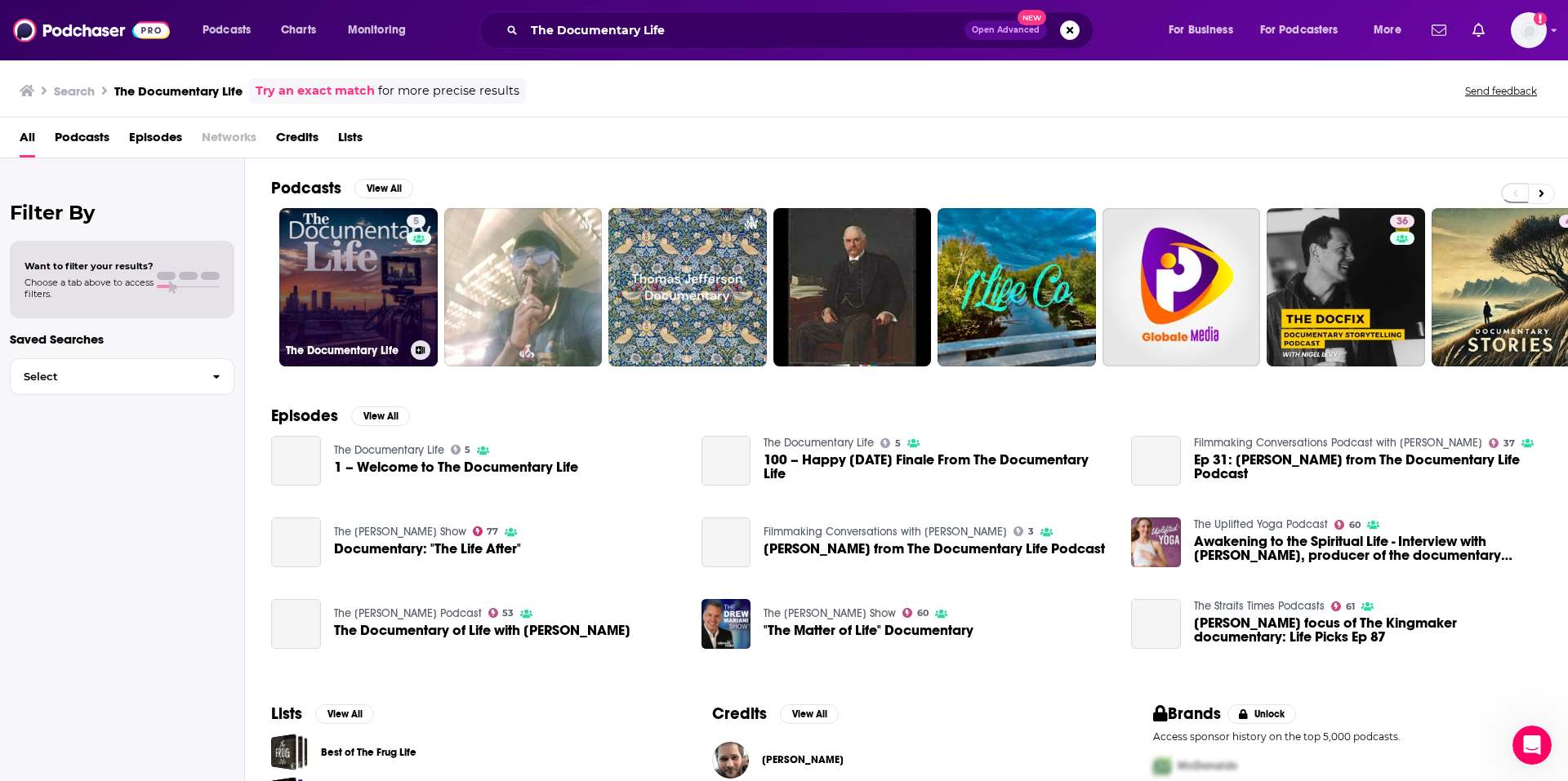
click at [331, 285] on link "5 The Documentary Life" at bounding box center [359, 287] width 158 height 158
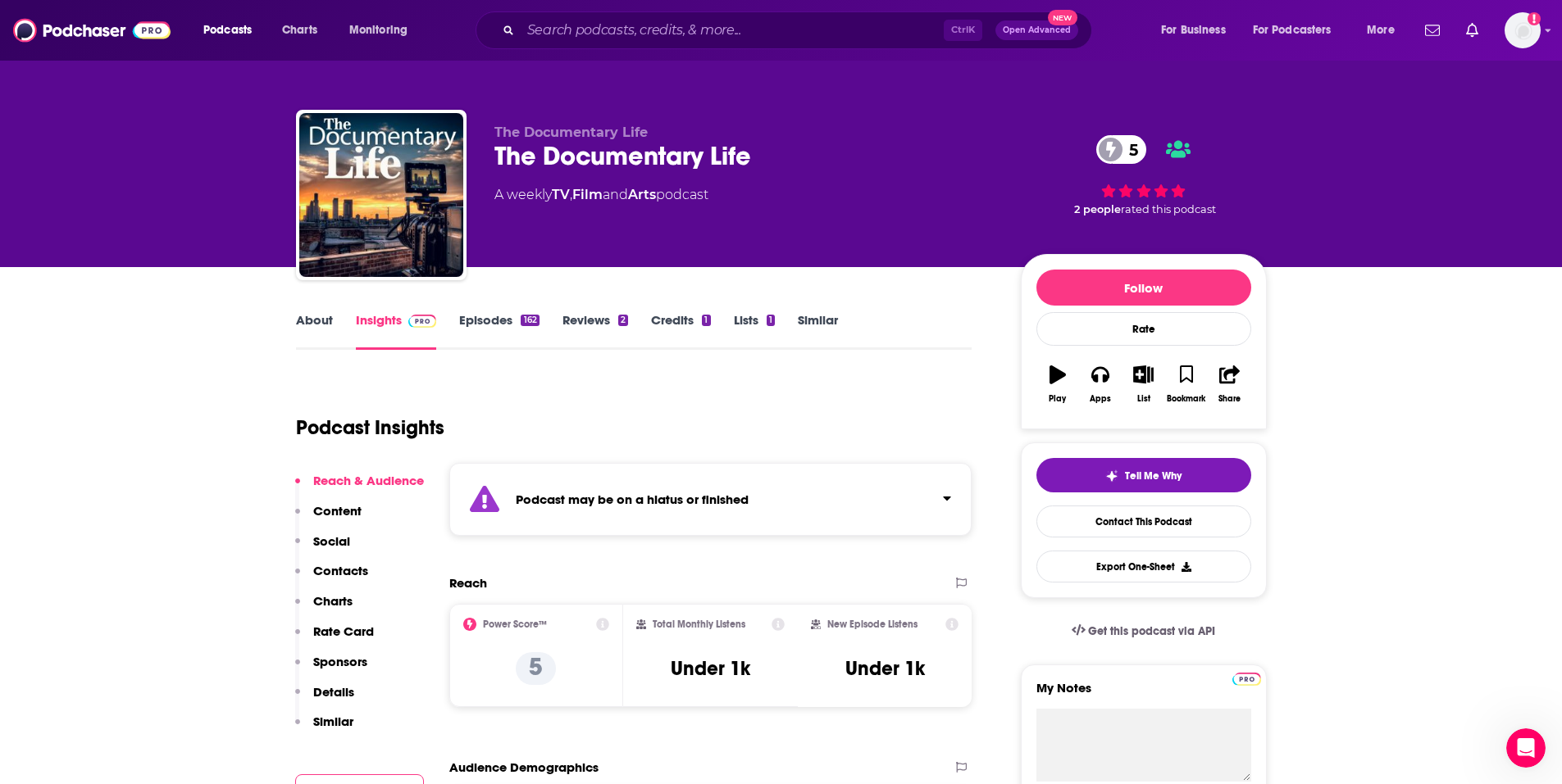
click at [702, 14] on div "Ctrl K Open Advanced New" at bounding box center [783, 30] width 617 height 38
click at [694, 35] on input "Search podcasts, credits, & more..." at bounding box center [732, 30] width 423 height 26
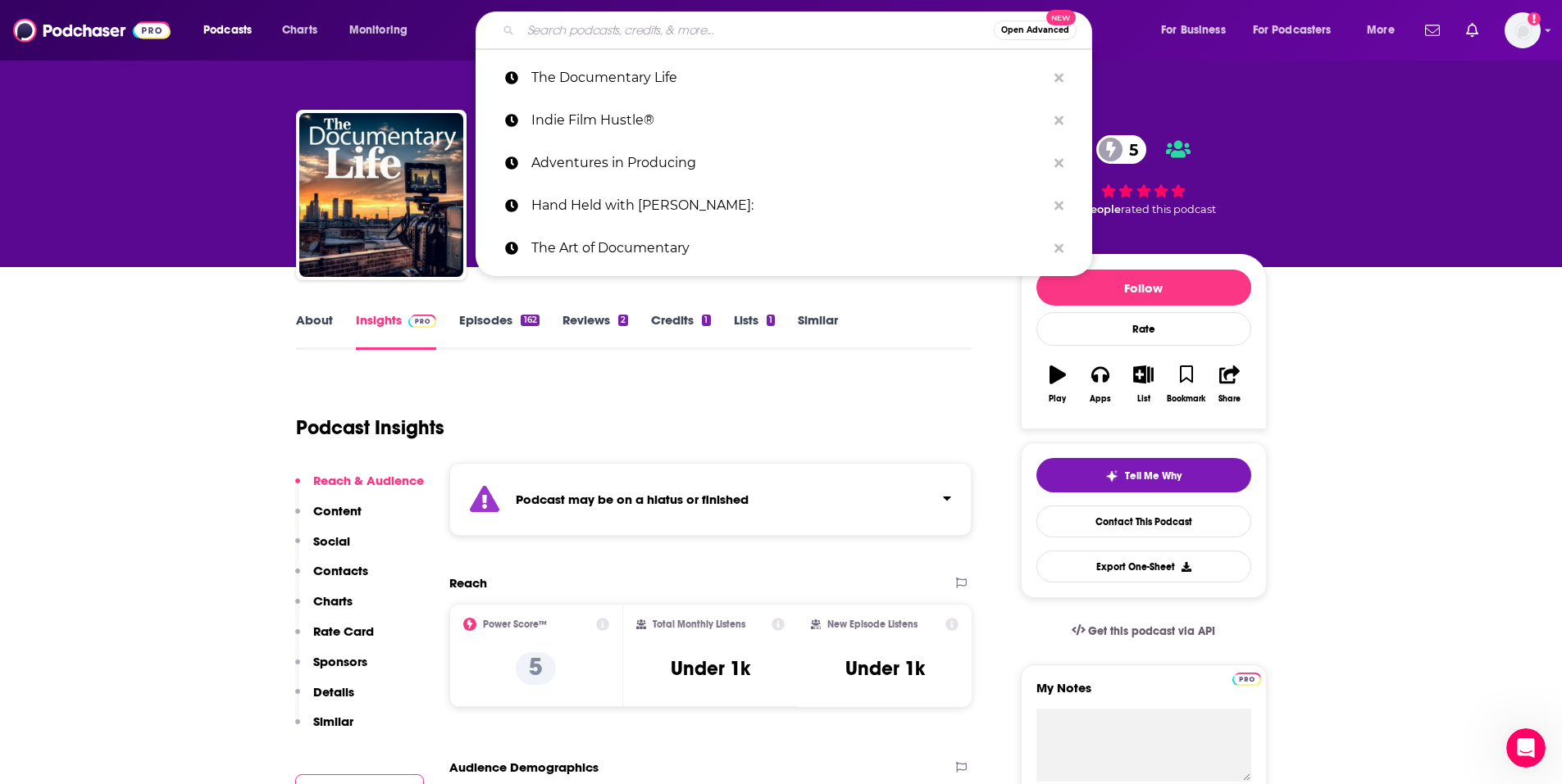
paste input "Just Shoot It: A Podcast about Filmmaking, Screenwriting and Directing"
type input "Just Shoot It: A Podcast about Filmmaking, Screenwriting and Directing"
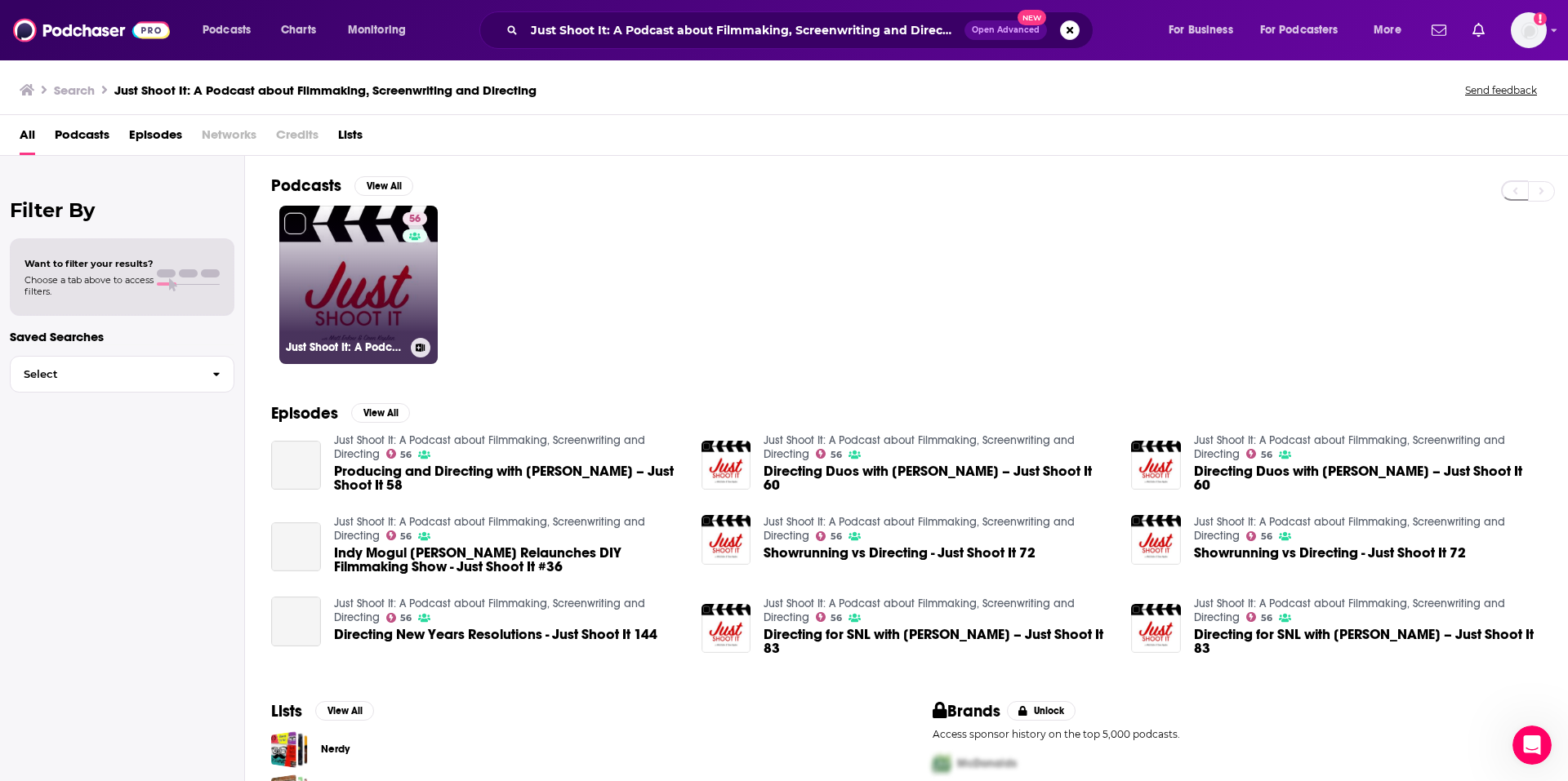
click at [344, 323] on link "56 Just Shoot It: A Podcast about Filmmaking, Screenwriting and Directing" at bounding box center [359, 284] width 158 height 158
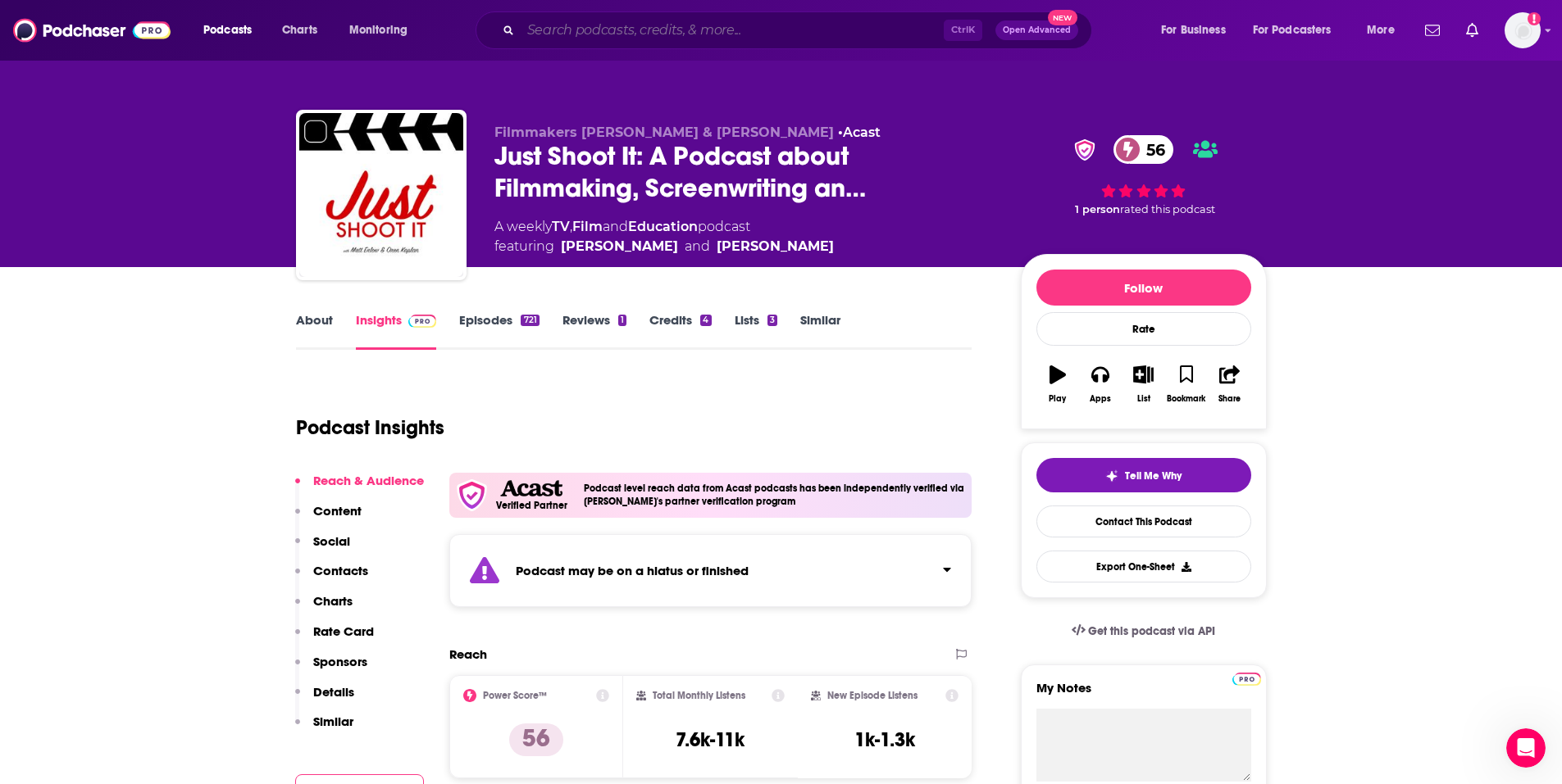
click at [681, 25] on input "Search podcasts, credits, & more..." at bounding box center [732, 30] width 423 height 26
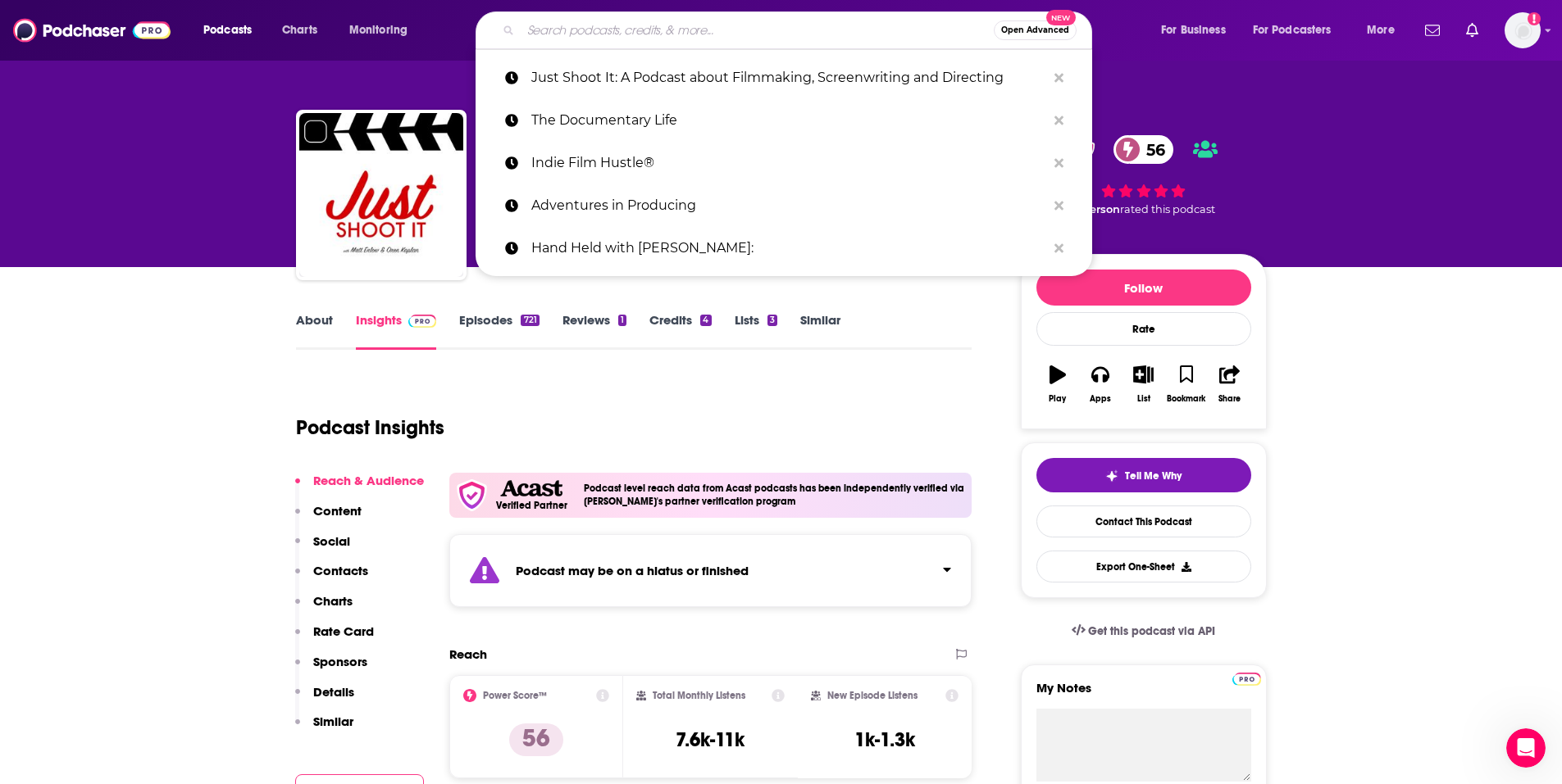
paste input "Westdoc Online"
type input "Westdoc Online"
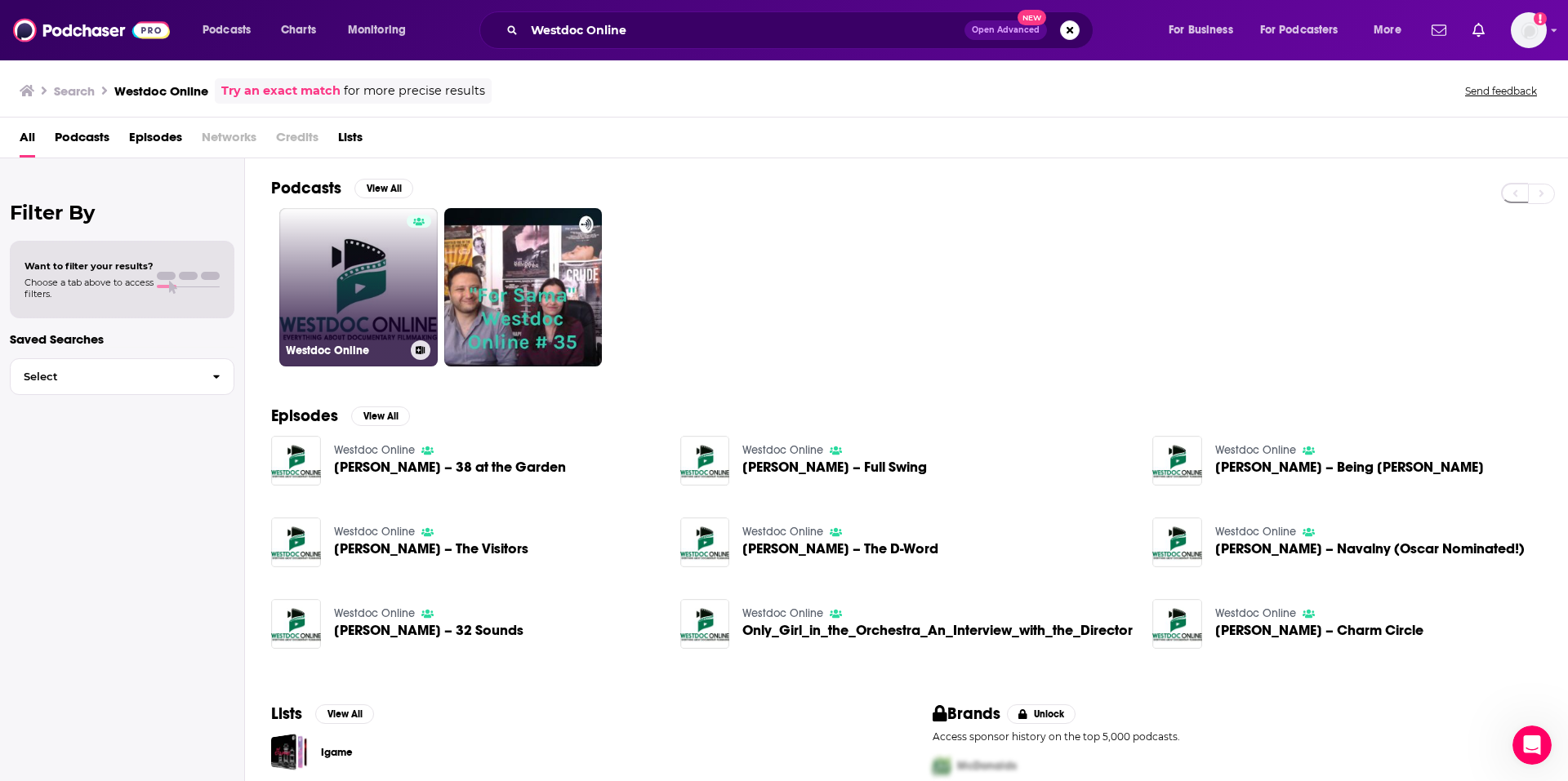
click at [338, 295] on link "Westdoc Online" at bounding box center [359, 287] width 158 height 158
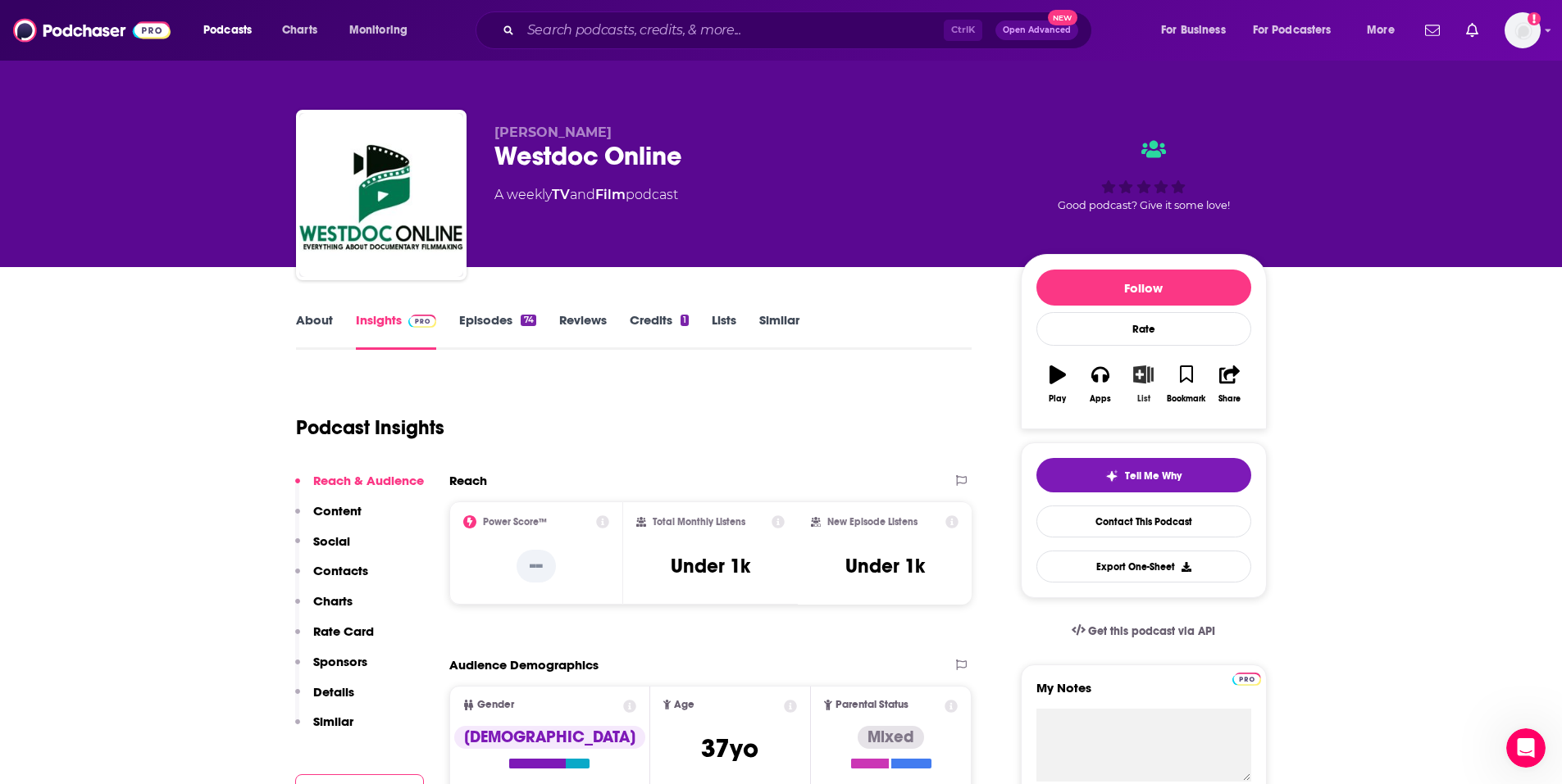
click at [1141, 393] on button "List" at bounding box center [1144, 384] width 43 height 59
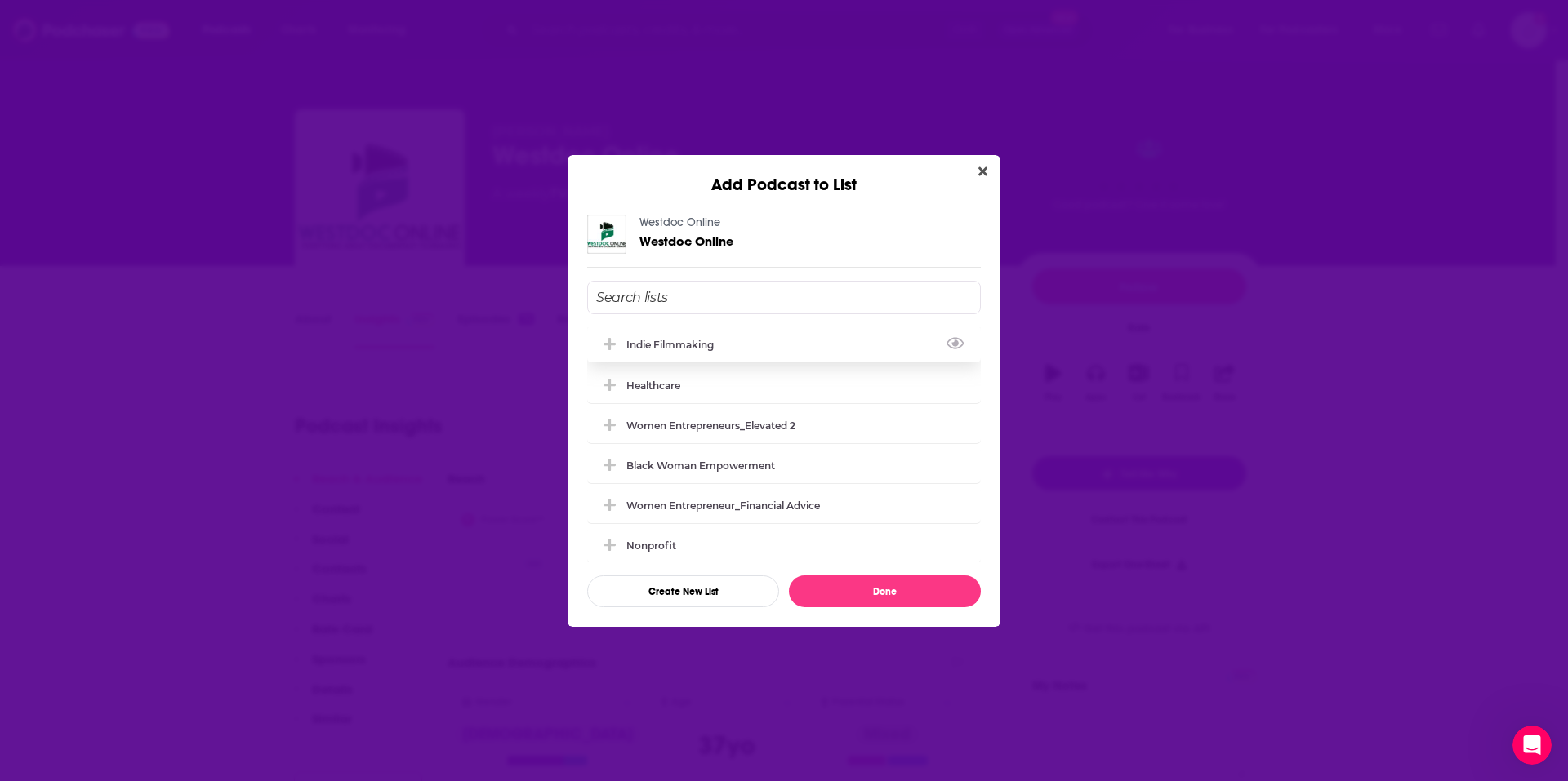
click at [659, 339] on div "Indie Filmmaking" at bounding box center [675, 344] width 97 height 13
click at [889, 585] on button "Done" at bounding box center [884, 591] width 192 height 32
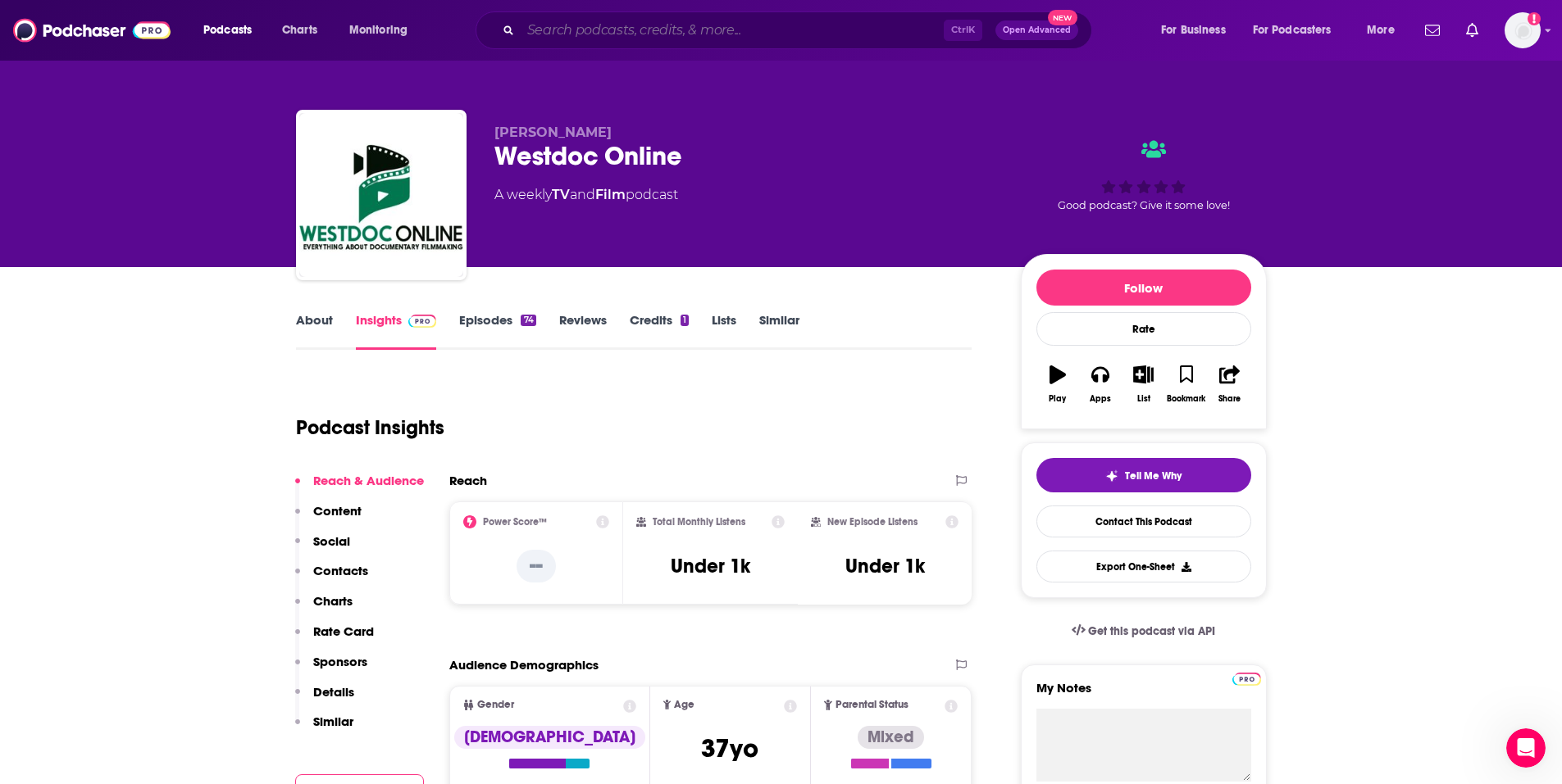
click at [751, 37] on input "Search podcasts, credits, & more..." at bounding box center [732, 30] width 423 height 26
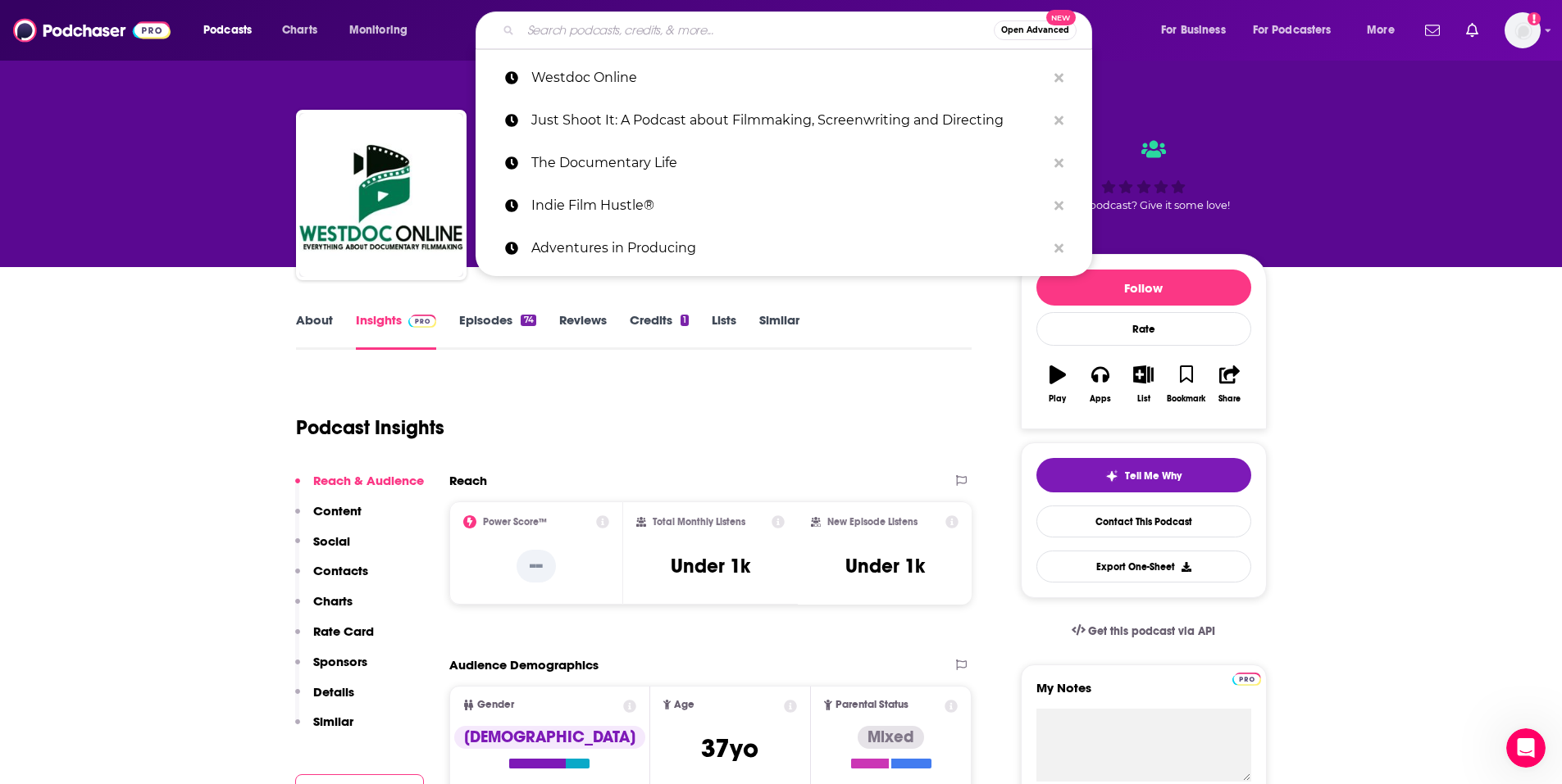
paste input "The Art of Documentary"
type input "The Art of Documentary"
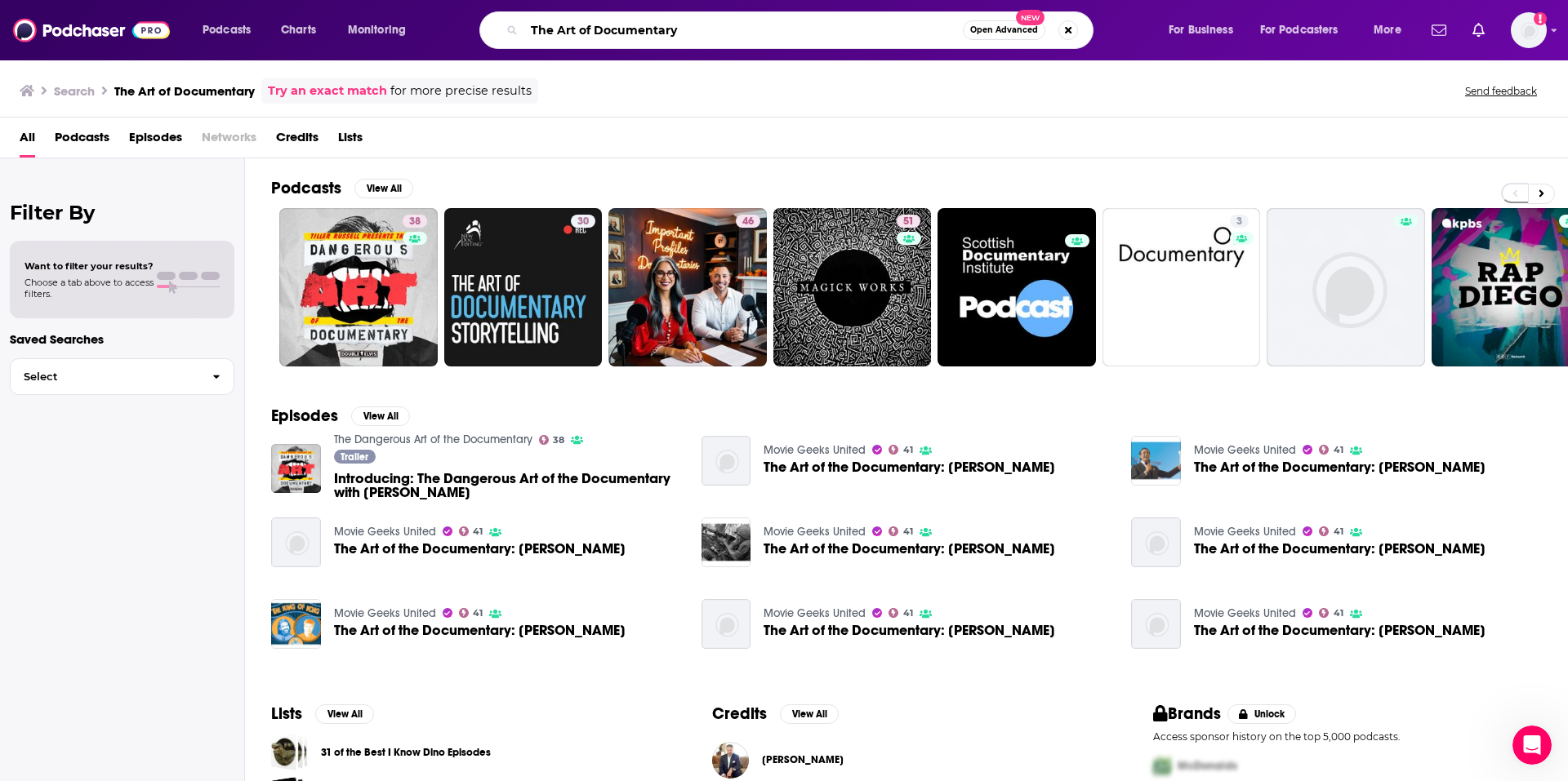
click at [707, 24] on input "The Art of Documentary" at bounding box center [743, 30] width 439 height 26
paste input "The Austin Meyer Podcast"
click at [707, 24] on input "The Art of DocumentaryThe Austin Meyer Podcast" at bounding box center [743, 30] width 439 height 26
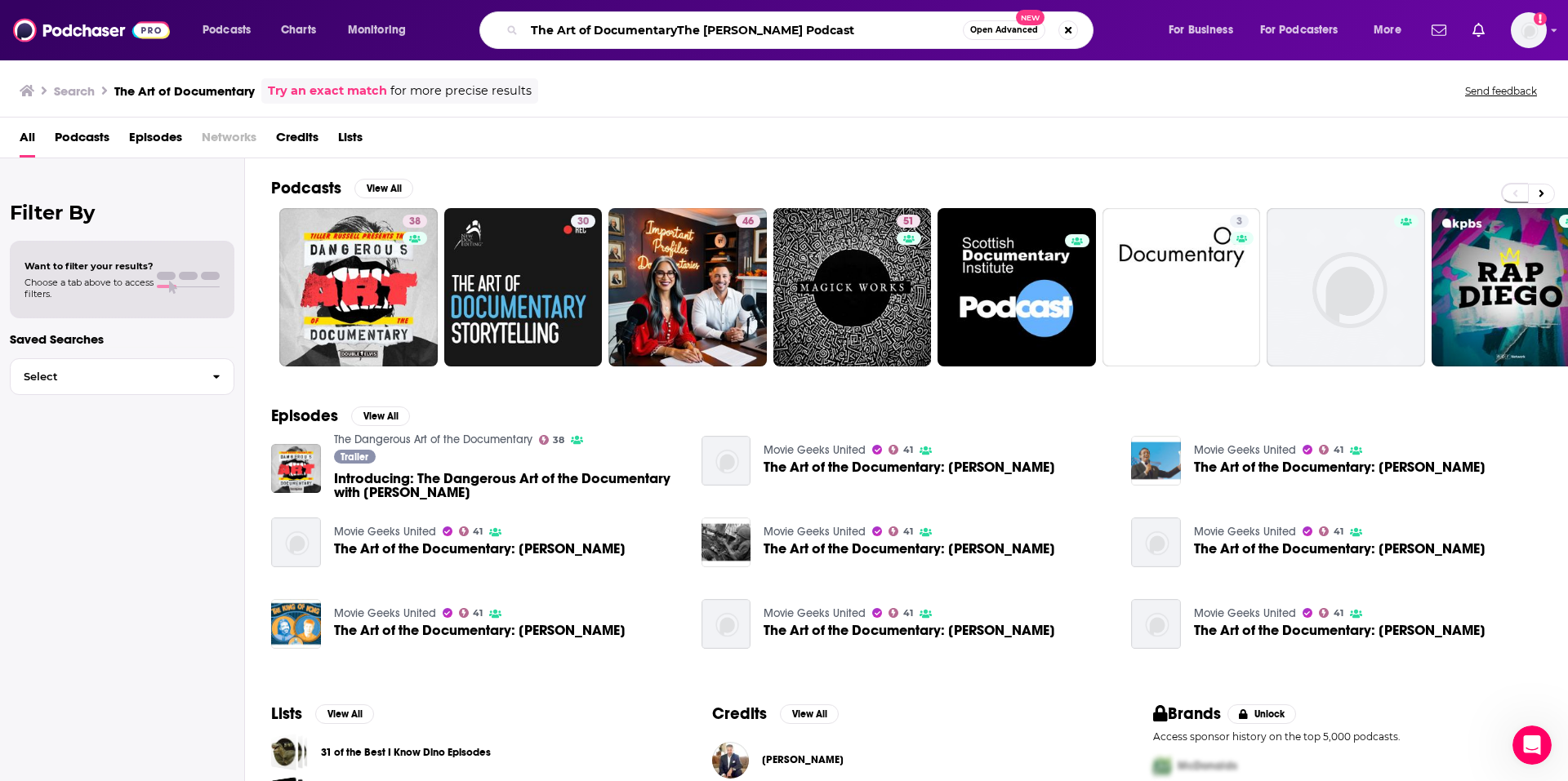
paste input "Search podcasts, credits, & more..."
type input "The Austin Meyer Podcast"
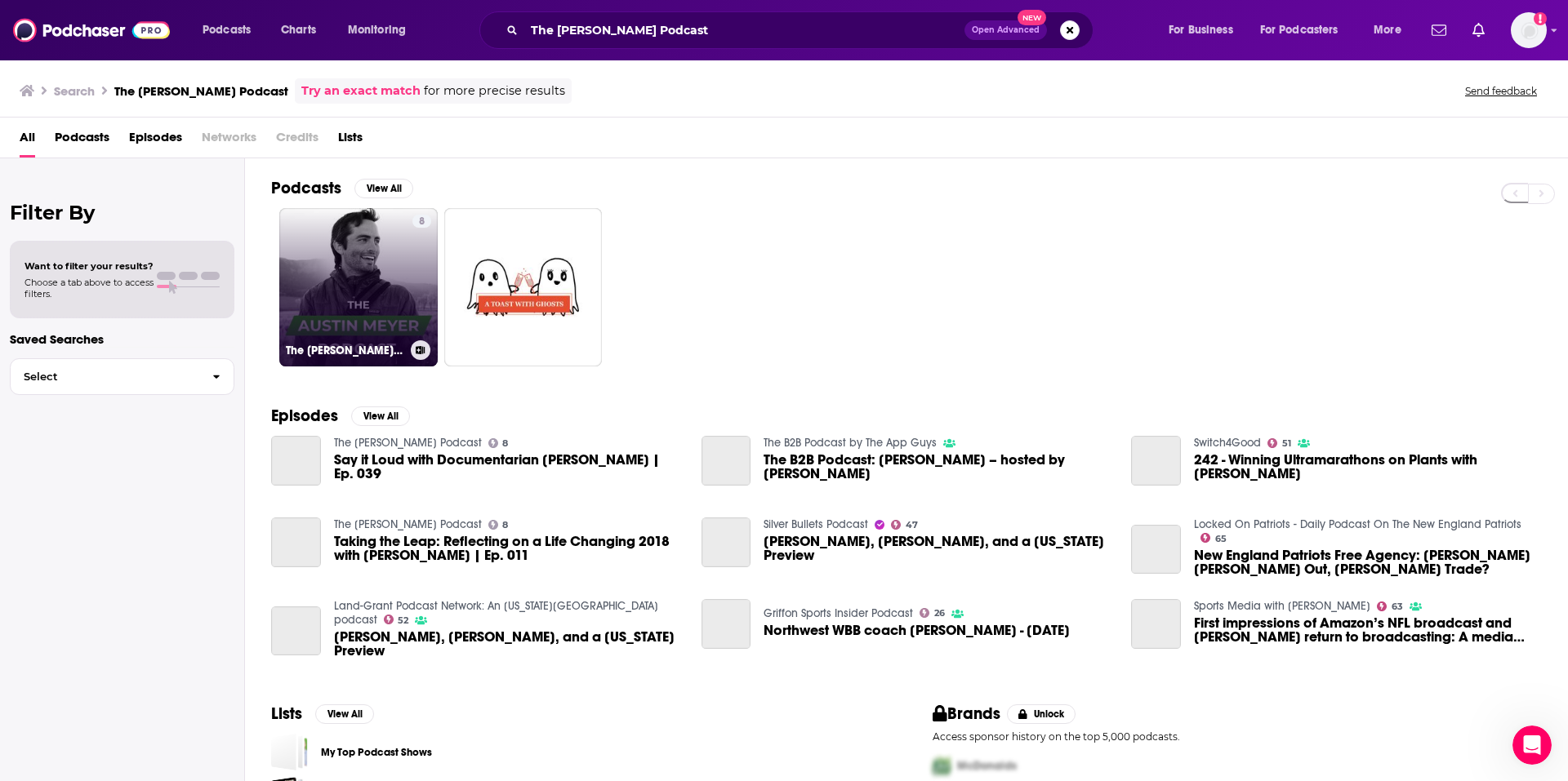
click at [376, 304] on link "8 The Austin Meyer Podcast" at bounding box center [359, 287] width 158 height 158
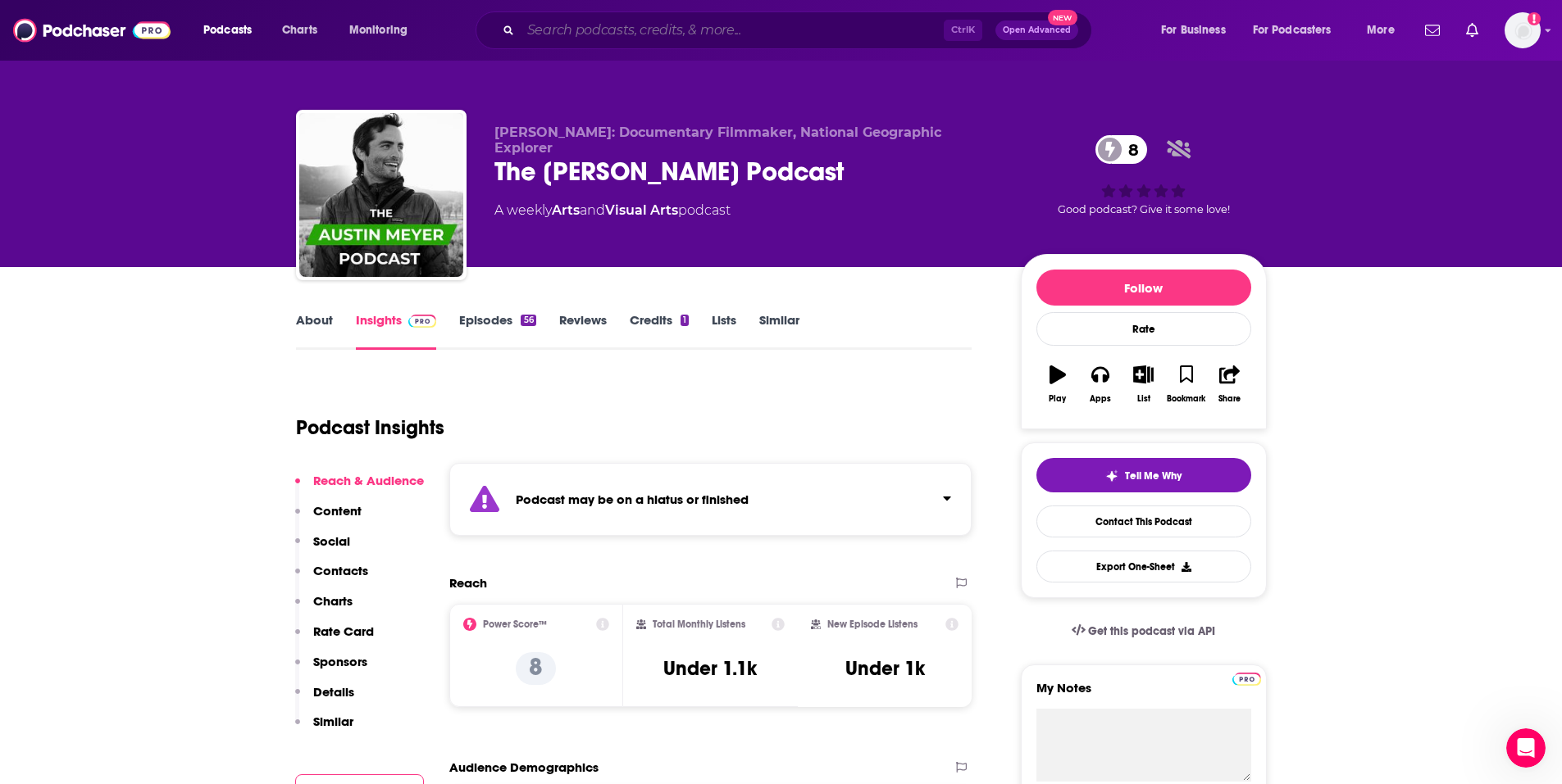
click at [655, 35] on input "Search podcasts, credits, & more..." at bounding box center [732, 30] width 423 height 26
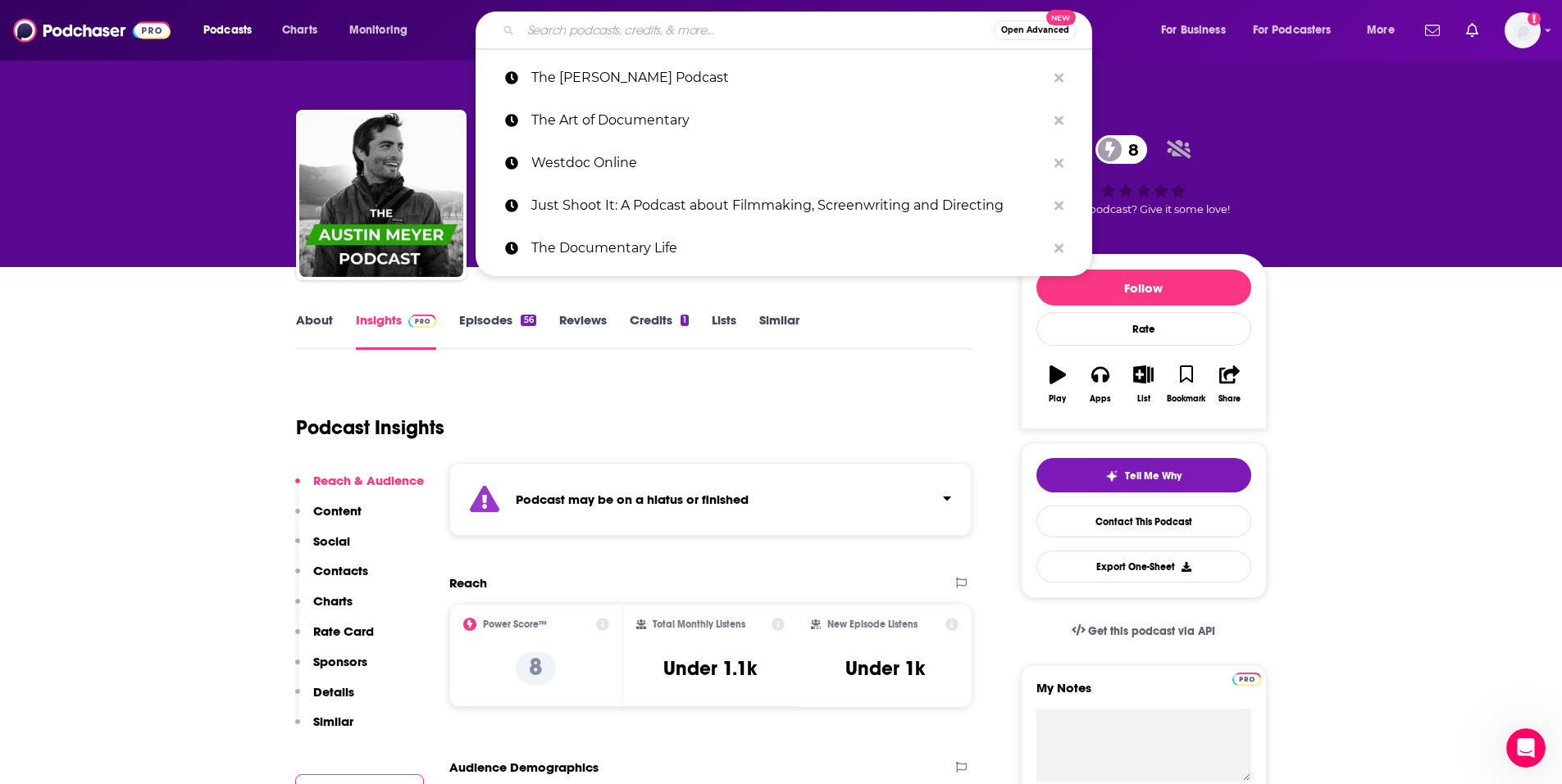
paste input "The Filmmakers Podcast"
type input "The Filmmakers Podcast"
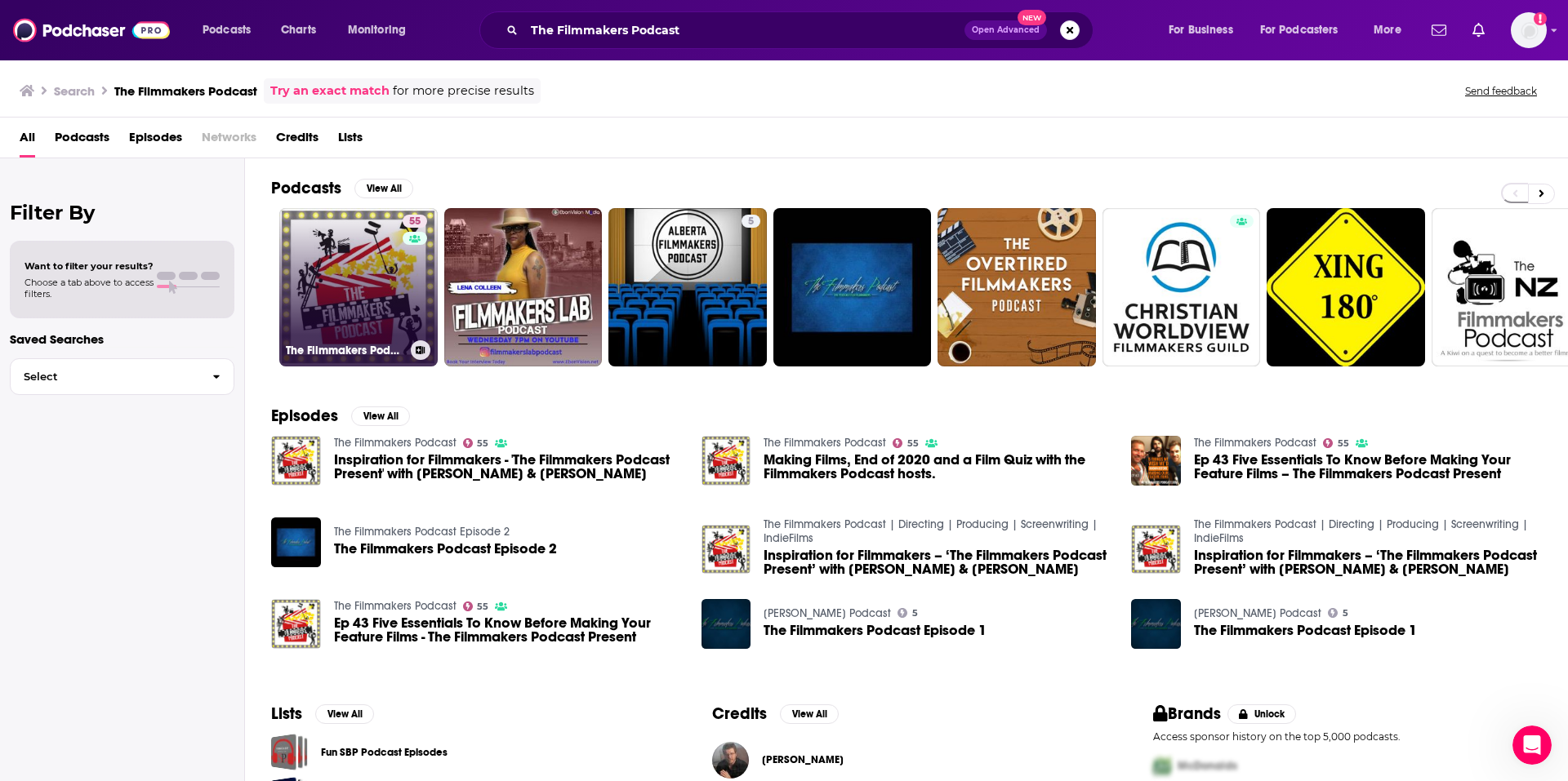
click at [430, 269] on div "55" at bounding box center [418, 278] width 29 height 125
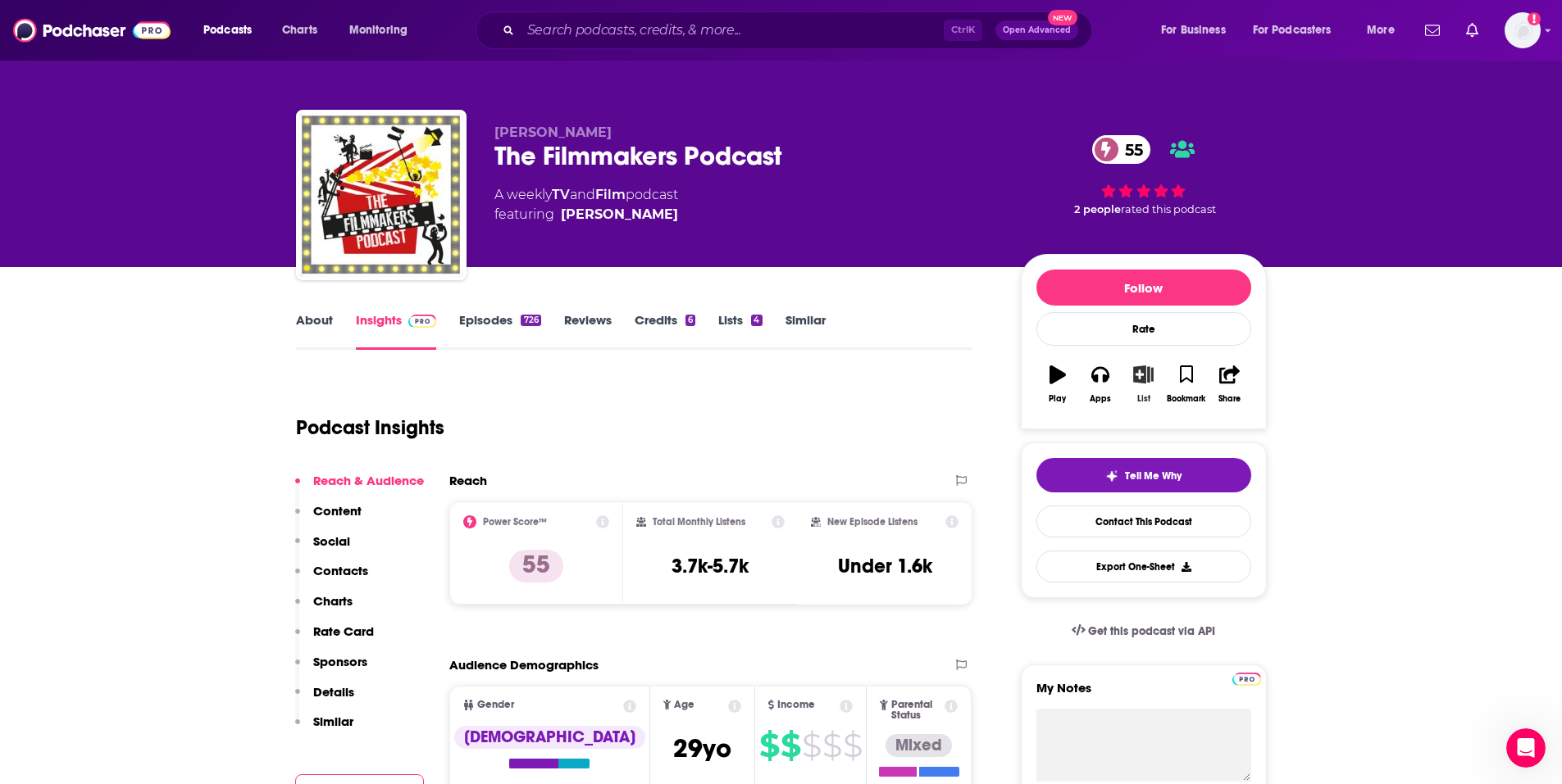
click at [1139, 382] on icon "button" at bounding box center [1143, 375] width 20 height 18
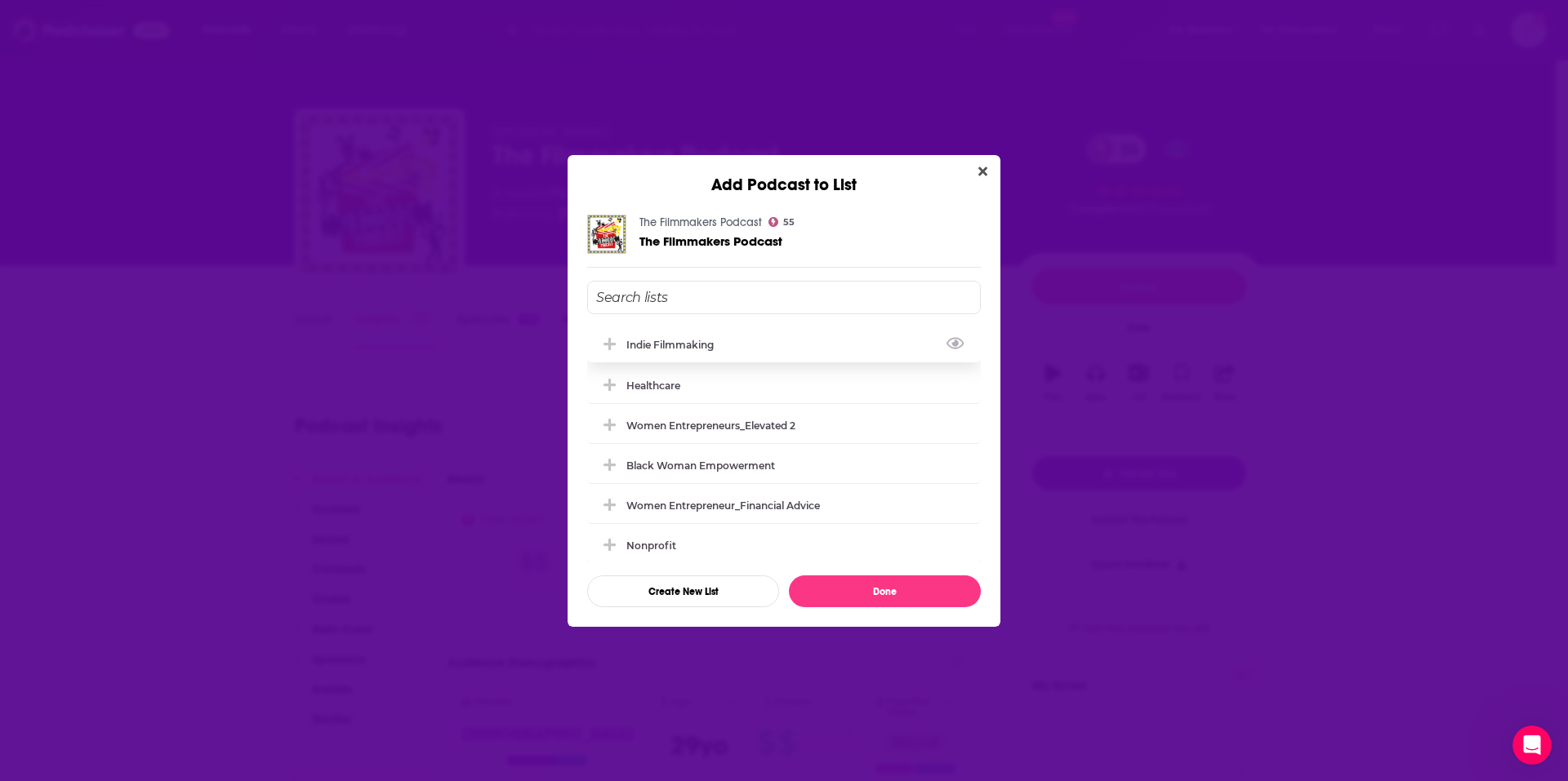
click at [609, 337] on icon "Add Podcast To List" at bounding box center [609, 344] width 13 height 14
click at [867, 586] on button "Done" at bounding box center [884, 591] width 192 height 32
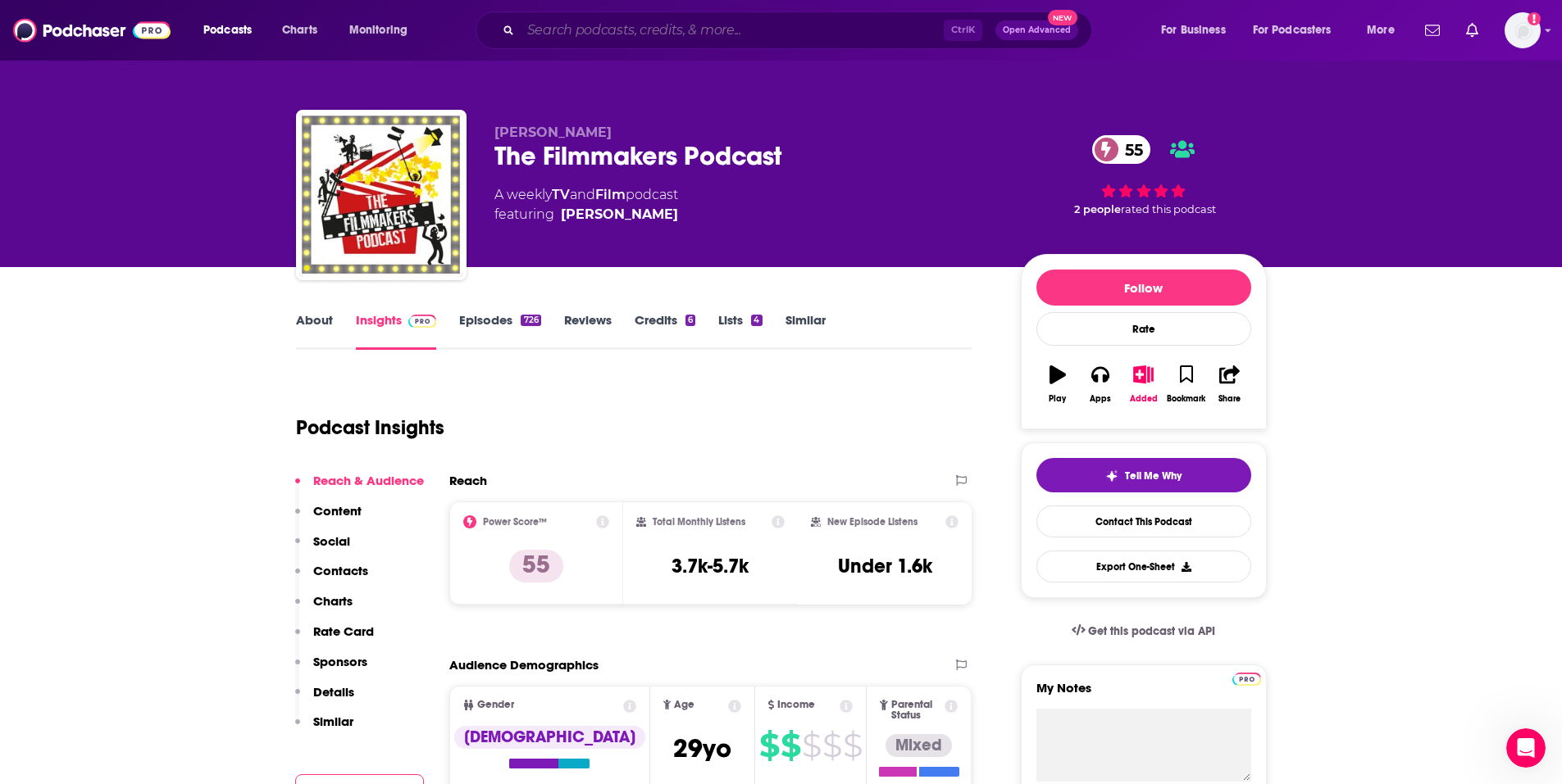
click at [667, 33] on input "Search podcasts, credits, & more..." at bounding box center [732, 30] width 423 height 26
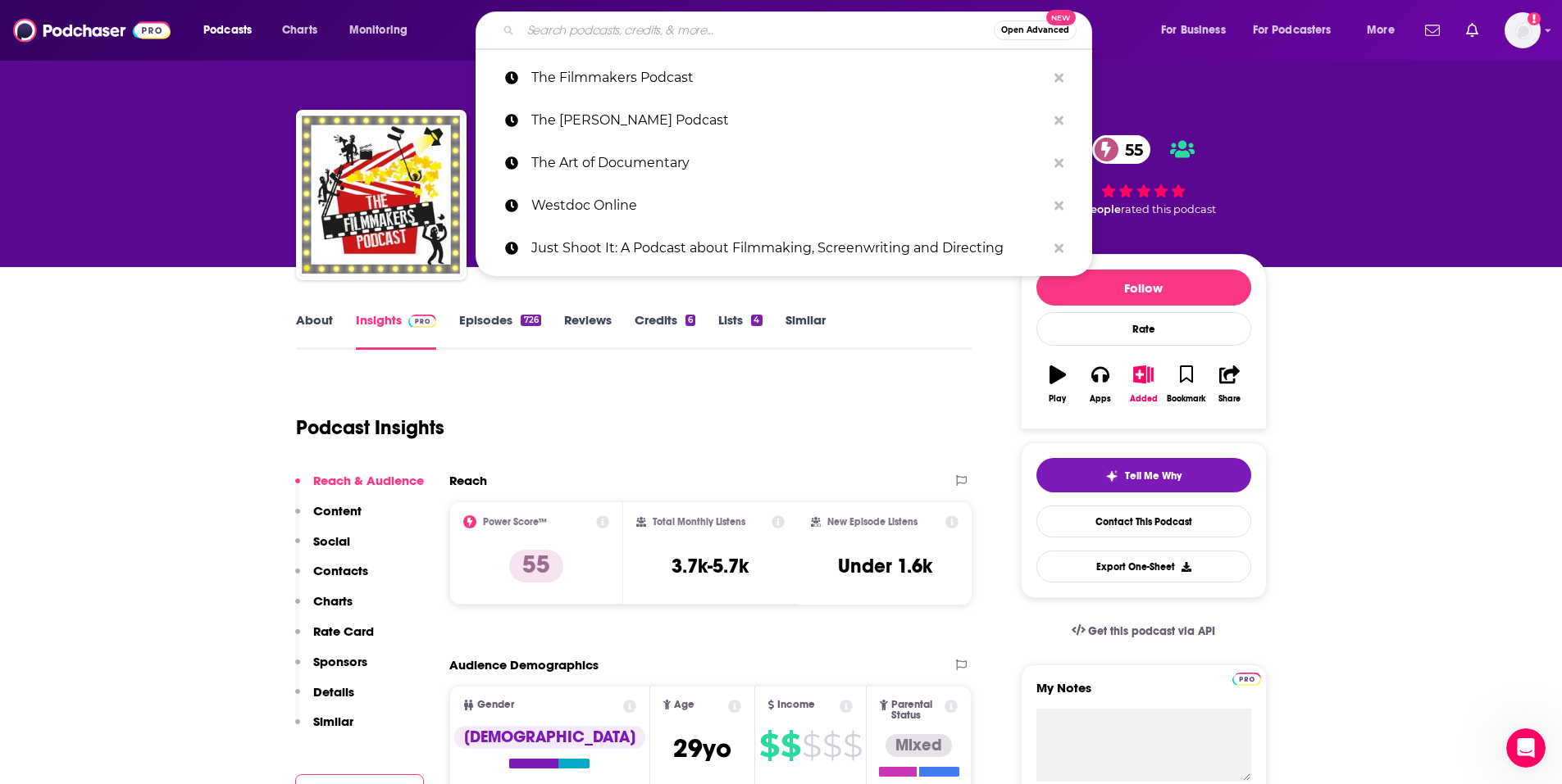
paste input "The Cinematography Podcast / The Wandering DP Podcast:"
type input "The Cinematography Podcast / The Wandering DP Podcast:"
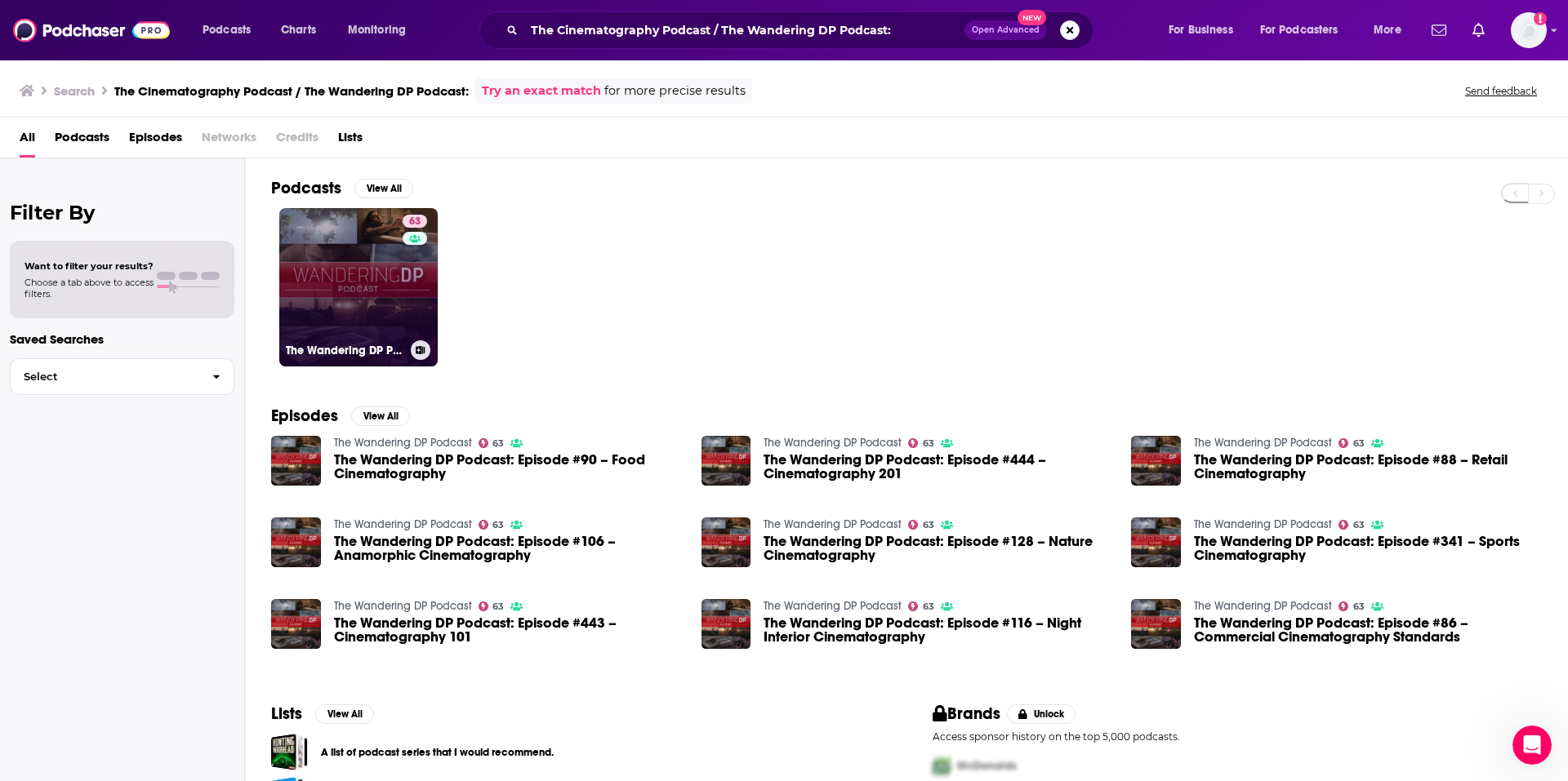
click at [395, 285] on link "63 The Wandering DP Podcast" at bounding box center [359, 287] width 158 height 158
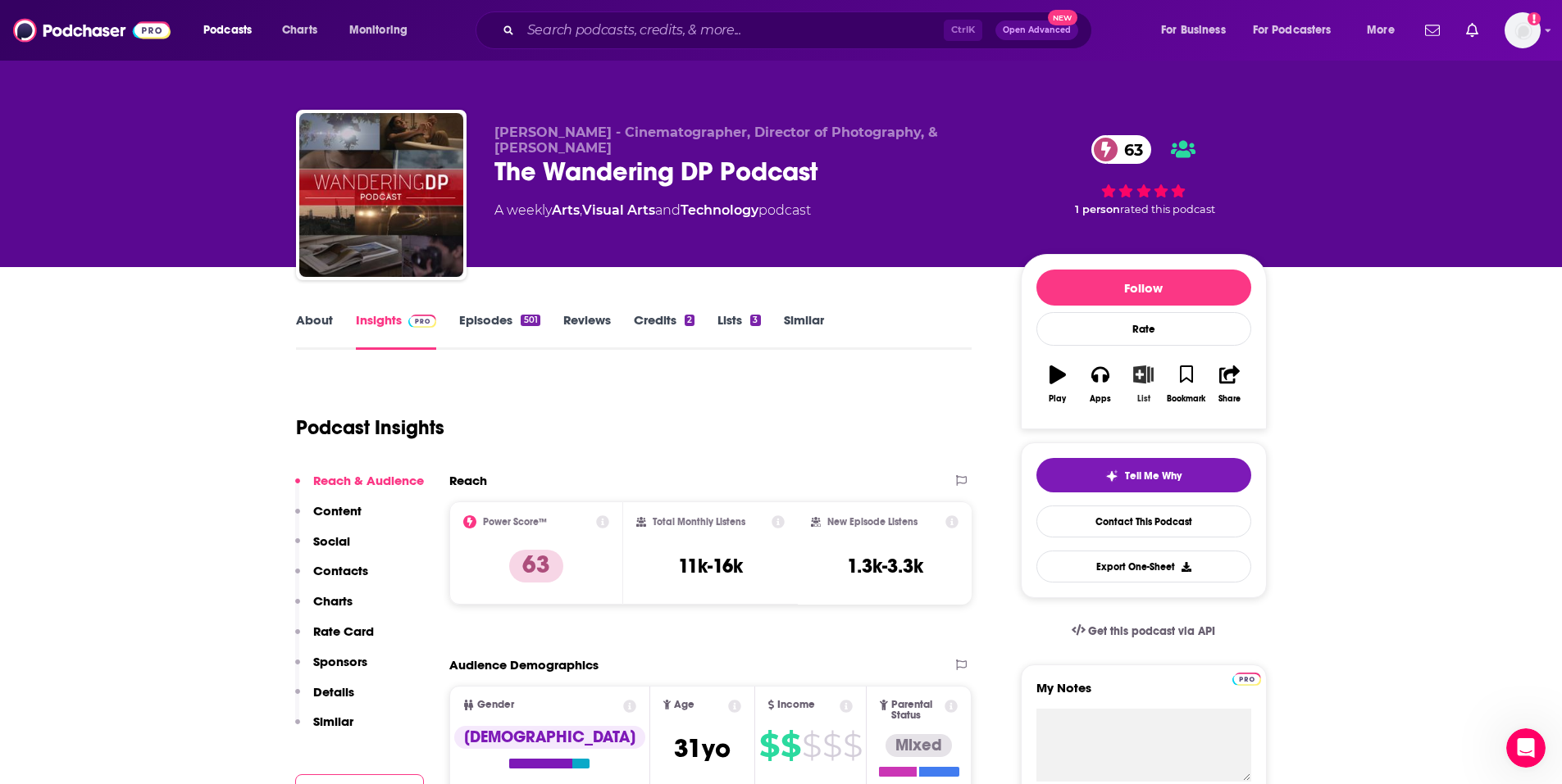
click at [1142, 376] on icon "button" at bounding box center [1143, 375] width 20 height 18
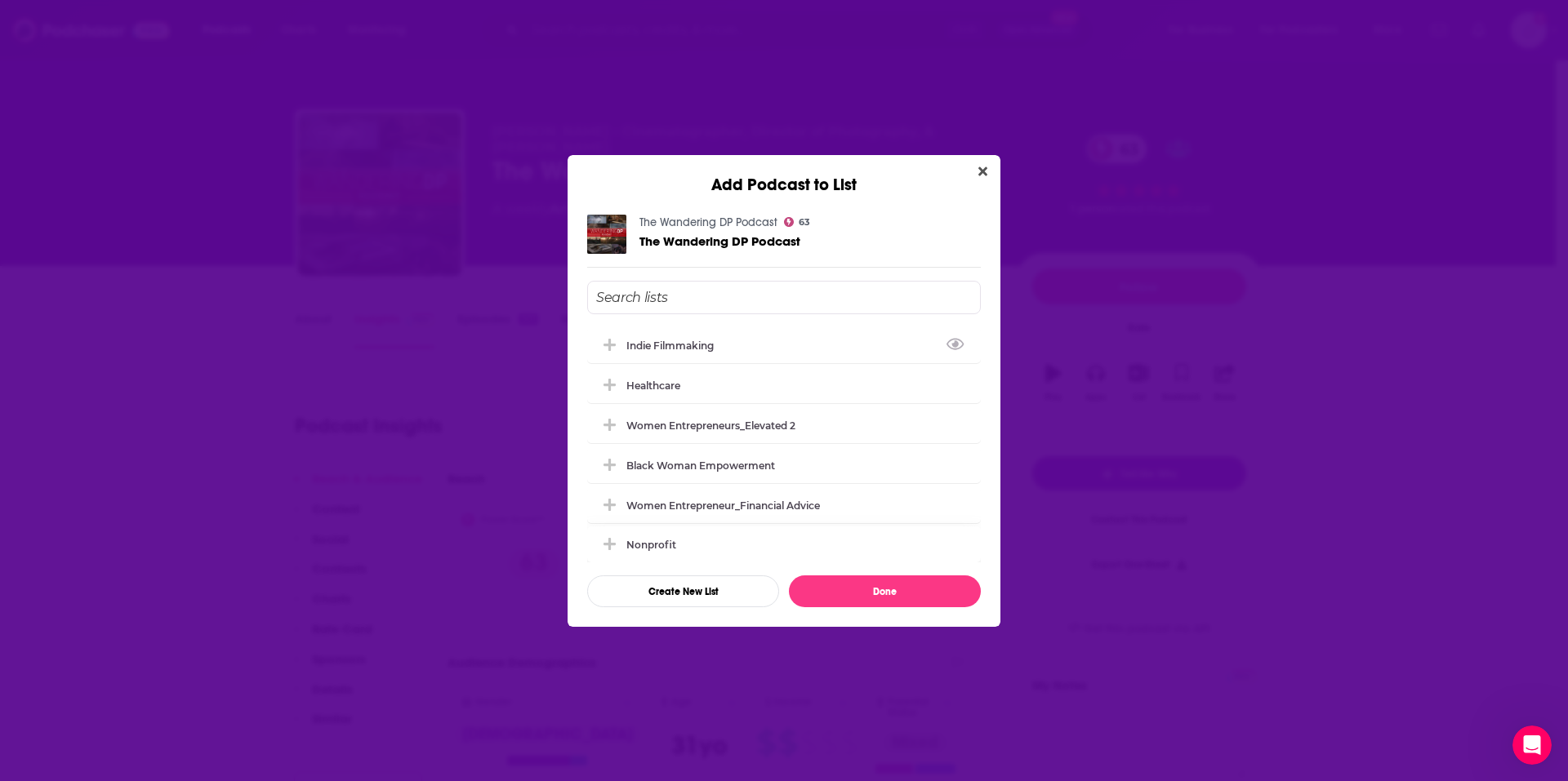
click at [691, 346] on div "Indie Filmmaking" at bounding box center [675, 345] width 97 height 13
click at [893, 589] on button "Done" at bounding box center [884, 591] width 192 height 32
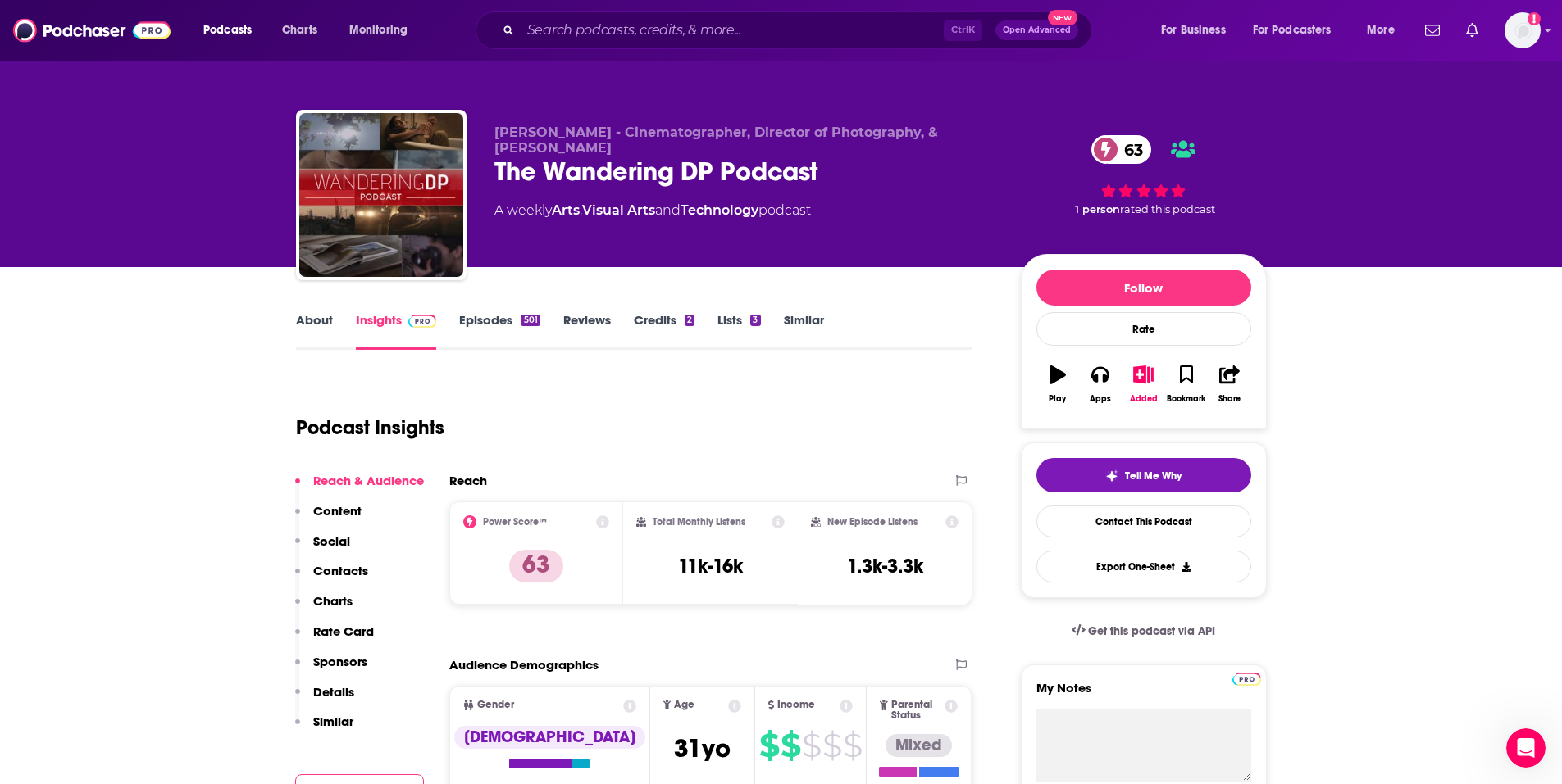
click at [632, 8] on div "Podcasts Charts Monitoring Ctrl K Open Advanced New For Business For Podcasters…" at bounding box center [781, 30] width 1562 height 61
click at [630, 21] on input "Search podcasts, credits, & more..." at bounding box center [732, 30] width 423 height 26
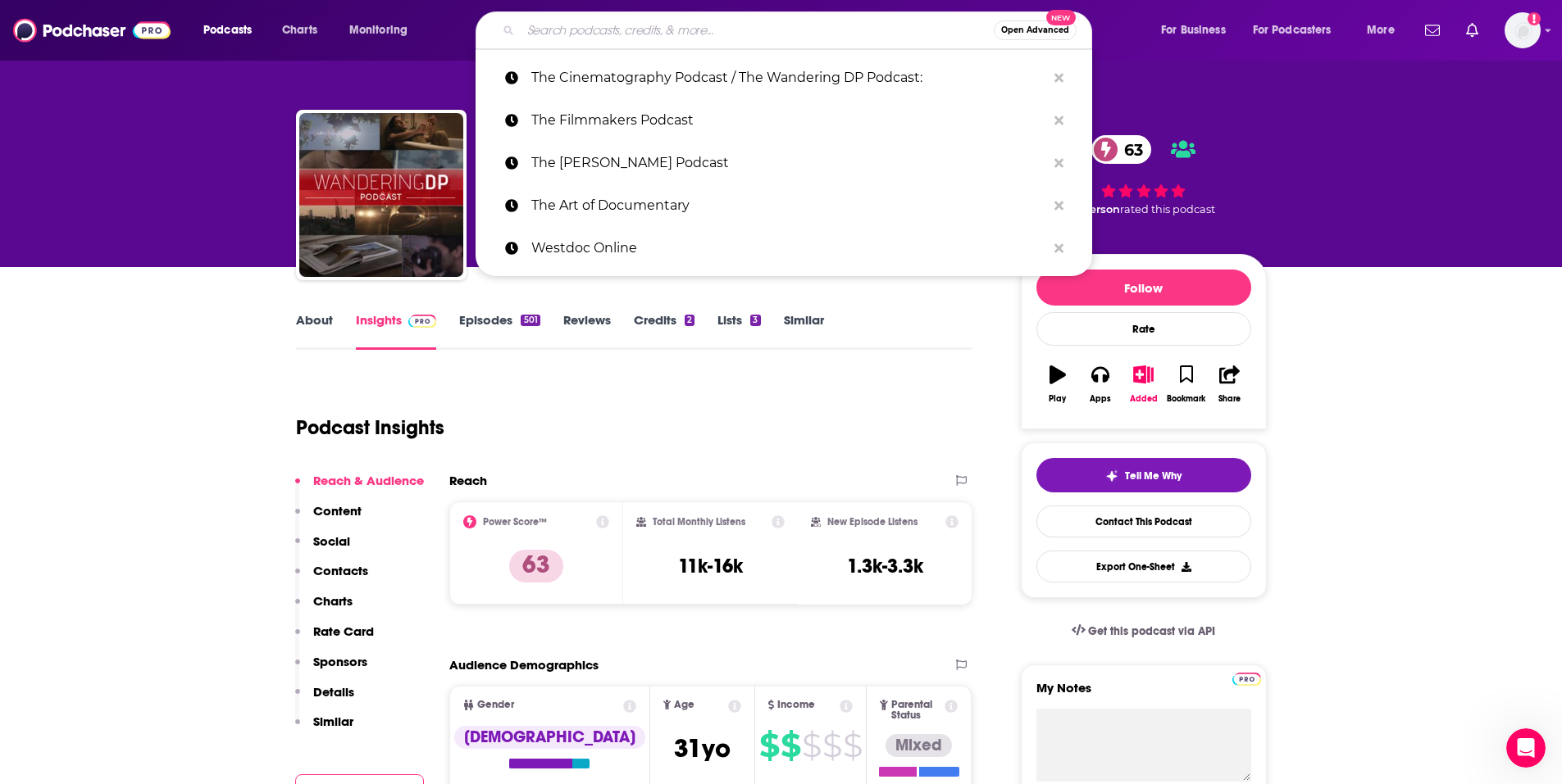
paste input "The Cinematography Podcast / The Wandering DP Podcast:"
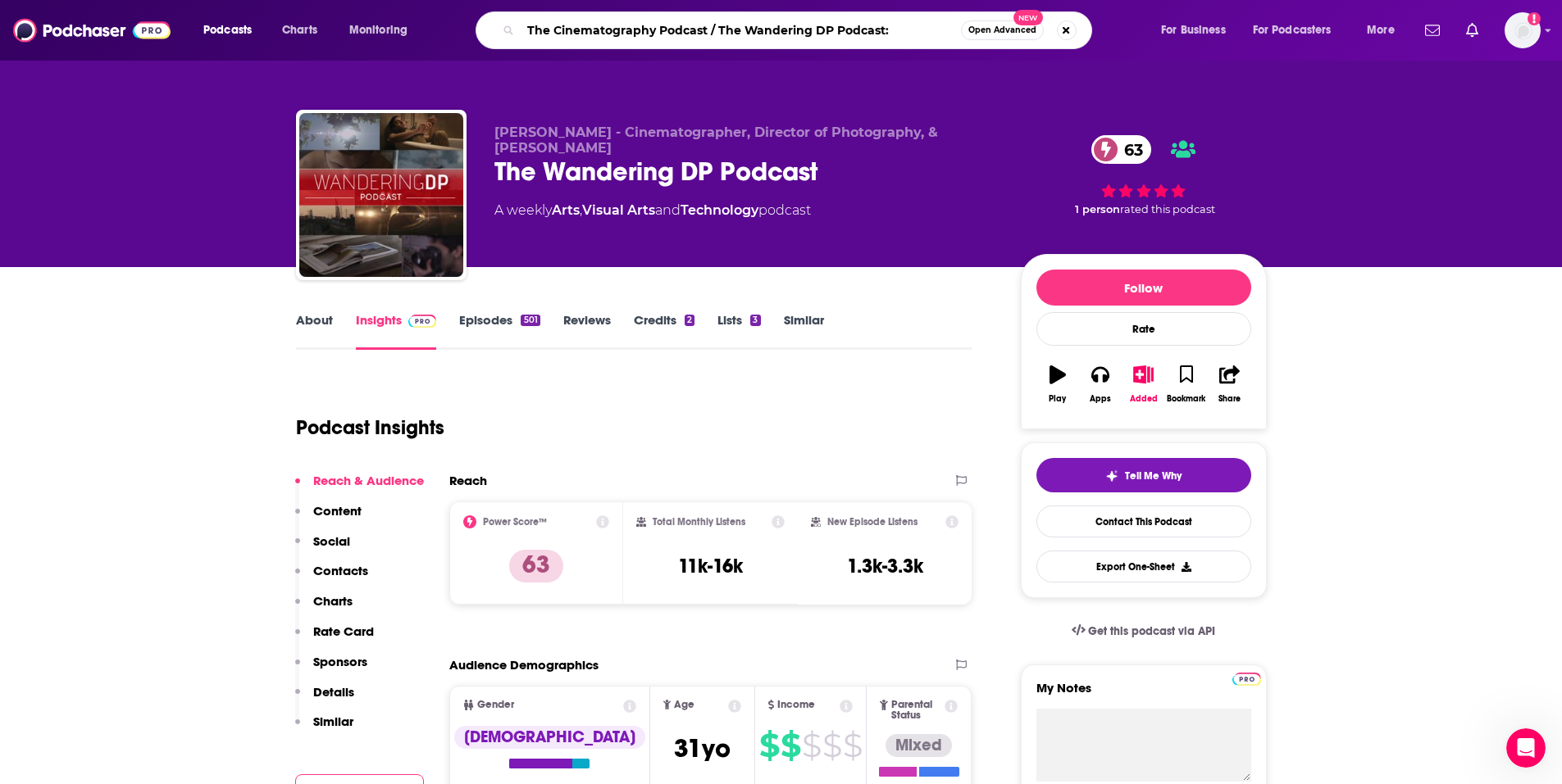
click at [630, 22] on input "The Cinematography Podcast / The Wandering DP Podcast:" at bounding box center [741, 30] width 441 height 26
click at [724, 27] on input "The Cinematography Podcast / The Wandering DP Podcast:" at bounding box center [741, 30] width 441 height 26
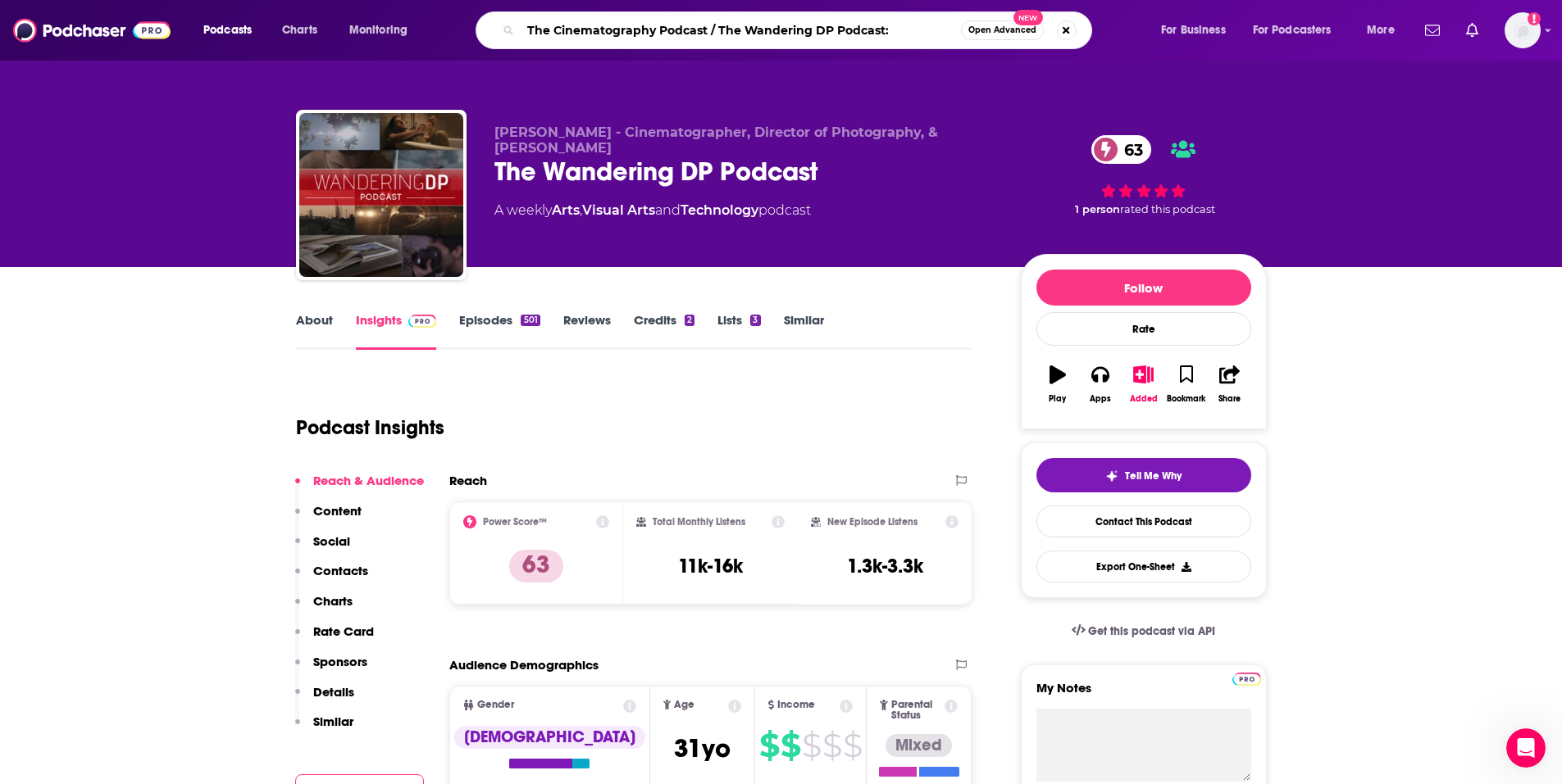
click at [724, 27] on input "The Cinematography Podcast / The Wandering DP Podcast:" at bounding box center [741, 30] width 441 height 26
paste input "Scriptnotes"
type input "Scriptnotes"
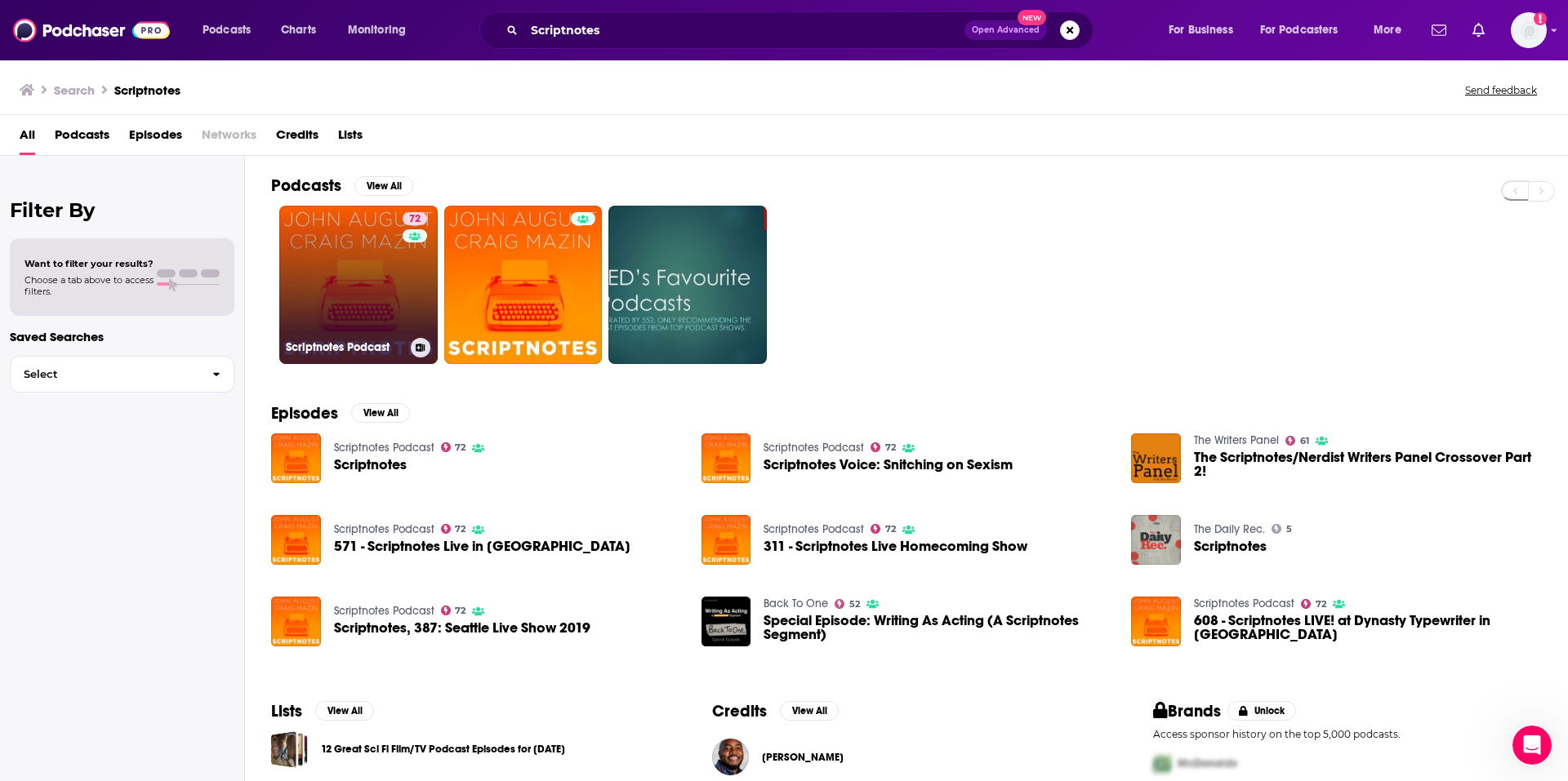
click at [382, 269] on link "72 Scriptnotes Podcast" at bounding box center [359, 284] width 158 height 158
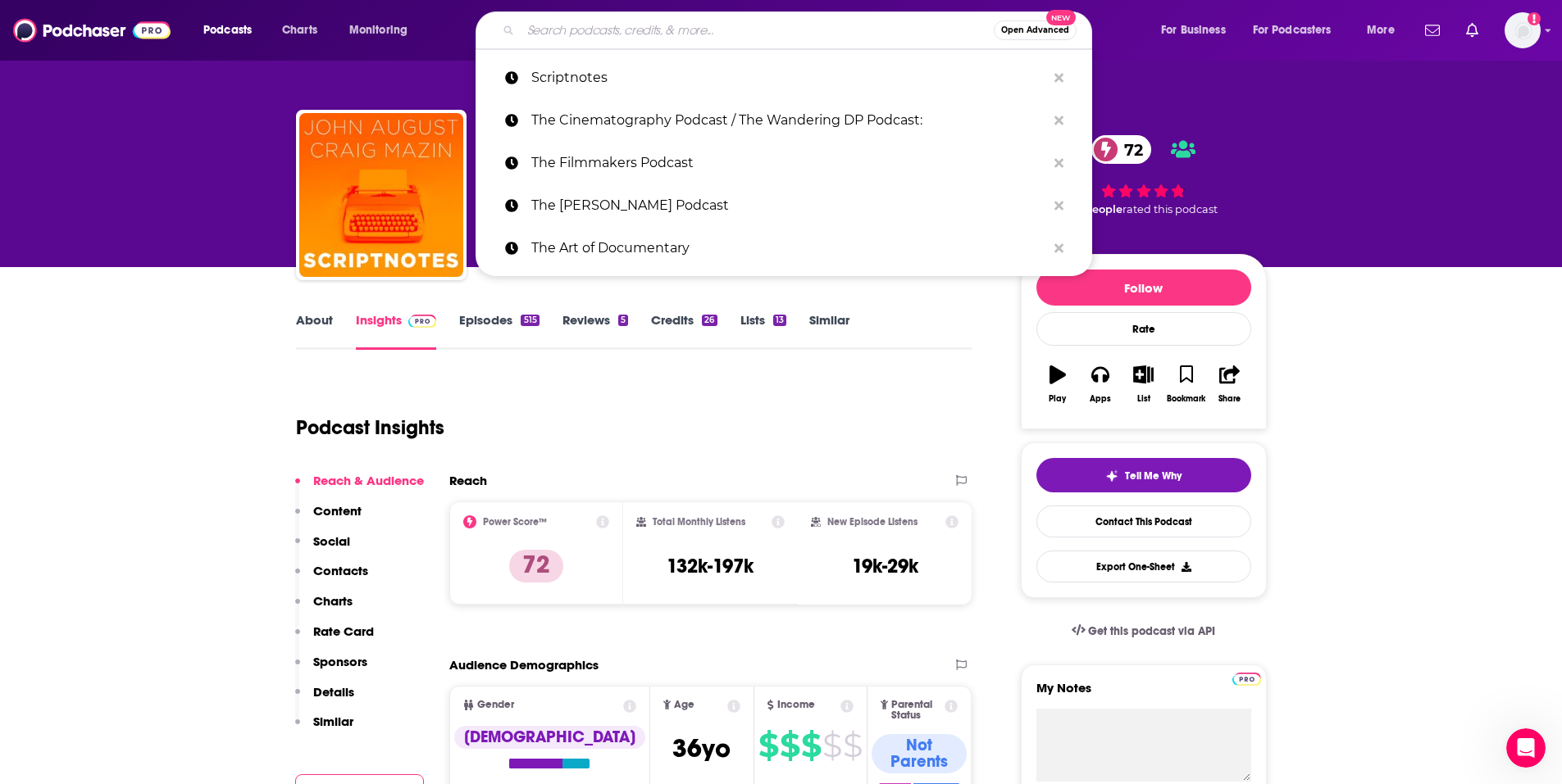
click at [607, 33] on input "Search podcasts, credits, & more..." at bounding box center [757, 30] width 474 height 26
paste input "Just Shoot It"
type input "Just Shoot It"
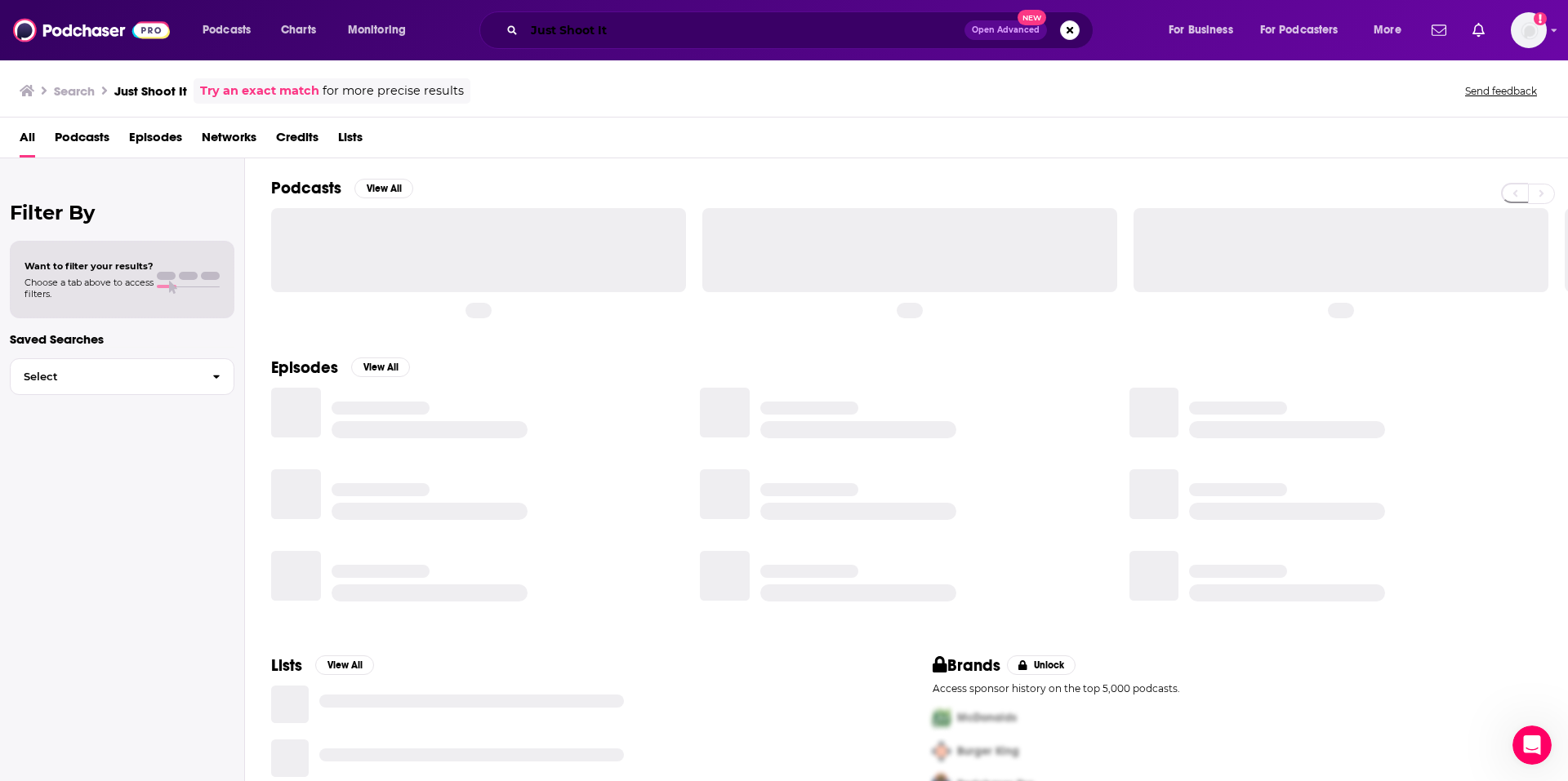
click at [625, 31] on input "Just Shoot It" at bounding box center [744, 30] width 440 height 26
click at [1550, 24] on div "Podcasts Charts Monitoring Just Shoot It Open Advanced New For Business For Pod…" at bounding box center [784, 30] width 1568 height 61
click at [1552, 26] on icon "Show profile menu" at bounding box center [1554, 30] width 7 height 10
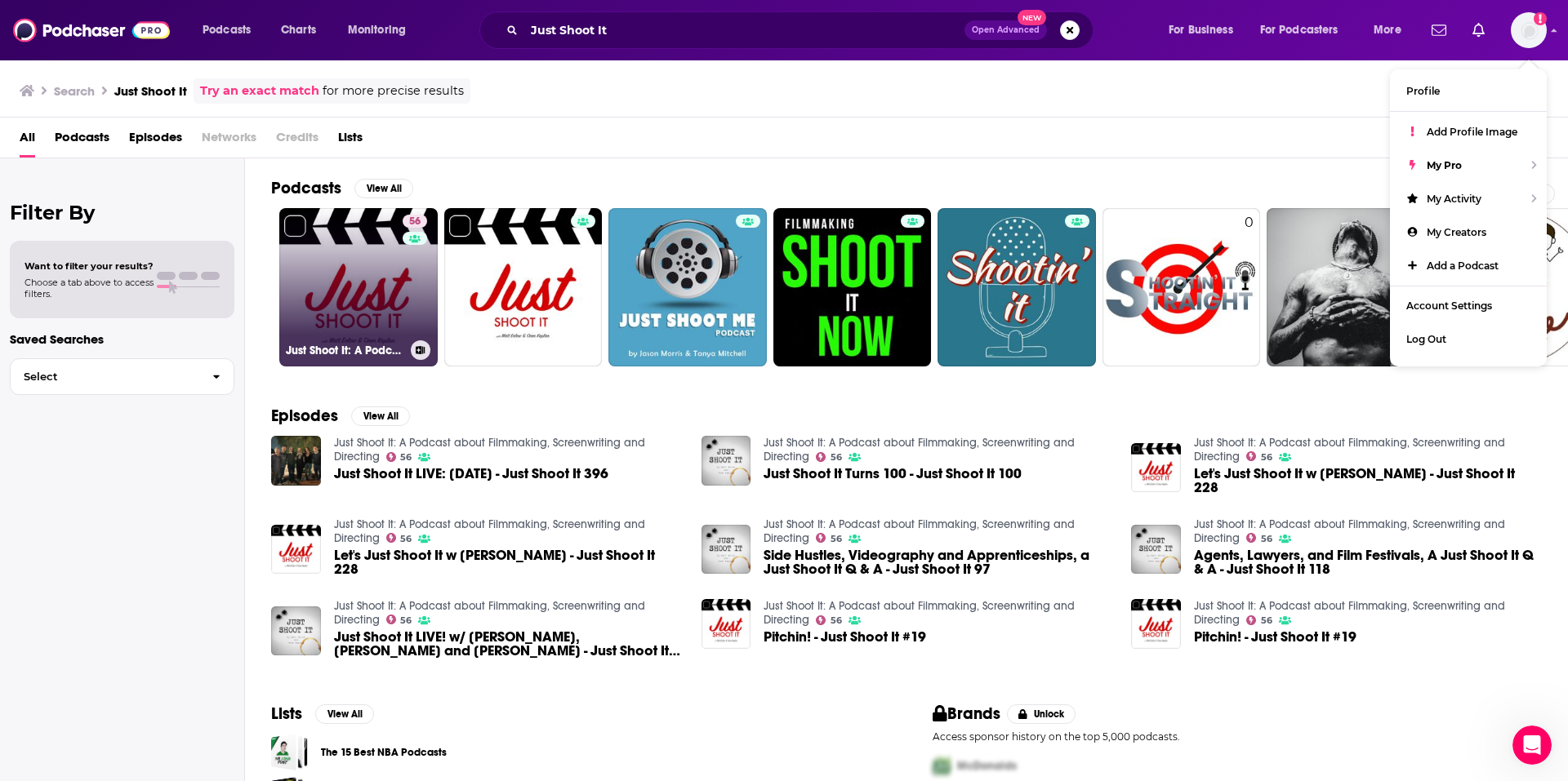
click at [356, 304] on link "56 Just Shoot It: A Podcast about Filmmaking, Screenwriting and Directing" at bounding box center [359, 287] width 158 height 158
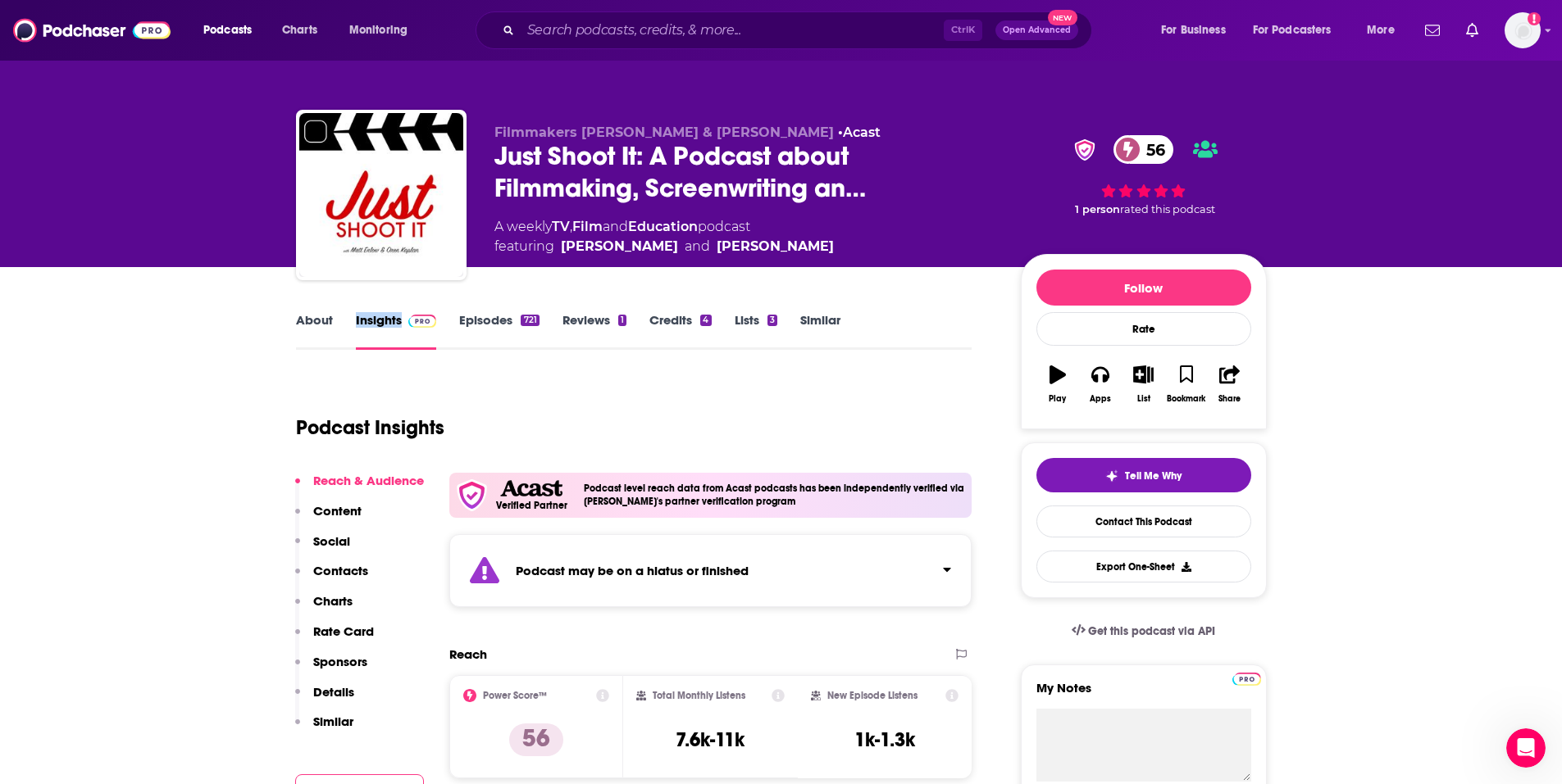
click at [494, 319] on link "Episodes 721" at bounding box center [499, 331] width 79 height 38
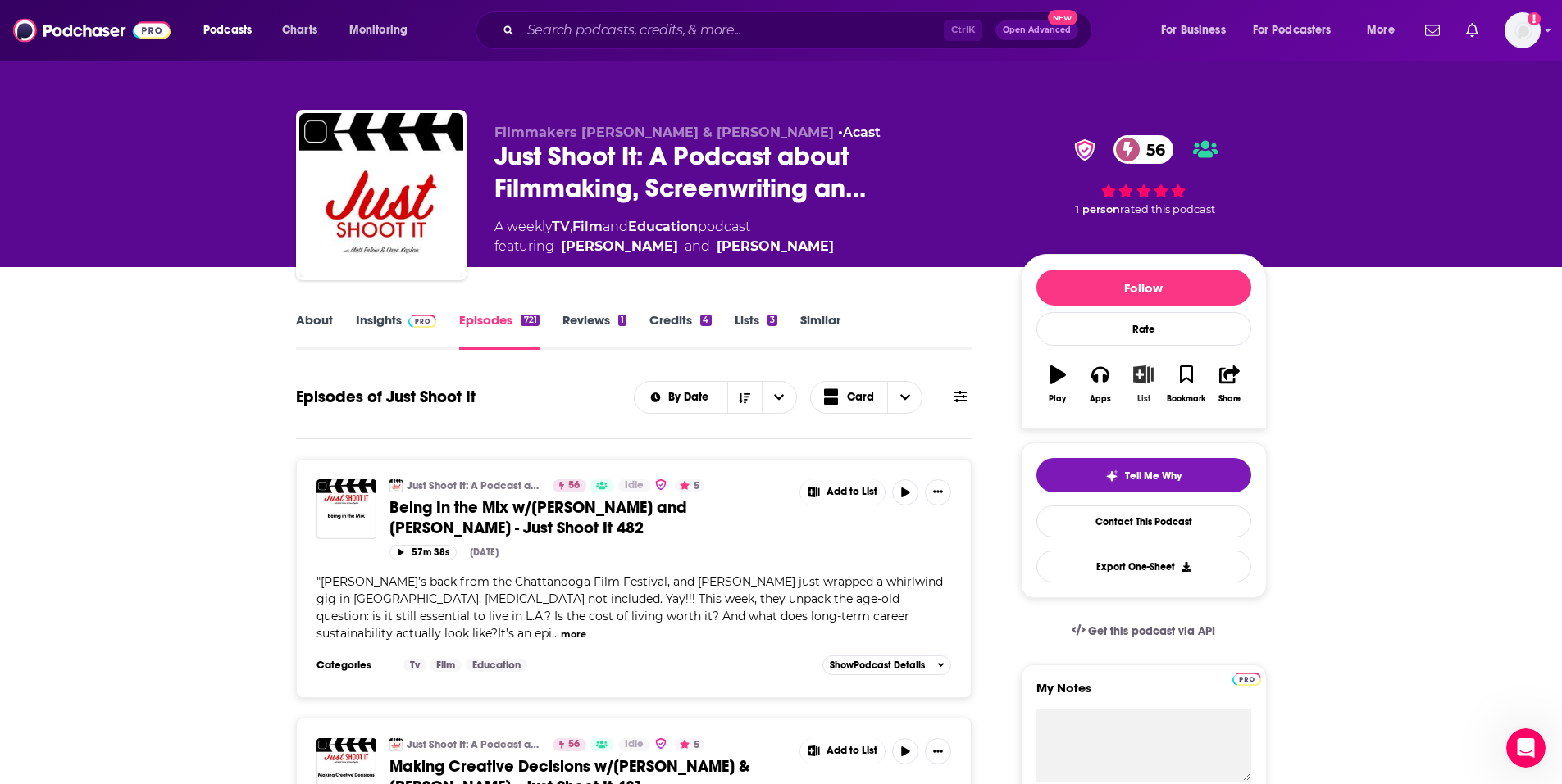
click at [1149, 382] on icon "button" at bounding box center [1143, 375] width 20 height 18
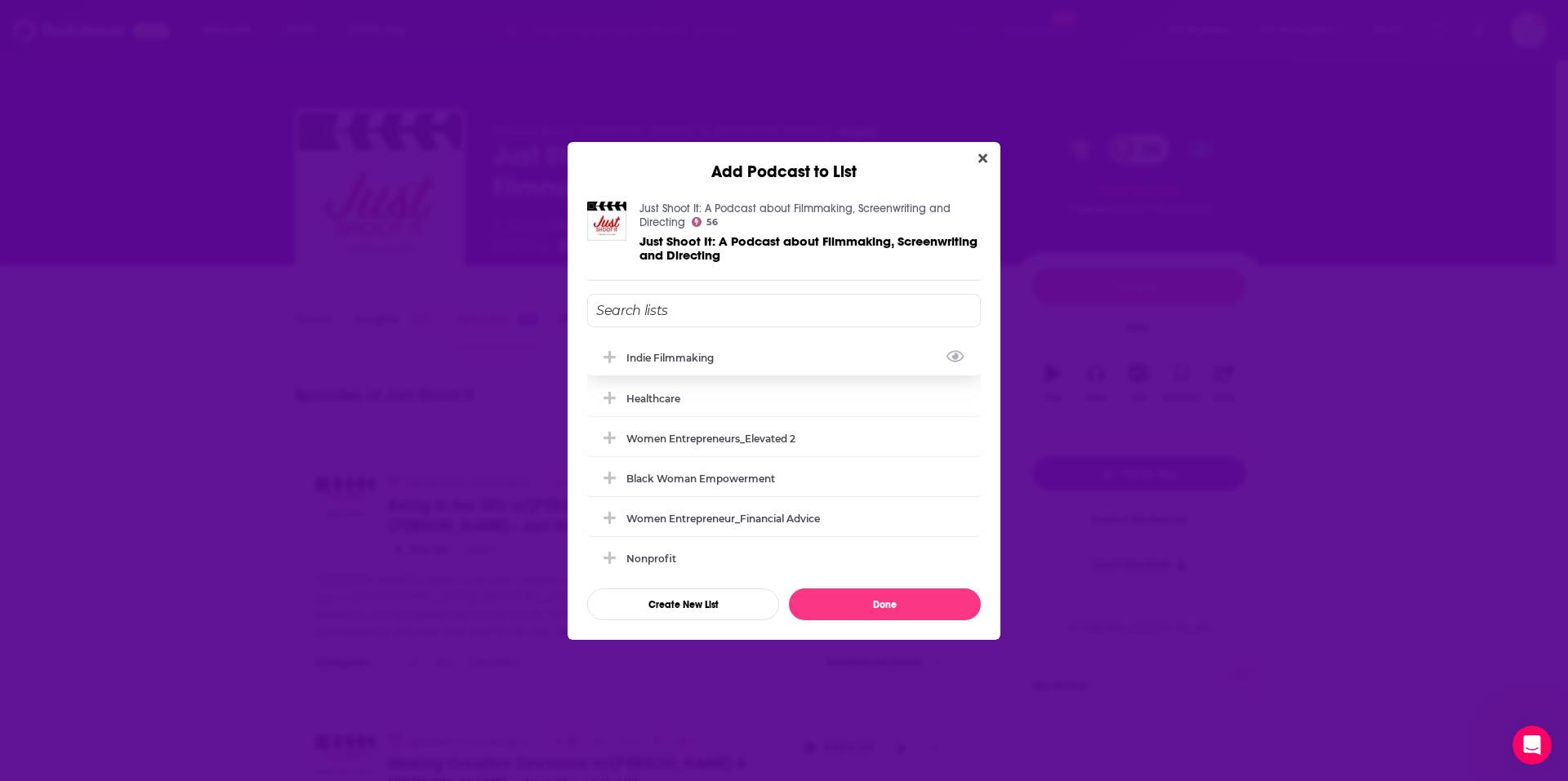
click at [807, 354] on div "Indie Filmmaking" at bounding box center [784, 357] width 393 height 36
click at [876, 579] on div "Indie Filmmaking Healthcare Women Entrepreneurs_Elevated 2 Black Woman Empowerm…" at bounding box center [784, 457] width 393 height 327
click at [873, 589] on button "Done" at bounding box center [884, 605] width 192 height 32
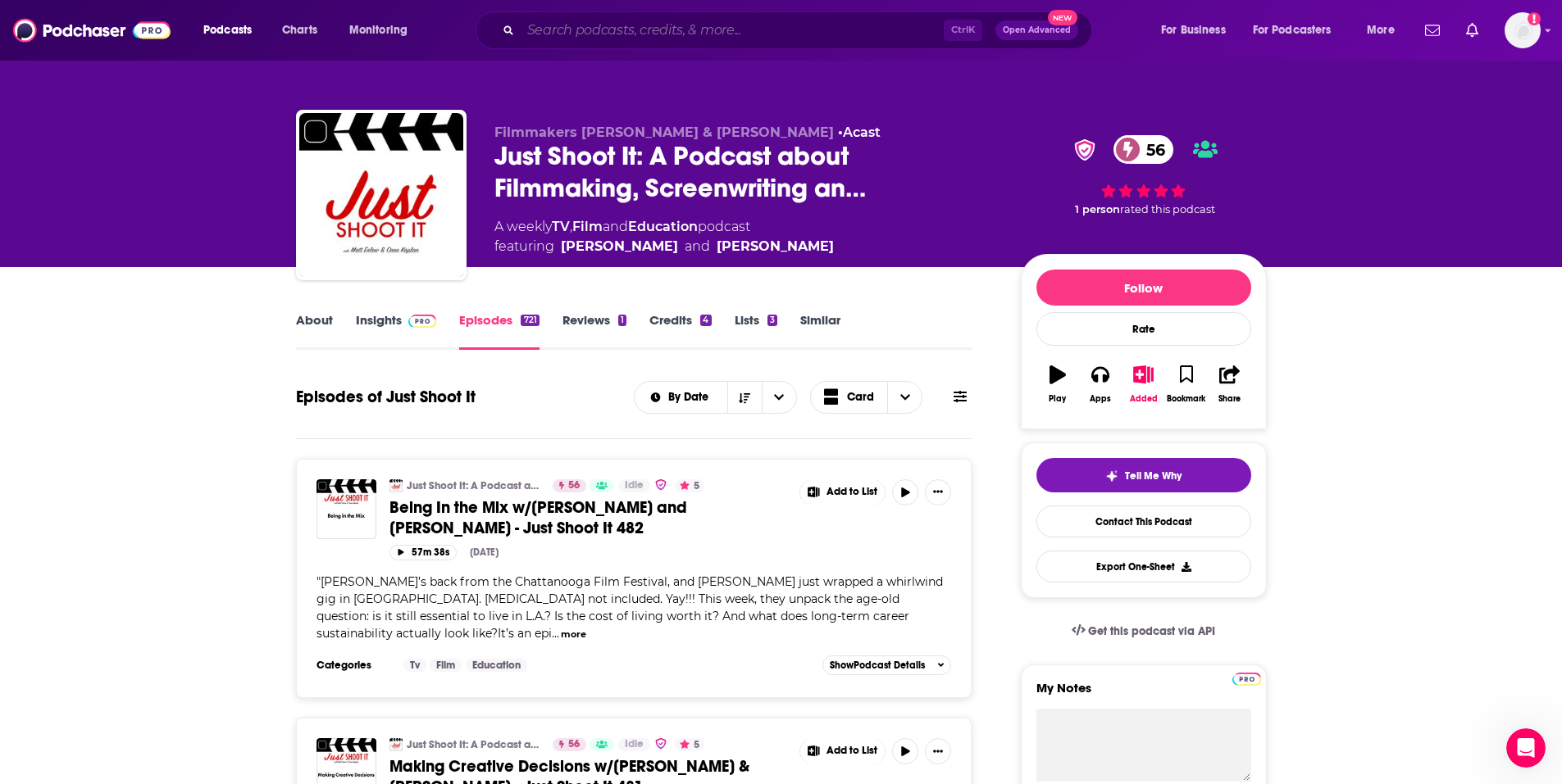
click at [770, 28] on input "Search podcasts, credits, & more..." at bounding box center [732, 30] width 423 height 26
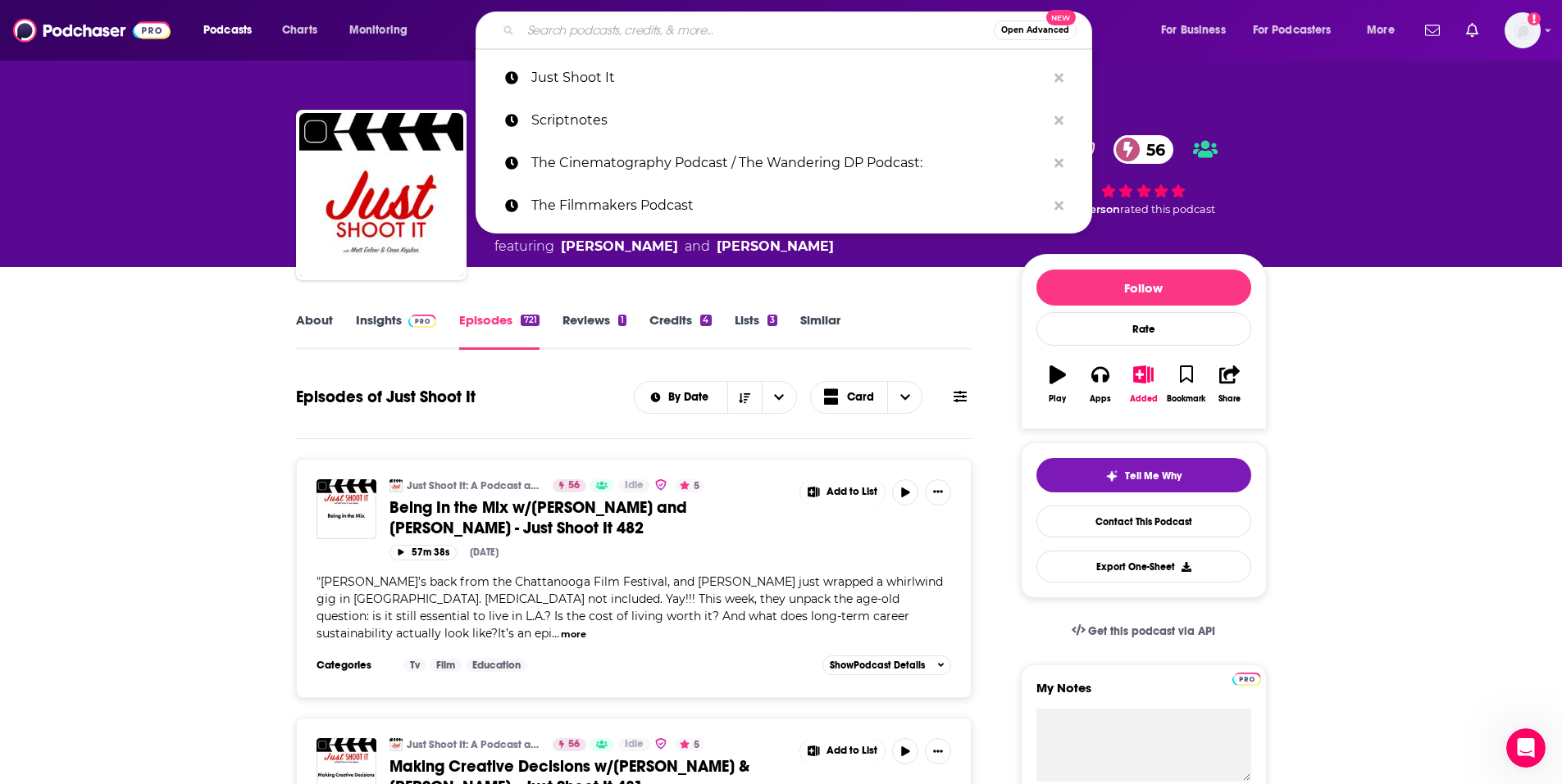
paste input "Creatives Offscript"
type input "Creatives Offscript"
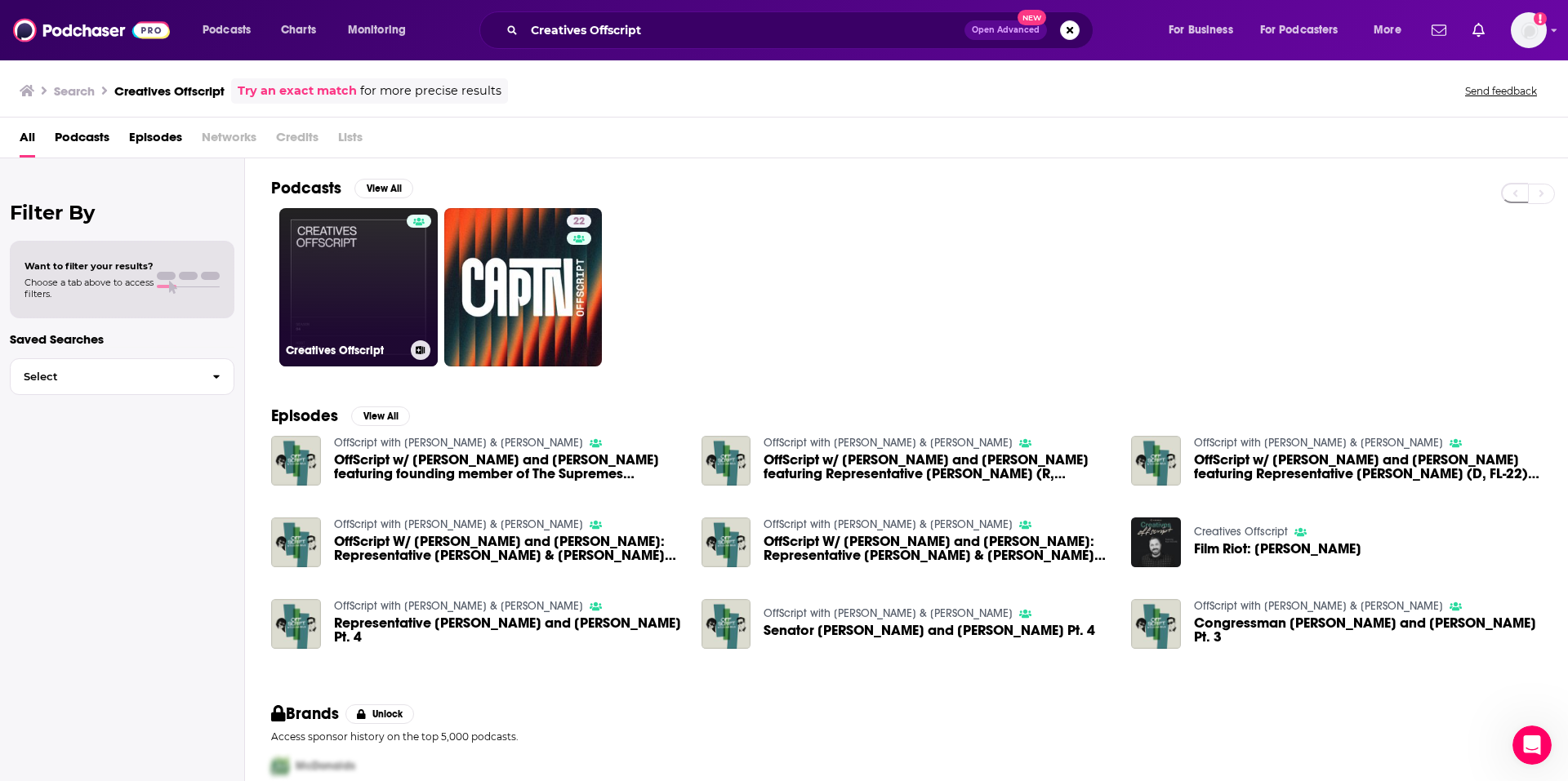
click at [334, 276] on link "Creatives Offscript" at bounding box center [359, 287] width 158 height 158
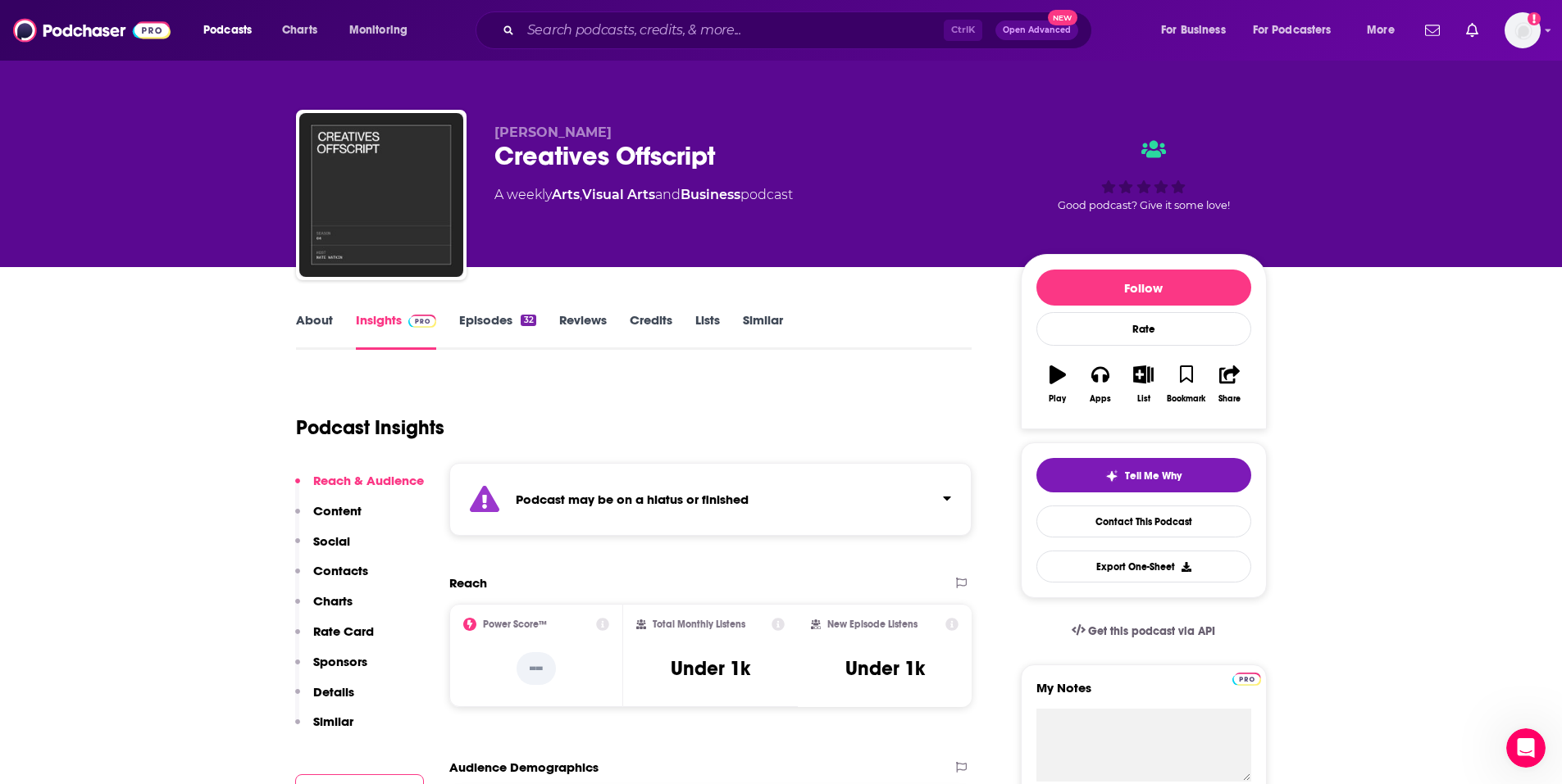
click at [524, 331] on link "Episodes 32" at bounding box center [497, 331] width 77 height 38
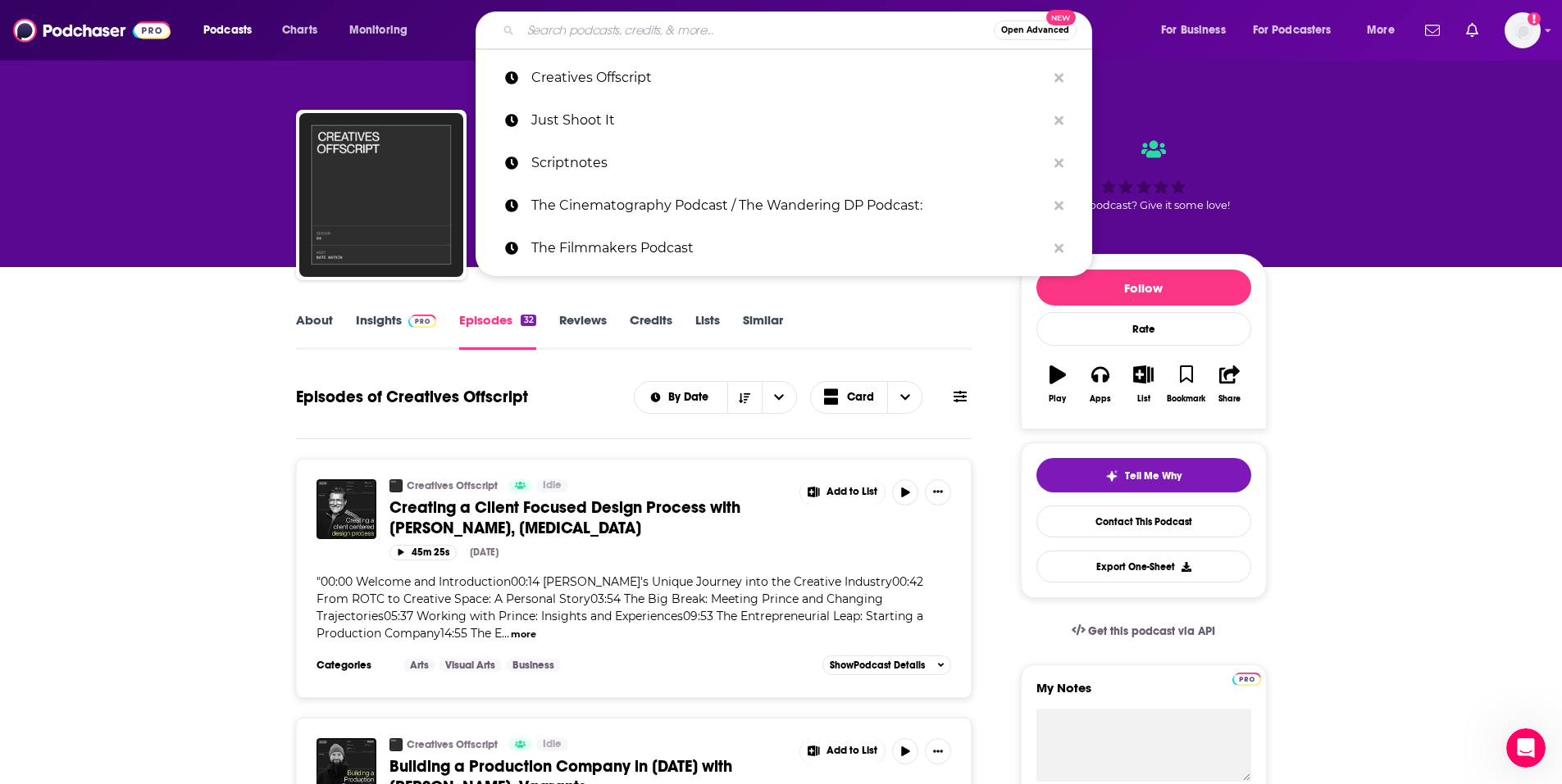
click at [640, 24] on input "Search podcasts, credits, & more..." at bounding box center [757, 30] width 474 height 26
paste input "The Plot Thickens"
type input "The Plot Thickens"
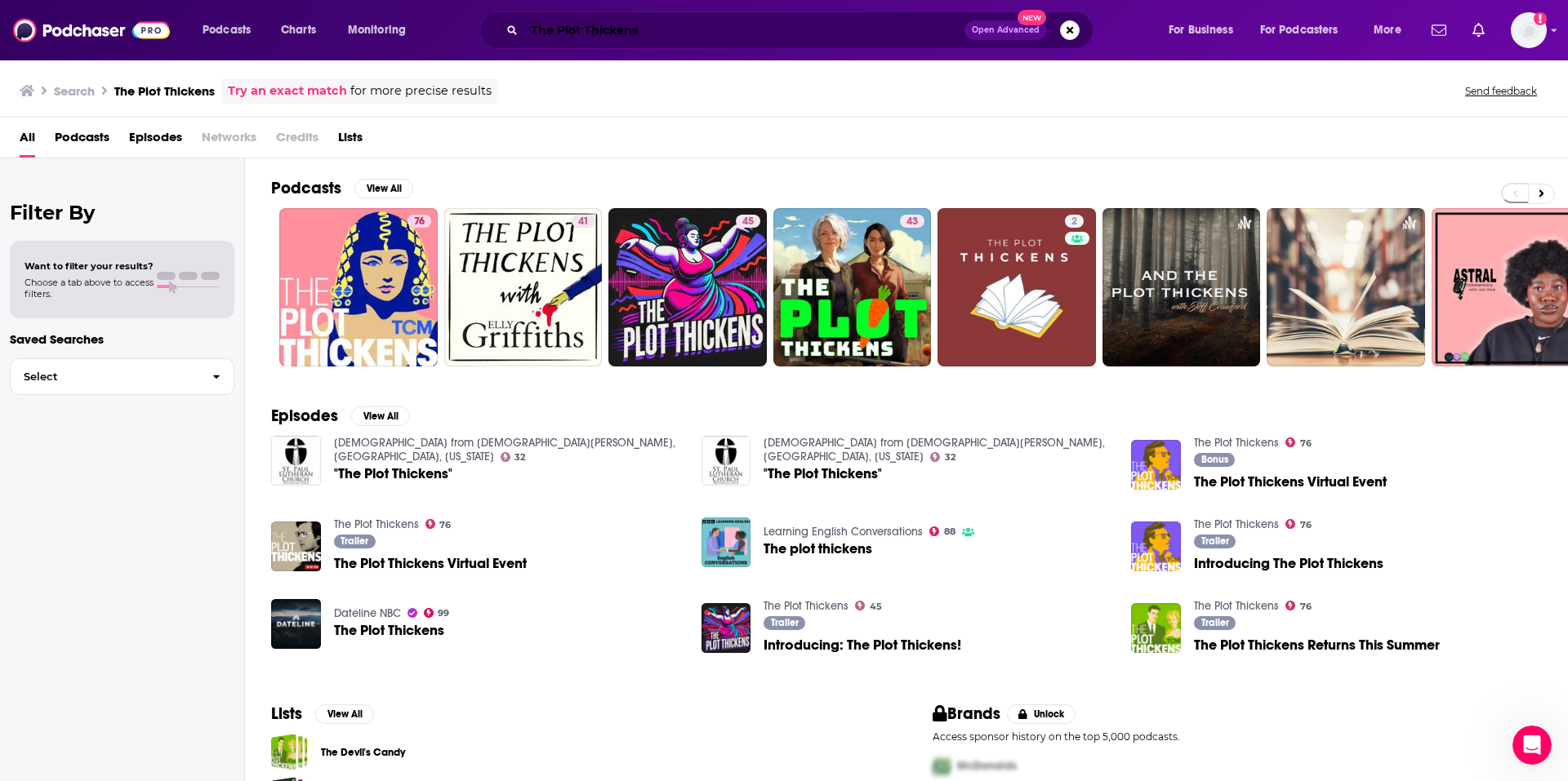
click at [709, 25] on input "The Plot Thickens" at bounding box center [744, 30] width 440 height 26
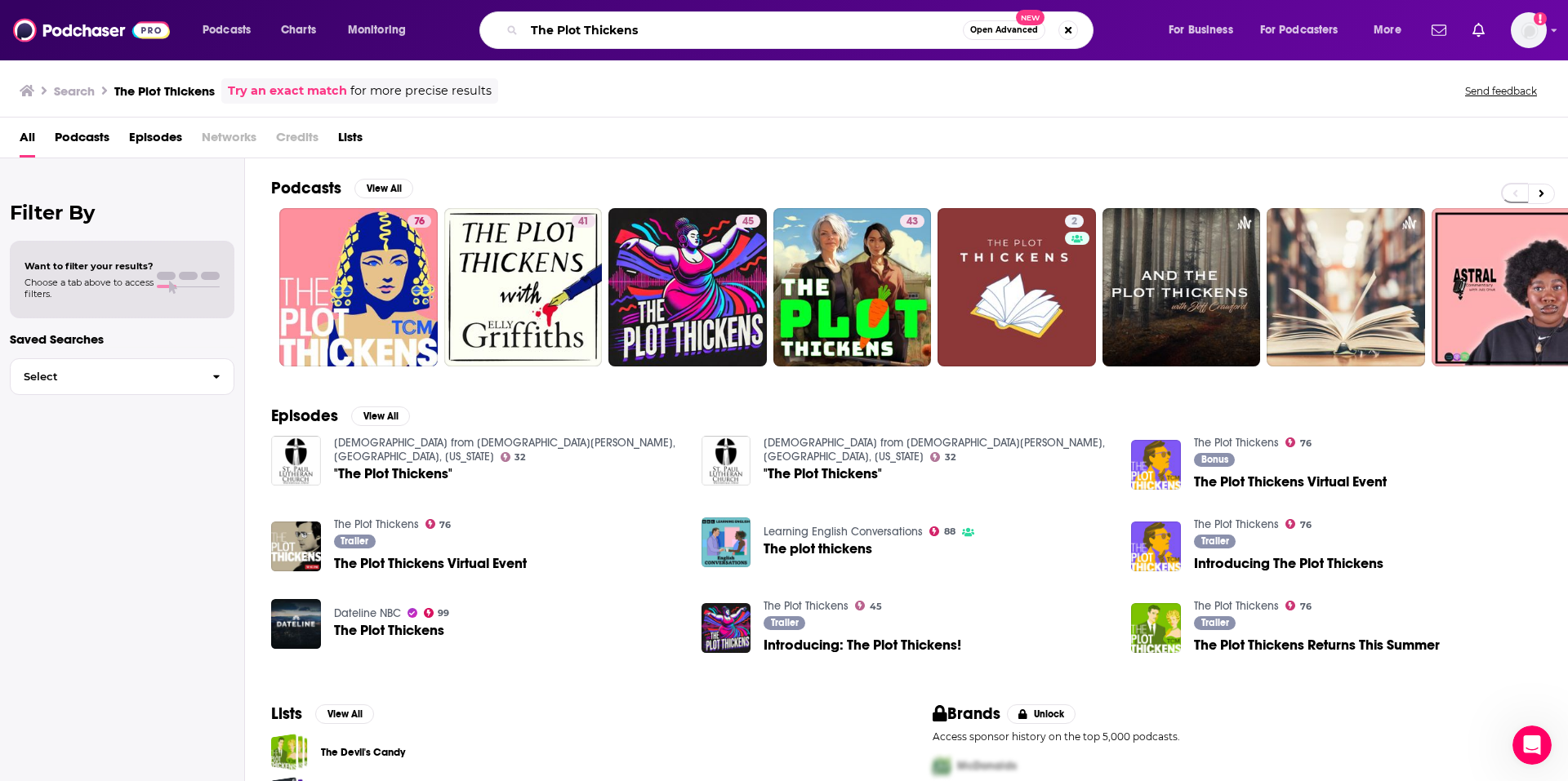
click at [709, 25] on input "The Plot Thickens" at bounding box center [743, 30] width 439 height 26
paste input "Happier in Hollywood"
type input "Happier in Hollywood"
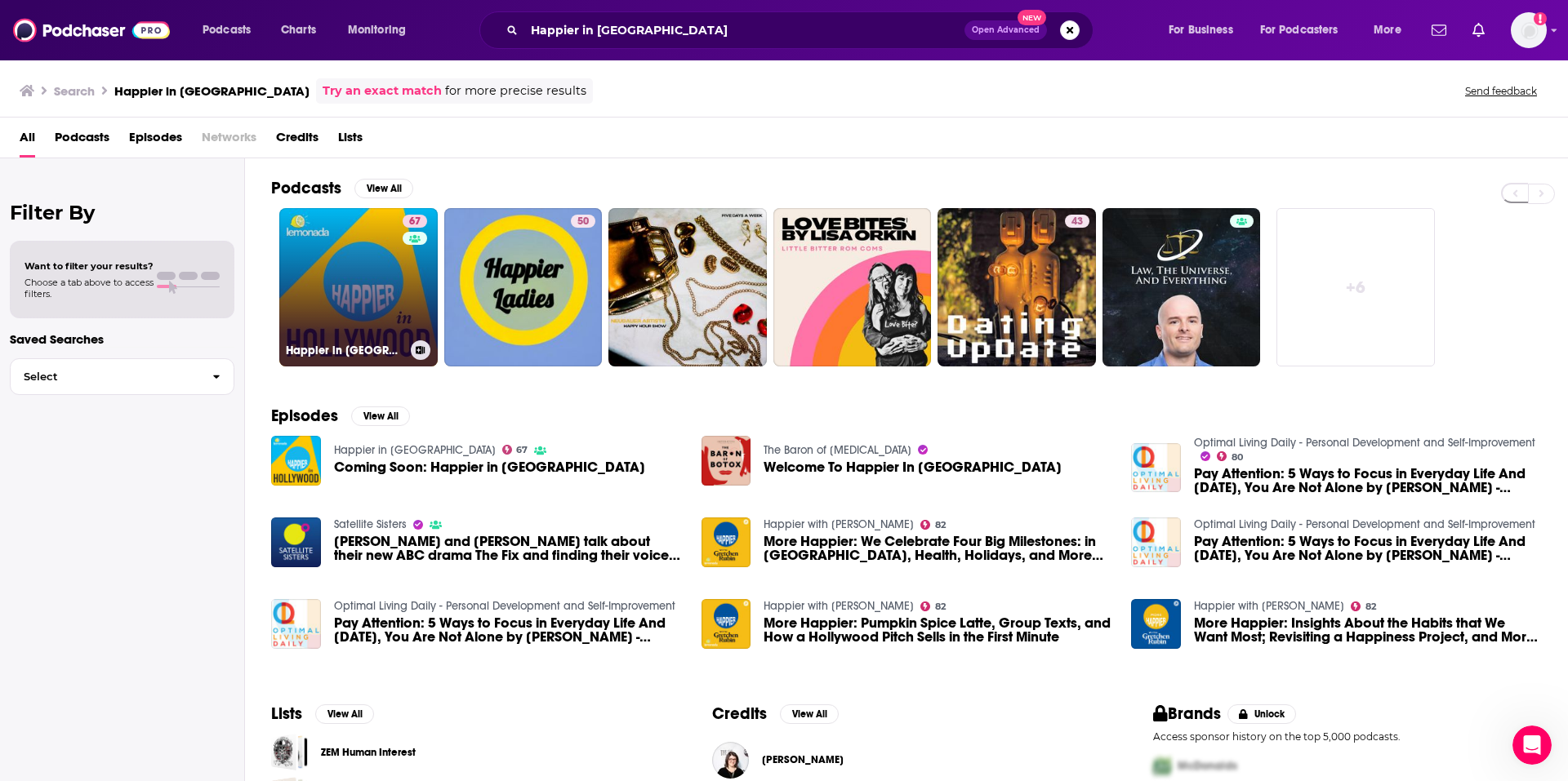
click at [306, 307] on link "67 Happier in Hollywood" at bounding box center [359, 287] width 158 height 158
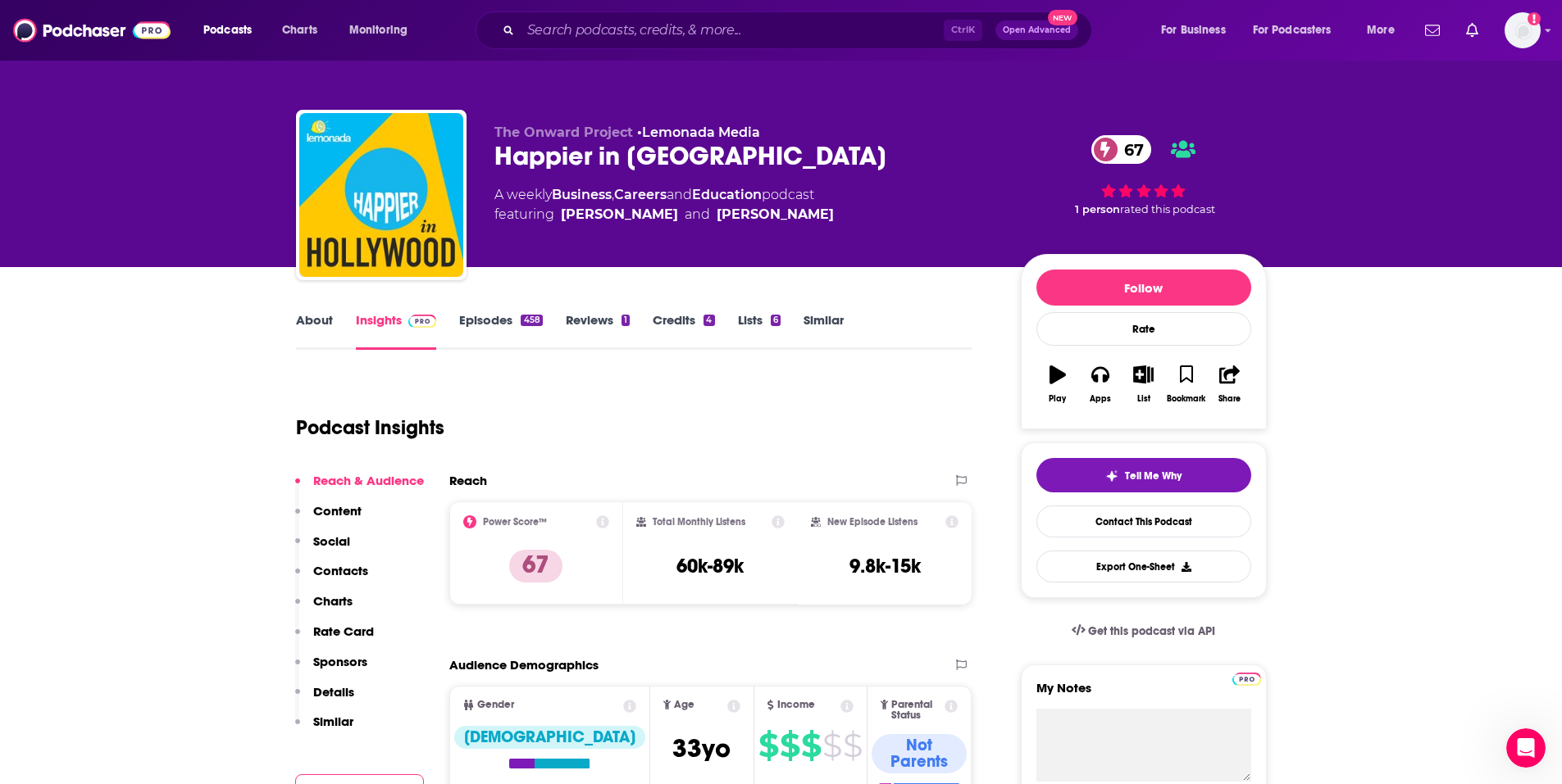
click at [477, 321] on link "Episodes 458" at bounding box center [501, 331] width 83 height 38
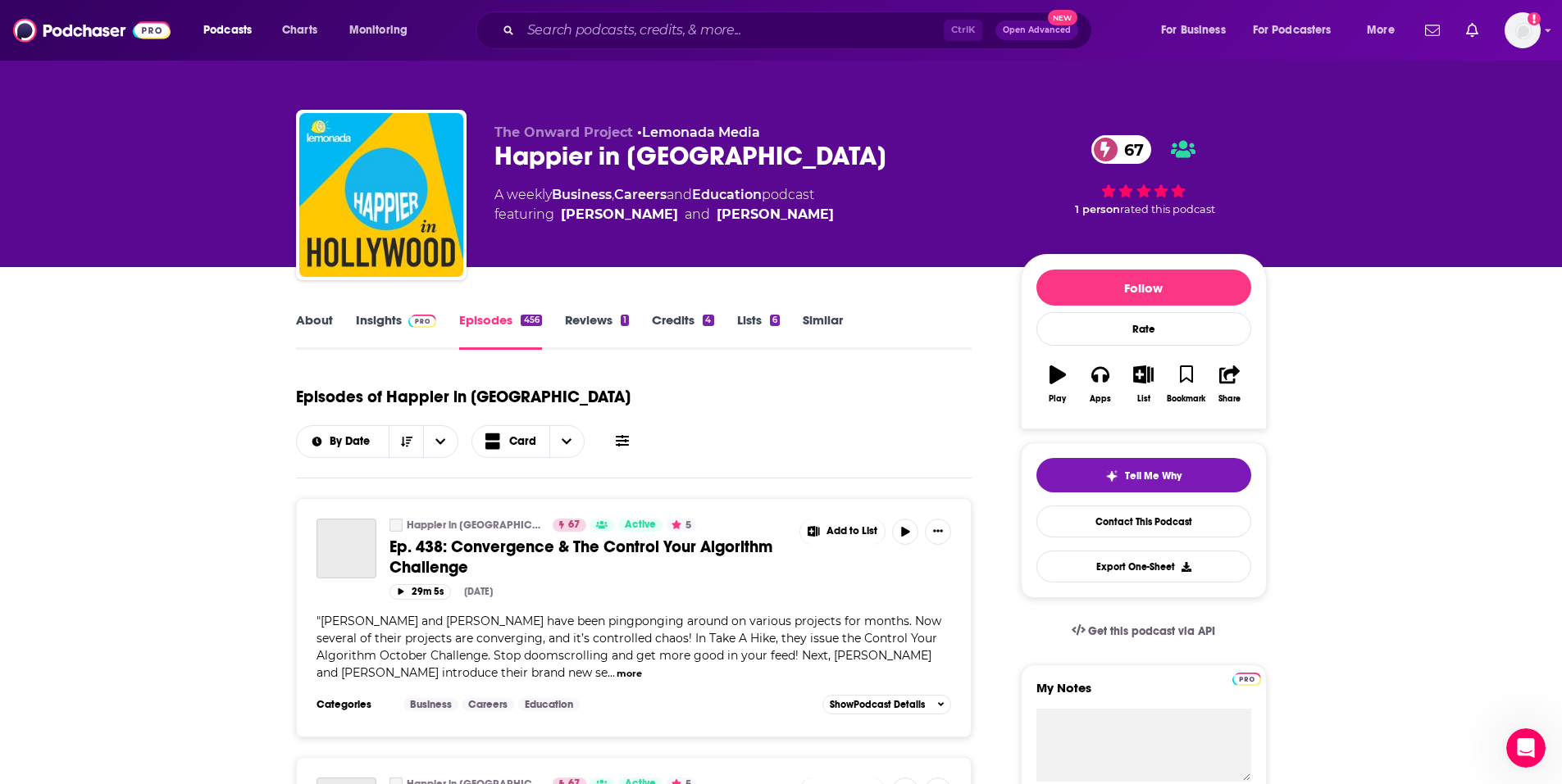
click at [296, 328] on link "About" at bounding box center [315, 331] width 37 height 38
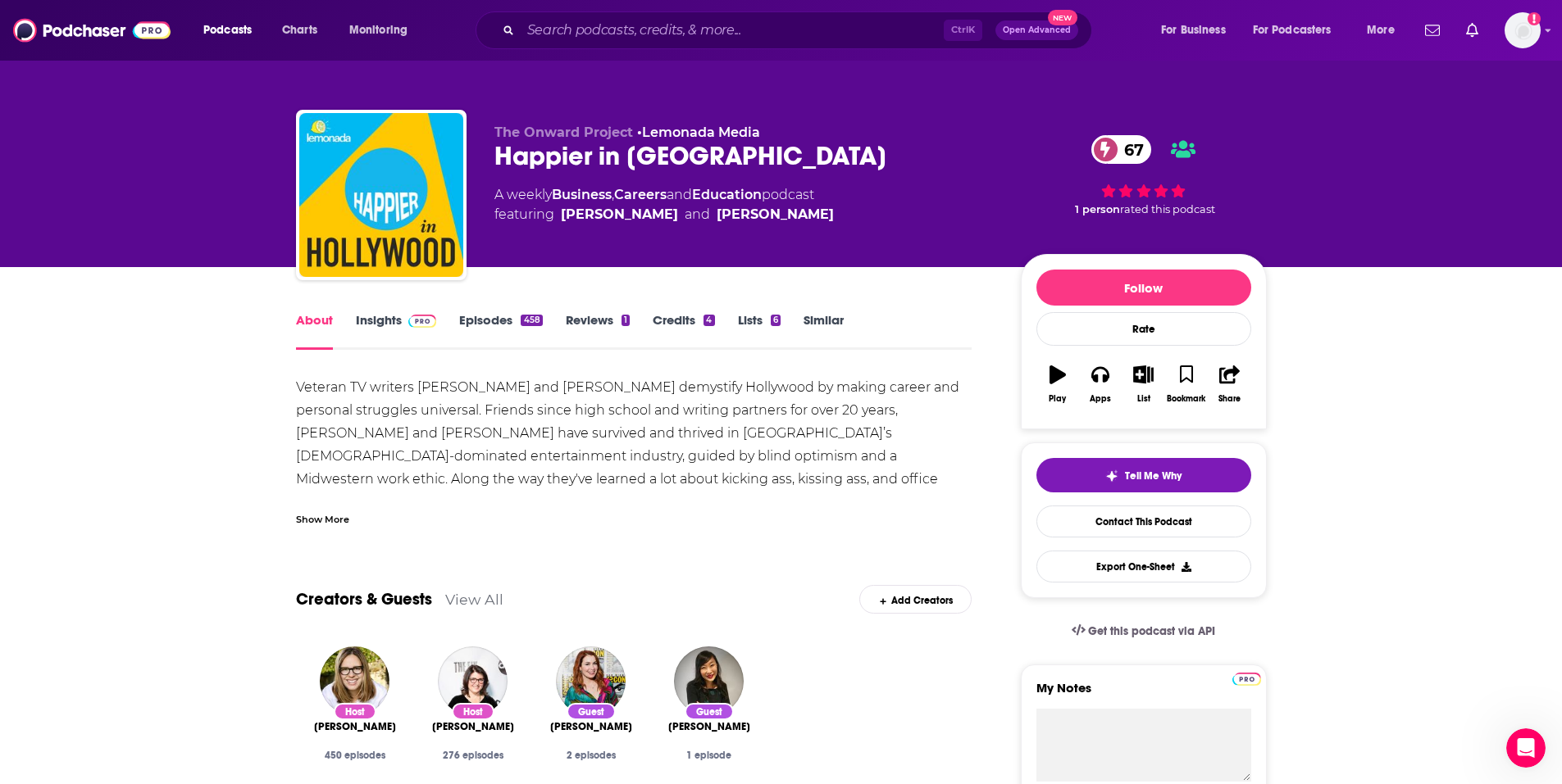
click at [314, 511] on div "Show More" at bounding box center [322, 519] width 53 height 15
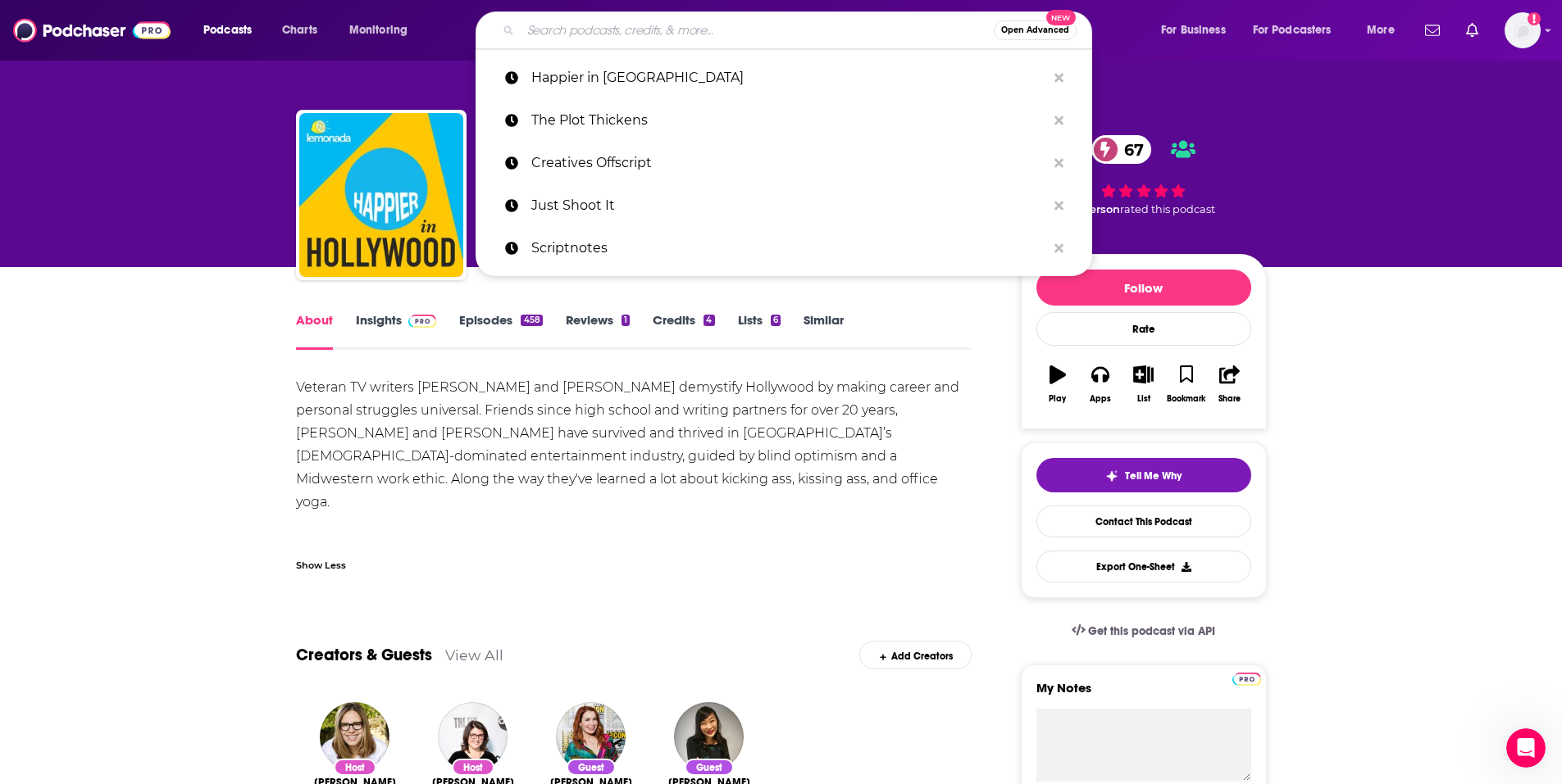
click at [757, 30] on input "Search podcasts, credits, & more..." at bounding box center [757, 30] width 474 height 26
paste input "Wandering DP"
type input "Wandering DP"
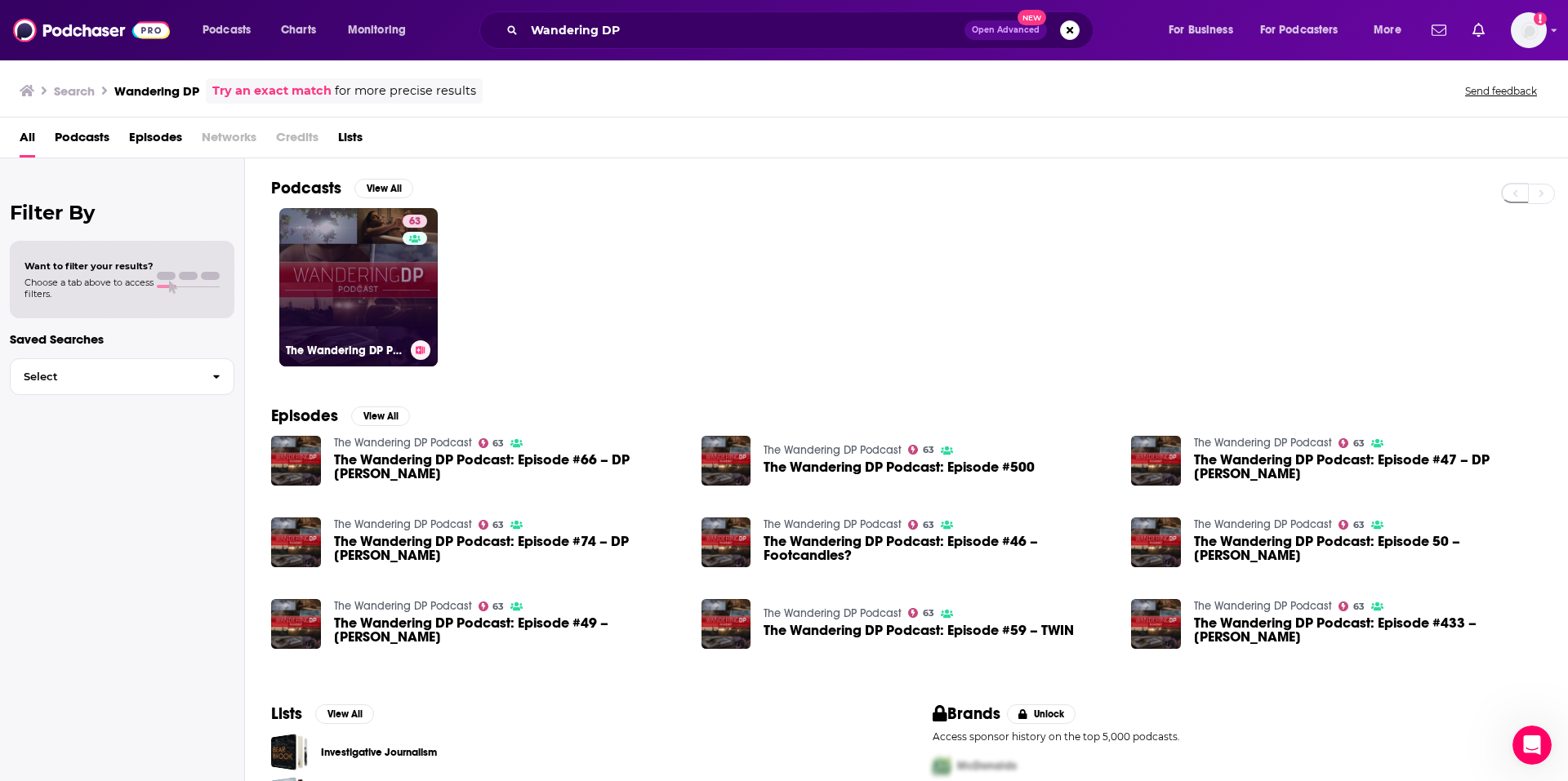
click at [394, 312] on link "63 The Wandering DP Podcast" at bounding box center [359, 287] width 158 height 158
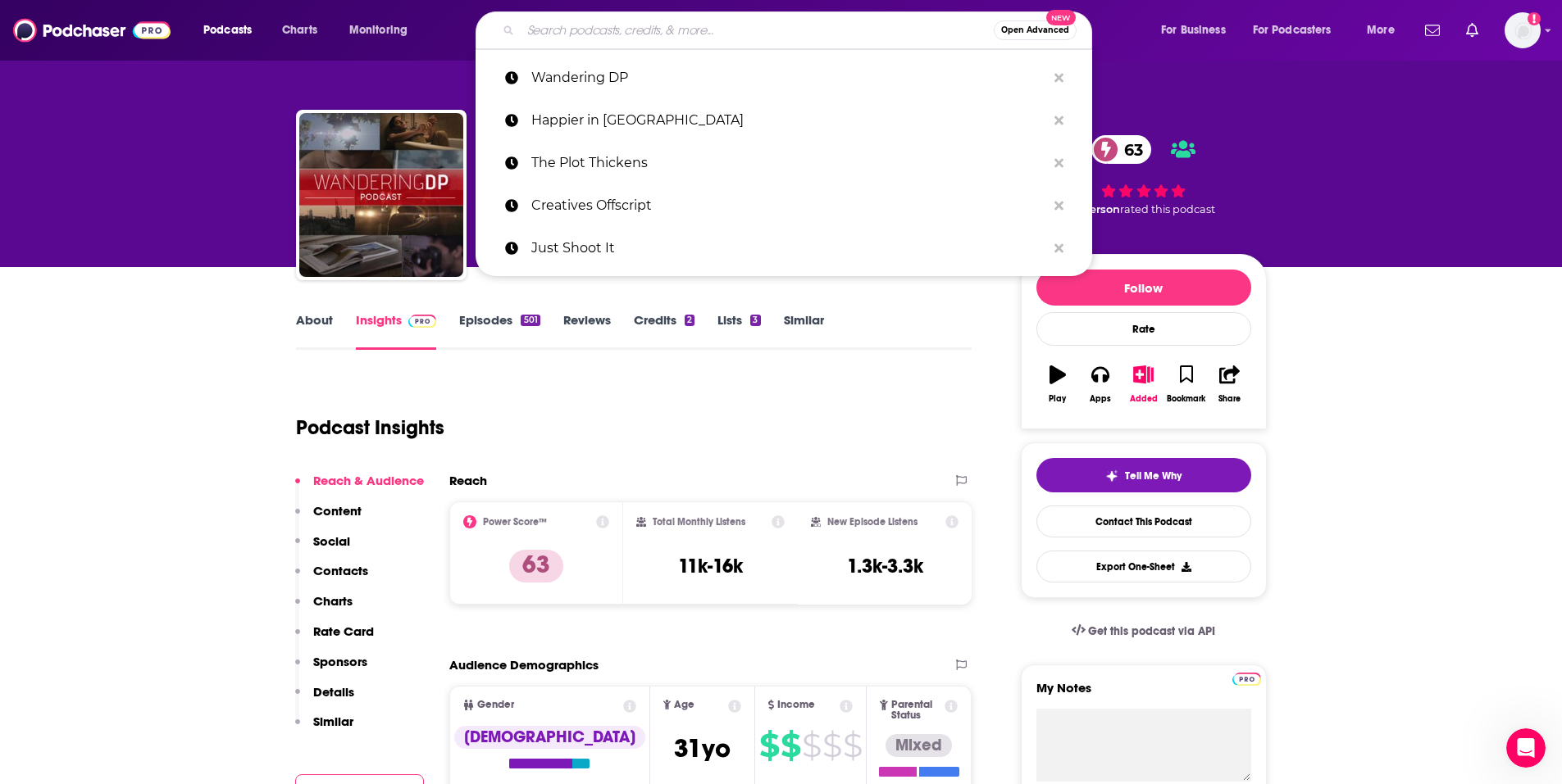
click at [721, 29] on input "Search podcasts, credits, & more..." at bounding box center [757, 30] width 474 height 26
paste input "Roughcut"
type input "Roughcut"
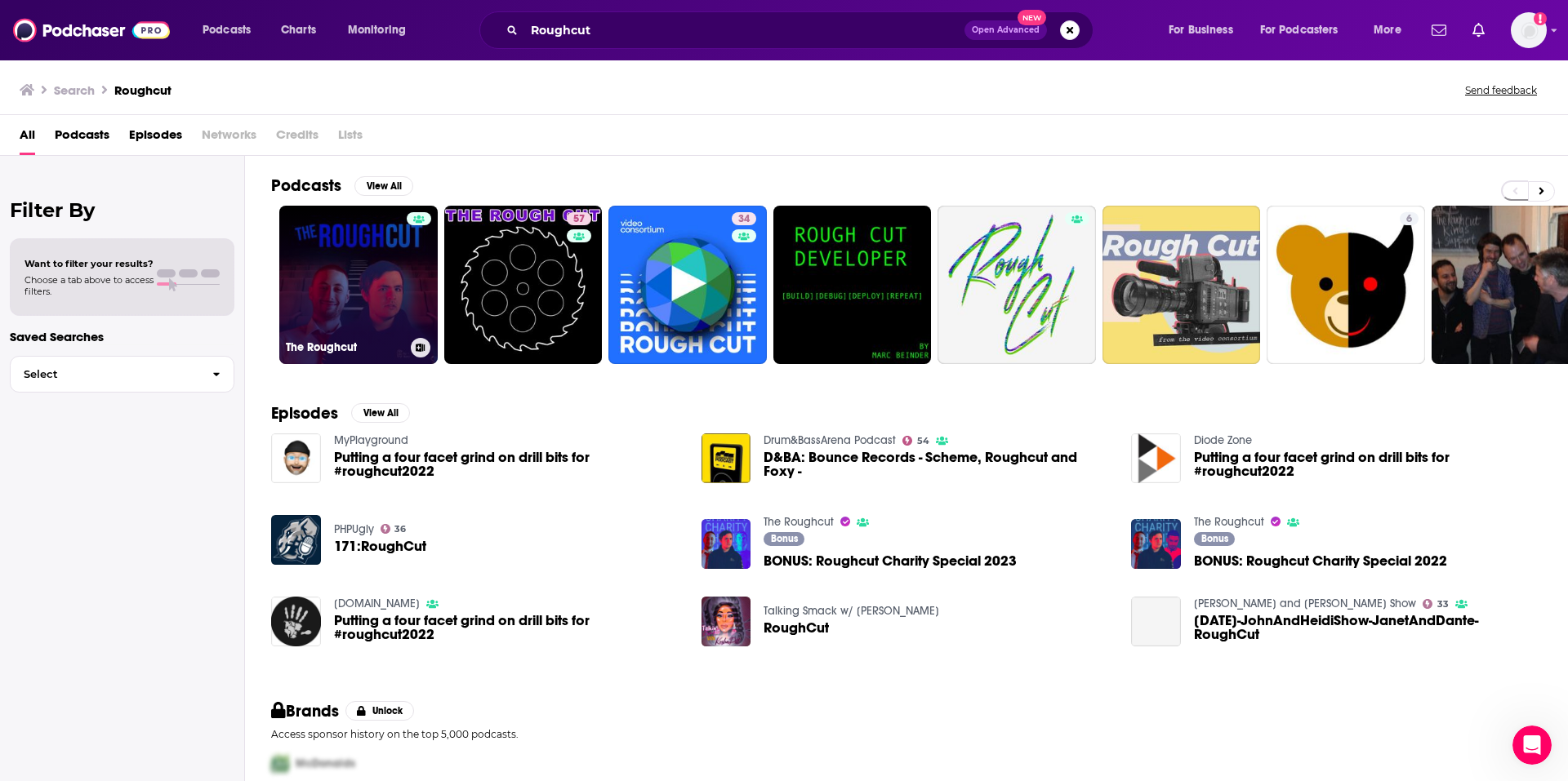
click at [334, 228] on link "The Roughcut" at bounding box center [359, 284] width 158 height 158
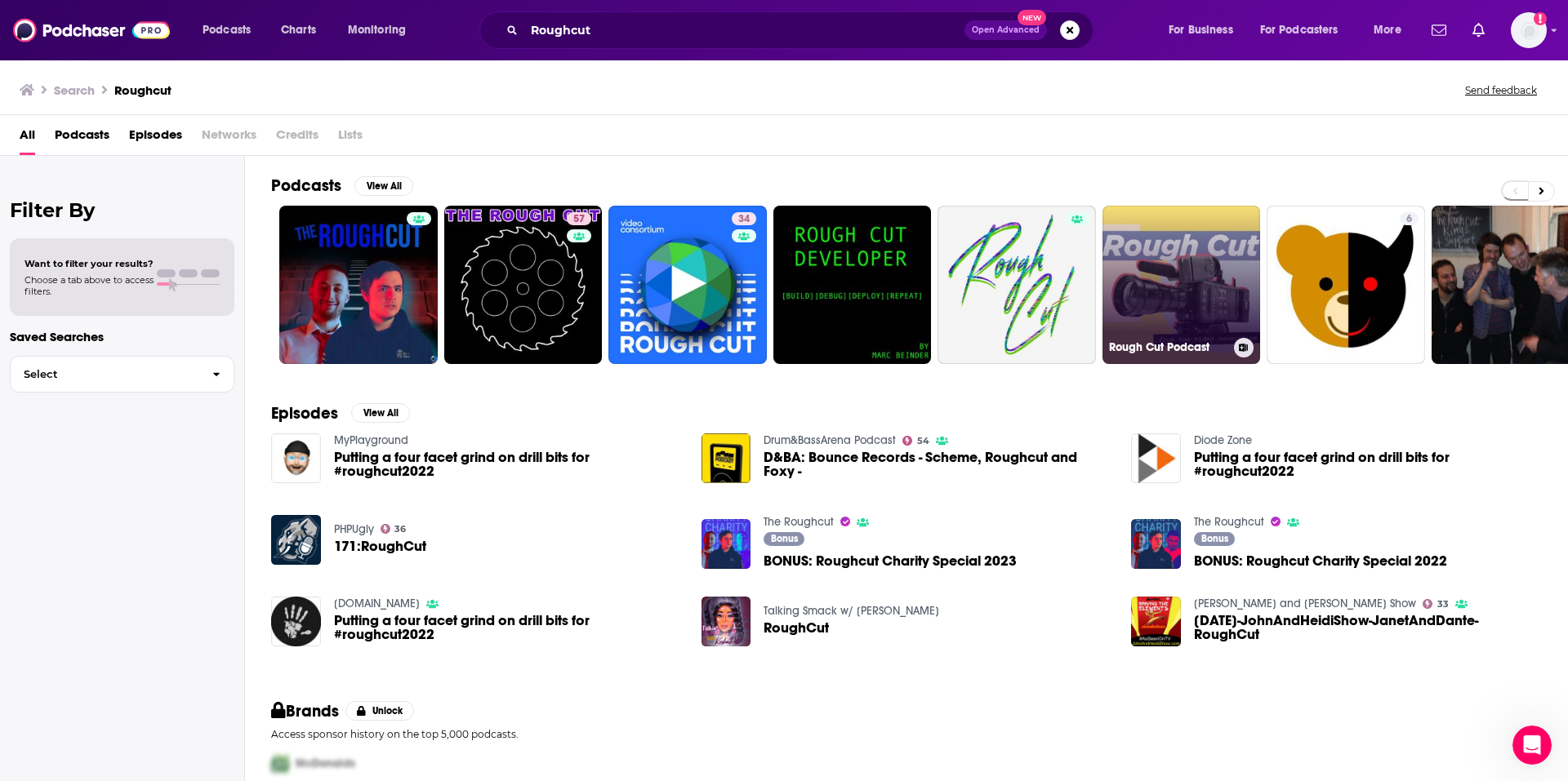
click at [1163, 318] on link "Rough Cut Podcast" at bounding box center [1181, 284] width 158 height 158
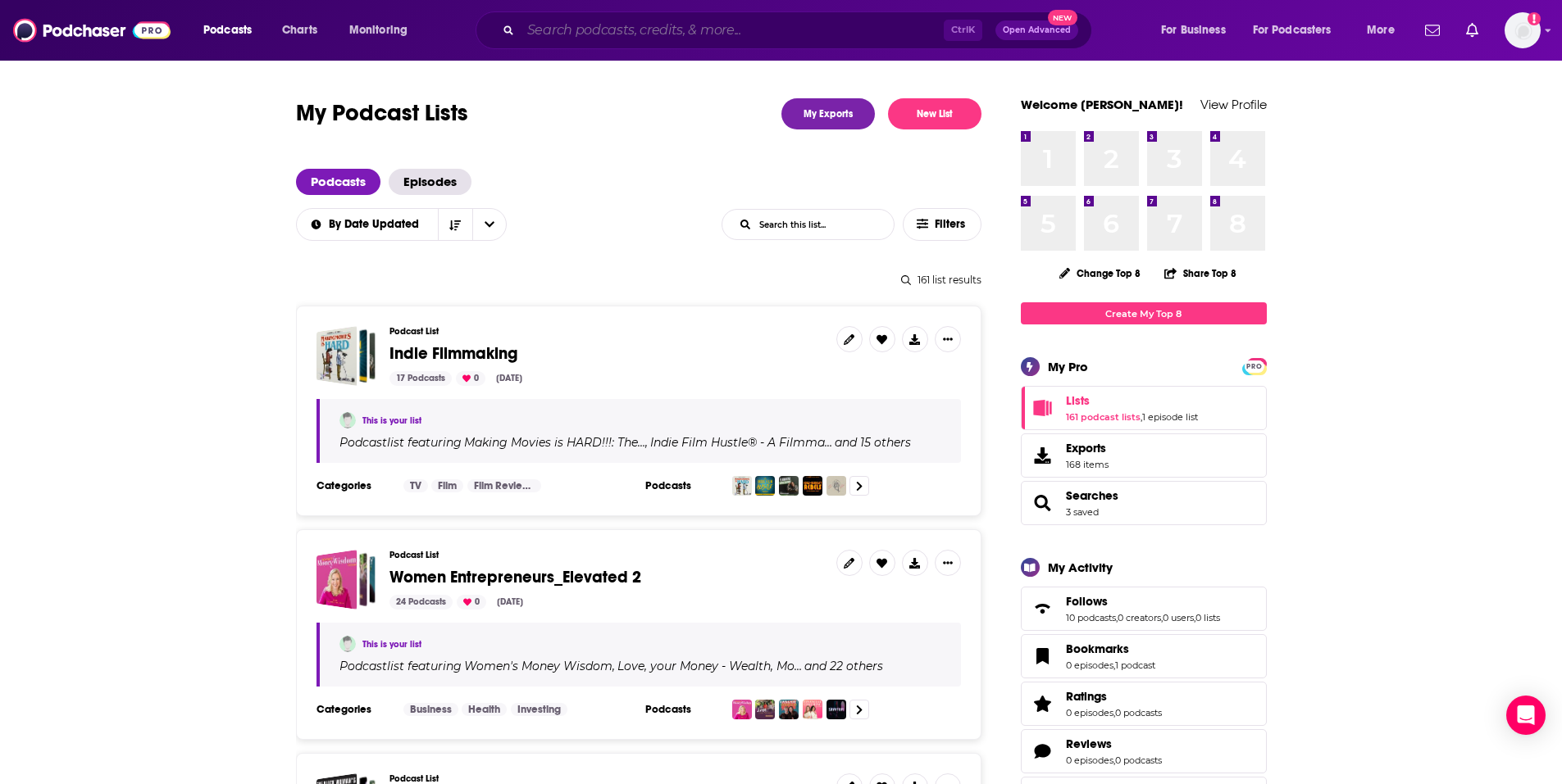
click at [775, 25] on input "Search podcasts, credits, & more..." at bounding box center [732, 30] width 423 height 26
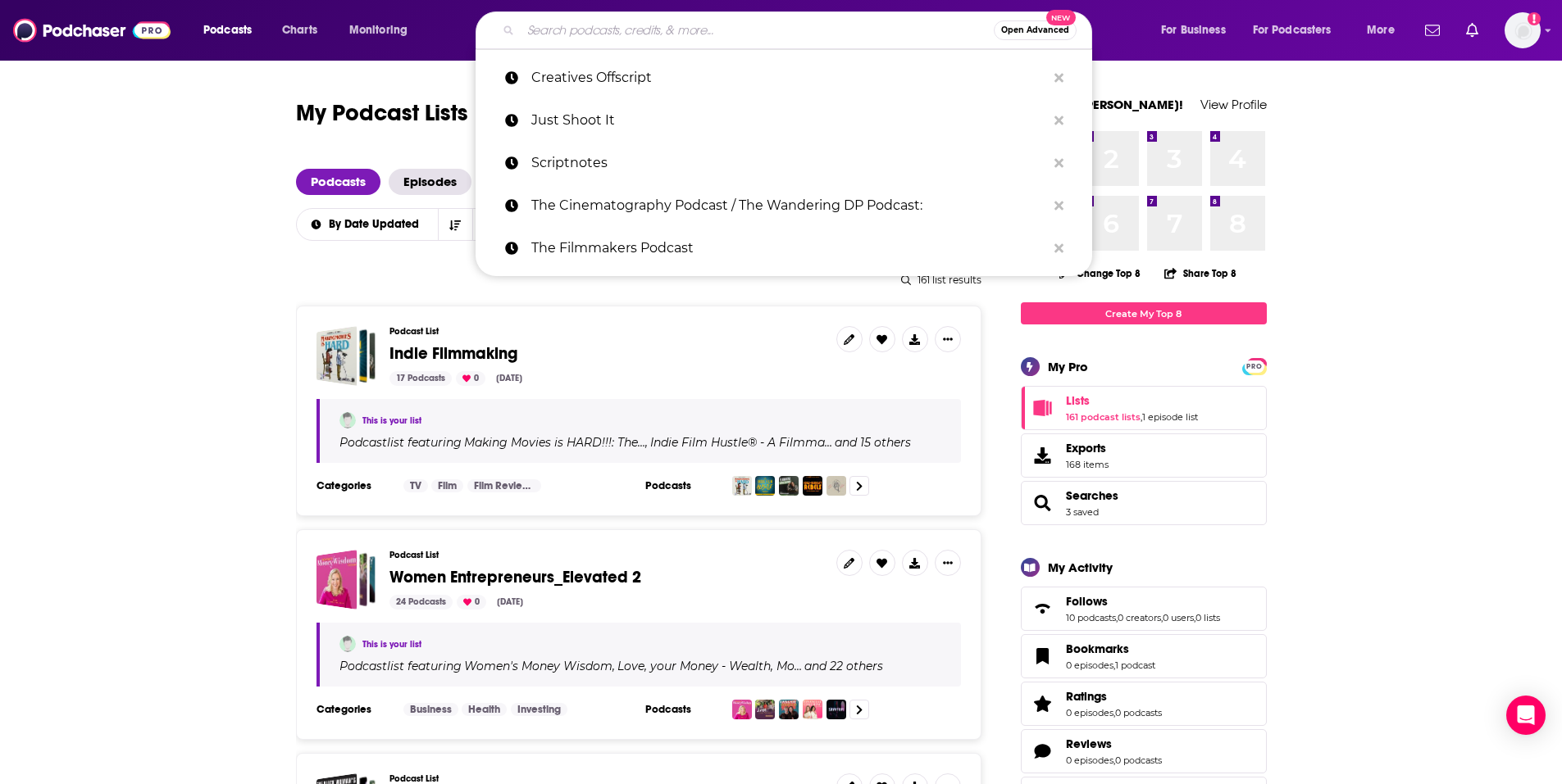
paste input "The Business"
type input "The Business"
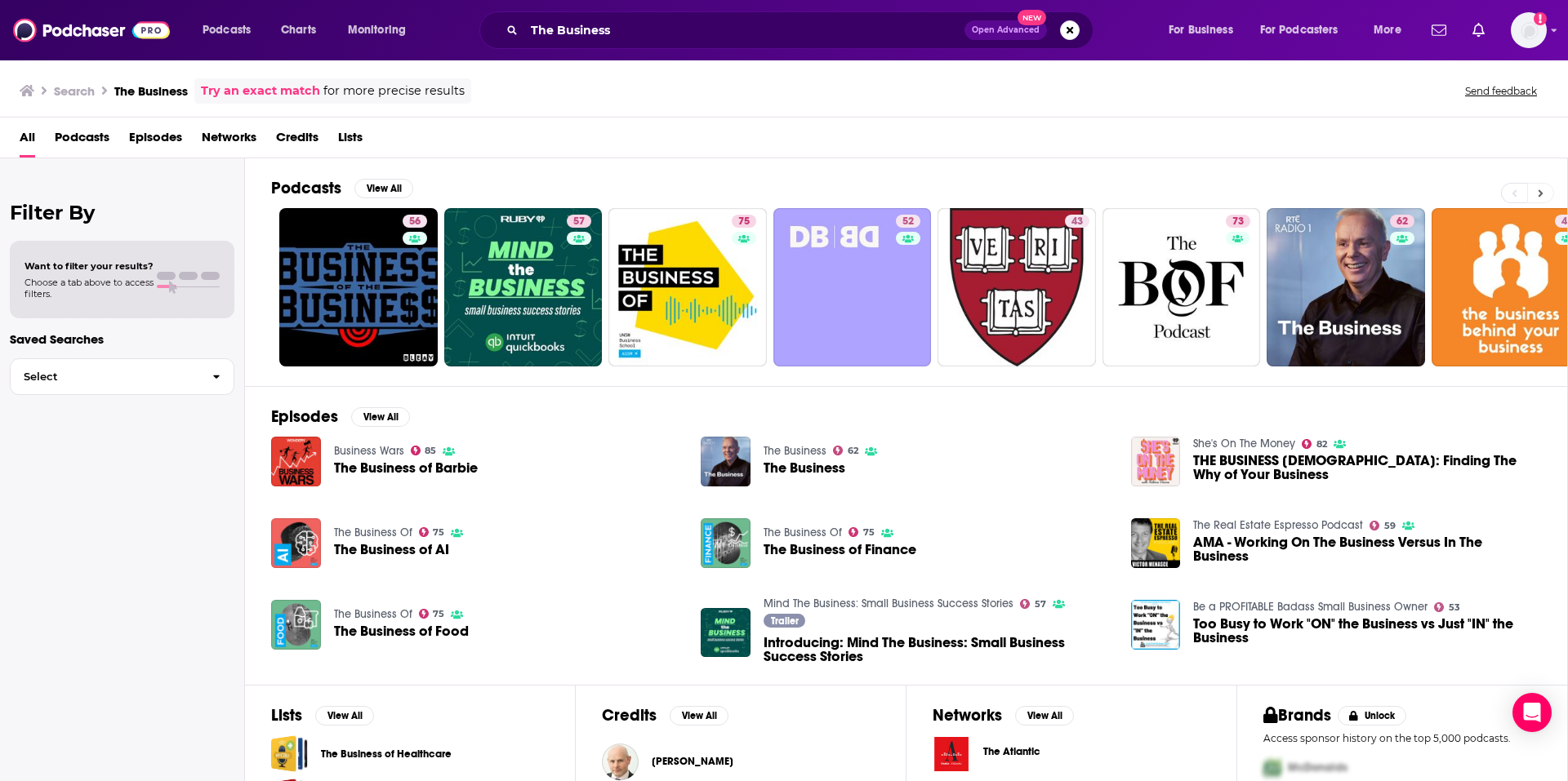
click at [1547, 192] on button at bounding box center [1541, 193] width 27 height 20
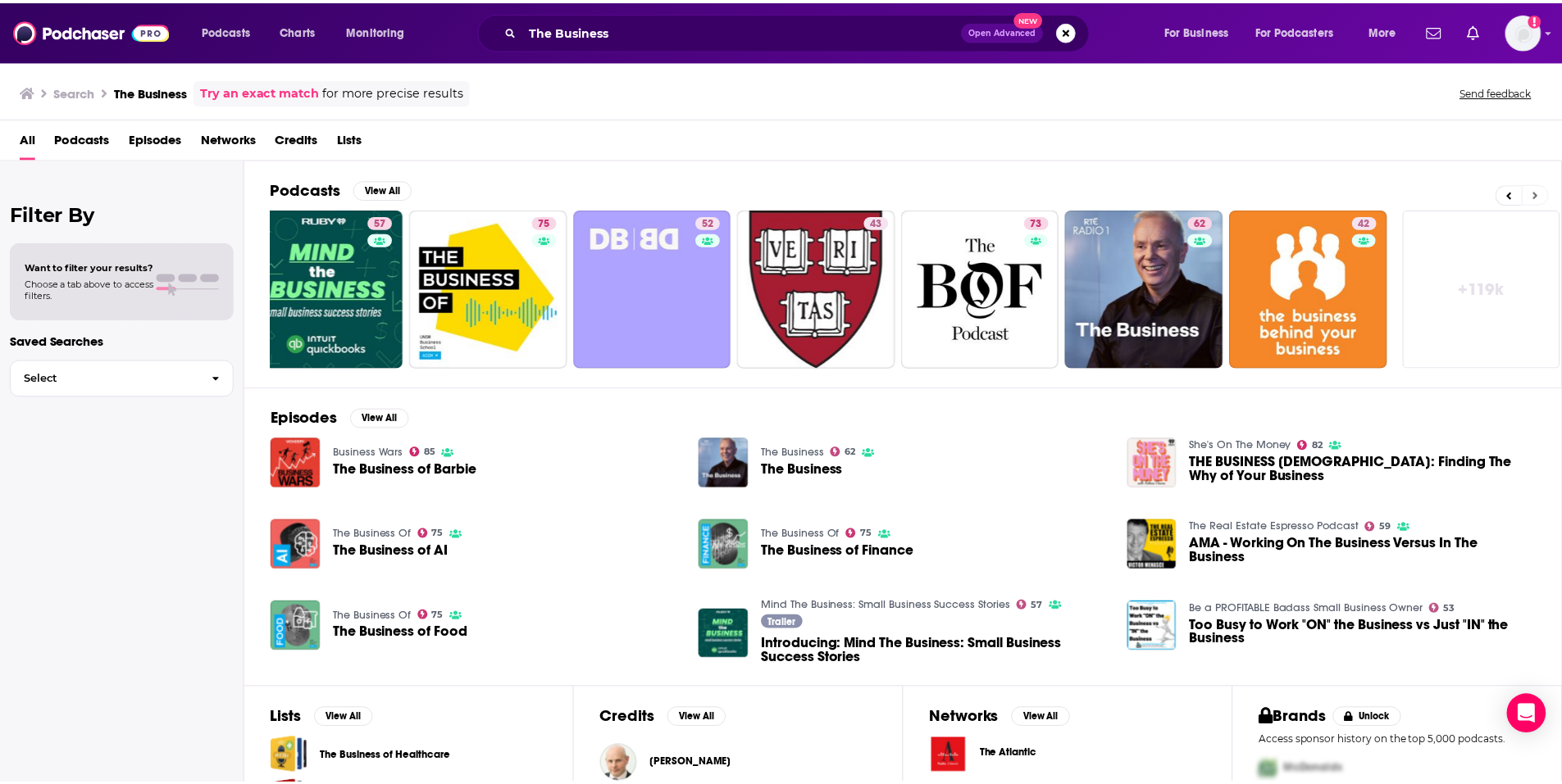
scroll to position [0, 204]
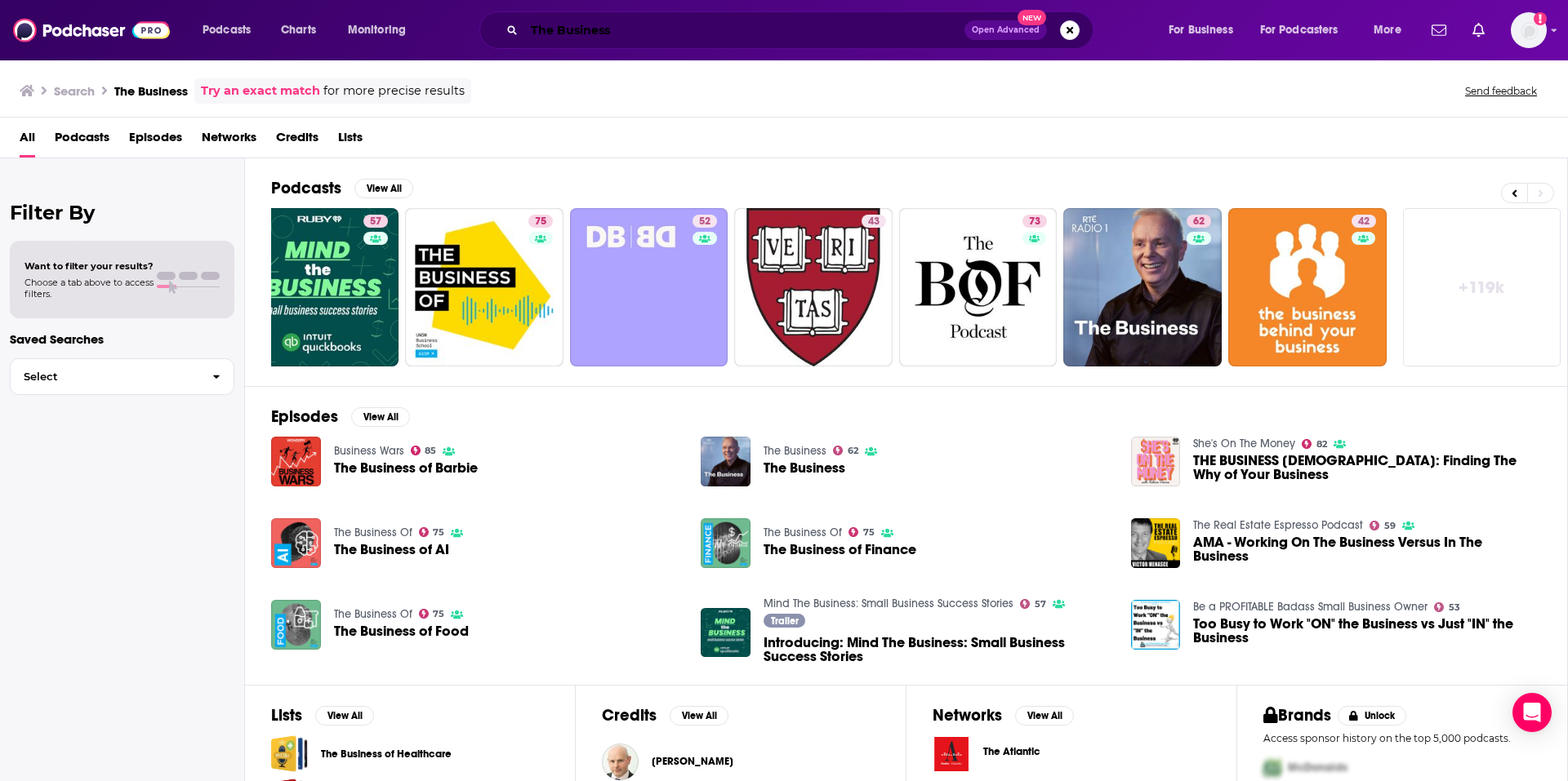
click at [738, 26] on input "The Business" at bounding box center [744, 30] width 440 height 26
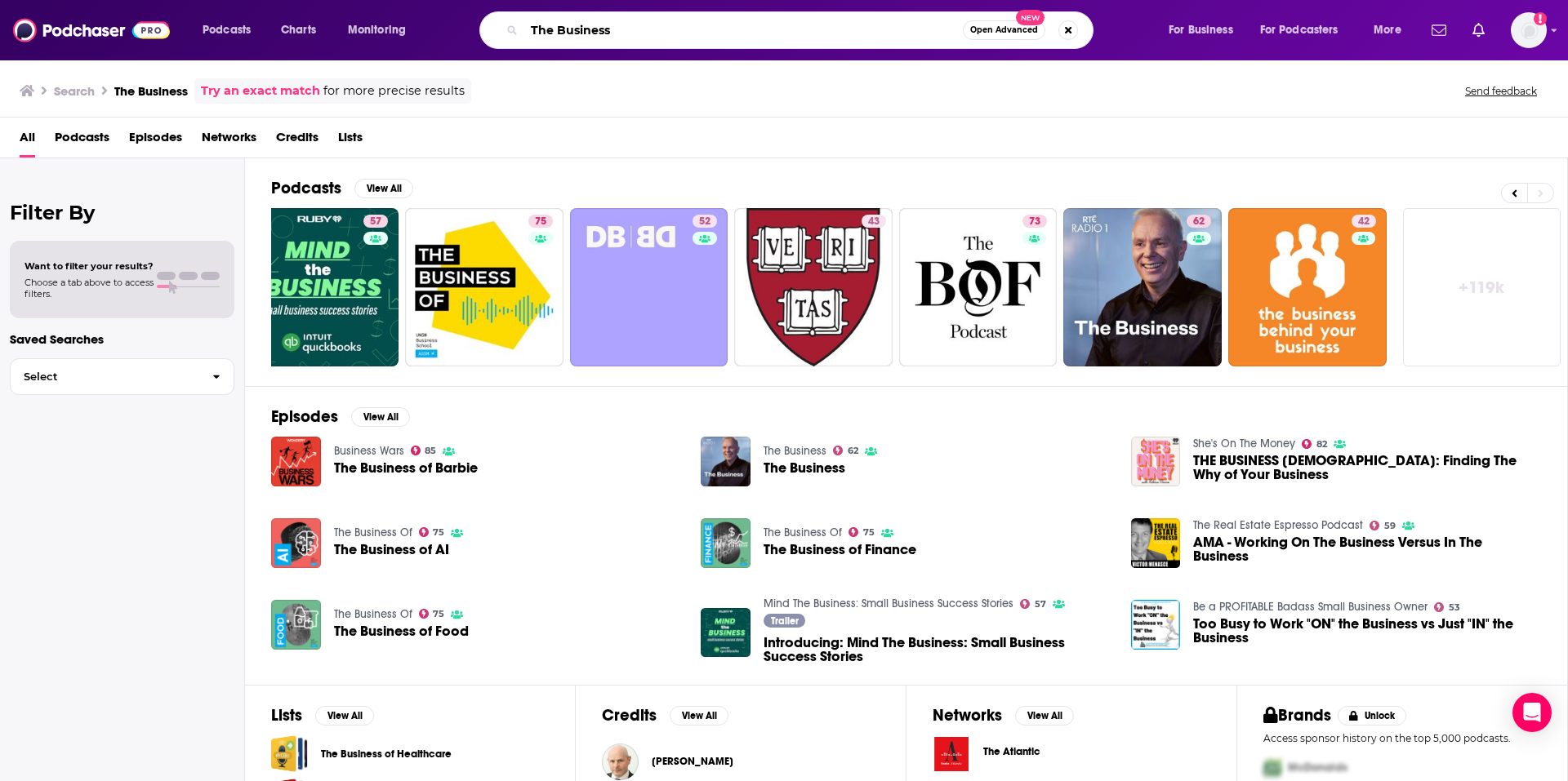
click at [738, 26] on input "The Business" at bounding box center [743, 30] width 439 height 26
paste input "Indiewire: Screen Talk"
type input "Indiewire: Screen Talk"
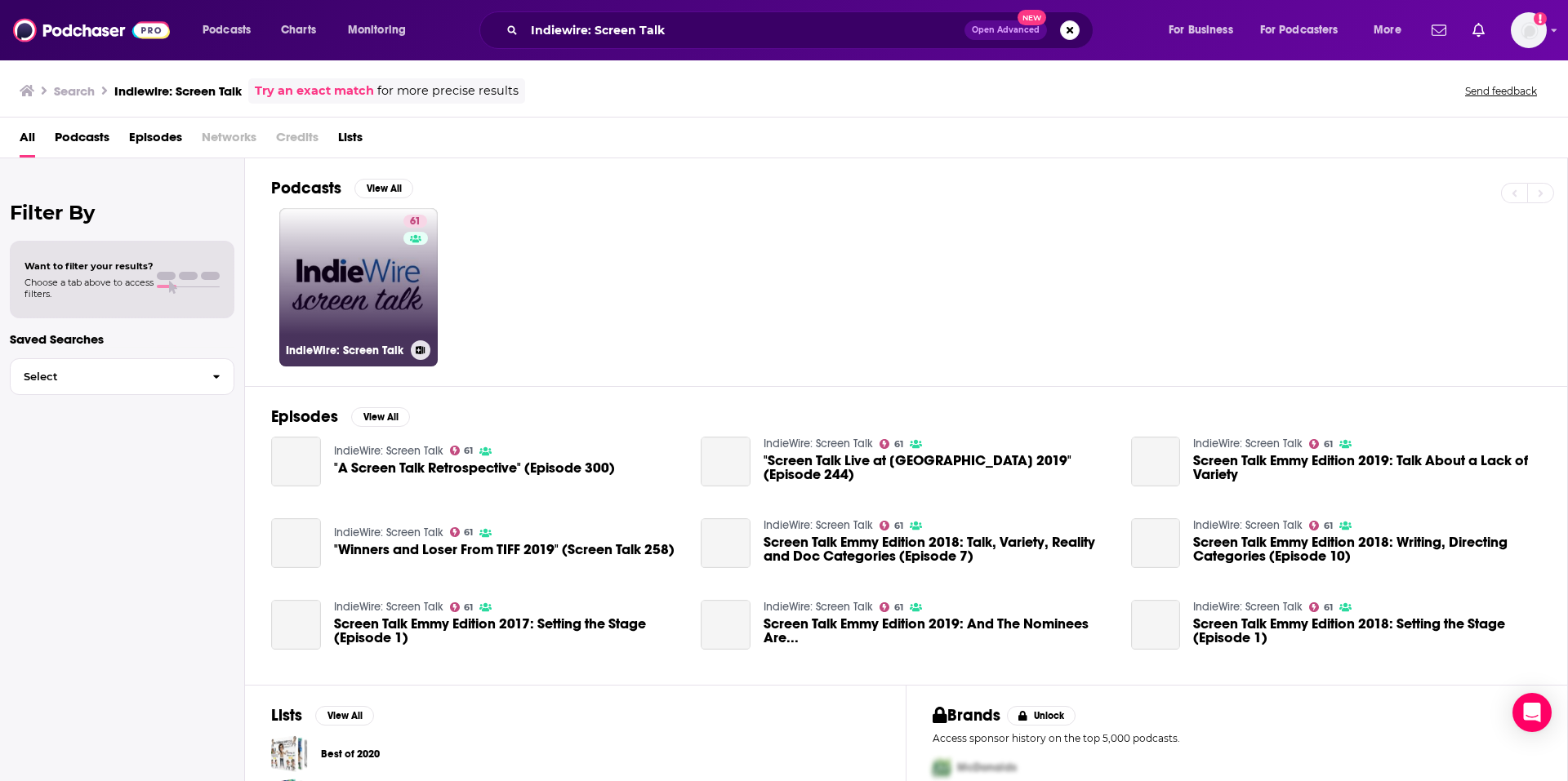
click at [401, 299] on link "61 IndieWire: Screen Talk" at bounding box center [359, 287] width 158 height 158
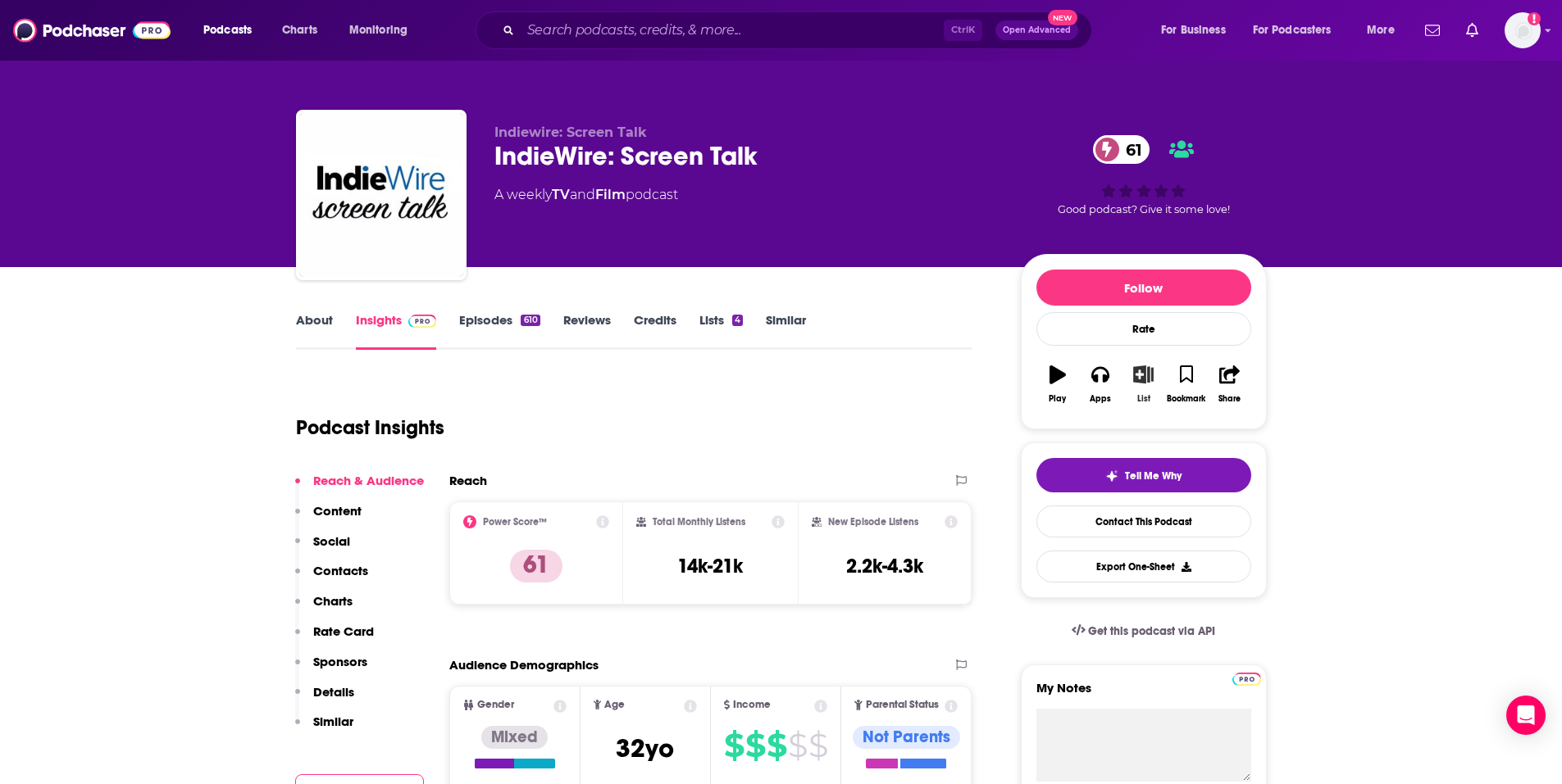
click at [1144, 382] on icon "button" at bounding box center [1143, 375] width 20 height 18
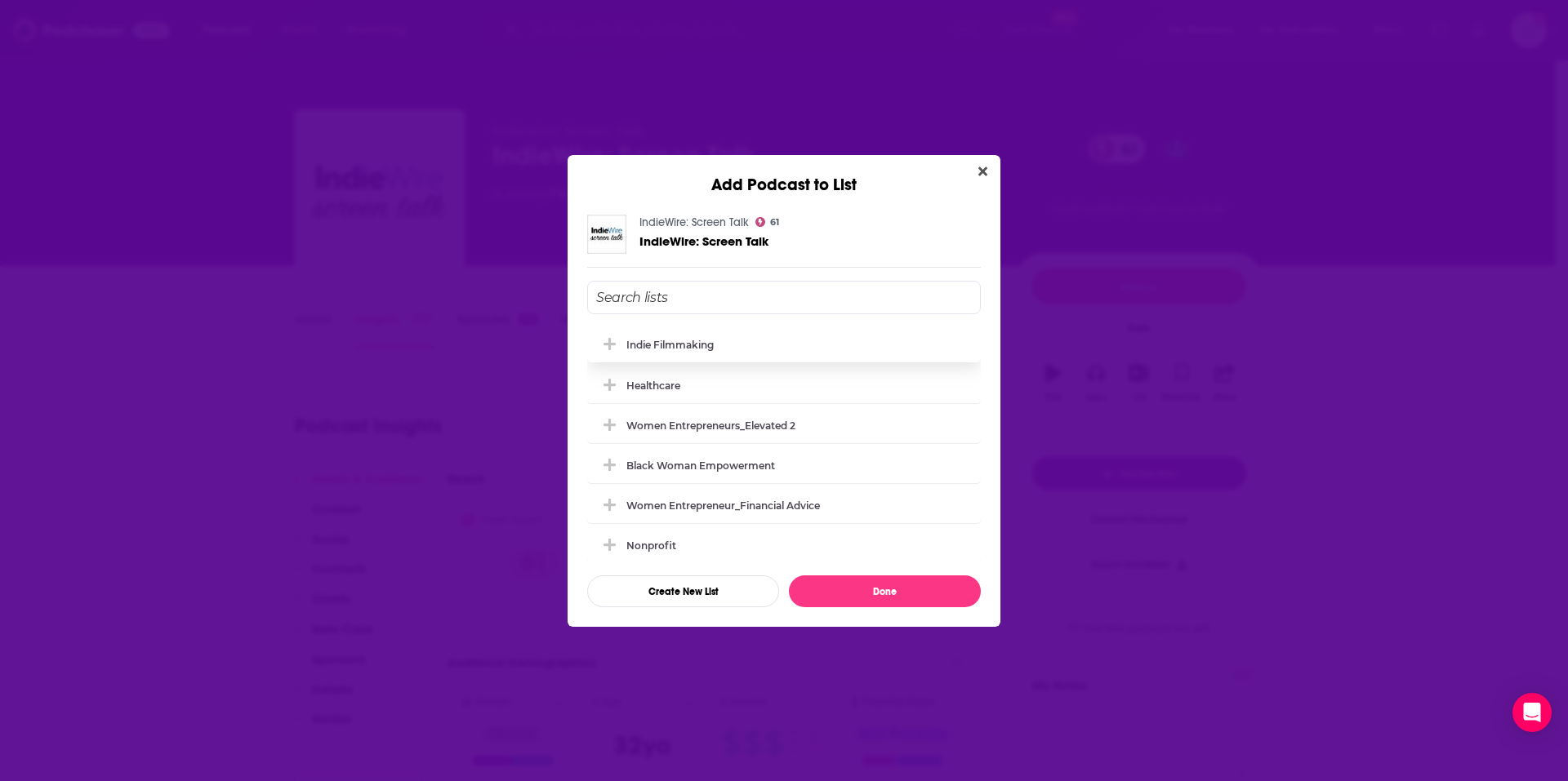
drag, startPoint x: 752, startPoint y: 358, endPoint x: 646, endPoint y: 340, distance: 107.5
click at [752, 358] on div "Indie Filmmaking" at bounding box center [784, 344] width 393 height 36
click at [882, 598] on button "Done" at bounding box center [884, 591] width 192 height 32
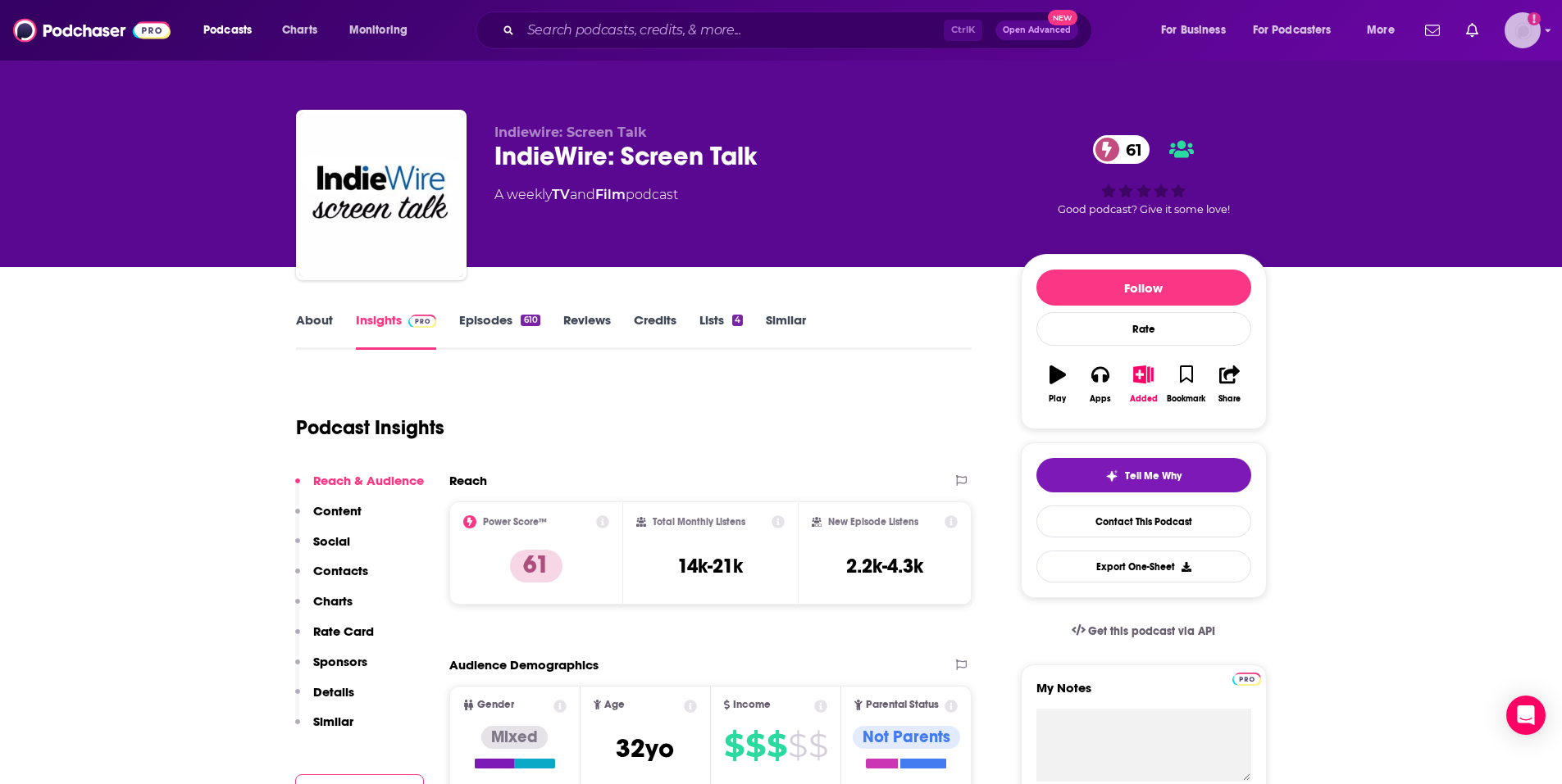
click at [1548, 29] on icon "Show profile menu" at bounding box center [1548, 30] width 6 height 3
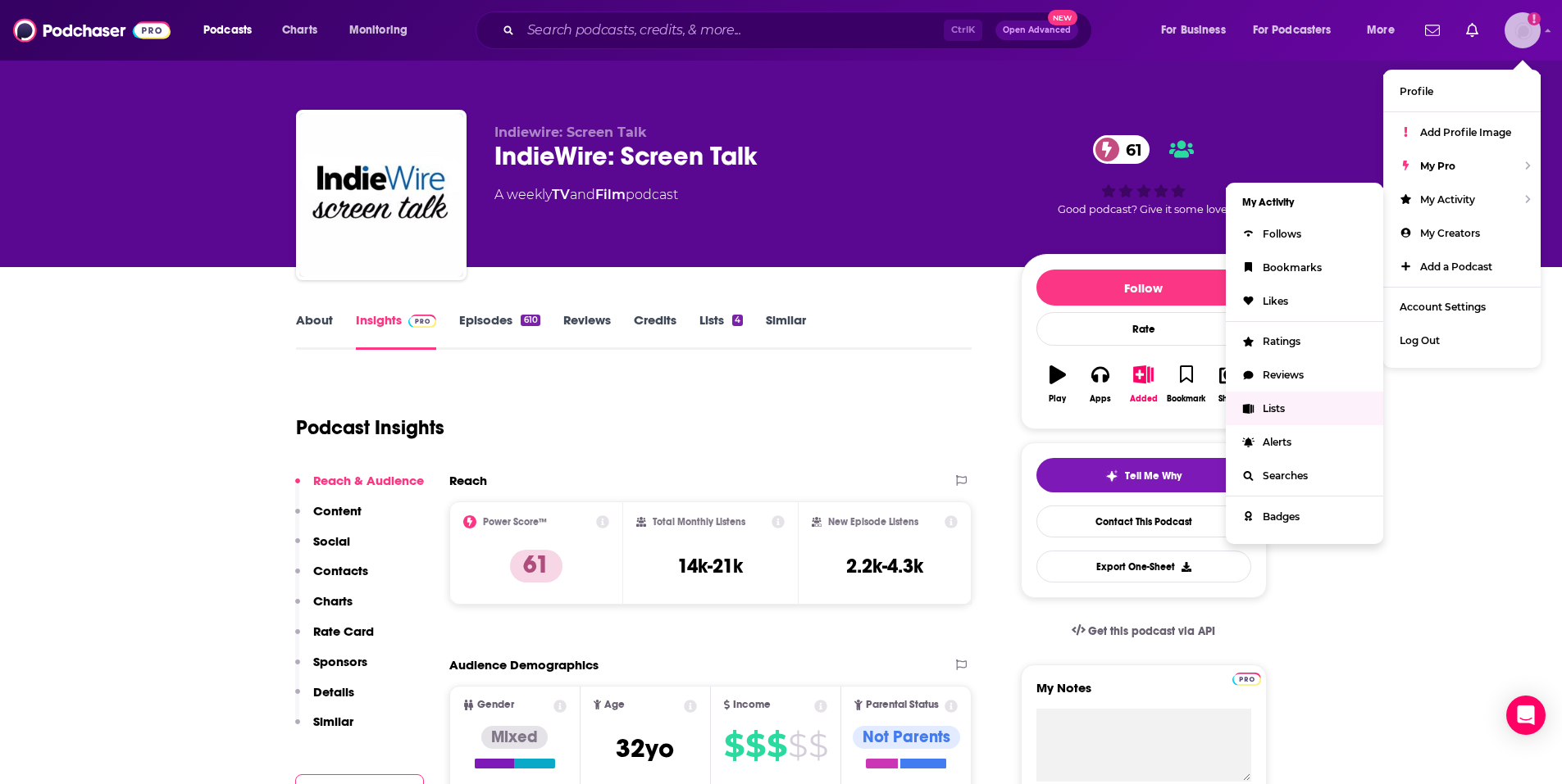
click at [1275, 407] on span "Lists" at bounding box center [1273, 408] width 22 height 13
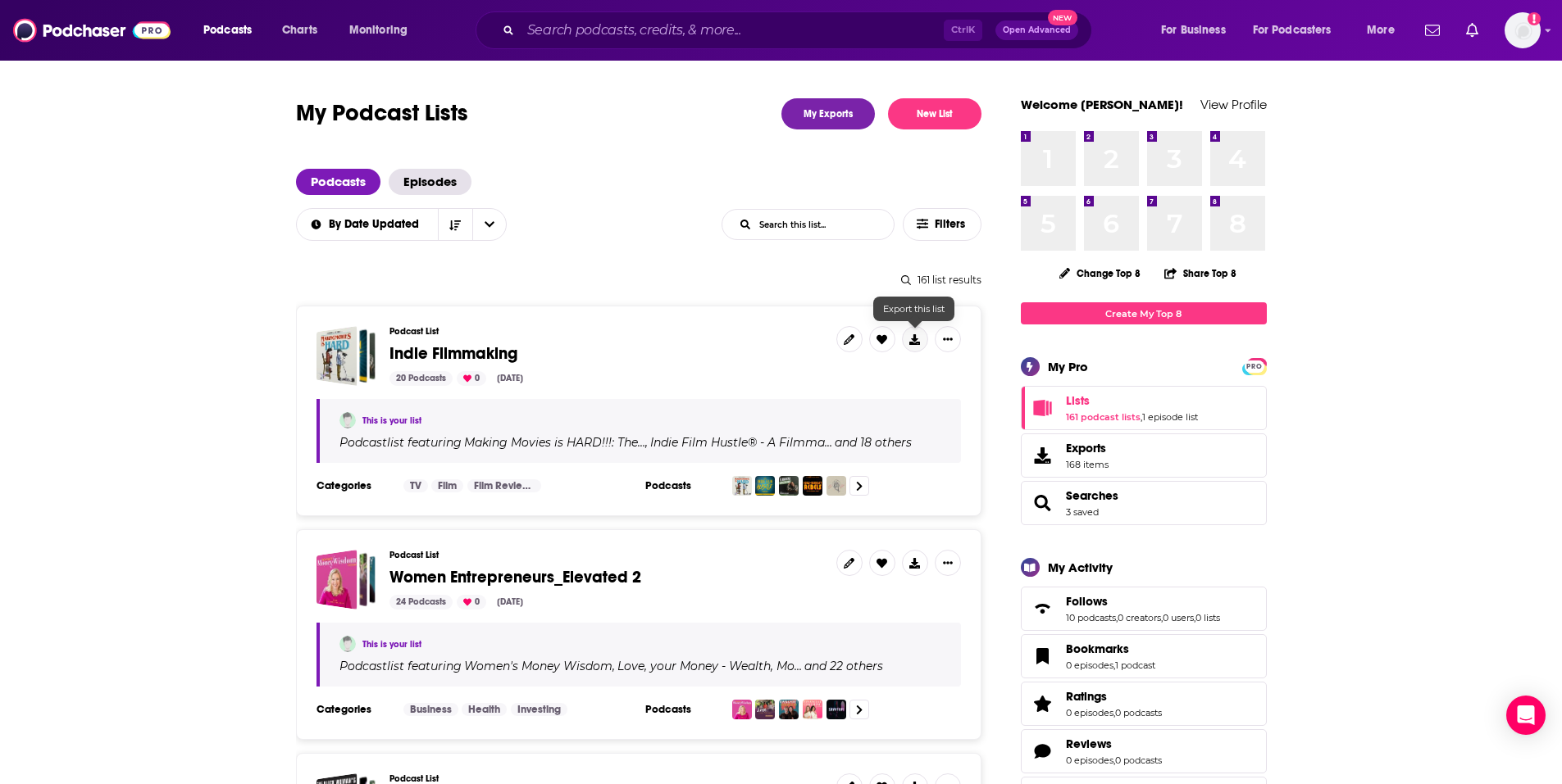
click at [912, 337] on icon at bounding box center [914, 340] width 11 height 11
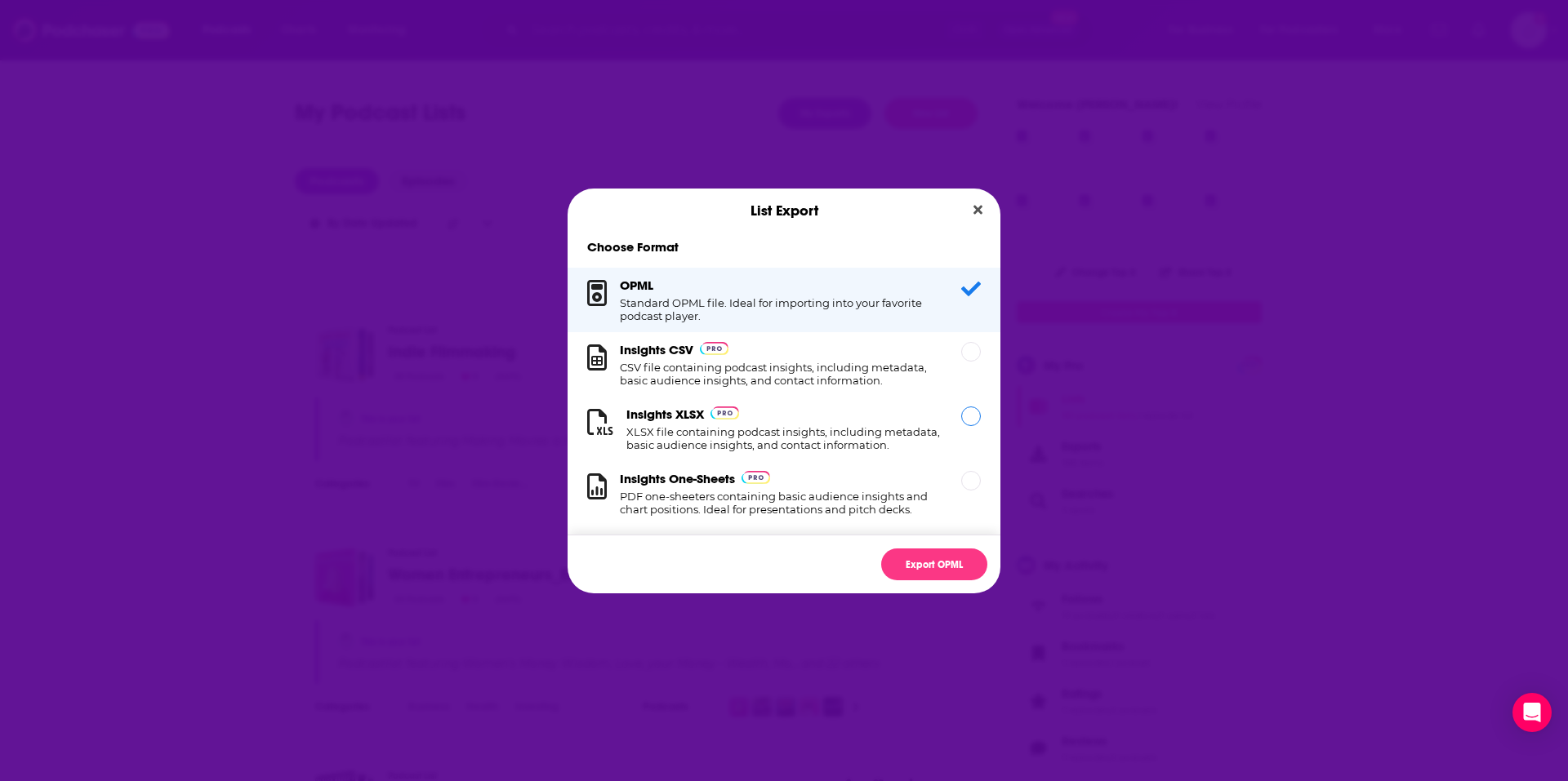
click at [762, 404] on div "Insights XLSX XLSX file containing podcast insights, including metadata, basic …" at bounding box center [784, 429] width 433 height 65
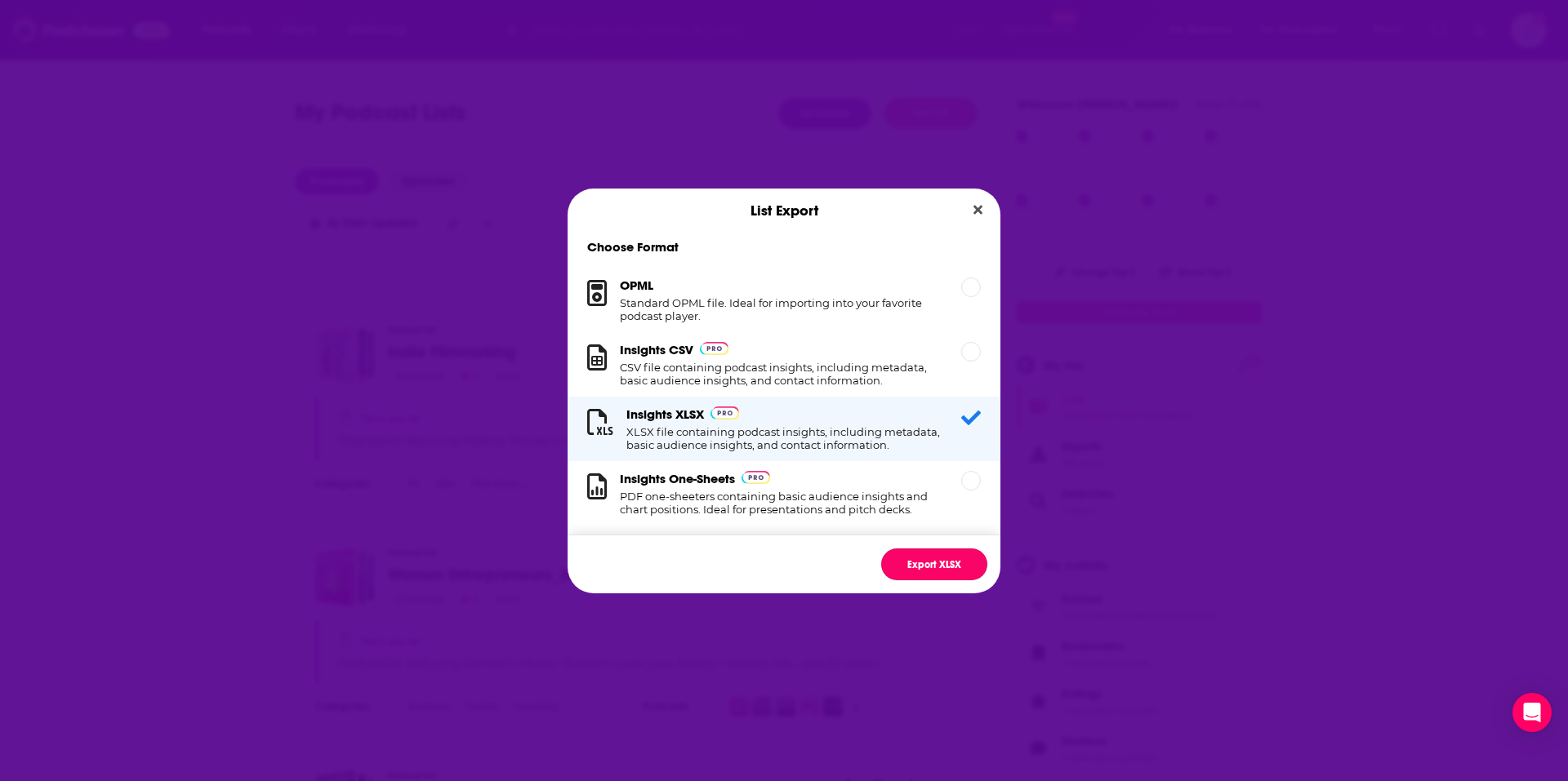
click at [942, 574] on button "Export XLSX" at bounding box center [934, 564] width 106 height 32
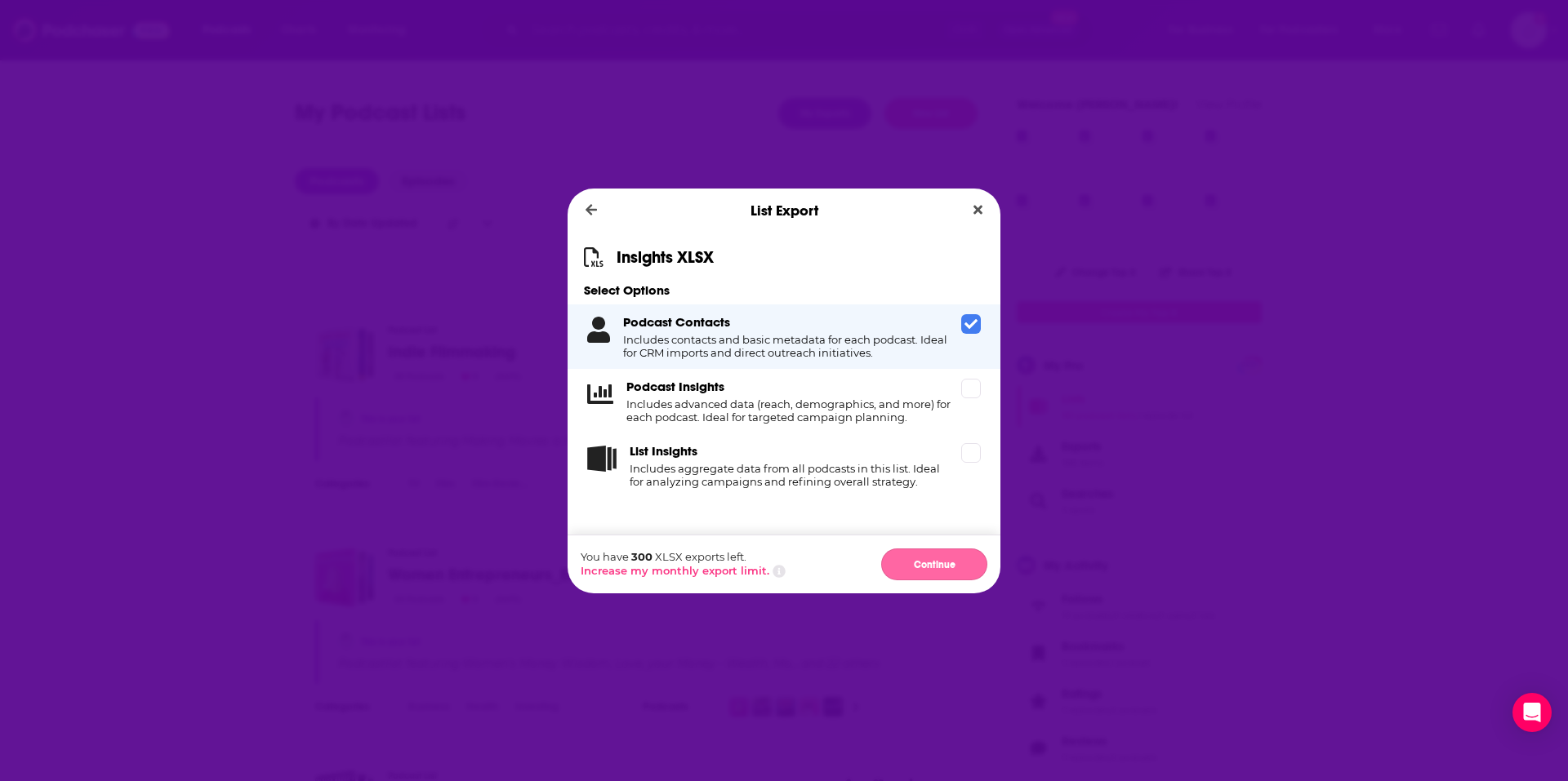
click at [906, 552] on button "Continue" at bounding box center [934, 564] width 106 height 32
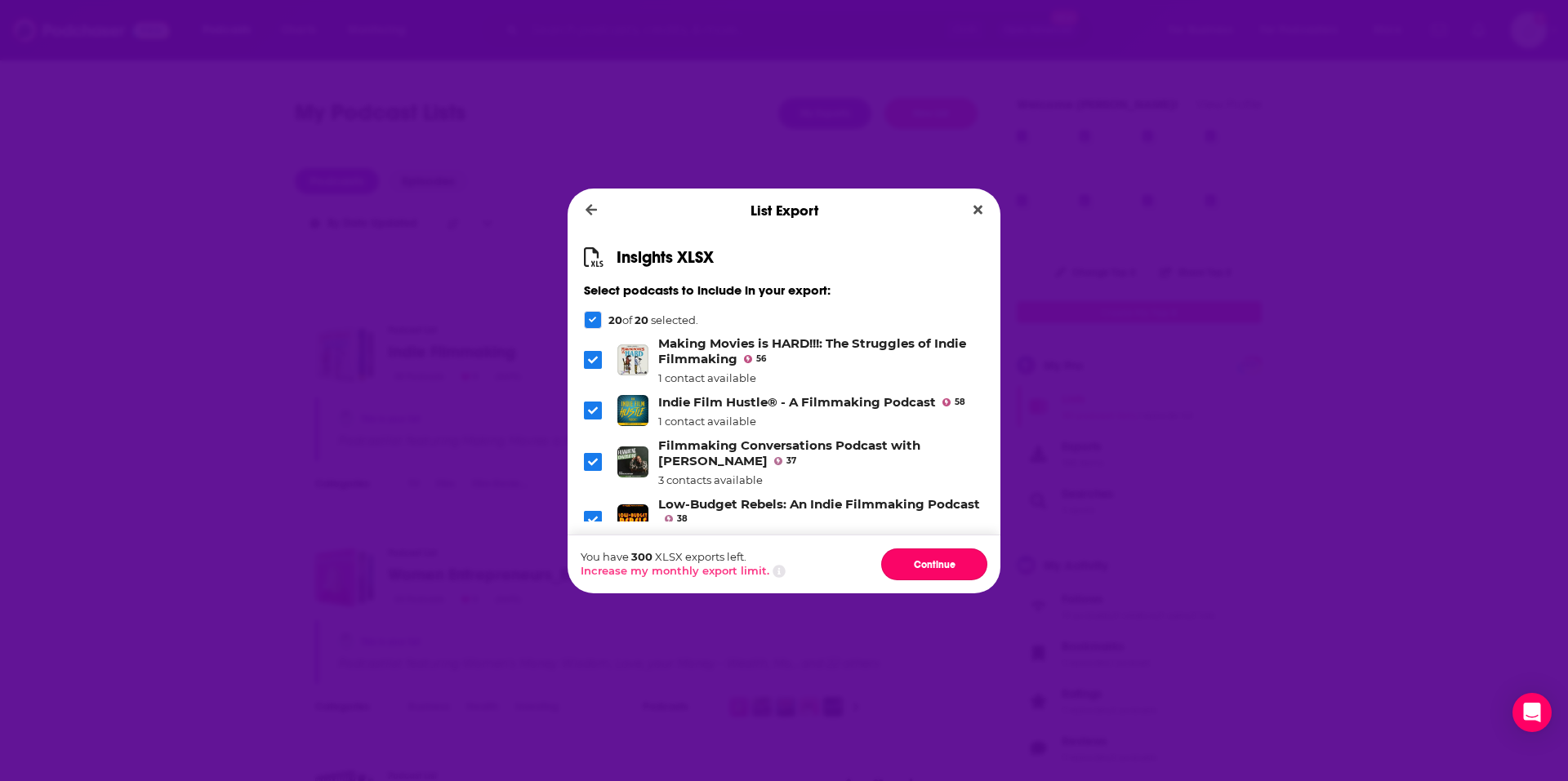
click at [906, 552] on button "Continue" at bounding box center [934, 564] width 106 height 32
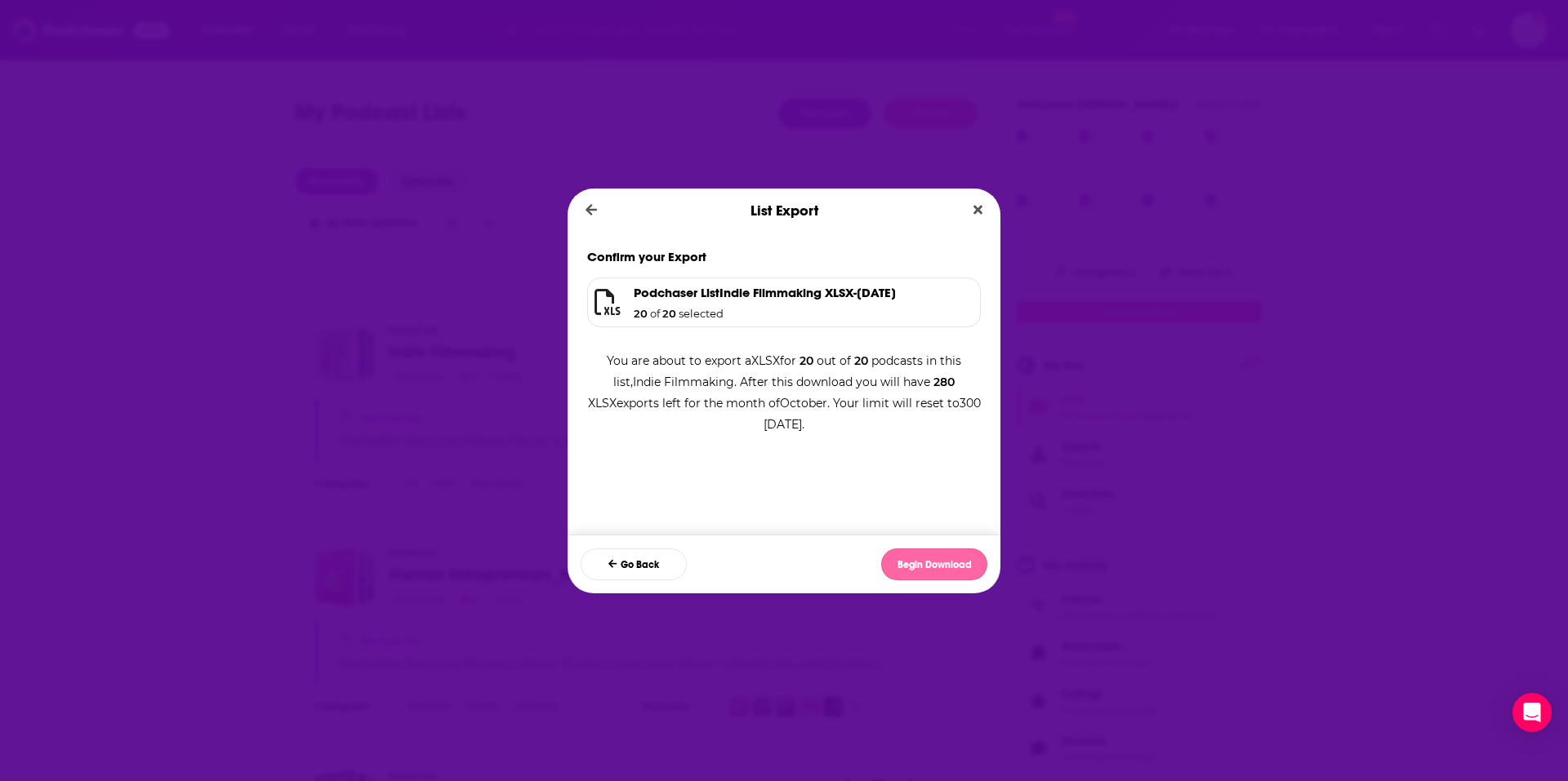
click at [907, 559] on button "Begin Download" at bounding box center [934, 564] width 106 height 32
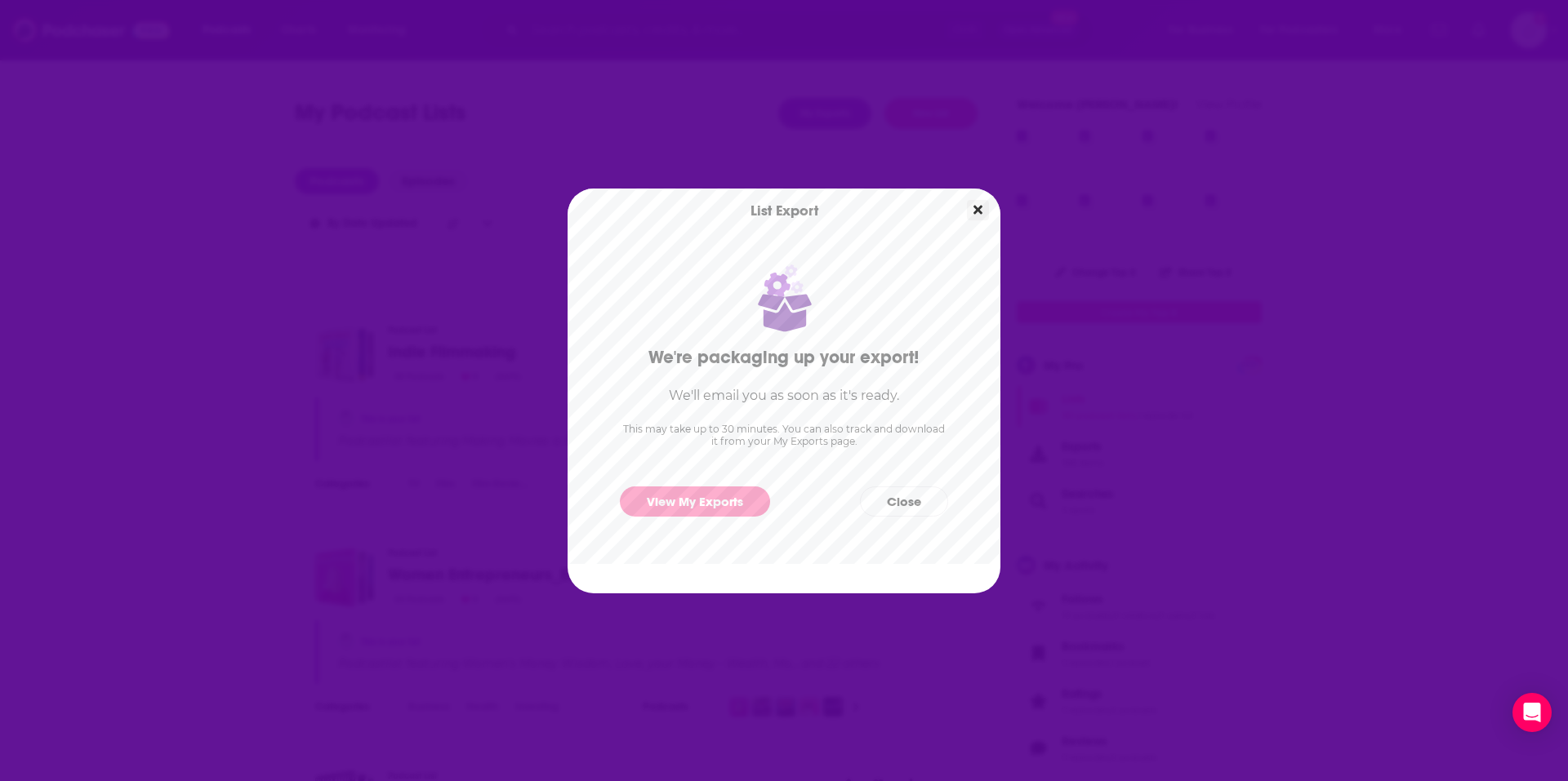
click at [977, 217] on button "Close" at bounding box center [978, 209] width 22 height 20
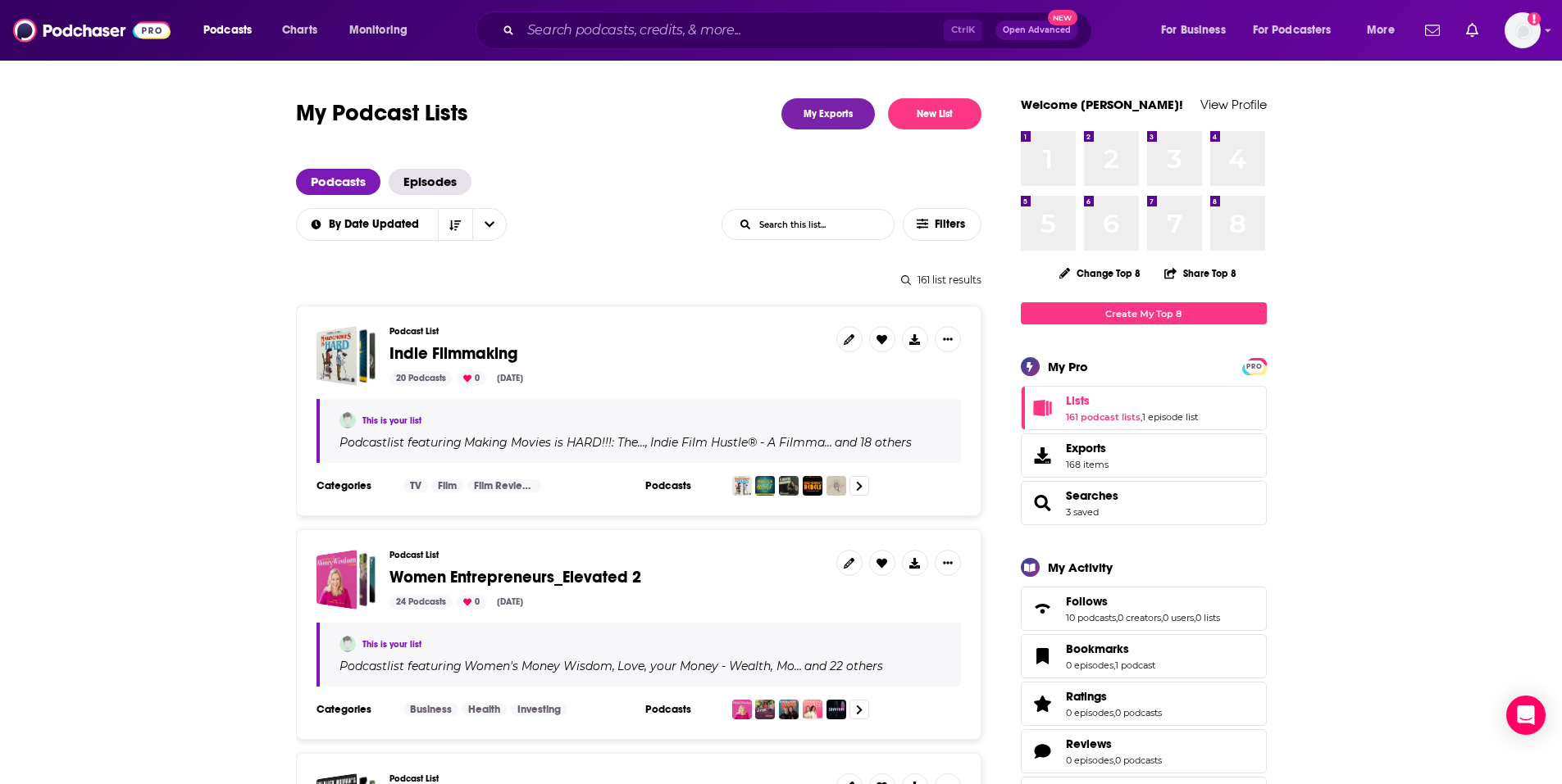
click at [778, 226] on input "List Search Input" at bounding box center [808, 225] width 171 height 29
click at [839, 228] on input "in" at bounding box center [808, 225] width 171 height 29
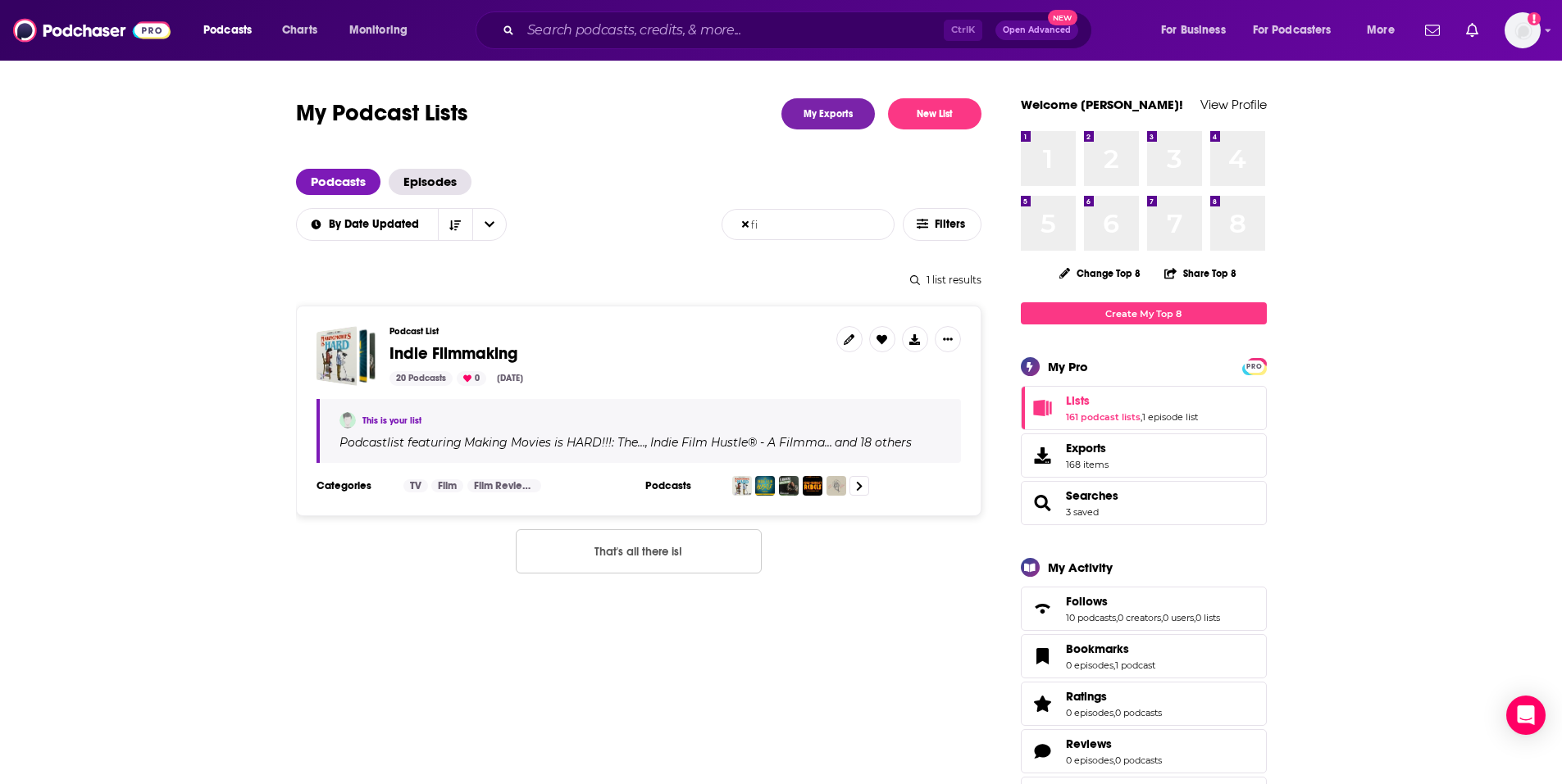
type input "f"
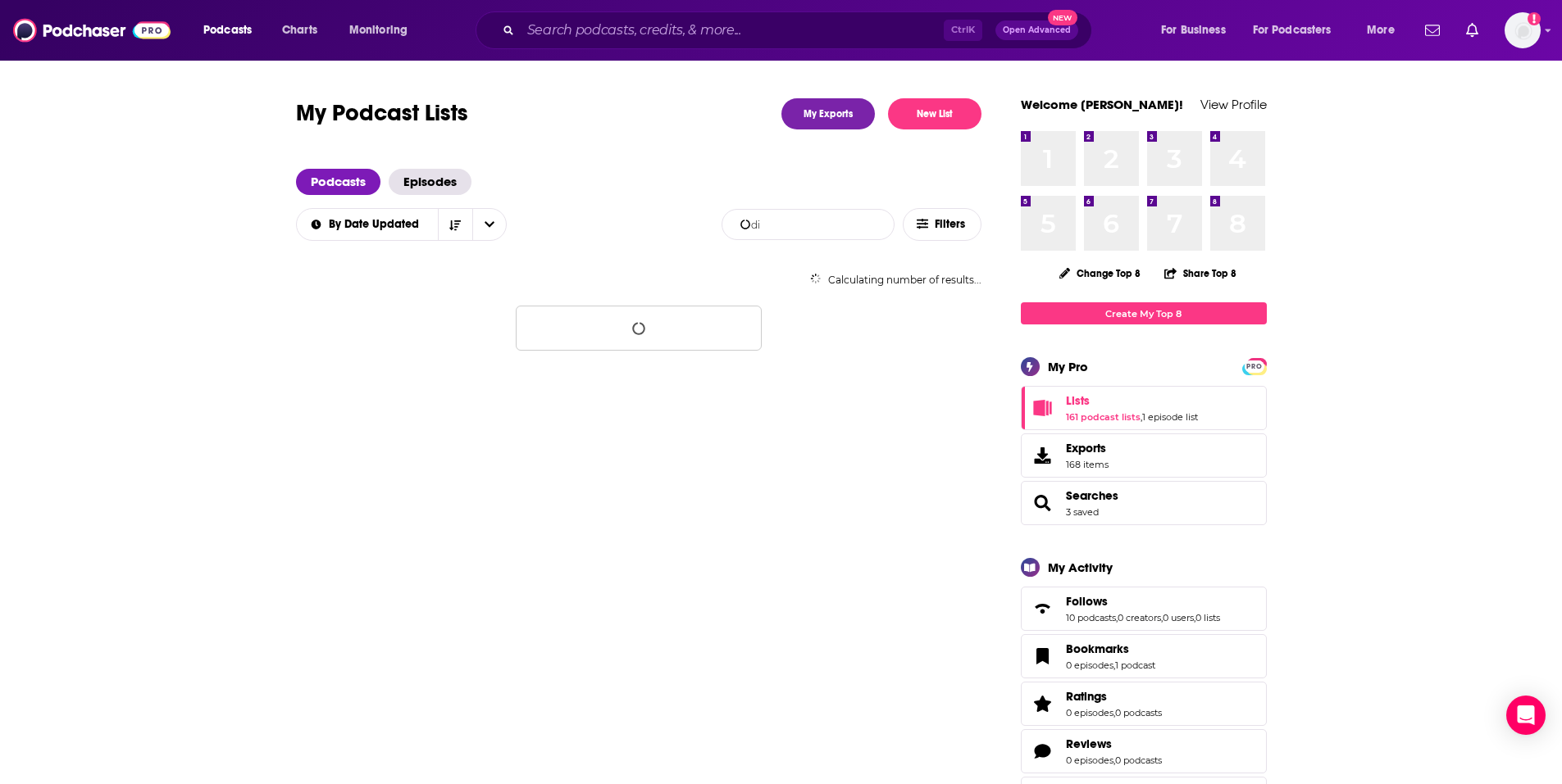
type input "d"
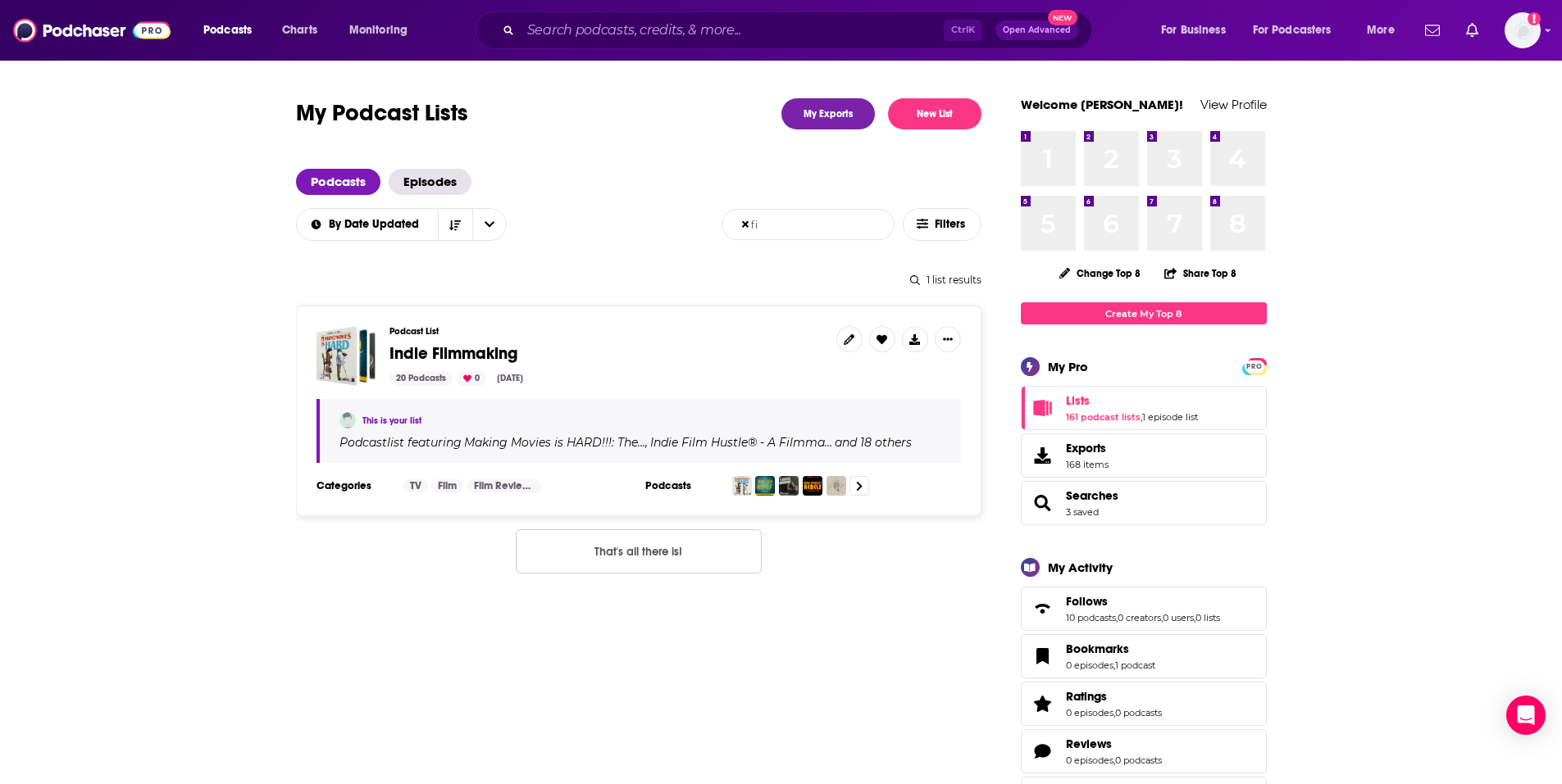
type input "f"
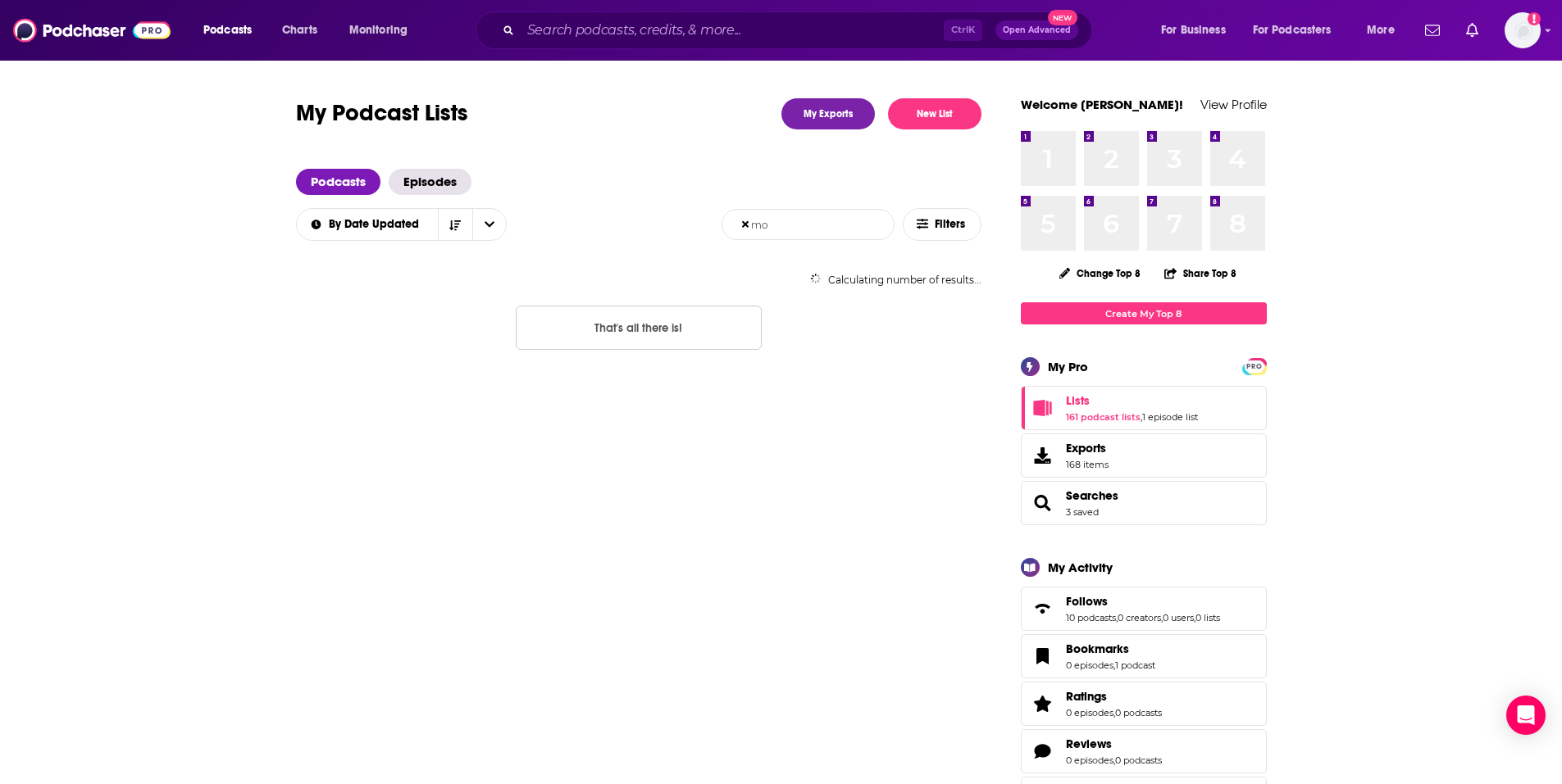
type input "m"
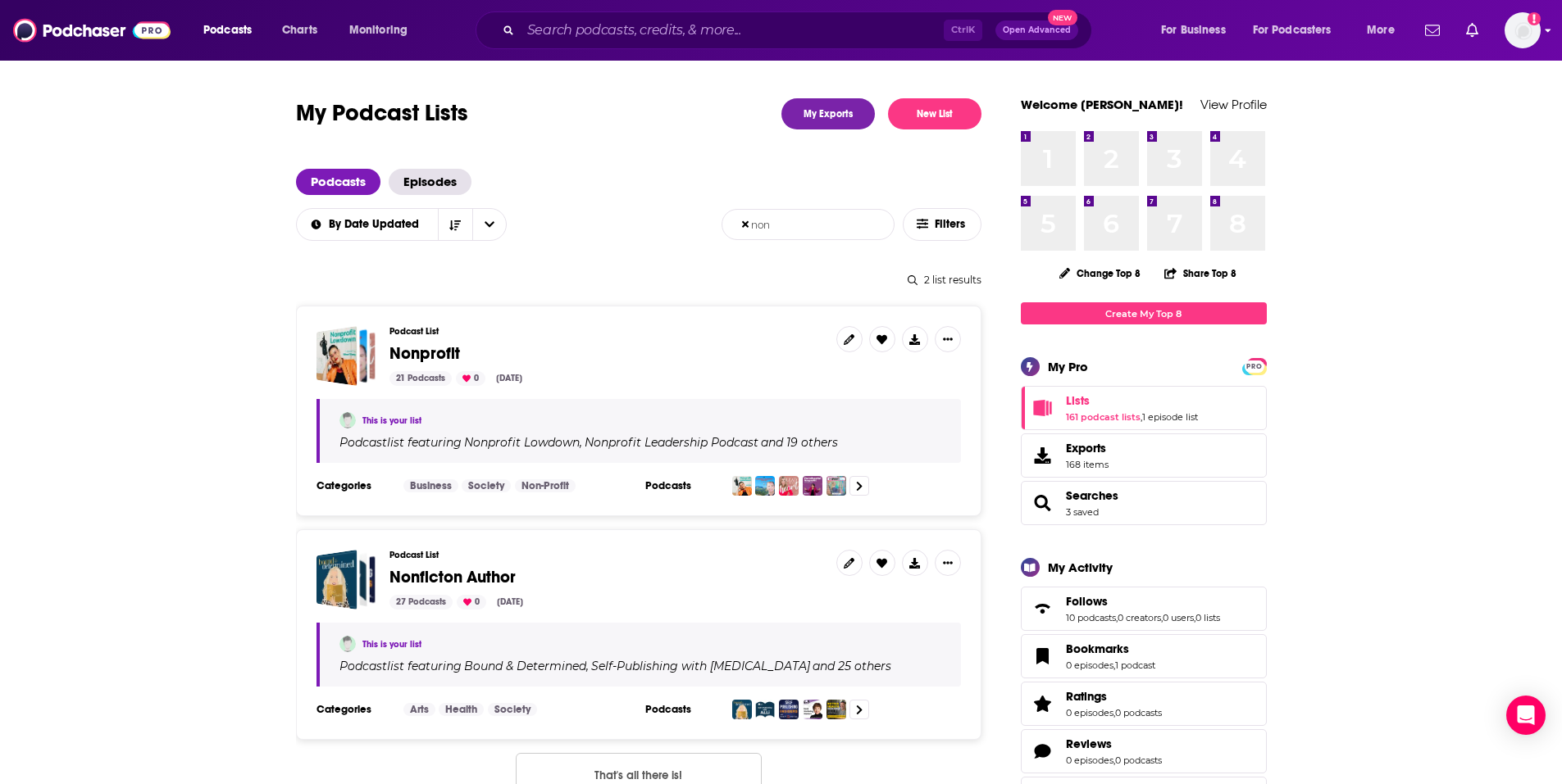
type input "non"
click at [1545, 29] on icon "Show profile menu" at bounding box center [1547, 30] width 7 height 10
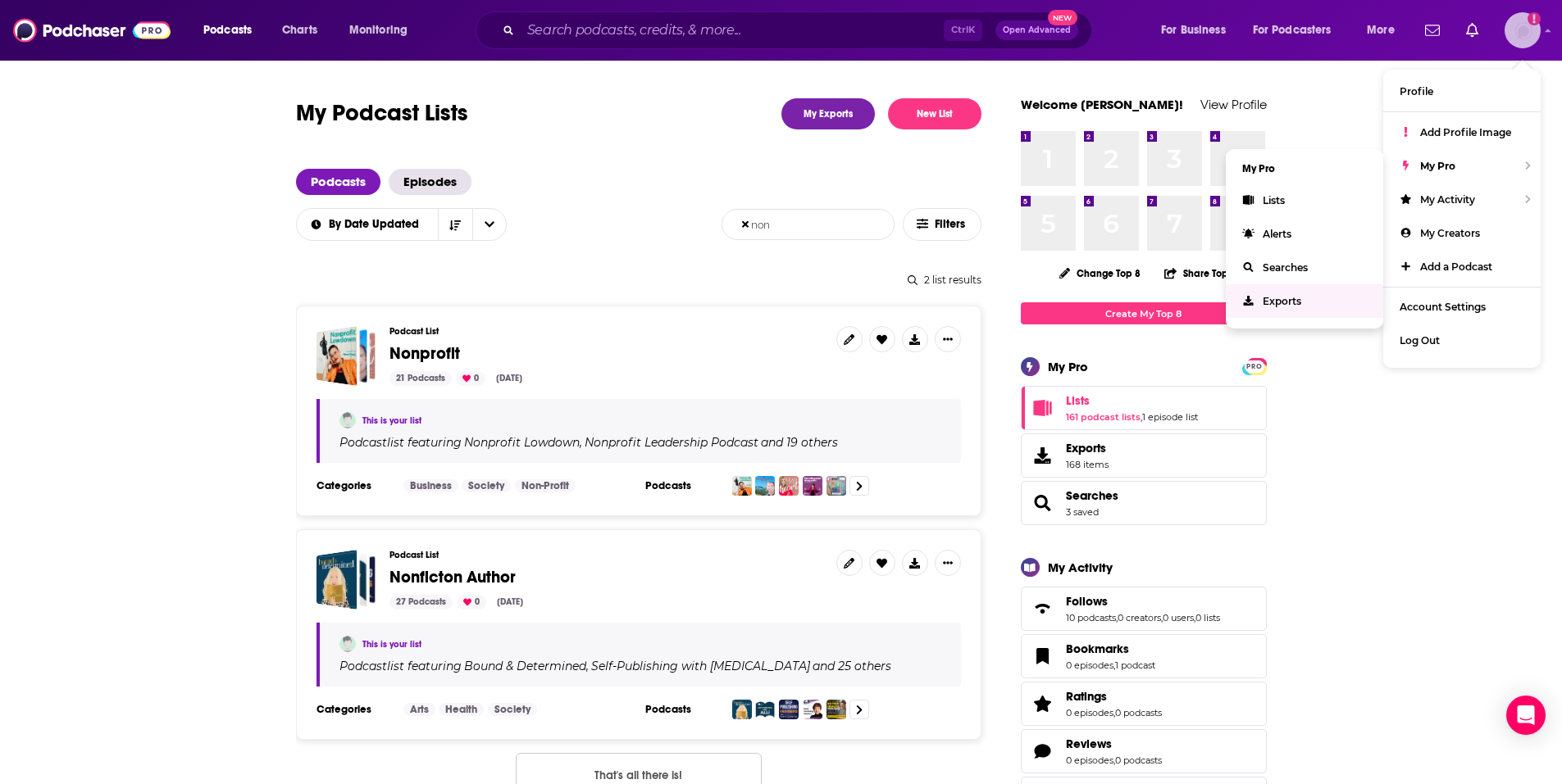
click at [1285, 301] on span "Exports" at bounding box center [1282, 301] width 39 height 13
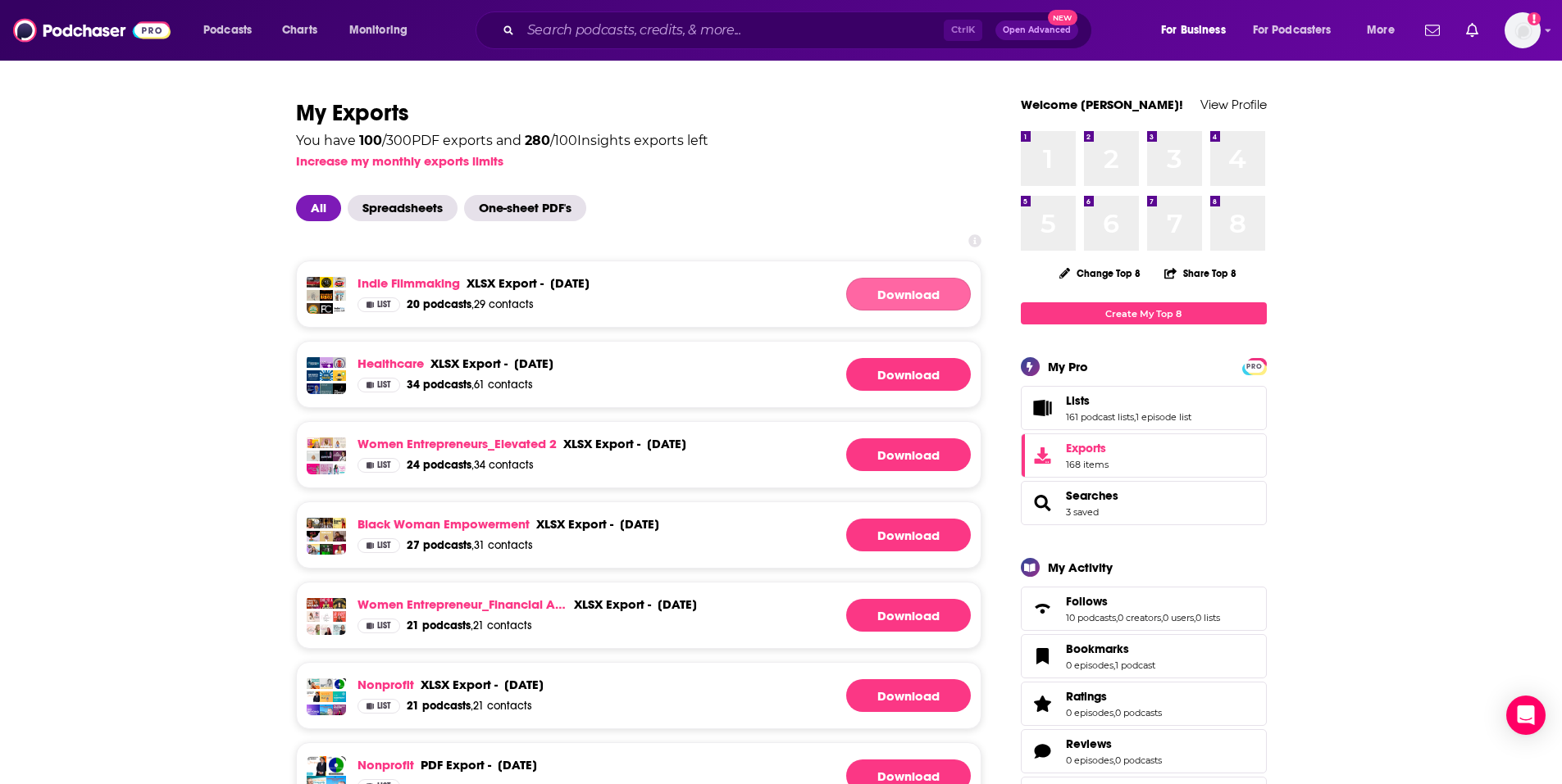
click at [947, 298] on link "Download" at bounding box center [908, 294] width 125 height 33
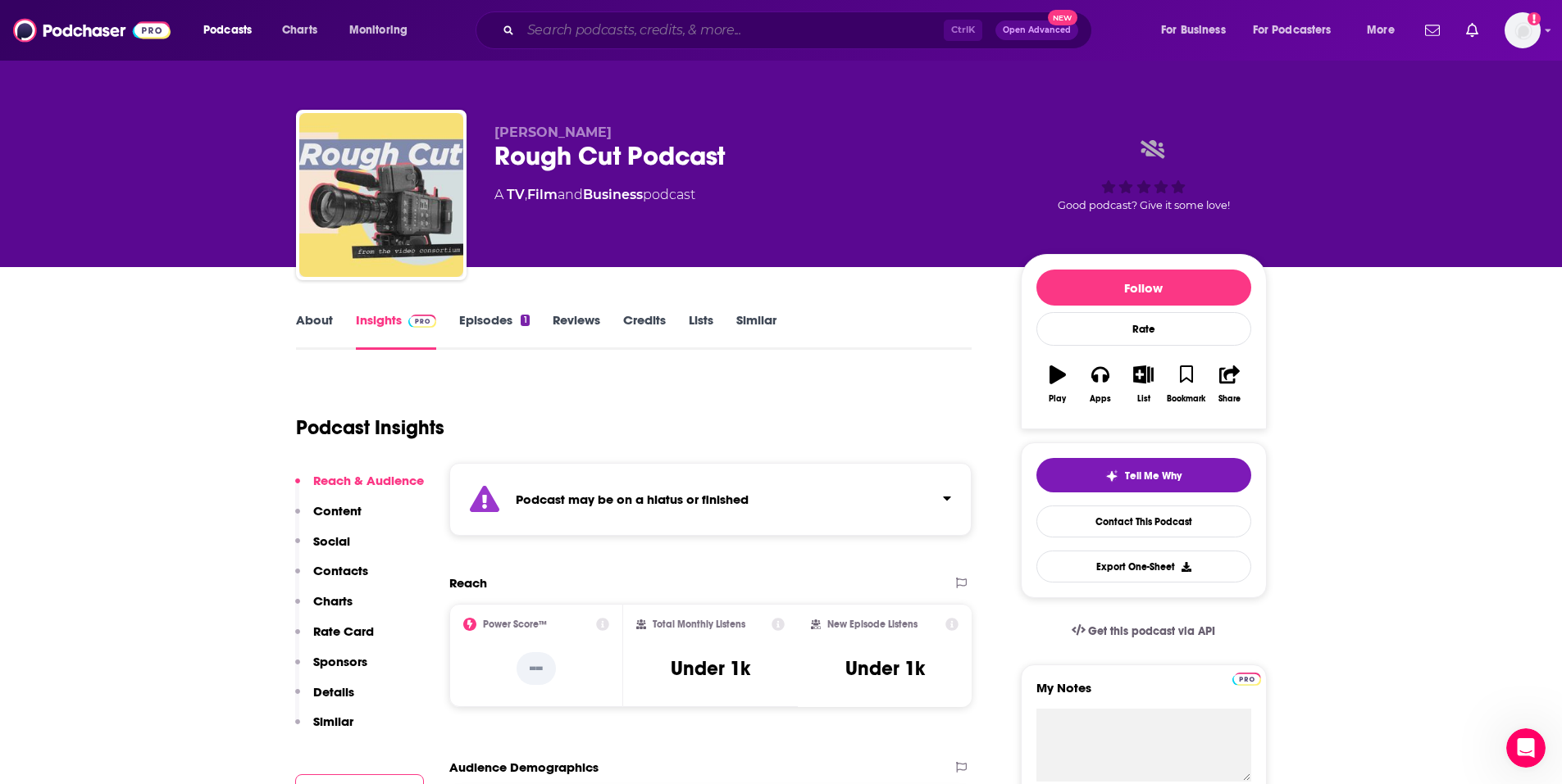
click at [710, 20] on input "Search podcasts, credits, & more..." at bounding box center [732, 30] width 423 height 26
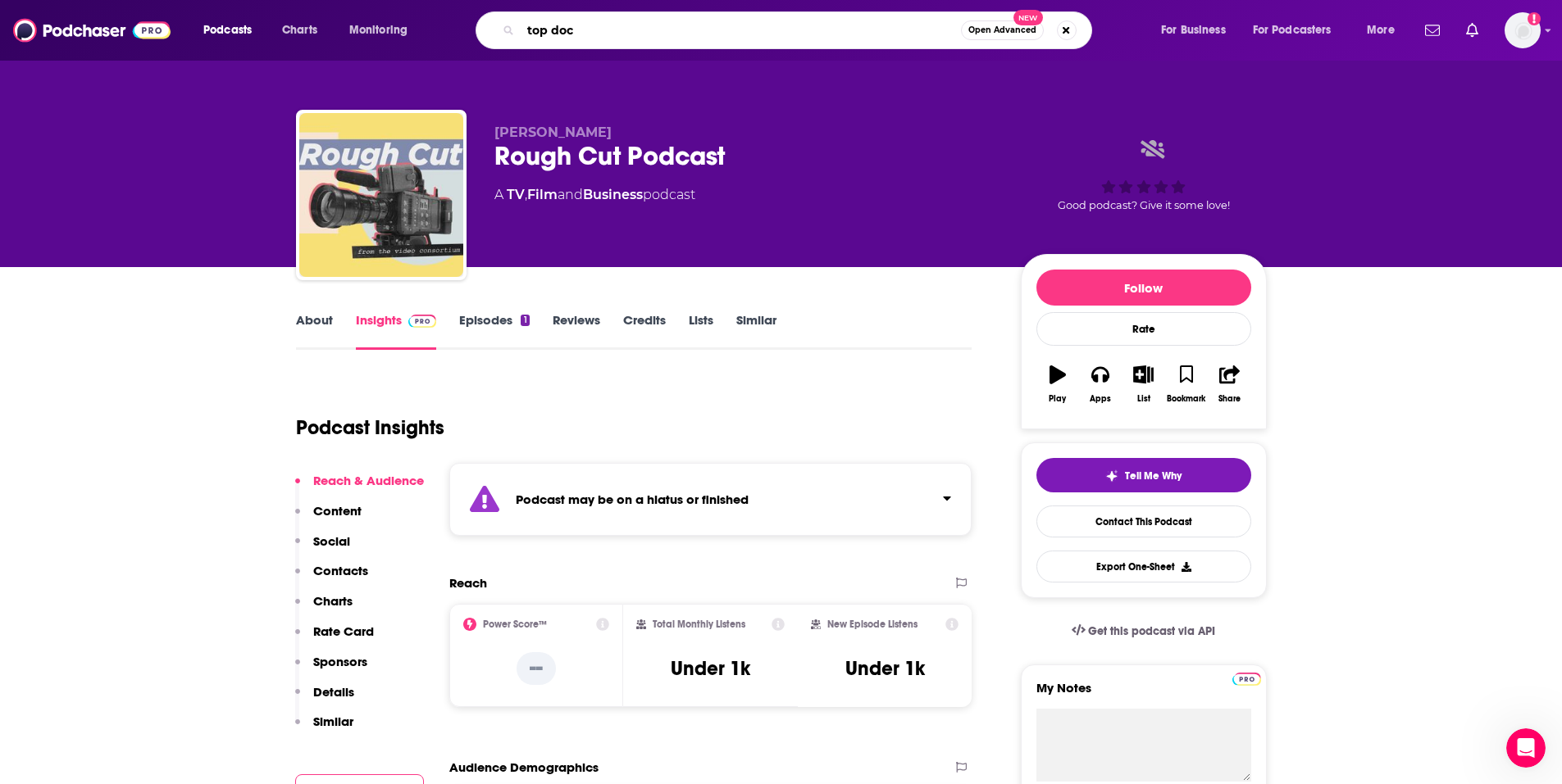
type input "top docs"
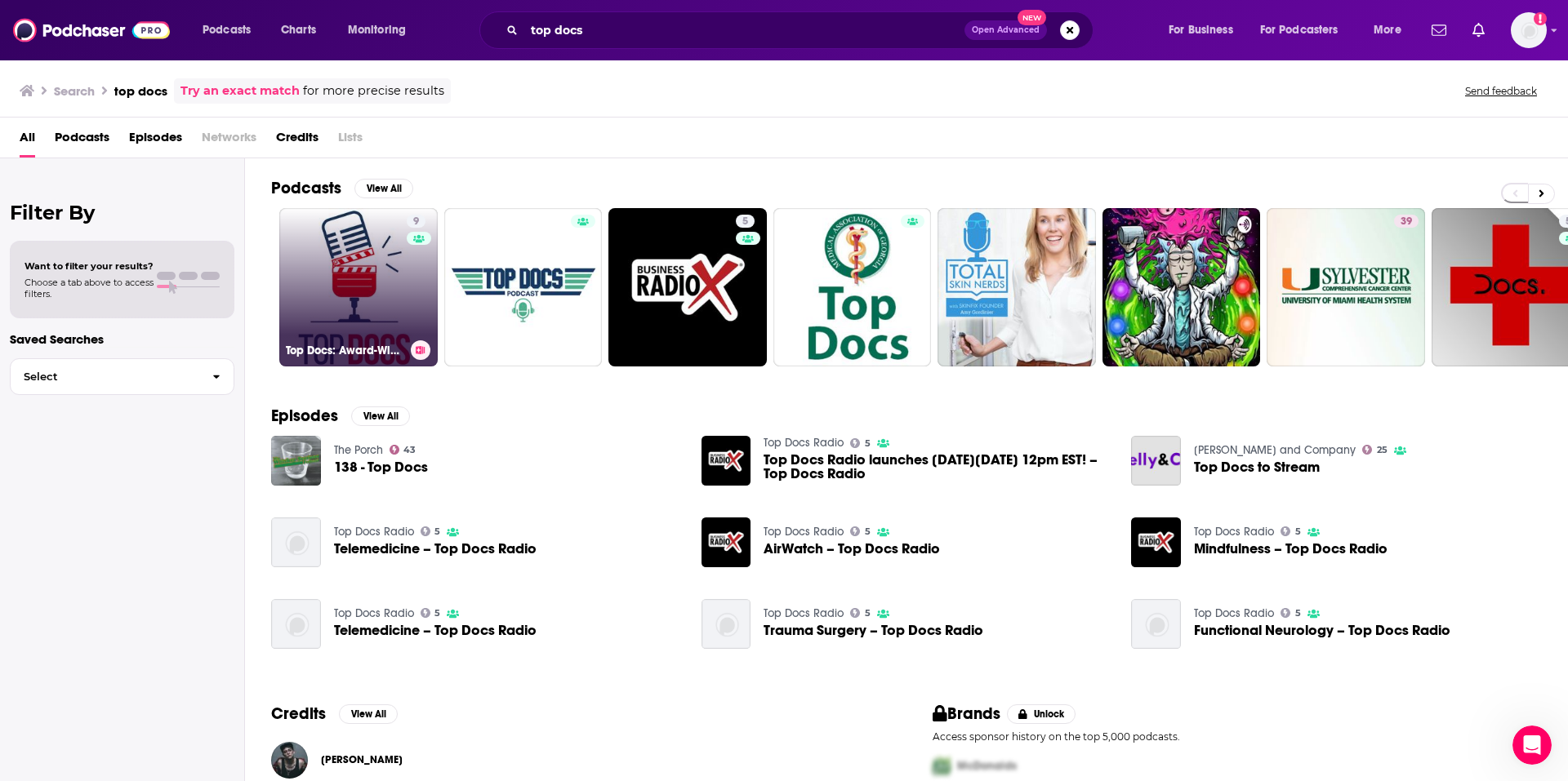
click at [358, 299] on link "9 Top Docs: Award-Winning Documentary Filmmakers" at bounding box center [359, 287] width 158 height 158
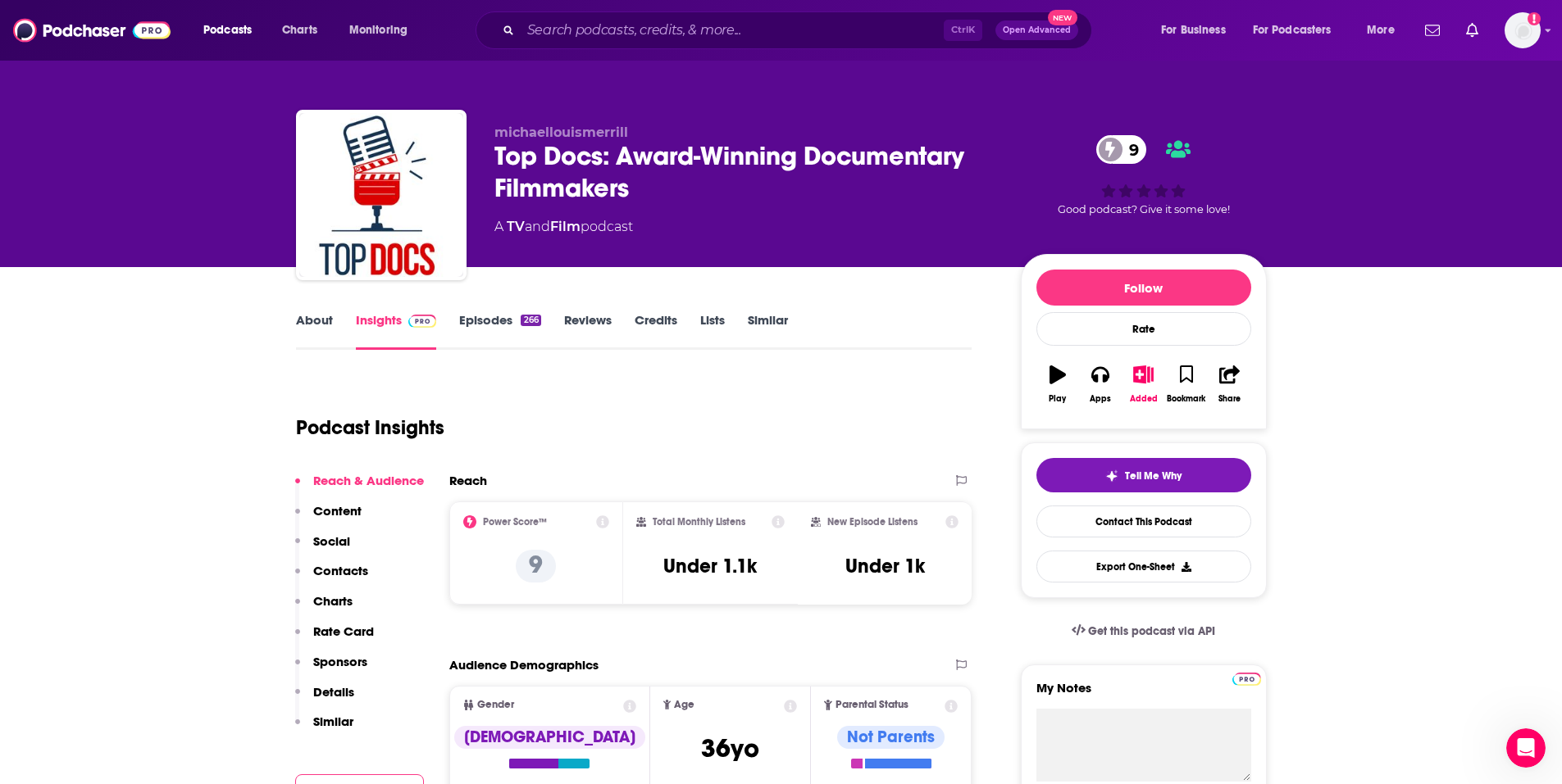
click at [763, 320] on link "Similar" at bounding box center [767, 331] width 40 height 38
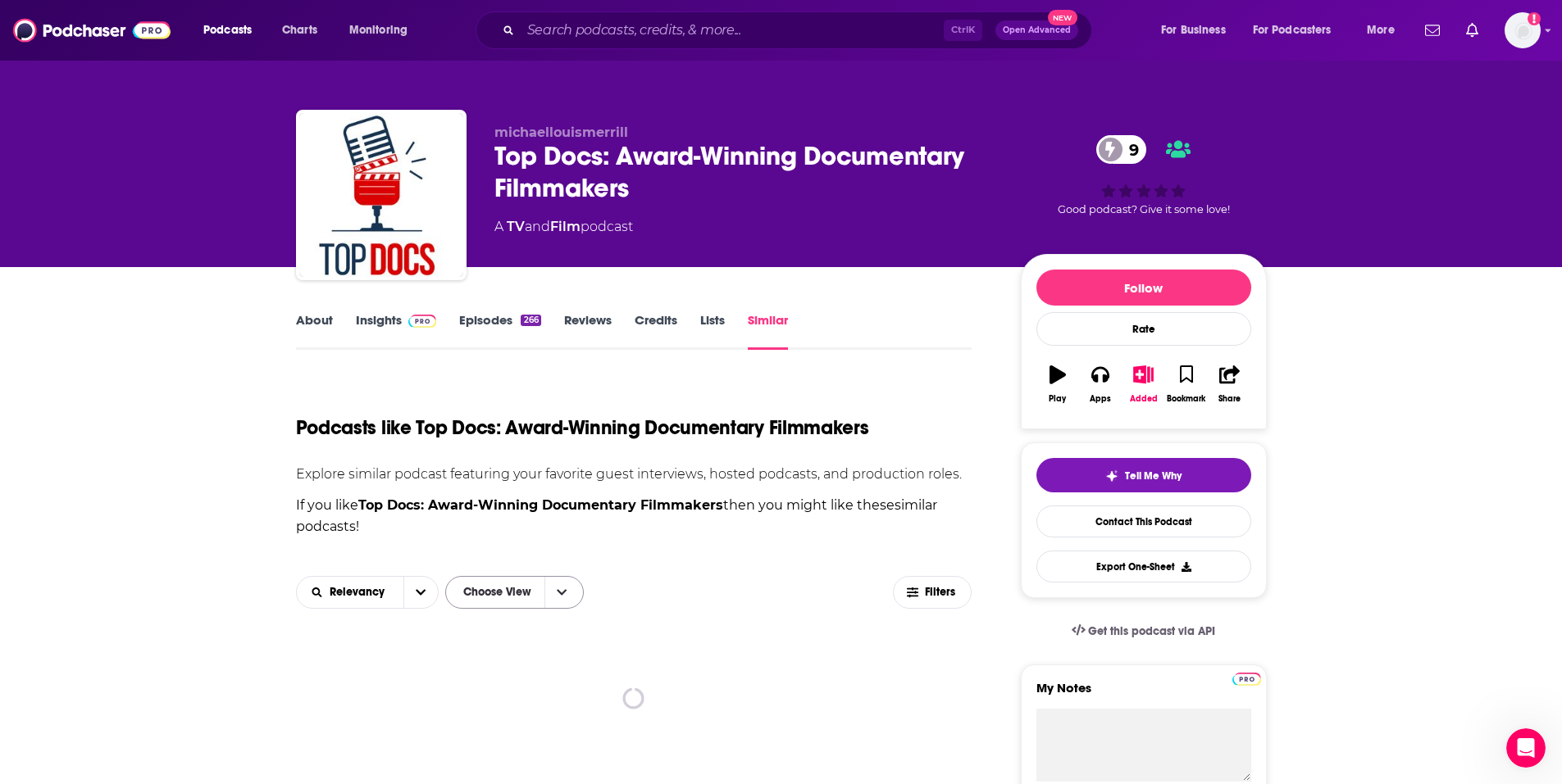
scroll to position [246, 0]
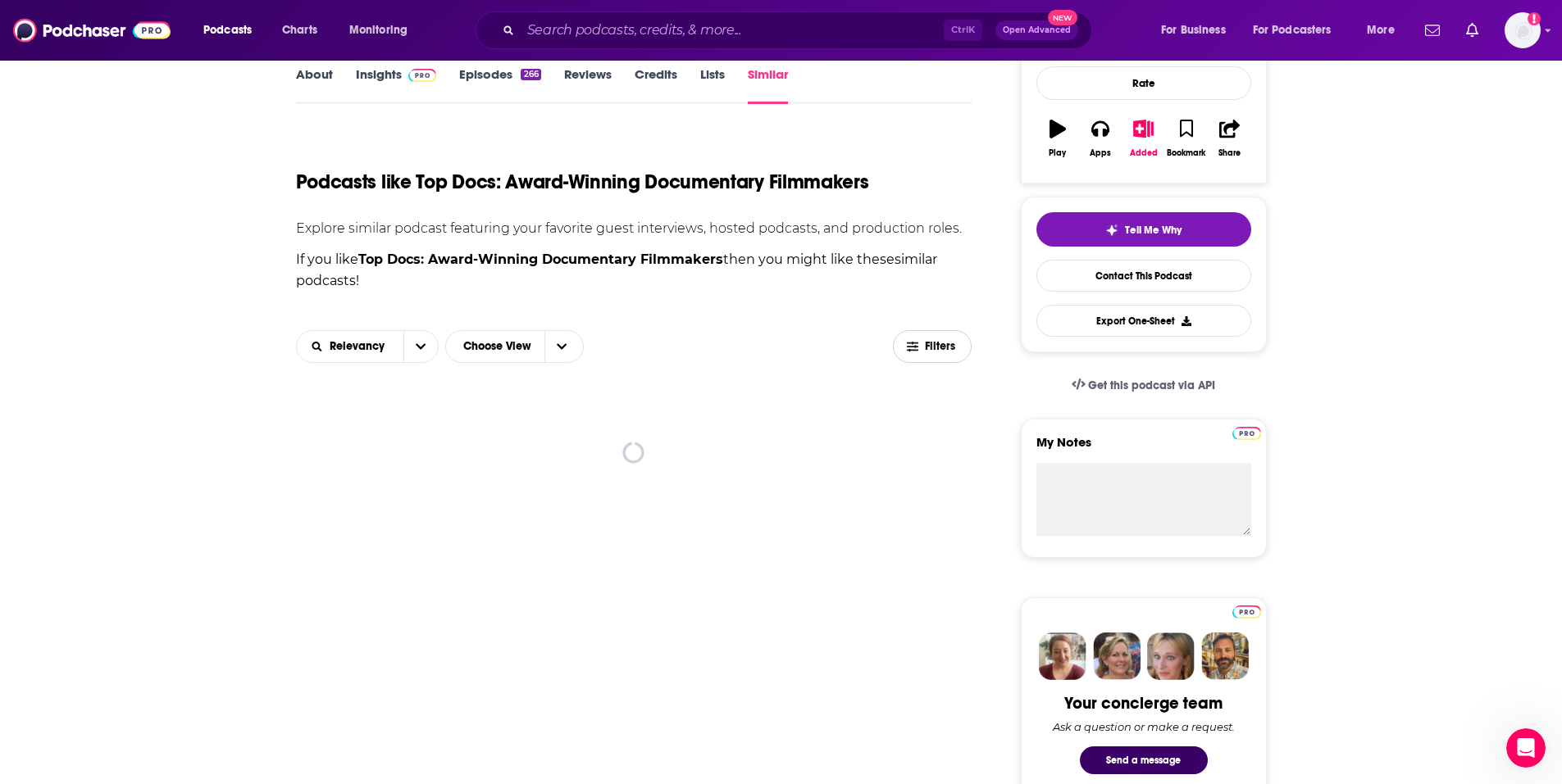
click at [923, 356] on button "Filters" at bounding box center [932, 347] width 78 height 33
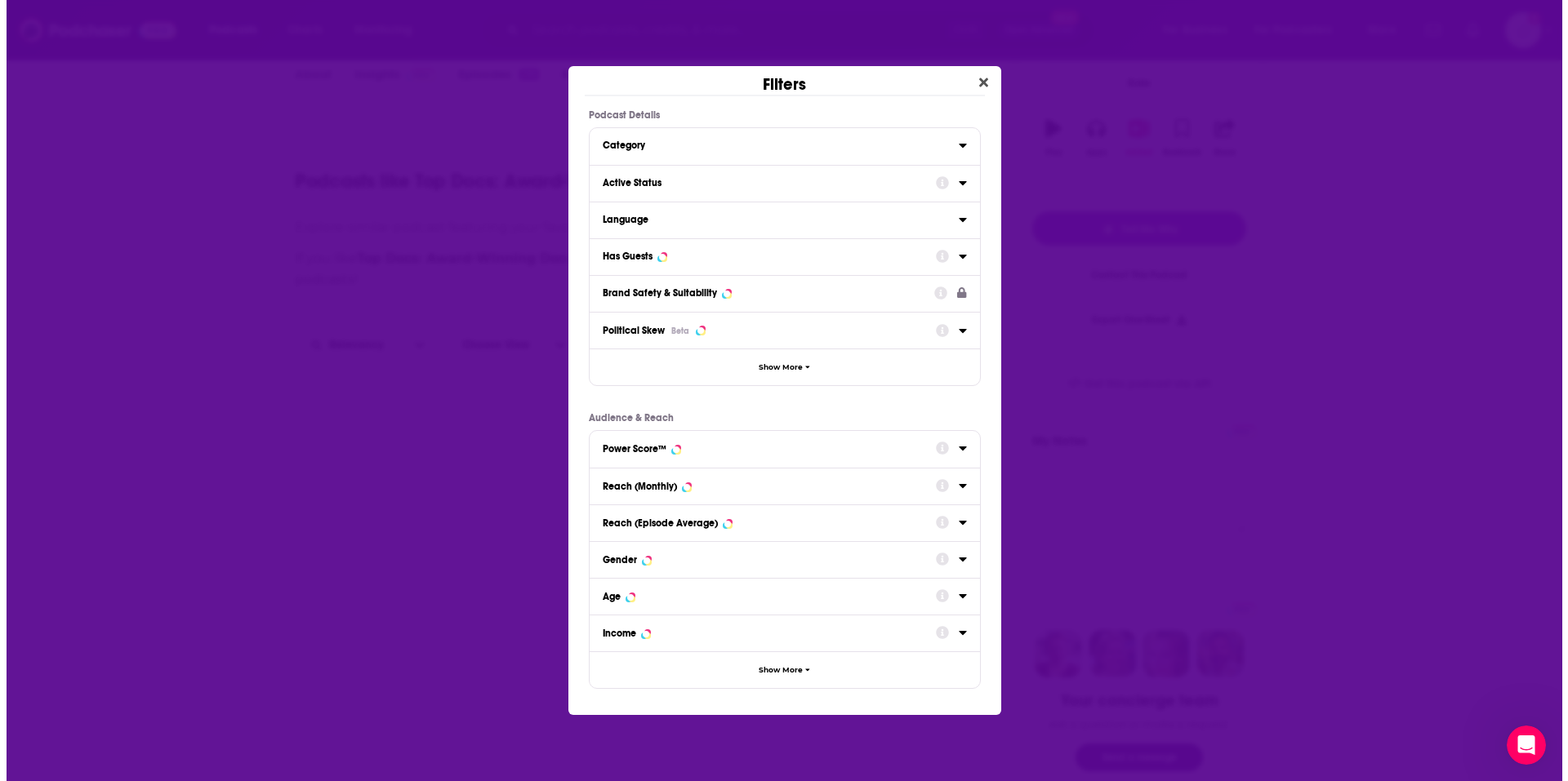
scroll to position [0, 0]
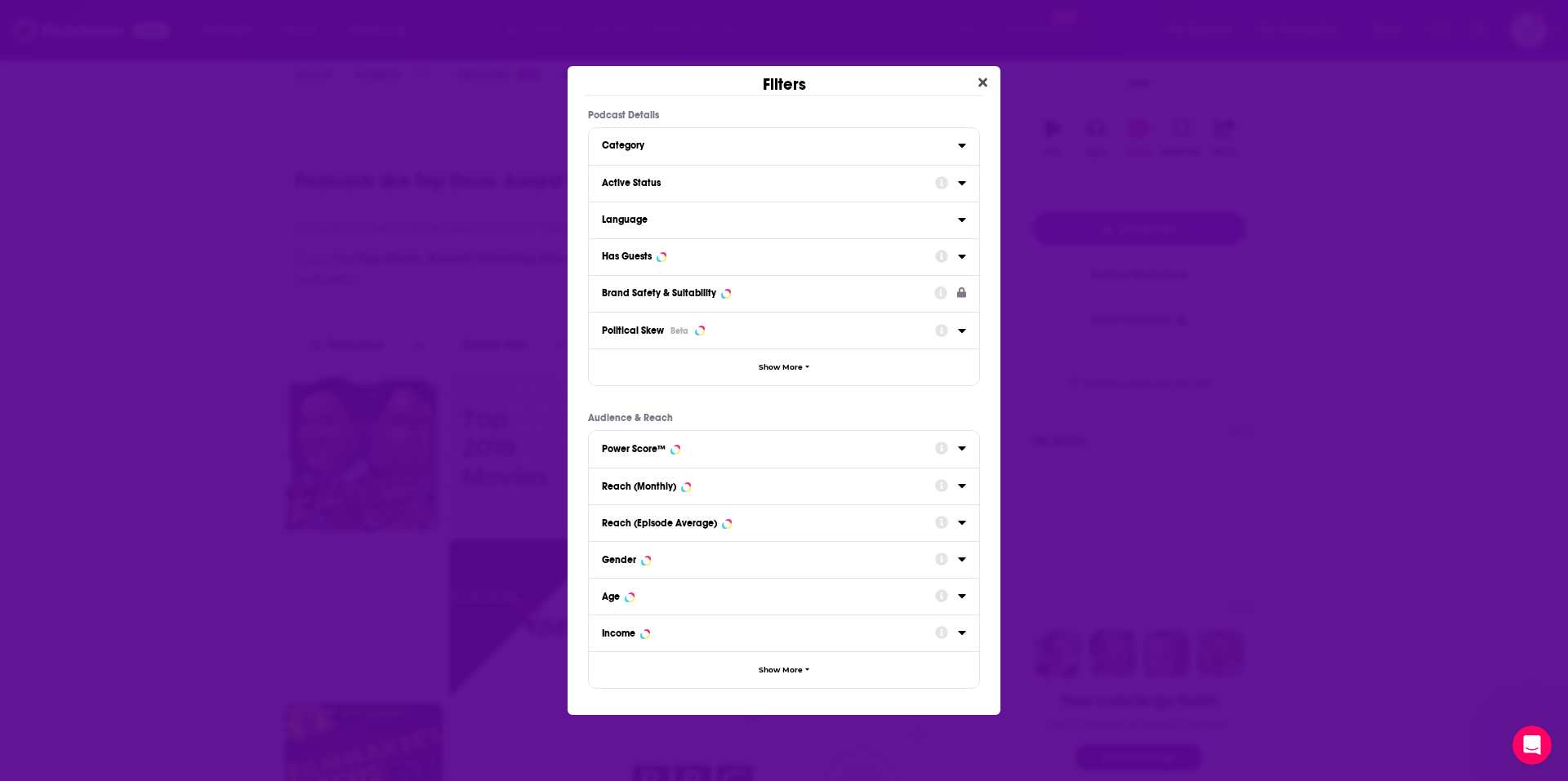
click at [681, 180] on div "Active Status" at bounding box center [763, 183] width 323 height 12
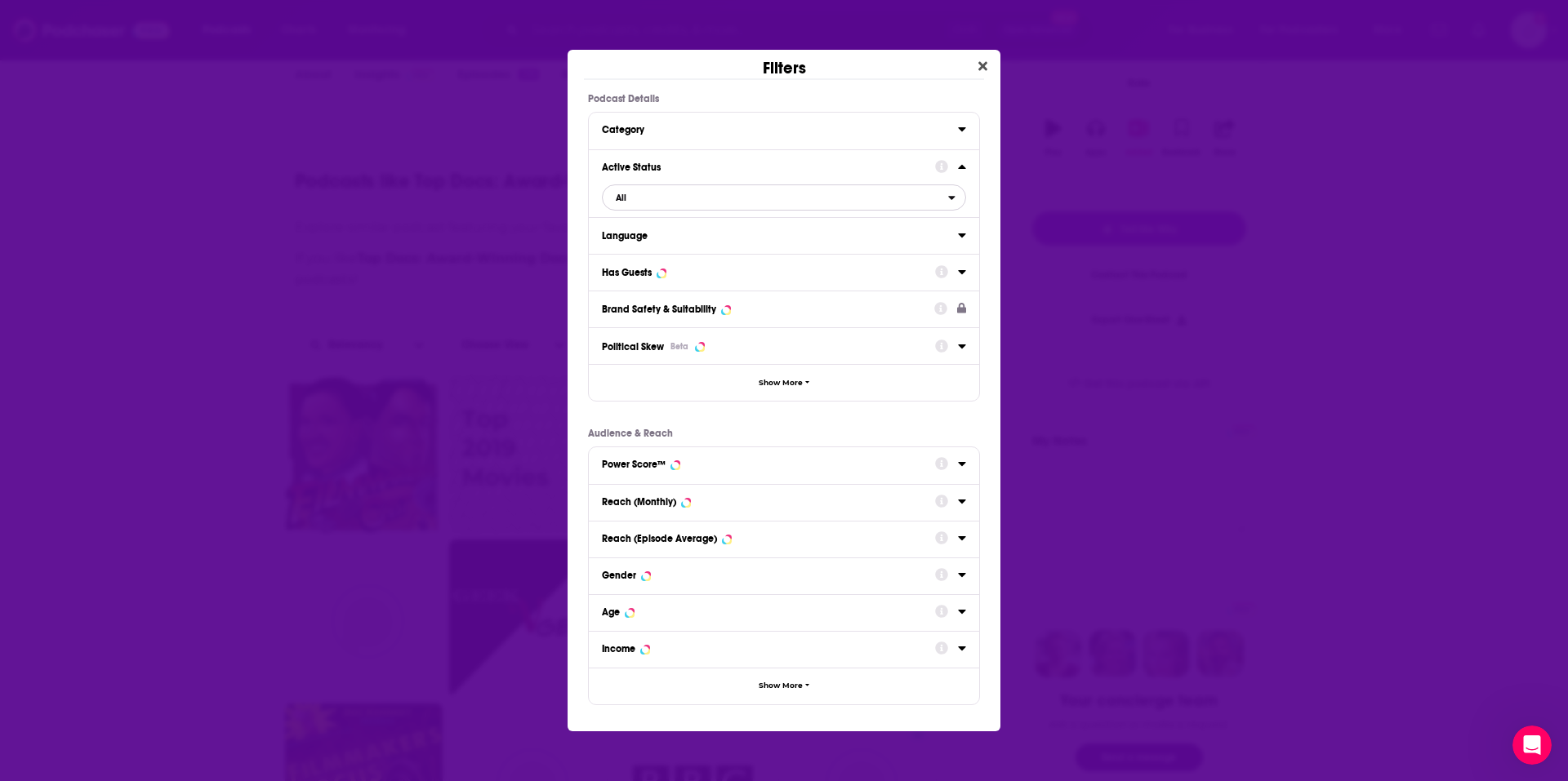
click at [655, 196] on span "All" at bounding box center [775, 198] width 345 height 21
click at [640, 259] on div "Active 31" at bounding box center [784, 251] width 365 height 27
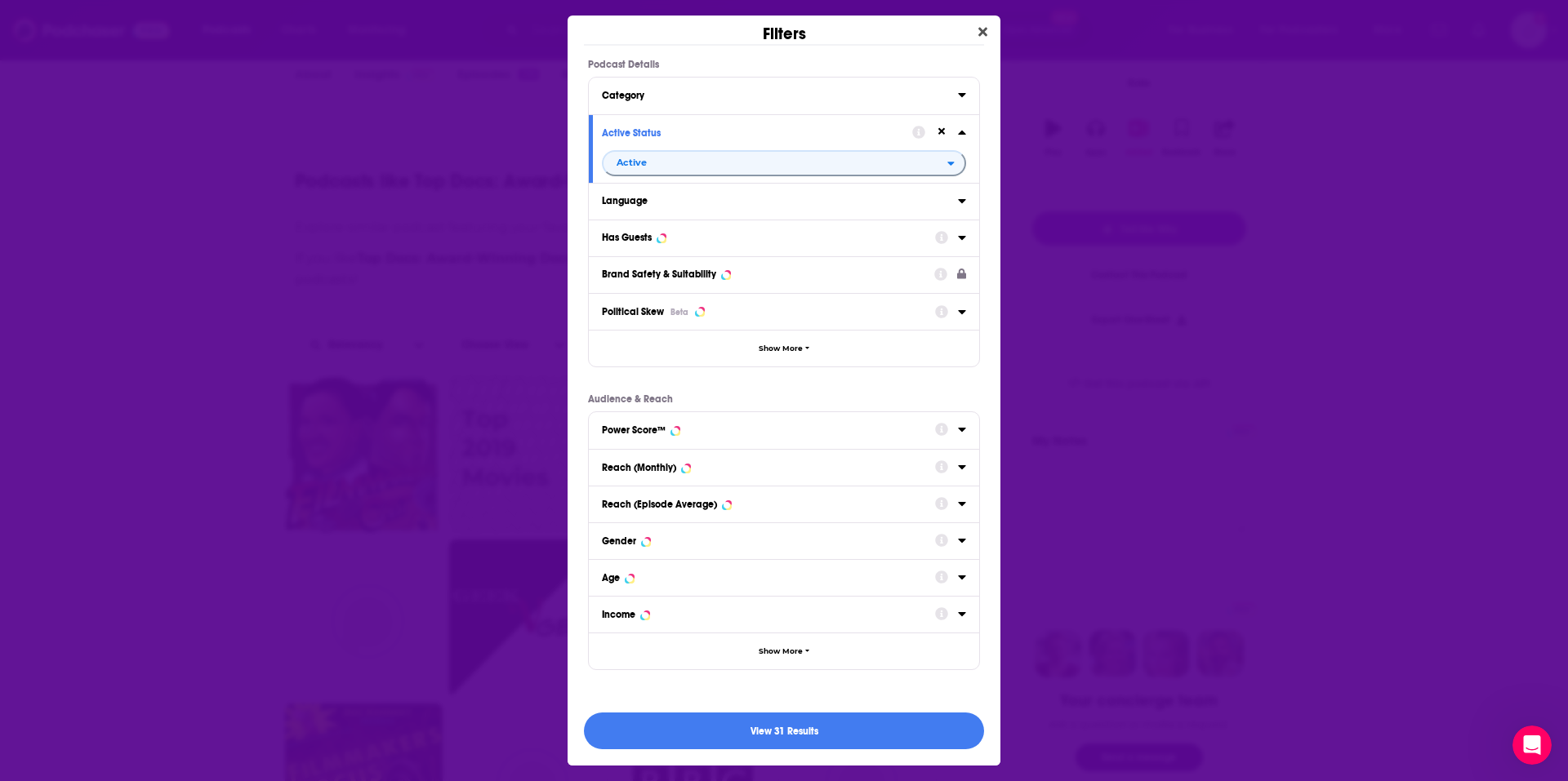
click at [653, 243] on div "Has Guests" at bounding box center [763, 238] width 323 height 12
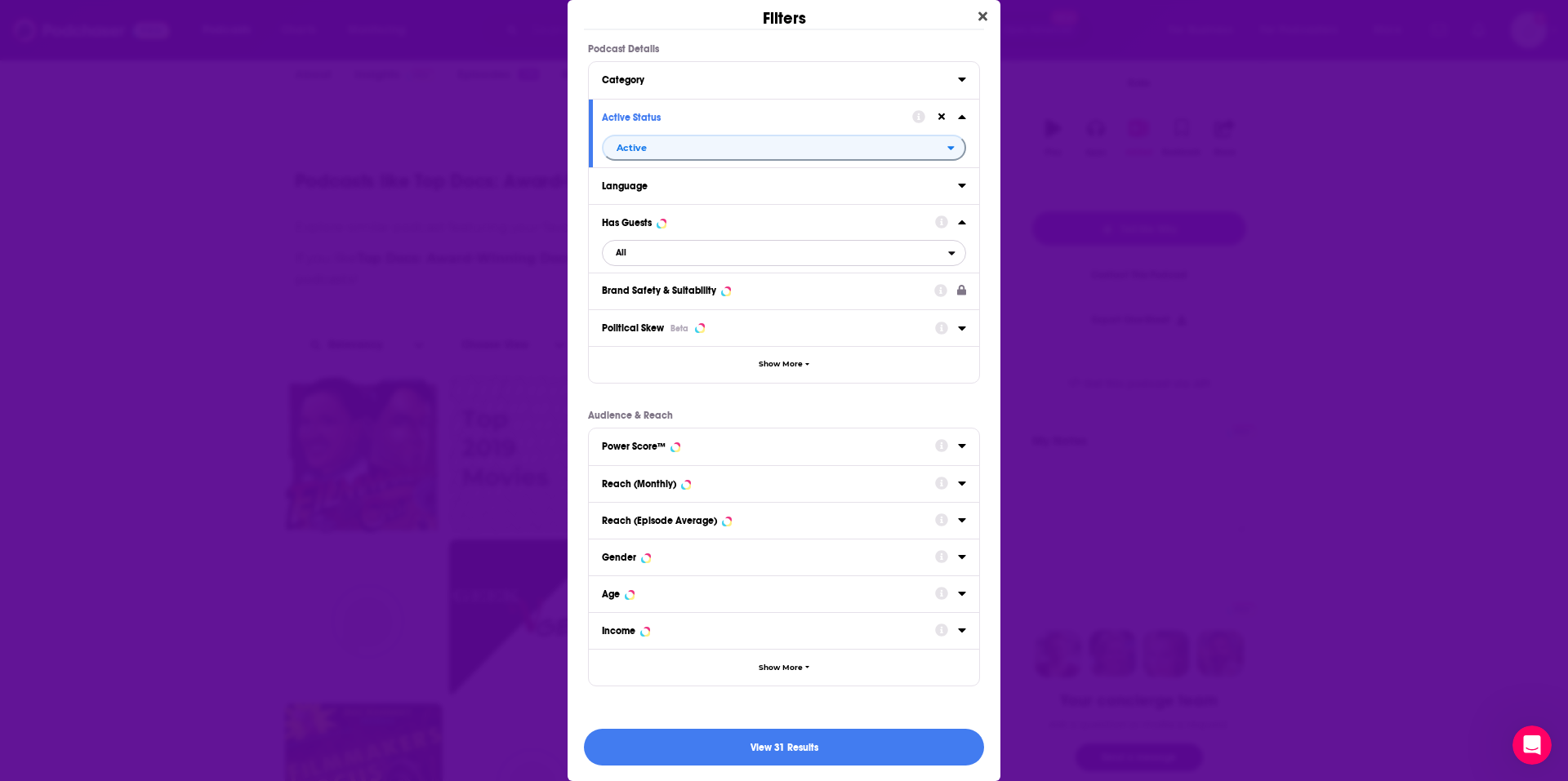
click at [689, 254] on span "All" at bounding box center [775, 254] width 345 height 21
click at [637, 337] on span "Has guests" at bounding box center [705, 333] width 189 height 9
click at [825, 728] on div "View 29 Results" at bounding box center [784, 747] width 433 height 69
click at [904, 725] on div "View 29 Results" at bounding box center [784, 747] width 433 height 69
click at [875, 752] on button "View 29 Results" at bounding box center [784, 747] width 400 height 37
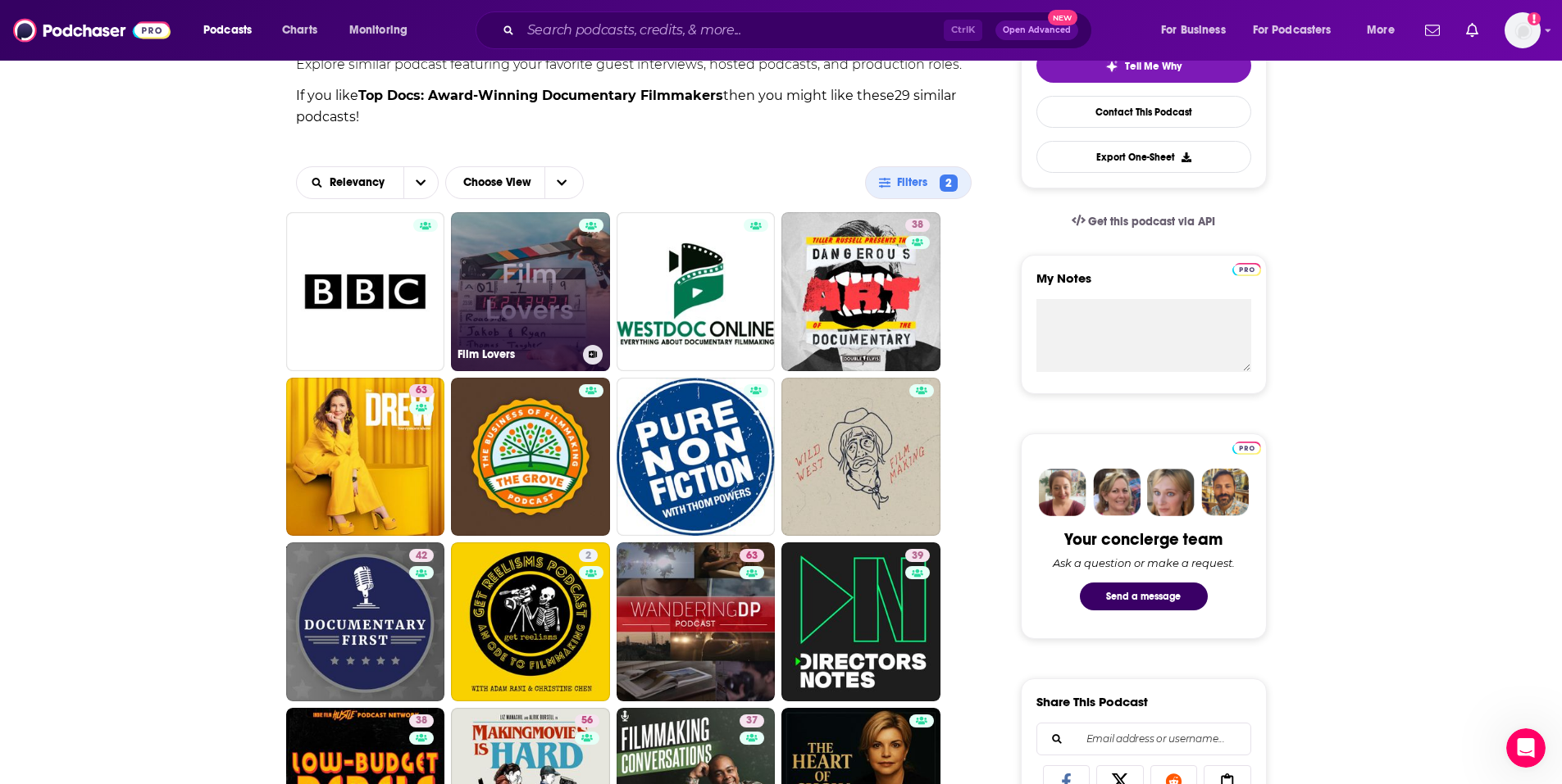
scroll to position [492, 0]
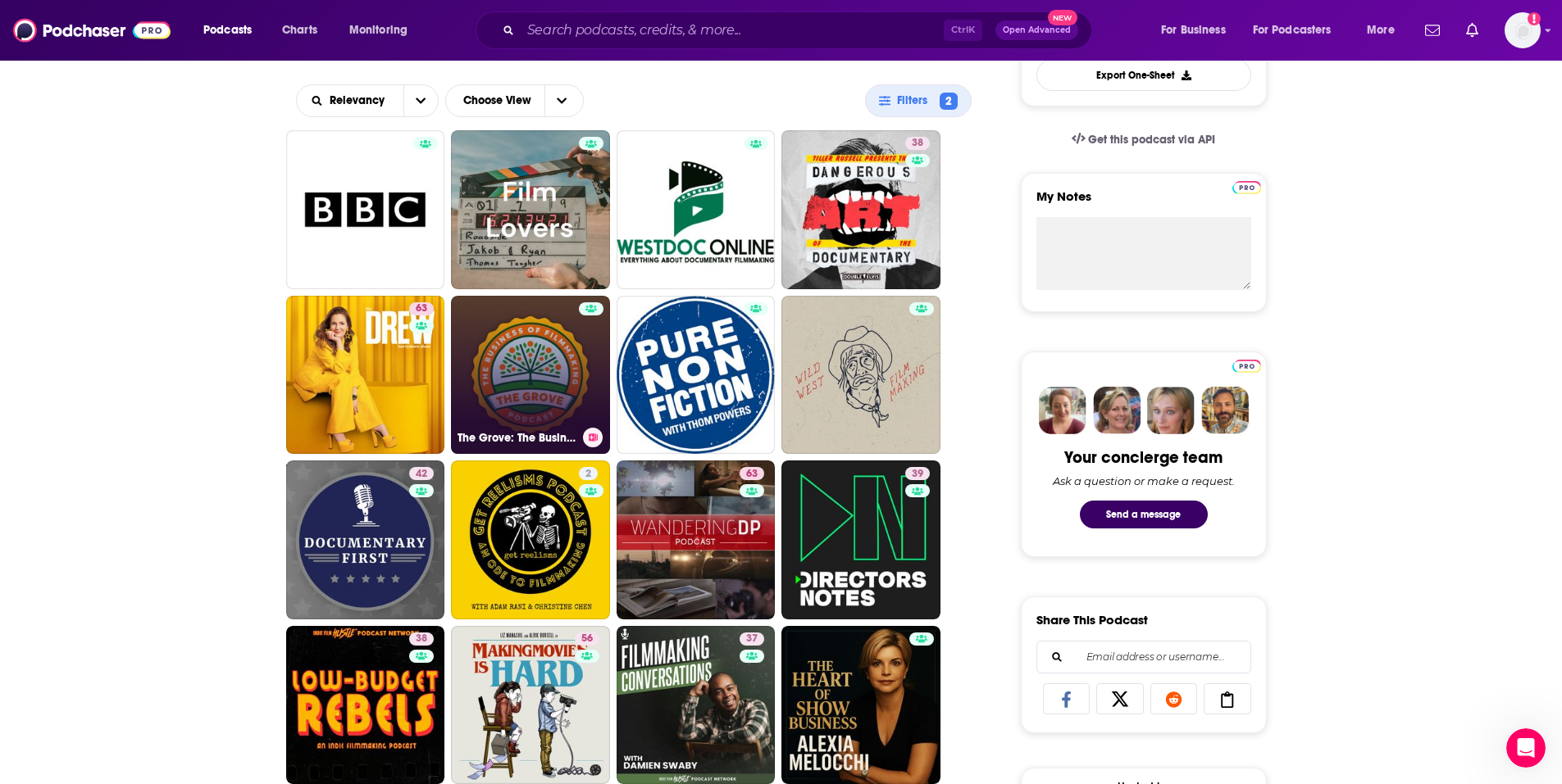
click at [491, 345] on link "The Grove: The Business of Filmmaking" at bounding box center [531, 376] width 159 height 159
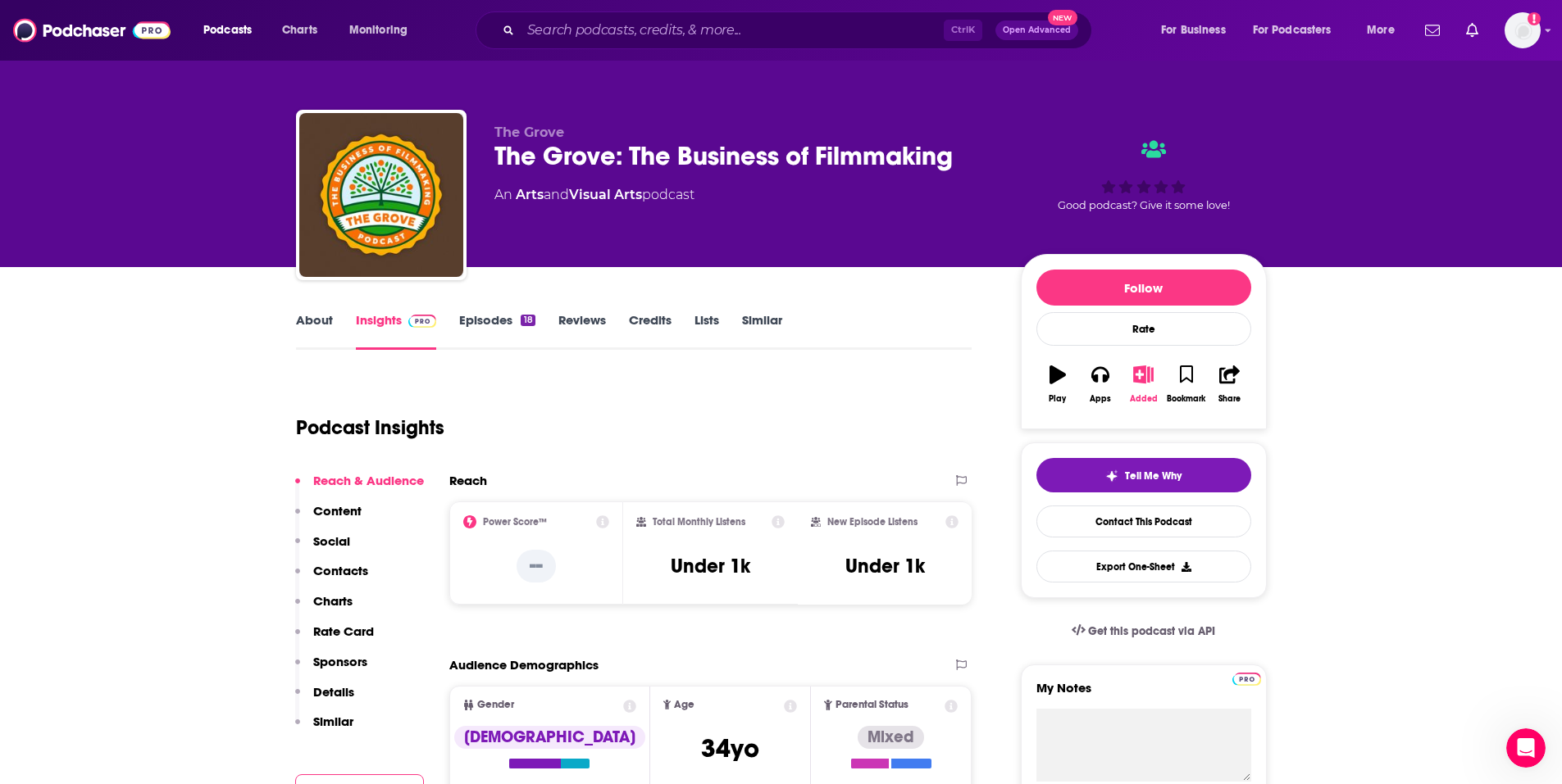
click at [1145, 394] on div "Added" at bounding box center [1144, 399] width 28 height 10
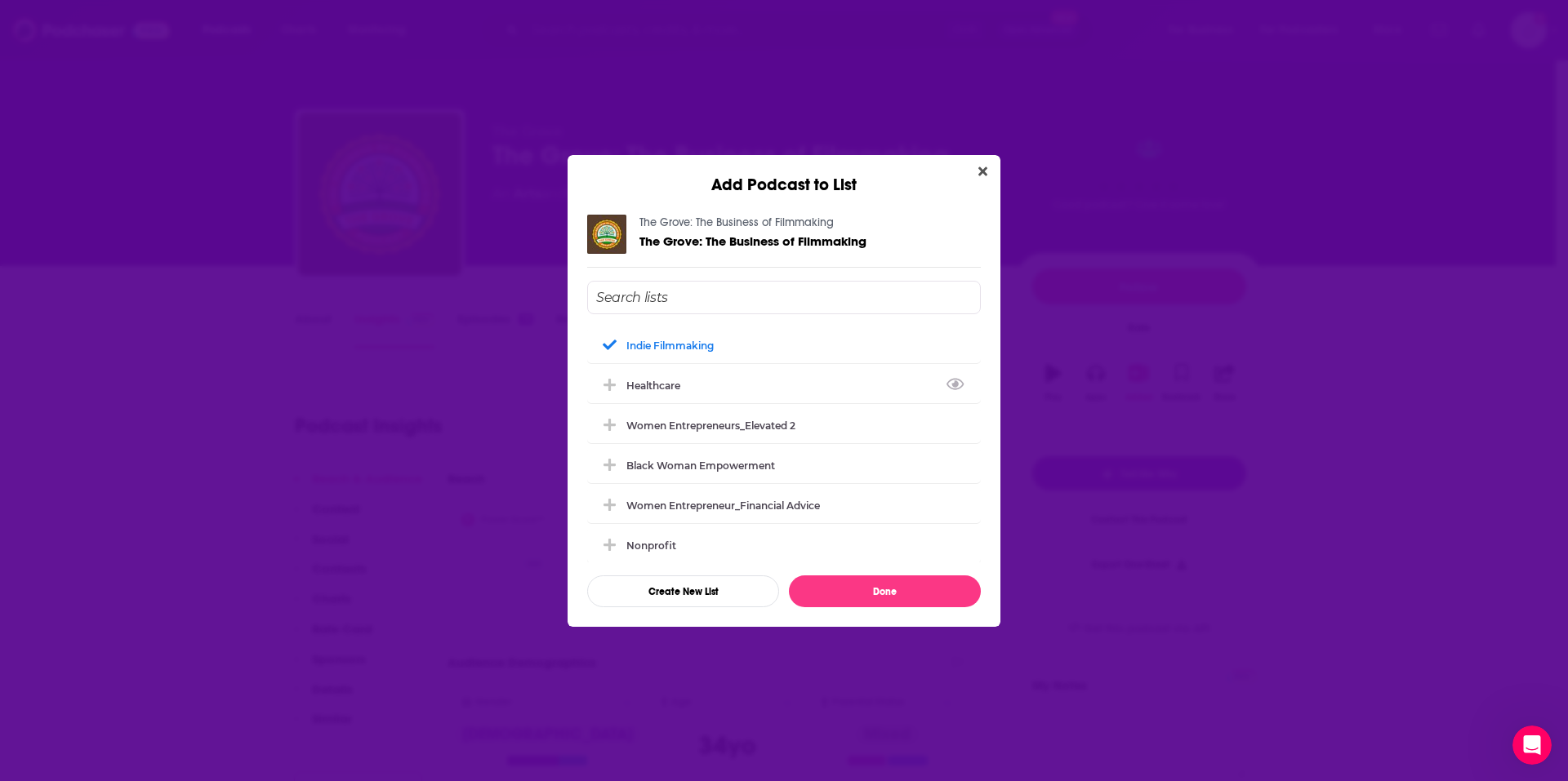
click at [214, 239] on div "Add Podcast to List The Grove: The Business of Filmmaking The Grove: The Busine…" at bounding box center [784, 390] width 1568 height 781
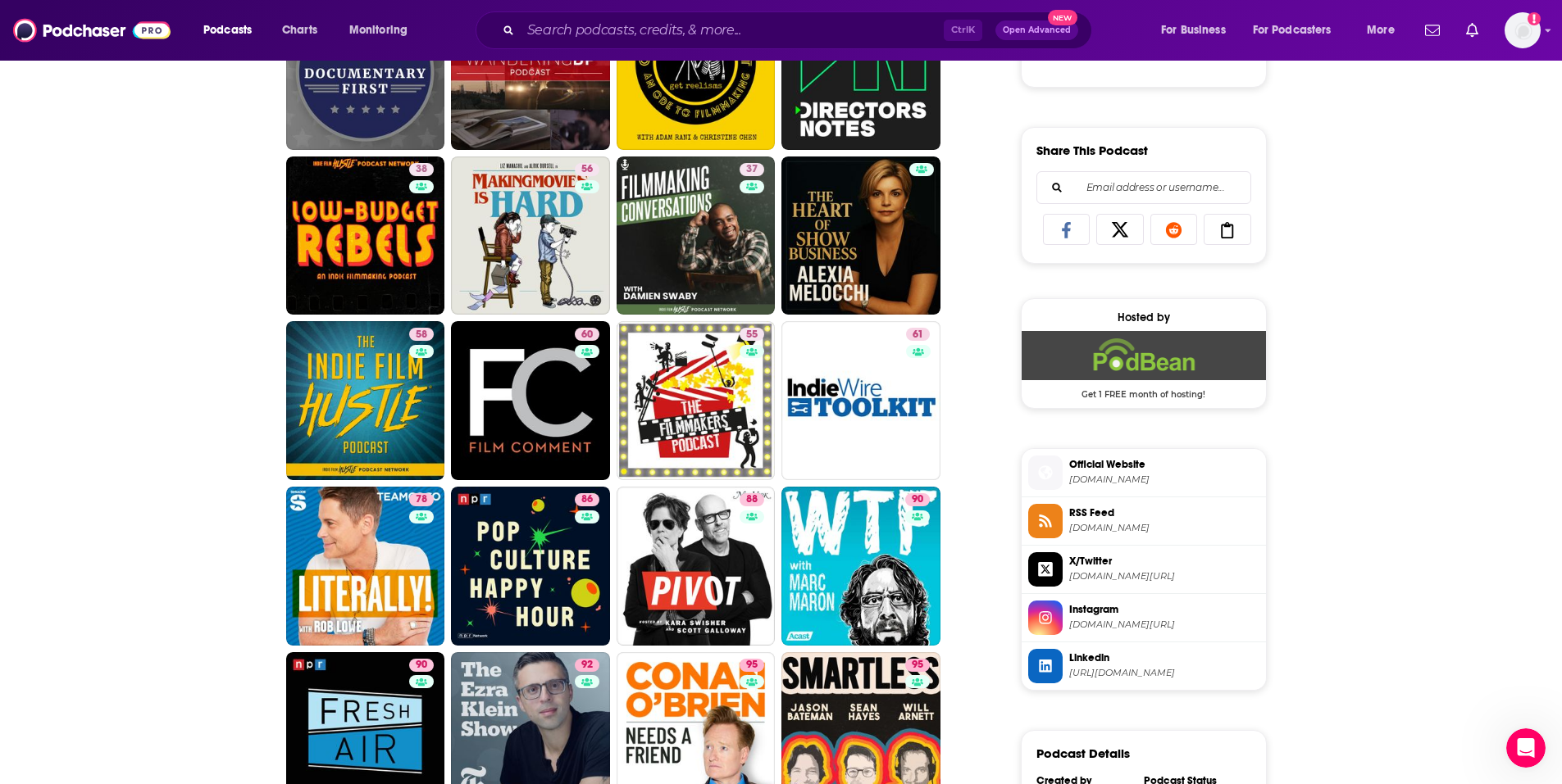
scroll to position [820, 0]
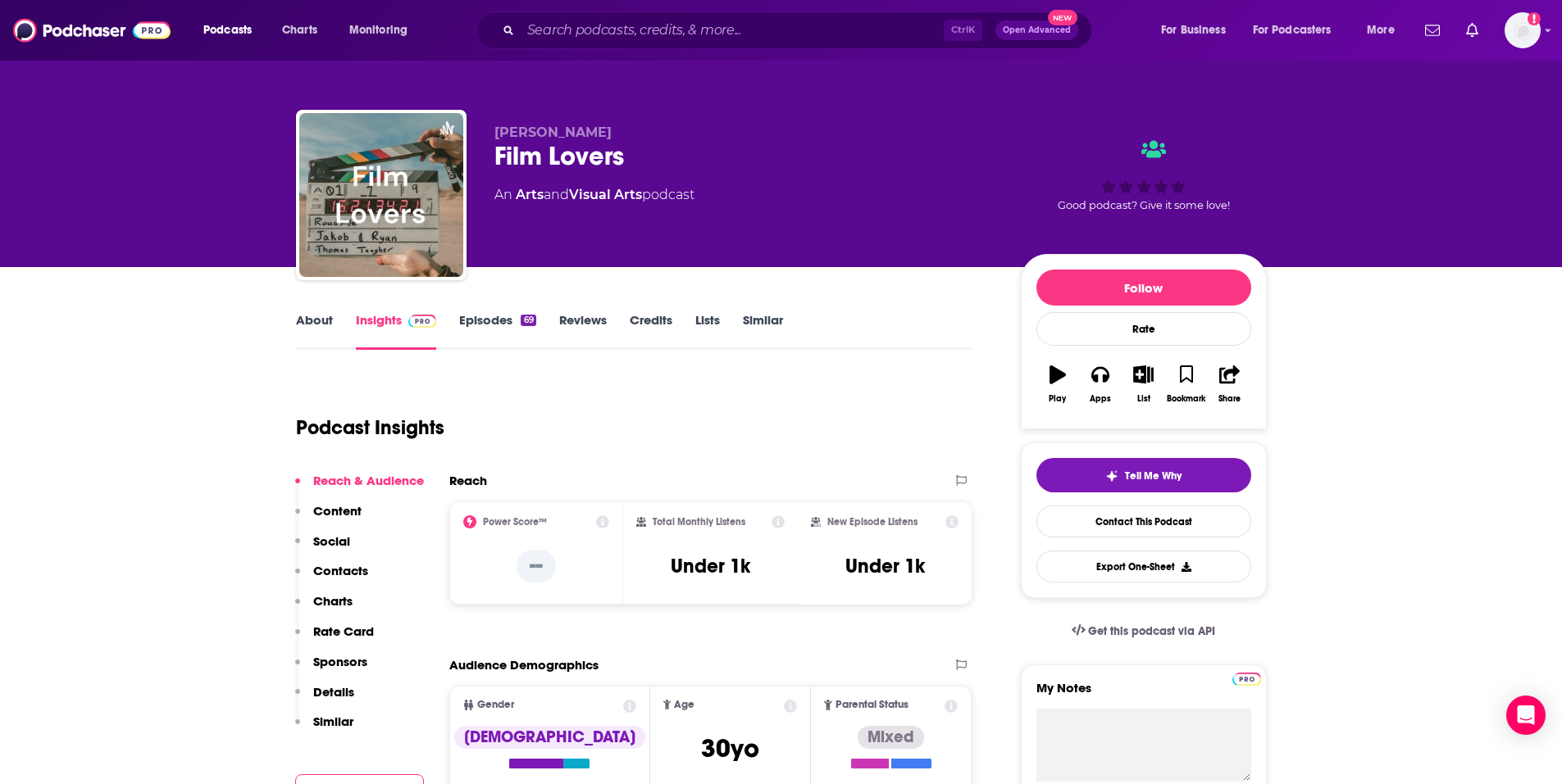
click at [315, 324] on link "About" at bounding box center [315, 331] width 37 height 38
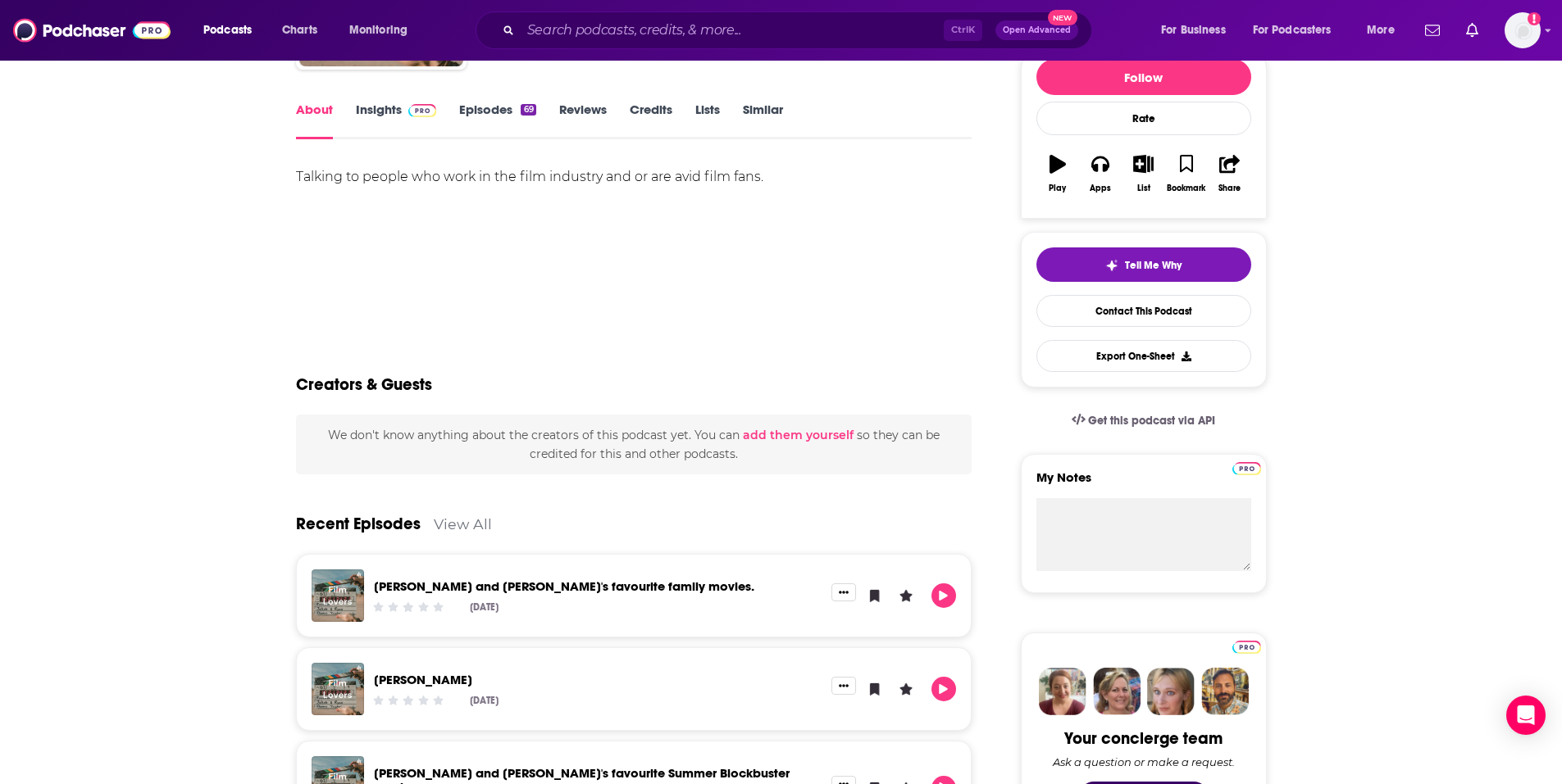
scroll to position [246, 0]
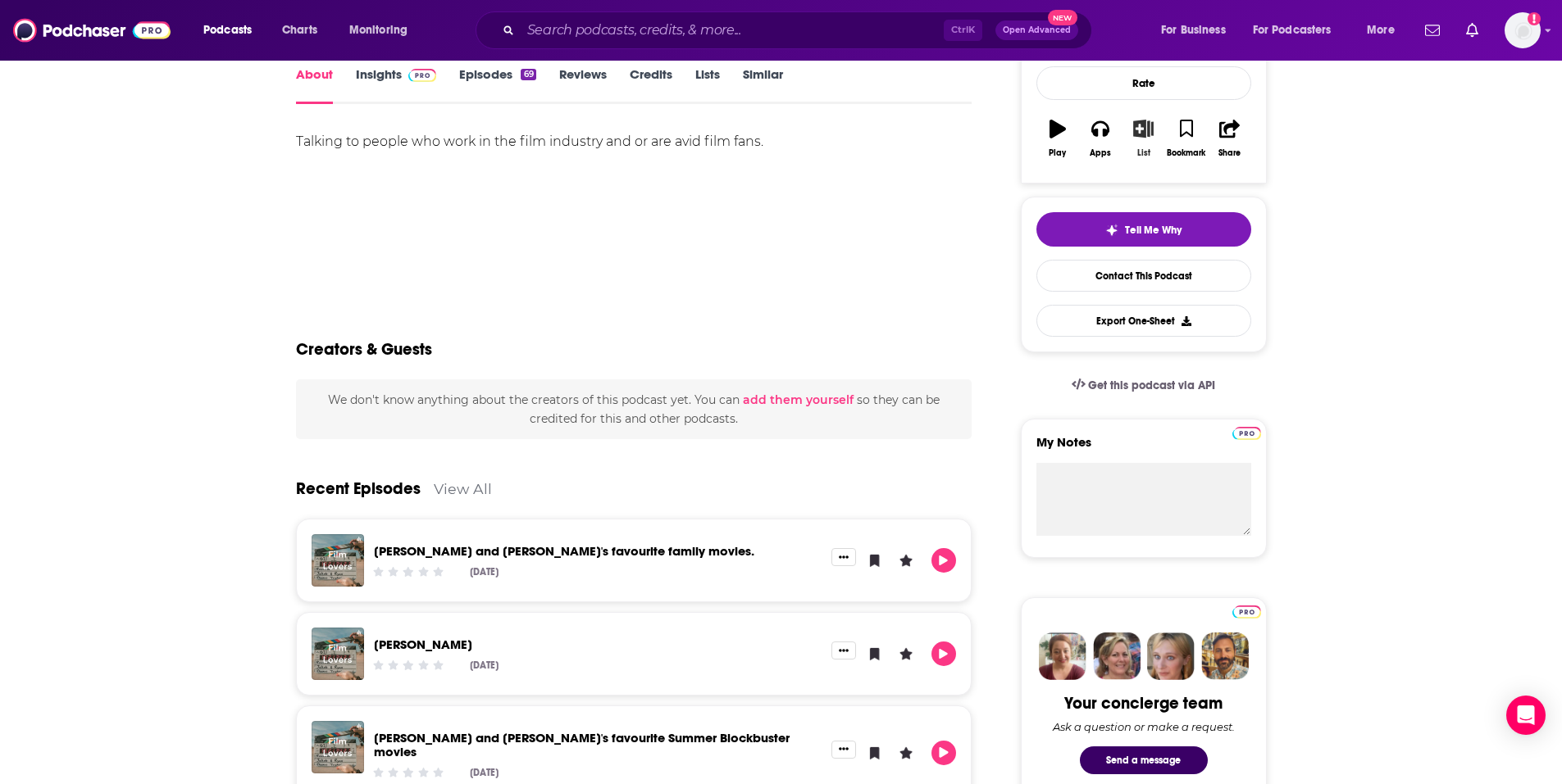
click at [1150, 150] on button "List" at bounding box center [1144, 138] width 43 height 59
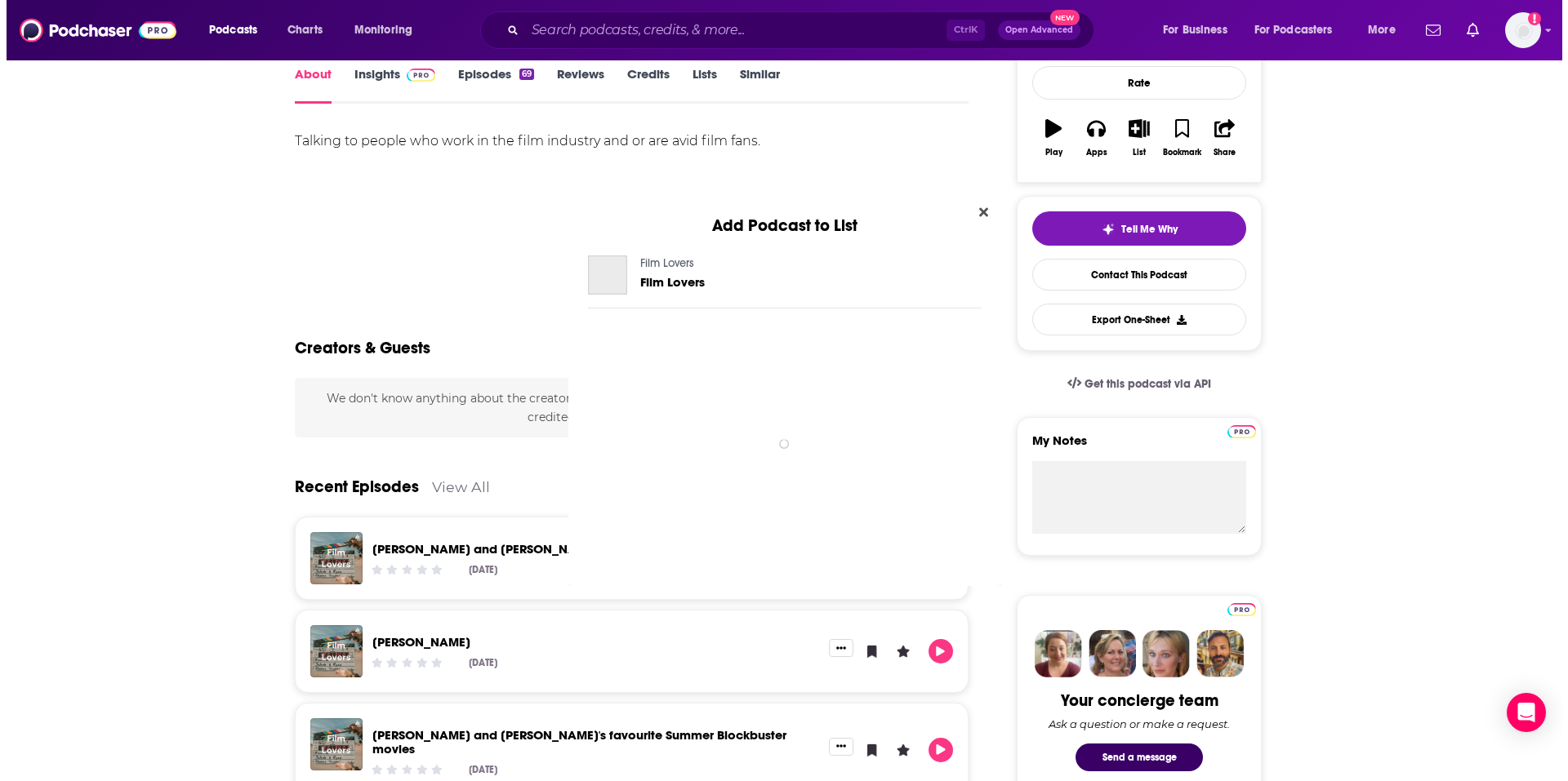
scroll to position [0, 0]
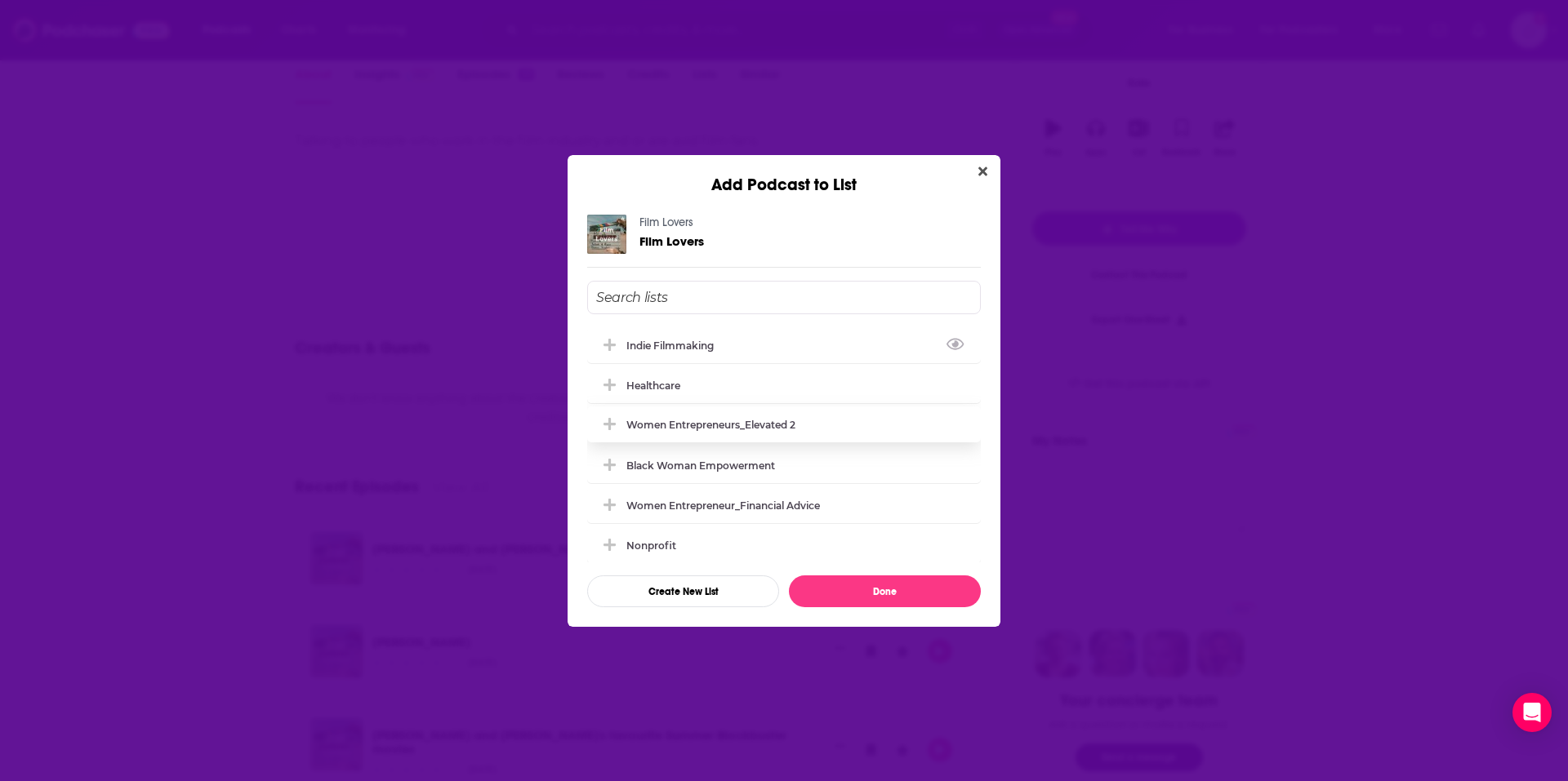
click at [708, 355] on div "Indie Filmmaking" at bounding box center [784, 345] width 393 height 36
click at [893, 599] on button "Done" at bounding box center [884, 591] width 192 height 32
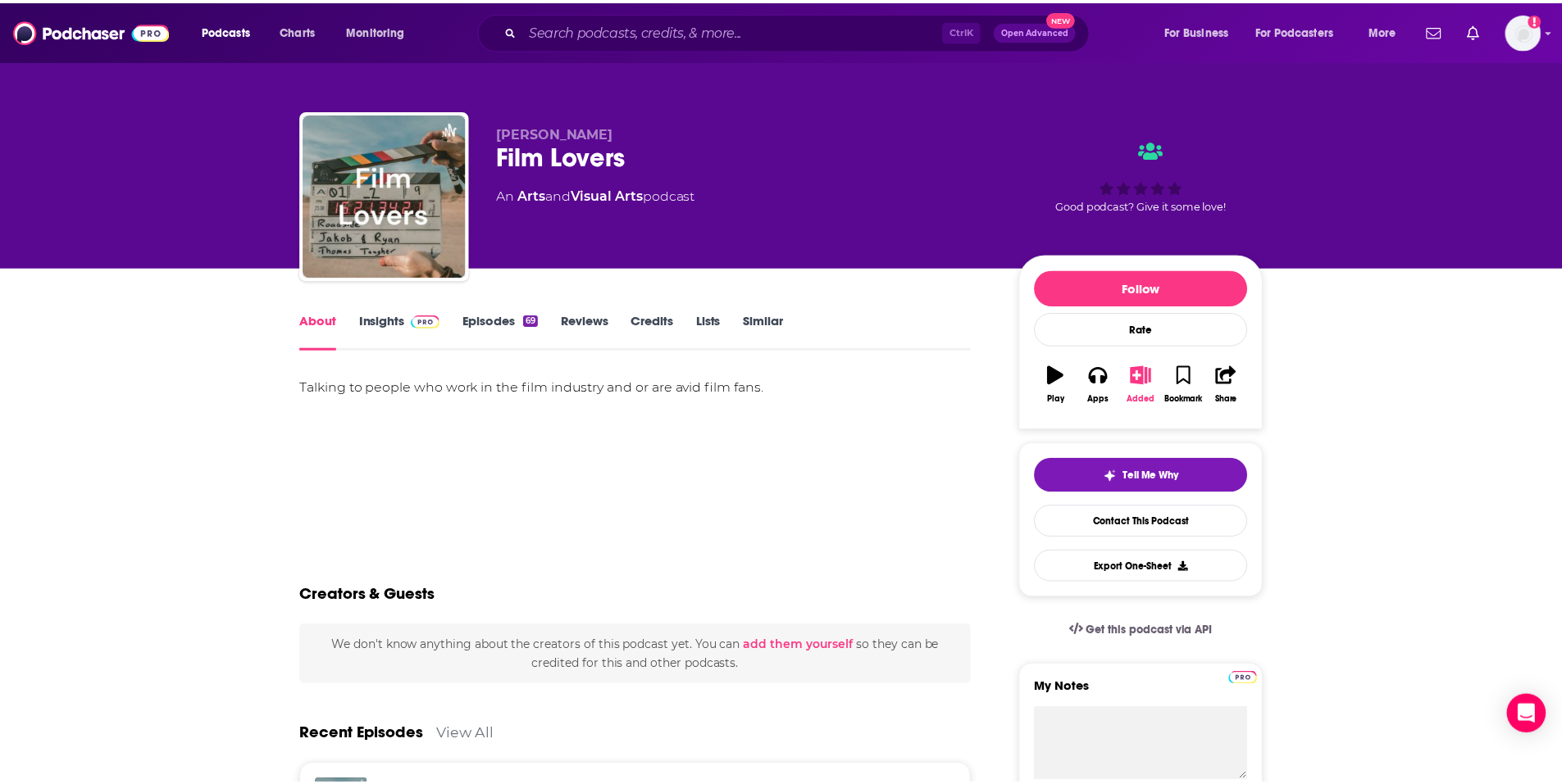
scroll to position [246, 0]
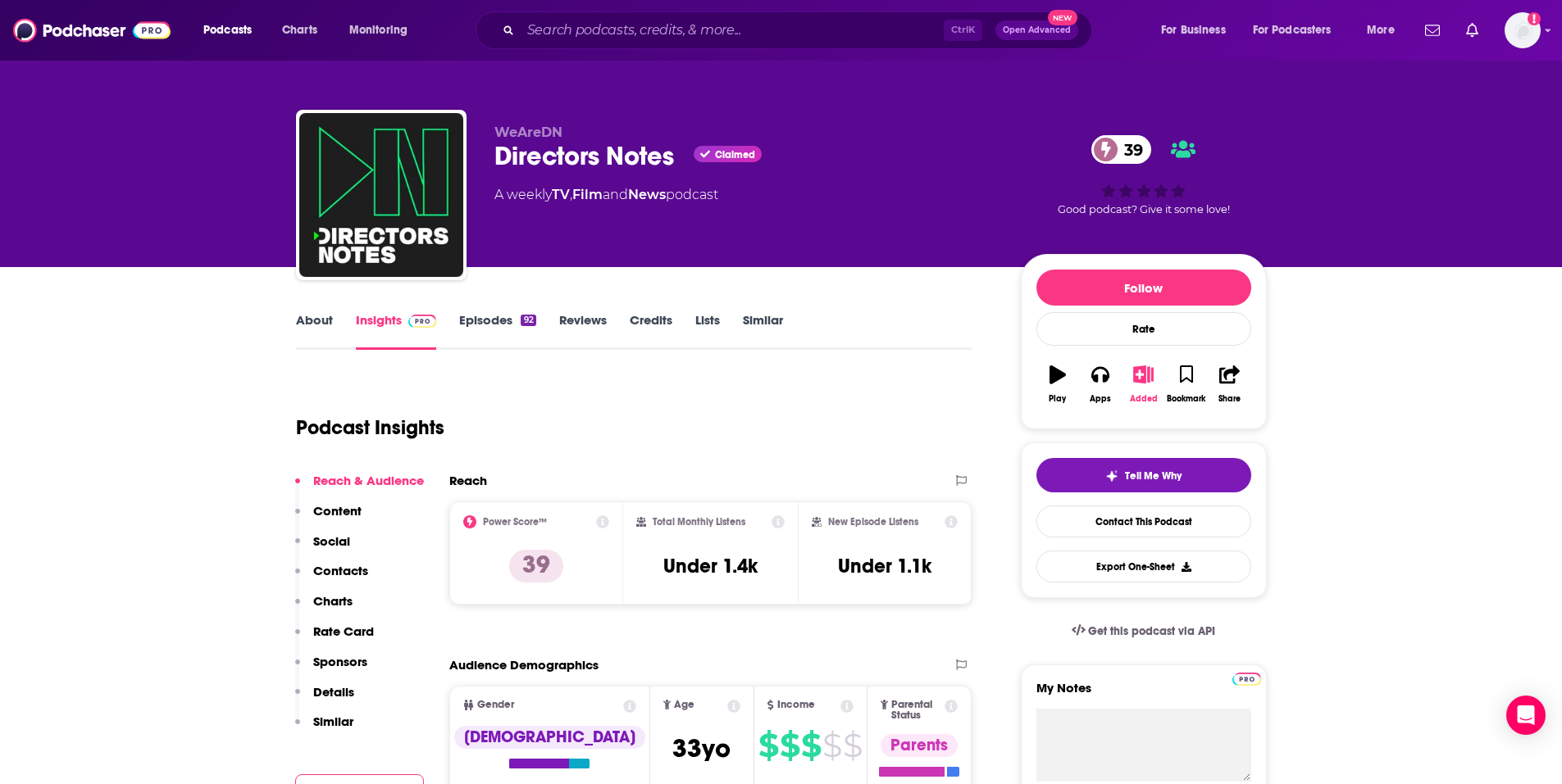
click at [1144, 388] on button "Added" at bounding box center [1144, 384] width 43 height 59
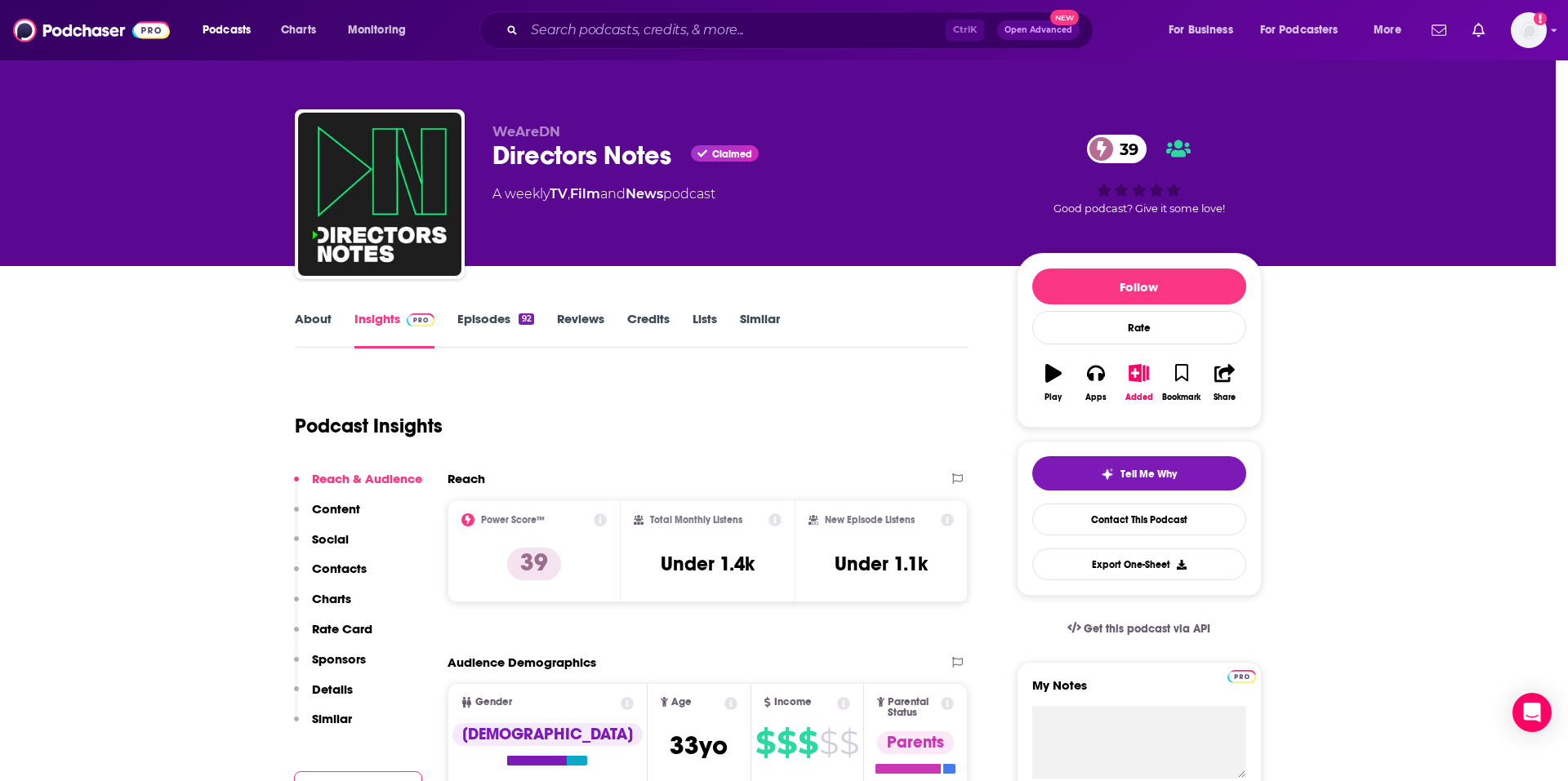
click at [594, 148] on div "Add Podcast to List Directors Notes 39 Directors Notes Indie Filmmaking Healthc…" at bounding box center [784, 390] width 1568 height 781
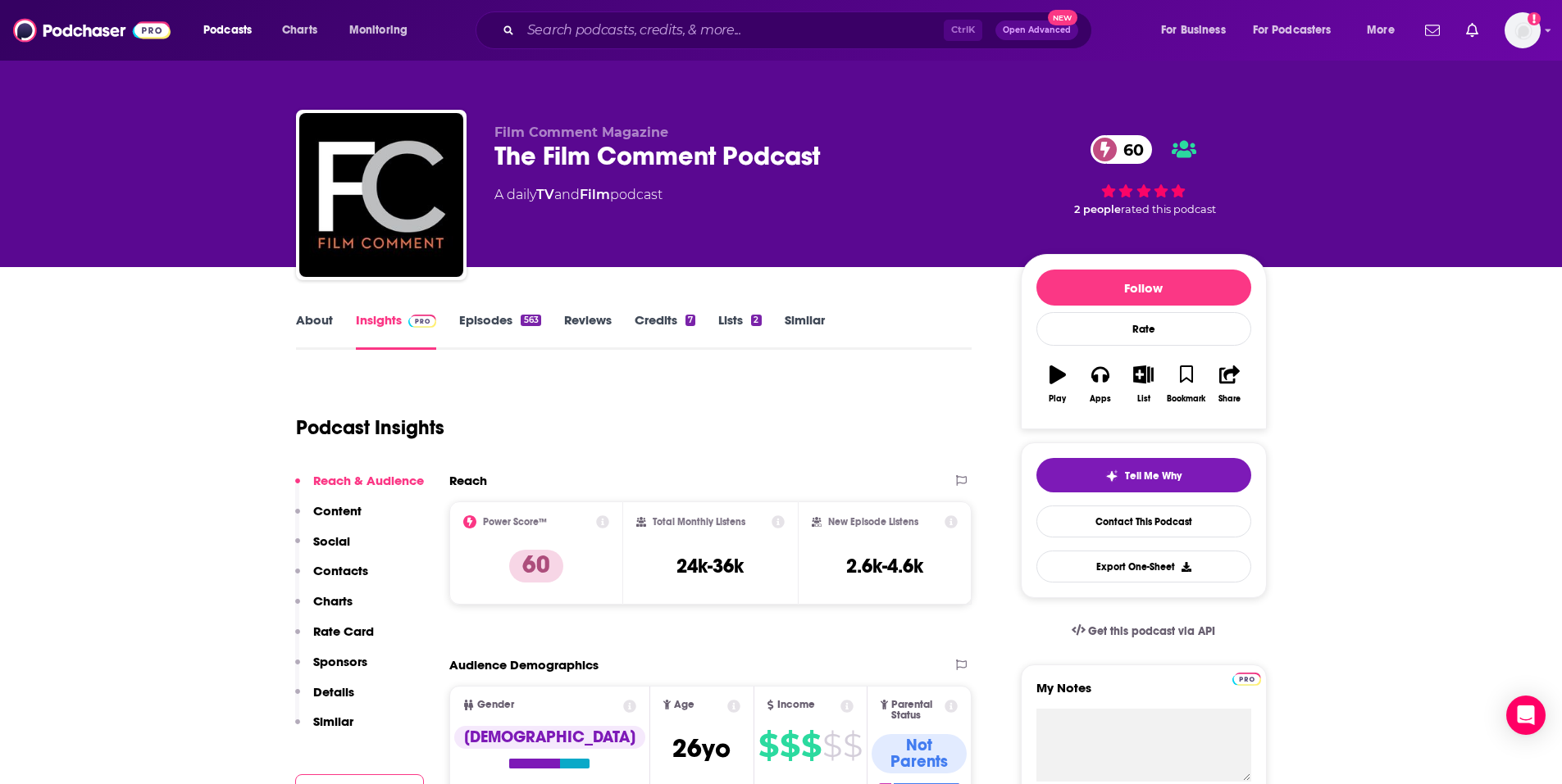
click at [297, 324] on link "About" at bounding box center [315, 331] width 37 height 38
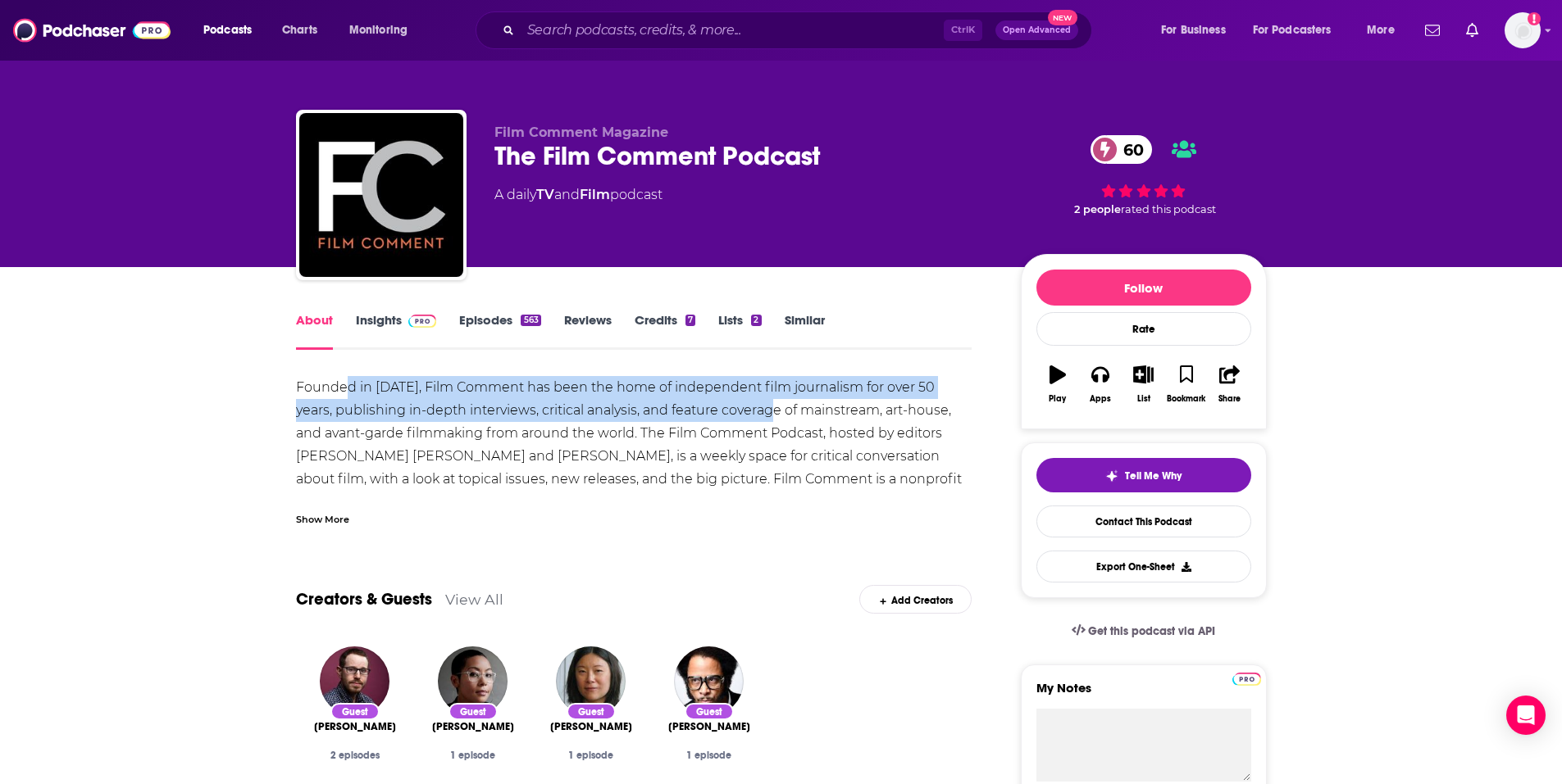
drag, startPoint x: 349, startPoint y: 380, endPoint x: 744, endPoint y: 417, distance: 396.7
click at [744, 417] on div "Founded in [DATE], Film Comment has been the home of independent film journalis…" at bounding box center [634, 445] width 677 height 137
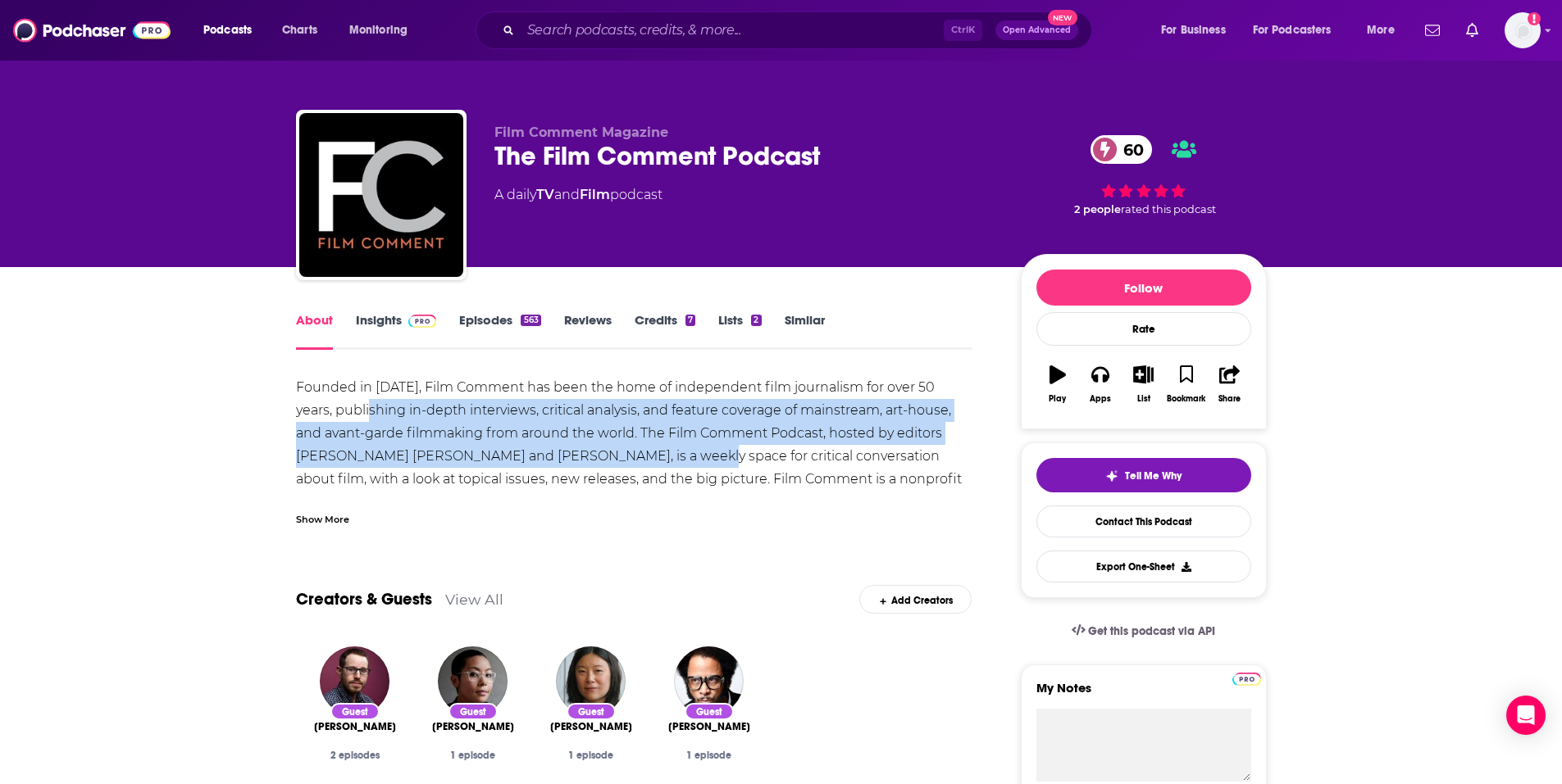
drag, startPoint x: 585, startPoint y: 452, endPoint x: 613, endPoint y: 452, distance: 28.0
click at [613, 452] on div "Founded in [DATE], Film Comment has been the home of independent film journalis…" at bounding box center [634, 445] width 677 height 137
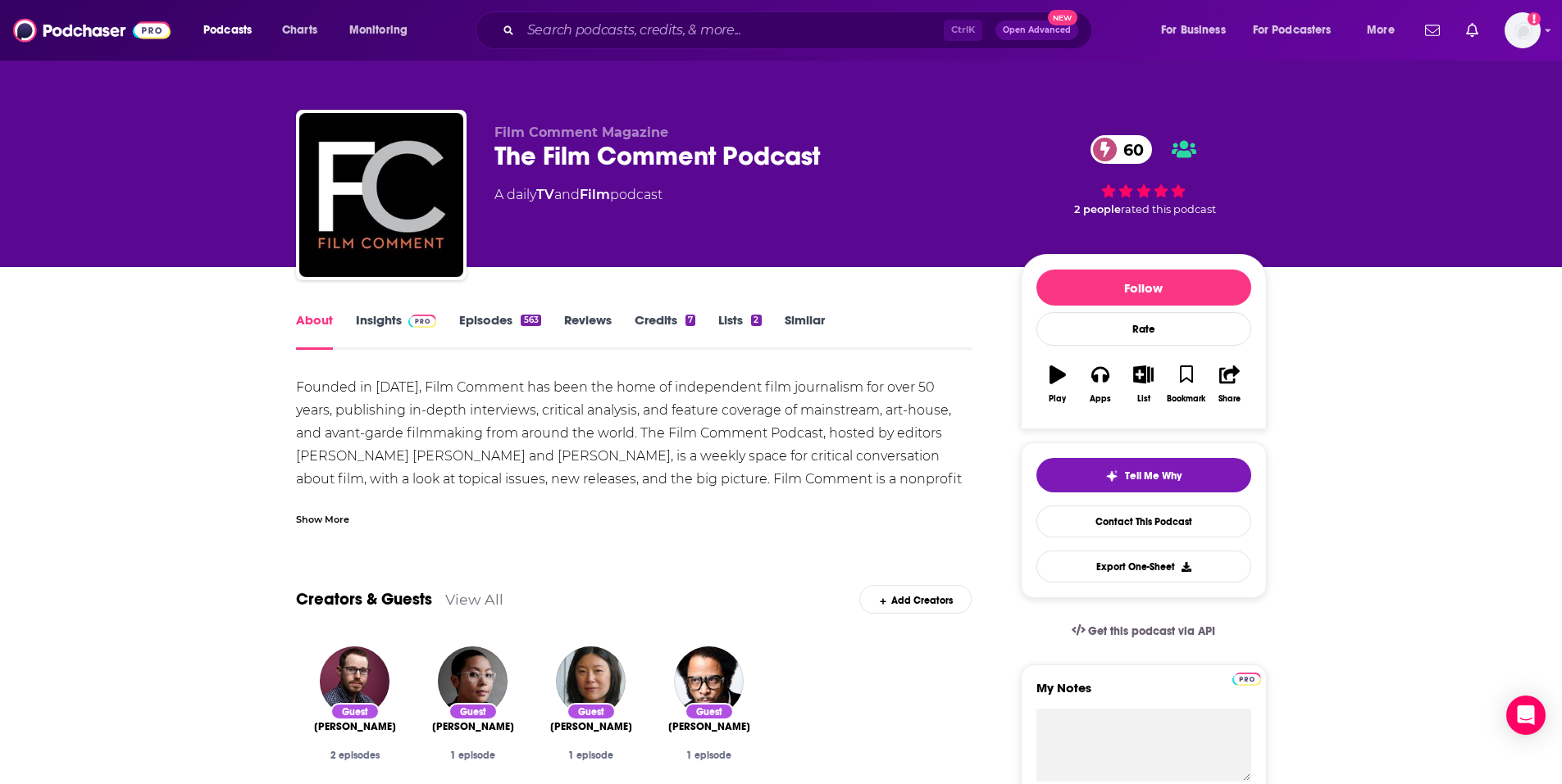
click at [540, 449] on div "Founded in [DATE], Film Comment has been the home of independent film journalis…" at bounding box center [634, 445] width 677 height 137
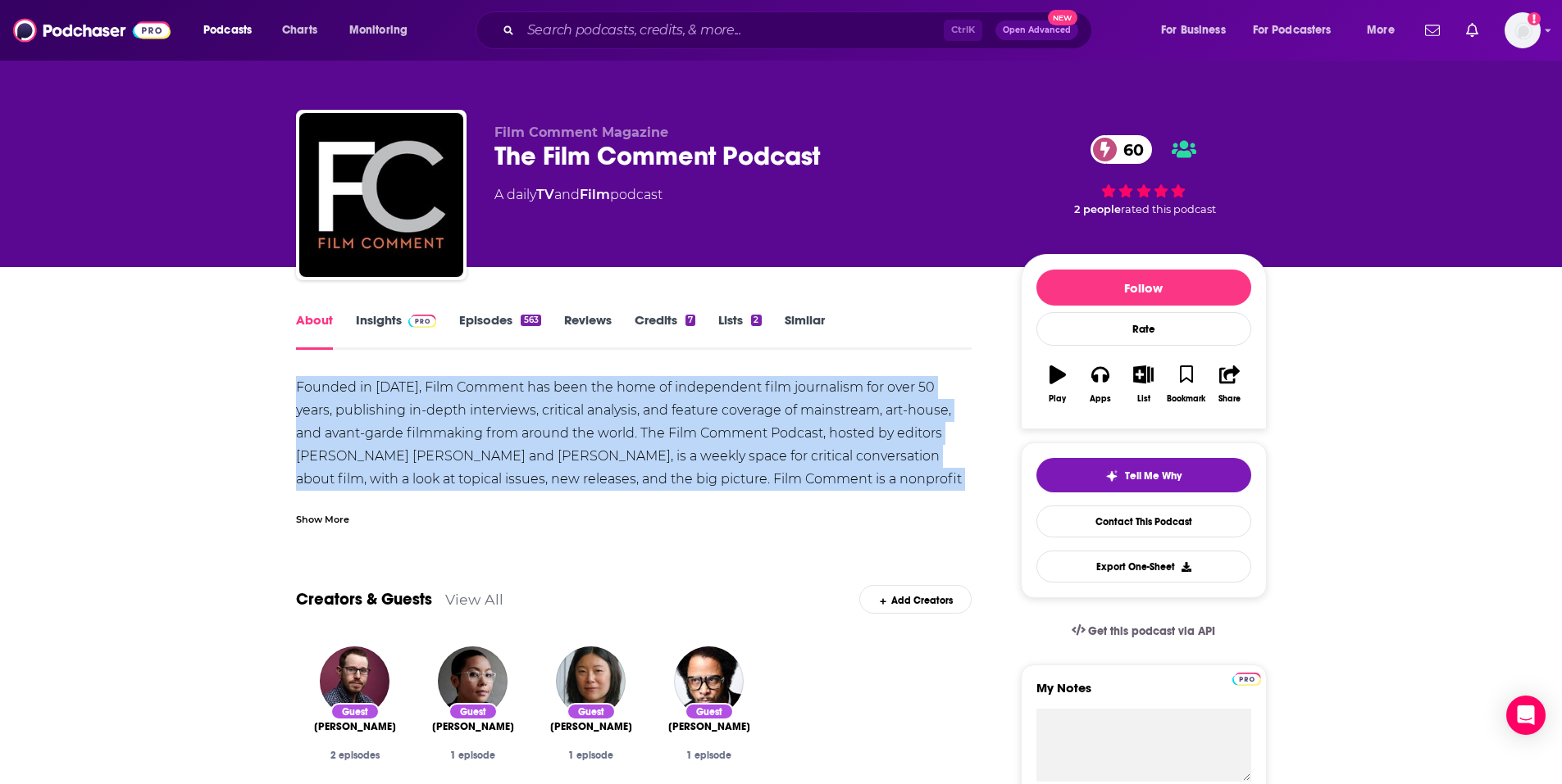
click at [540, 449] on div "Founded in [DATE], Film Comment has been the home of independent film journalis…" at bounding box center [634, 445] width 677 height 137
click at [479, 445] on div "Founded in [DATE], Film Comment has been the home of independent film journalis…" at bounding box center [634, 445] width 677 height 137
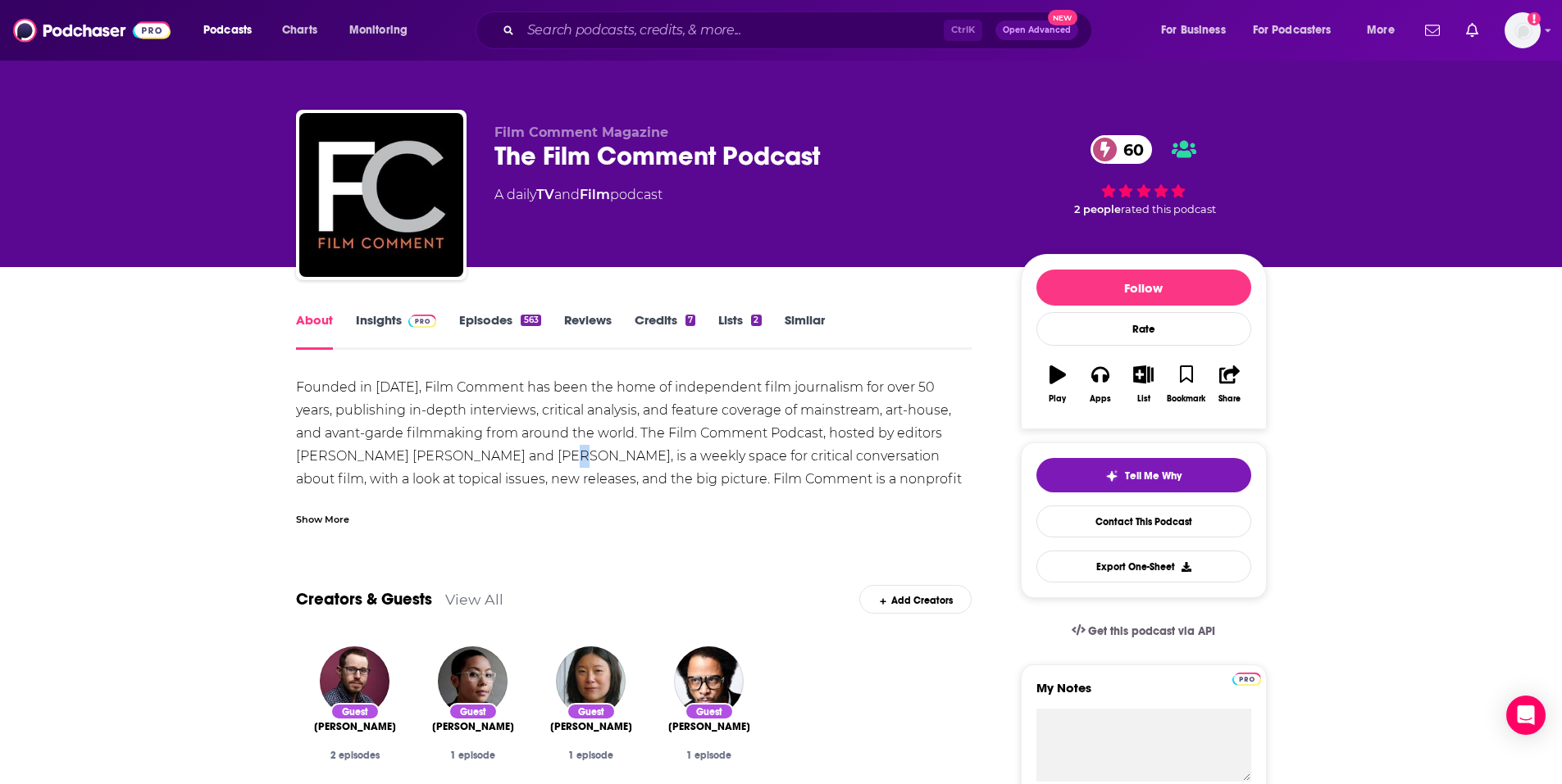
click at [479, 445] on div "Founded in [DATE], Film Comment has been the home of independent film journalis…" at bounding box center [634, 445] width 677 height 137
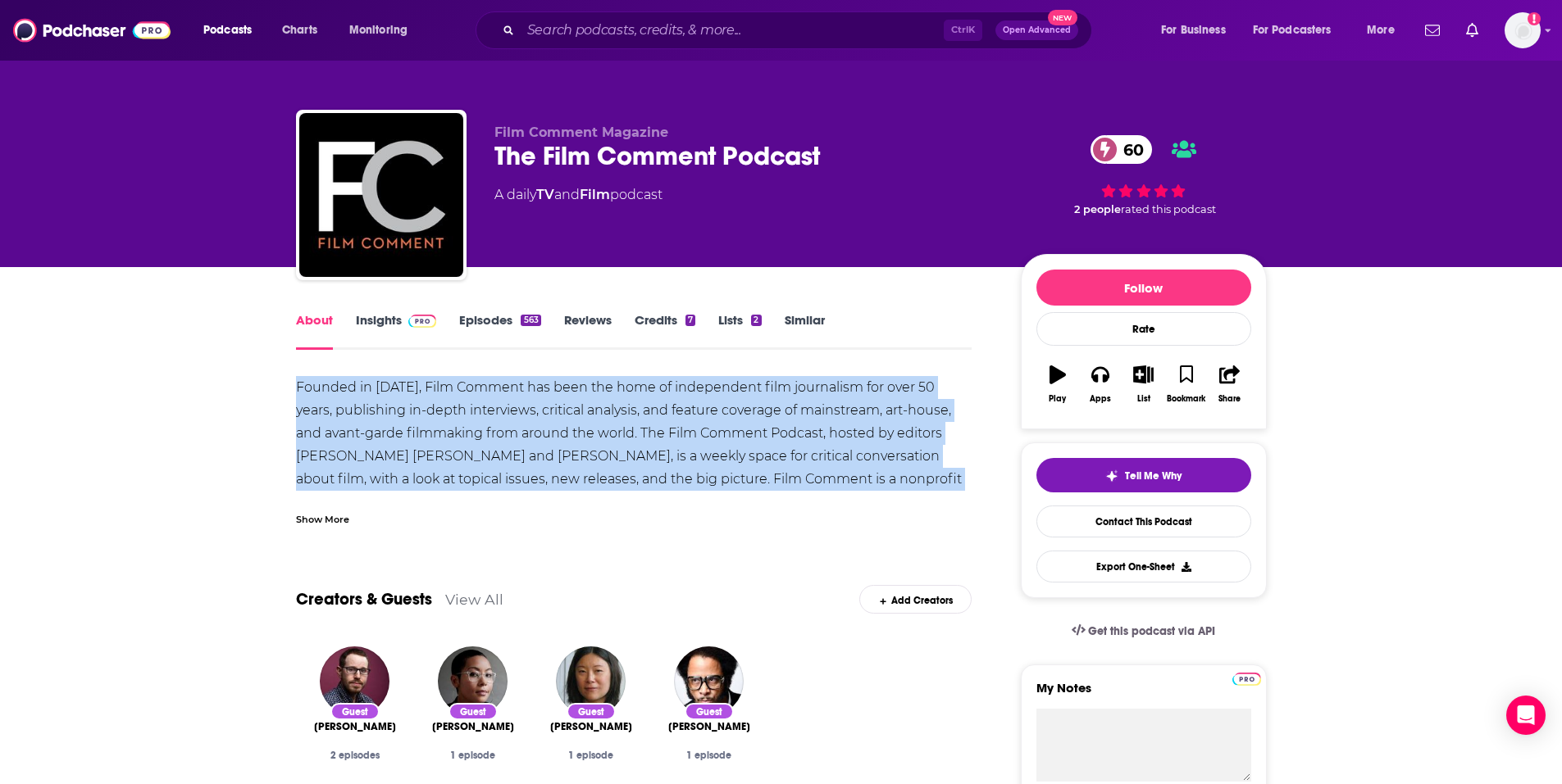
click at [479, 445] on div "Founded in [DATE], Film Comment has been the home of independent film journalis…" at bounding box center [634, 445] width 677 height 137
click at [468, 447] on div "Founded in [DATE], Film Comment has been the home of independent film journalis…" at bounding box center [634, 445] width 677 height 137
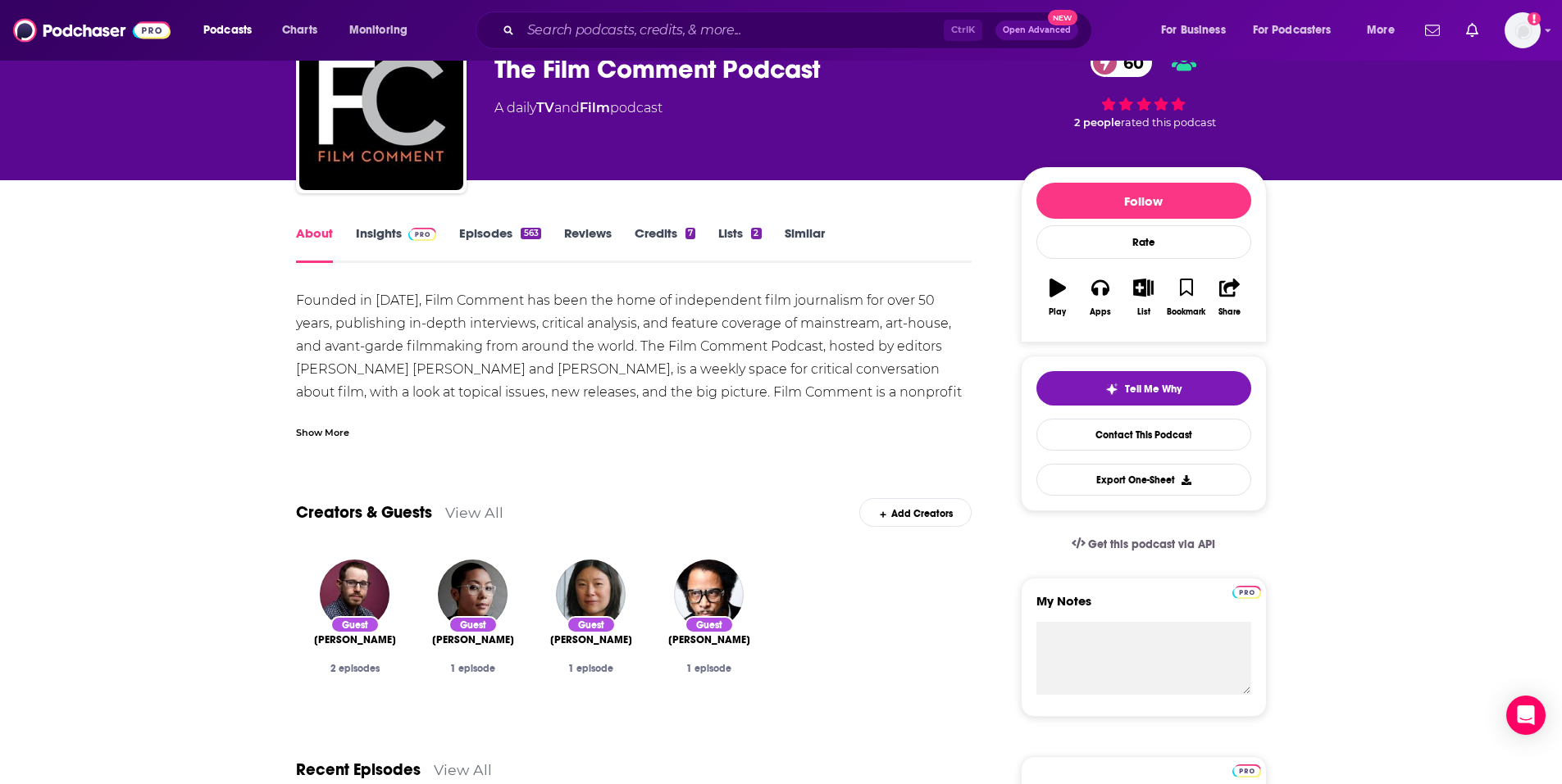
scroll to position [82, 0]
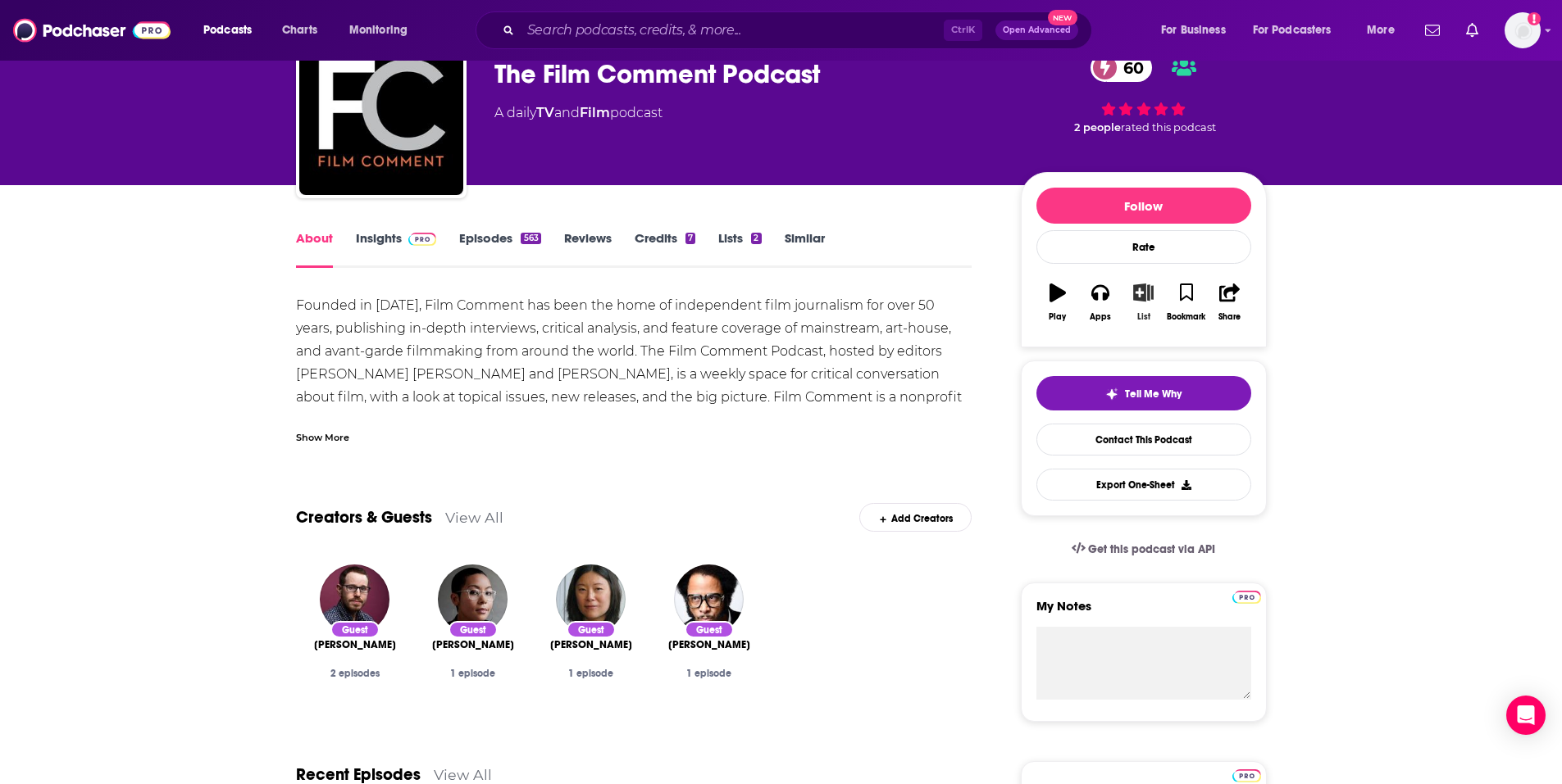
click at [1136, 307] on button "List" at bounding box center [1144, 302] width 43 height 59
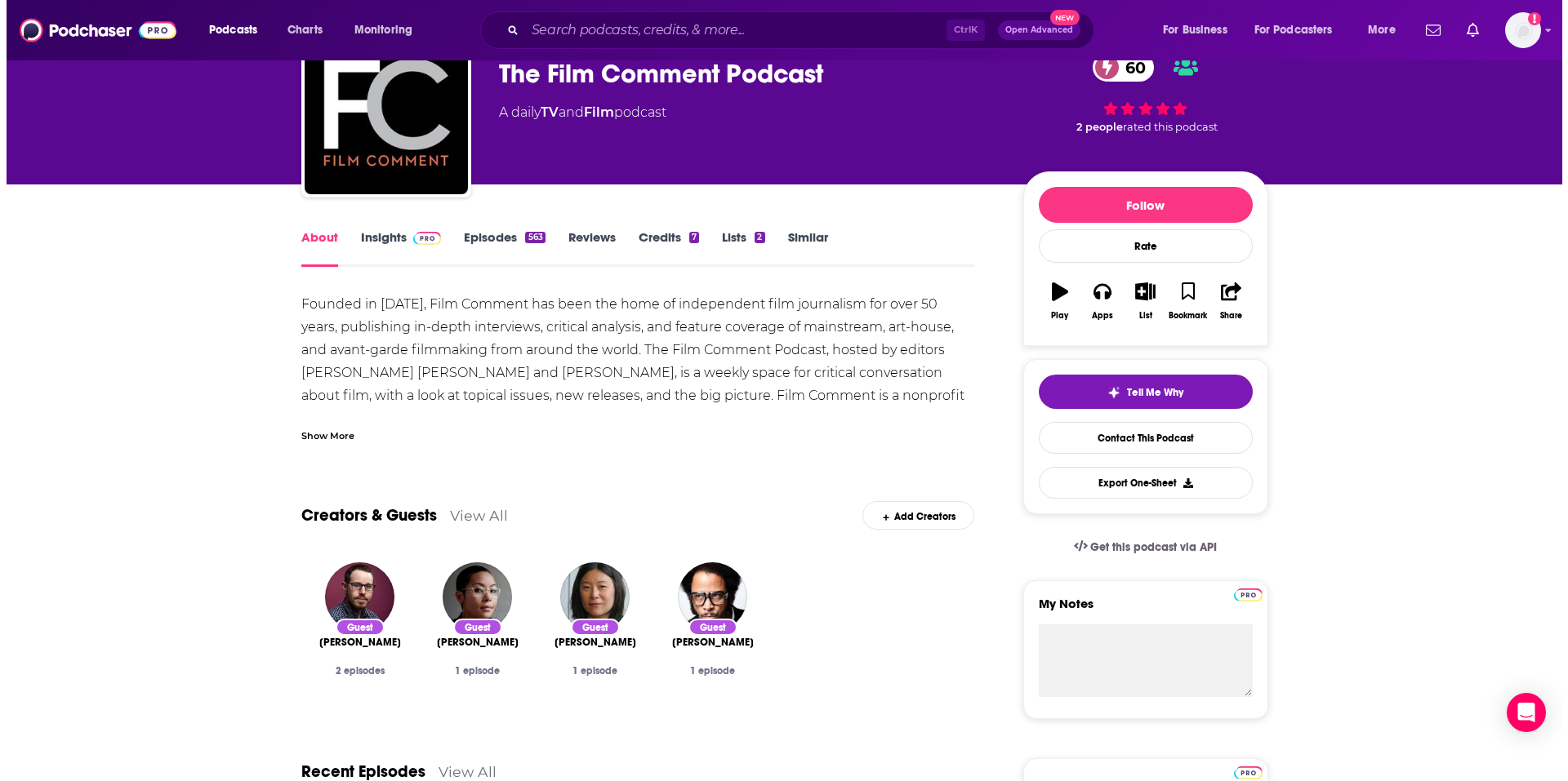
scroll to position [0, 0]
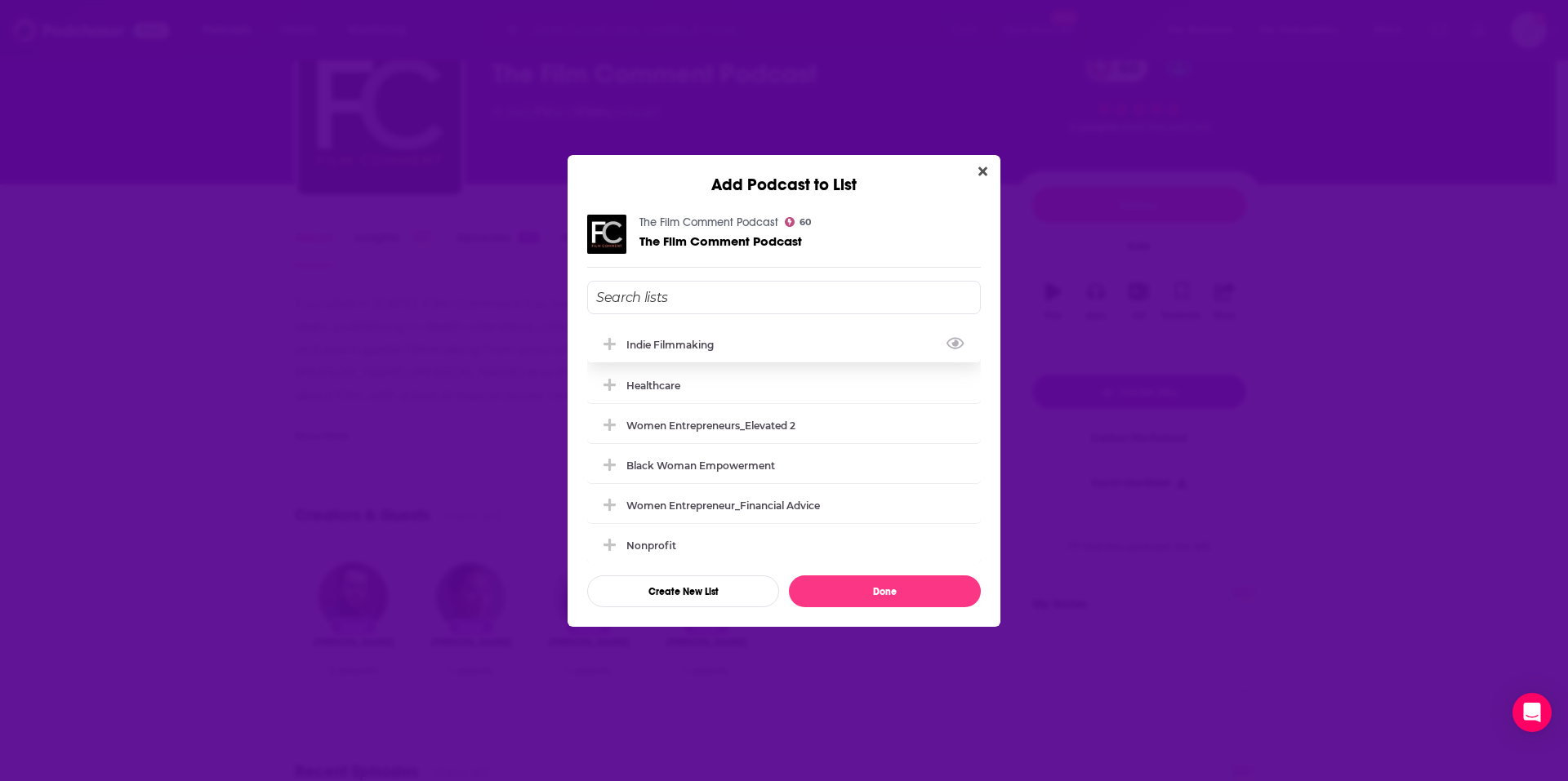
click at [686, 341] on div "Indie Filmmaking" at bounding box center [675, 344] width 97 height 13
click at [875, 587] on button "Done" at bounding box center [884, 591] width 192 height 32
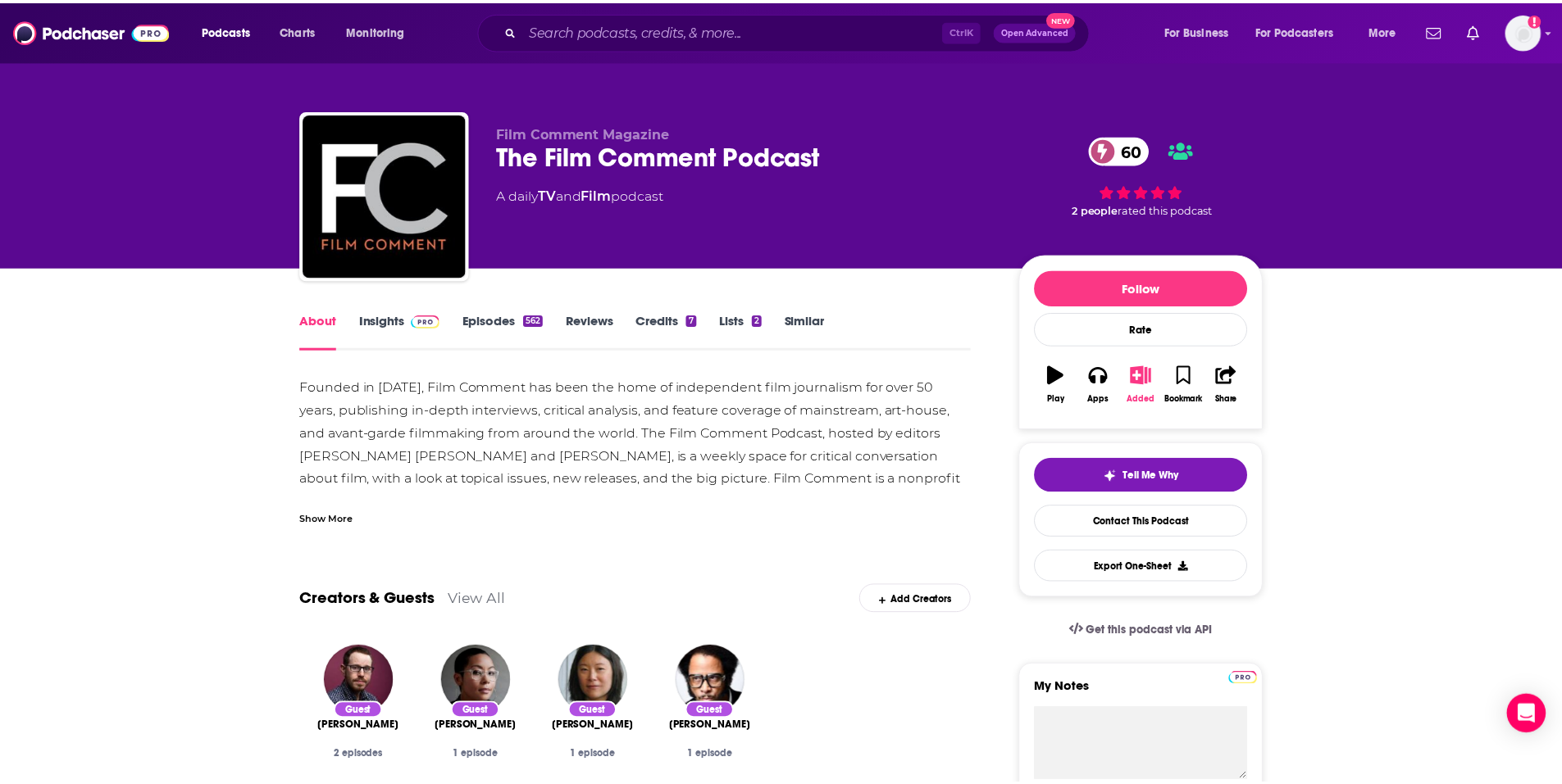
scroll to position [82, 0]
